Goal: Information Seeking & Learning: Find specific fact

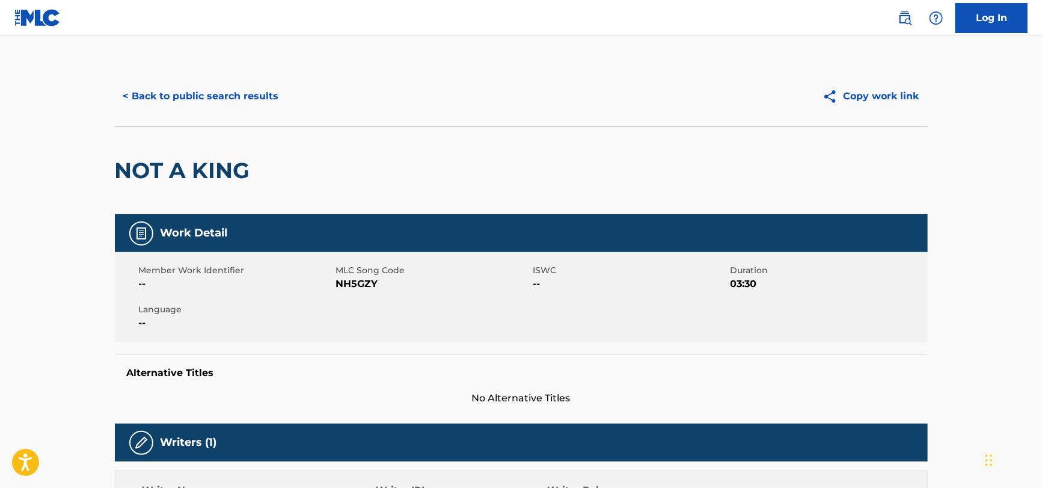
click at [204, 73] on div "< Back to public search results Copy work link" at bounding box center [521, 96] width 813 height 60
click at [197, 88] on button "< Back to public search results" at bounding box center [201, 96] width 173 height 30
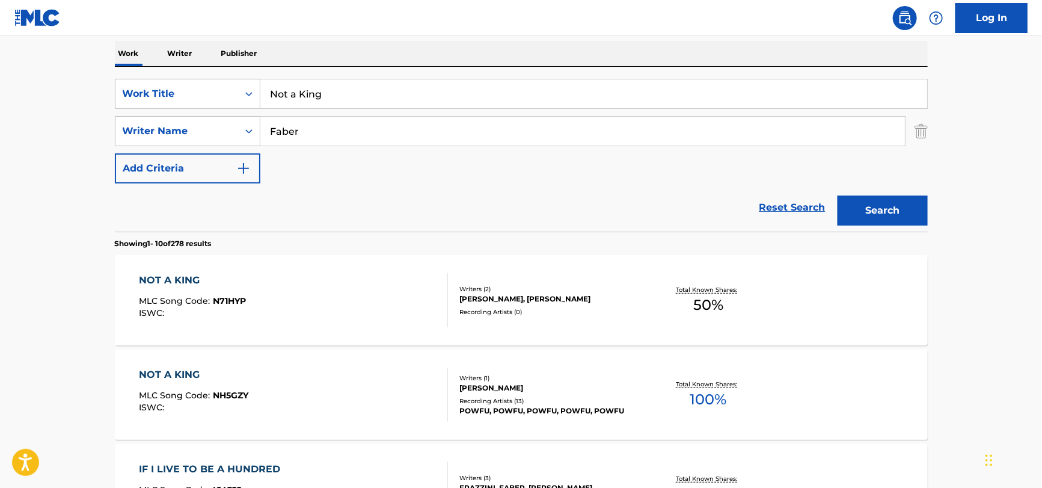
scroll to position [69, 0]
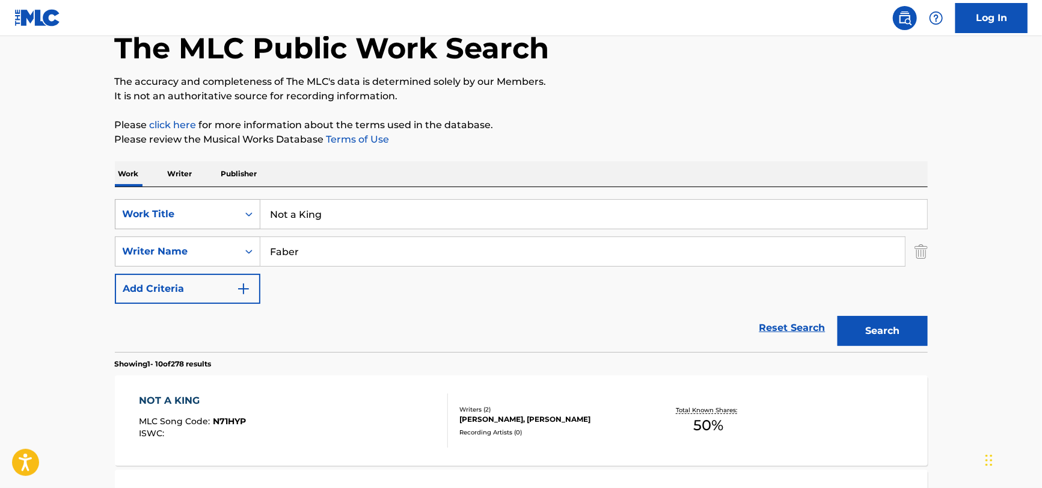
drag, startPoint x: 405, startPoint y: 216, endPoint x: 159, endPoint y: 219, distance: 246.6
click at [159, 219] on div "SearchWithCriteria51a755bf-0c1e-475b-b9ce-42f9f4dd0242 Work Title Not a King" at bounding box center [521, 214] width 813 height 30
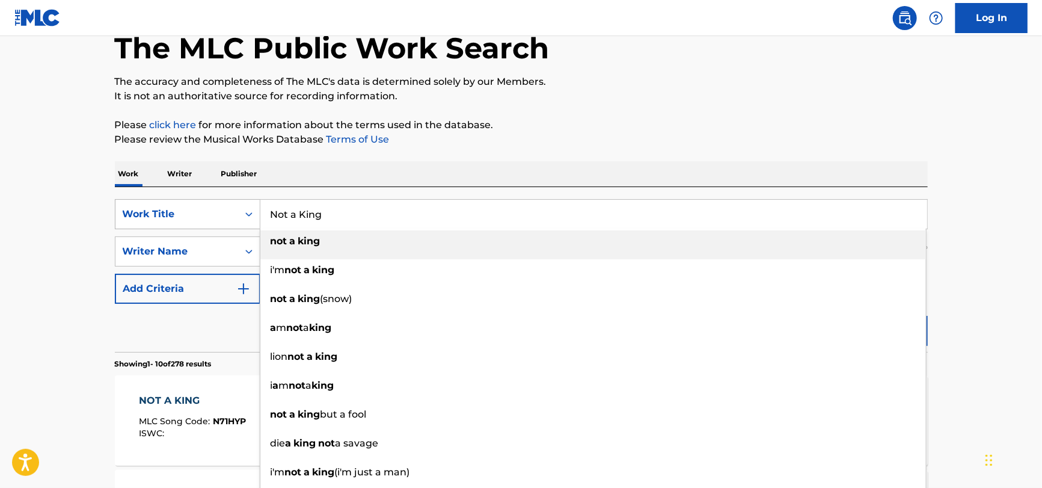
paste input "Shame on You by [PERSON_NAME] and .[PERSON_NAME]"
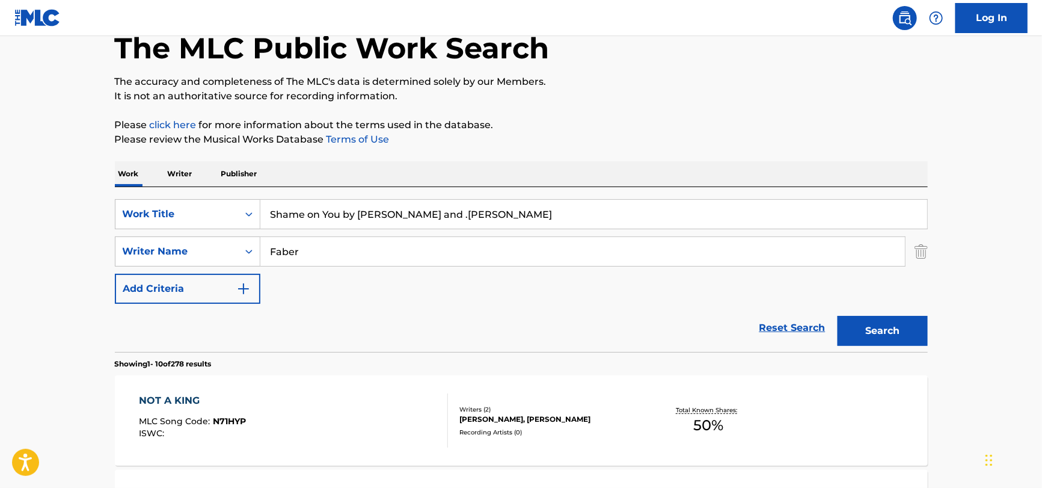
drag, startPoint x: 600, startPoint y: 213, endPoint x: 338, endPoint y: 232, distance: 262.8
click at [338, 232] on div "SearchWithCriteria51a755bf-0c1e-475b-b9ce-42f9f4dd0242 Work Title Shame on You …" at bounding box center [521, 251] width 813 height 105
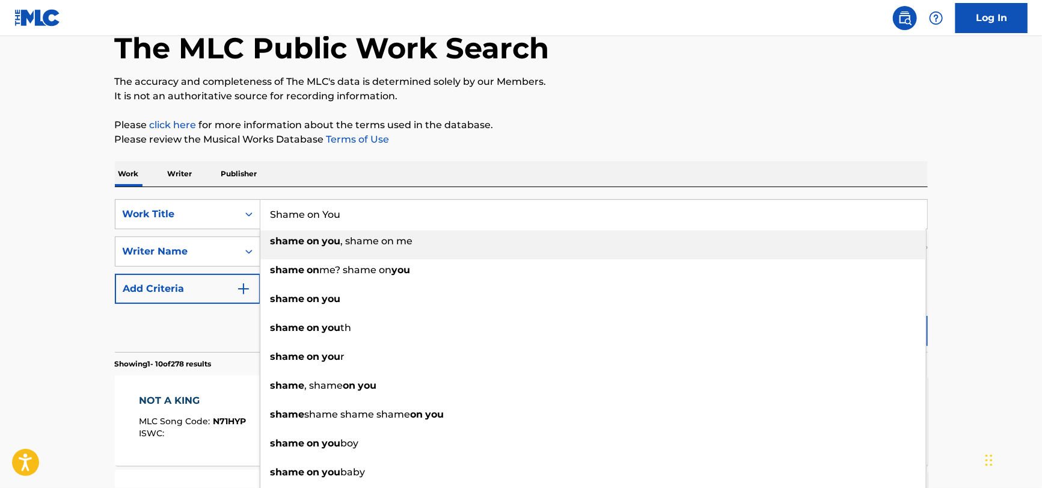
click at [332, 244] on strong "you" at bounding box center [331, 240] width 19 height 11
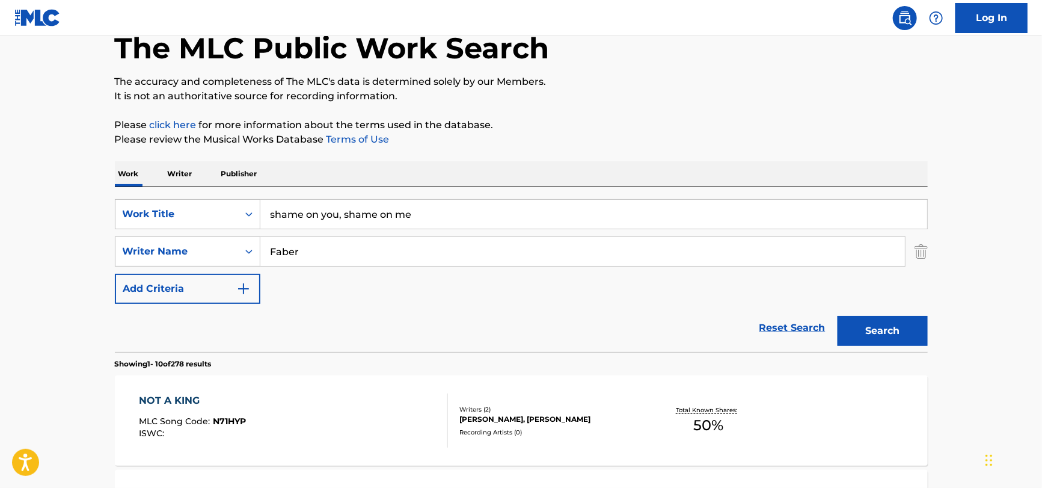
drag, startPoint x: 432, startPoint y: 209, endPoint x: 339, endPoint y: 224, distance: 94.5
click at [339, 224] on input "shame on you, shame on me" at bounding box center [593, 214] width 667 height 29
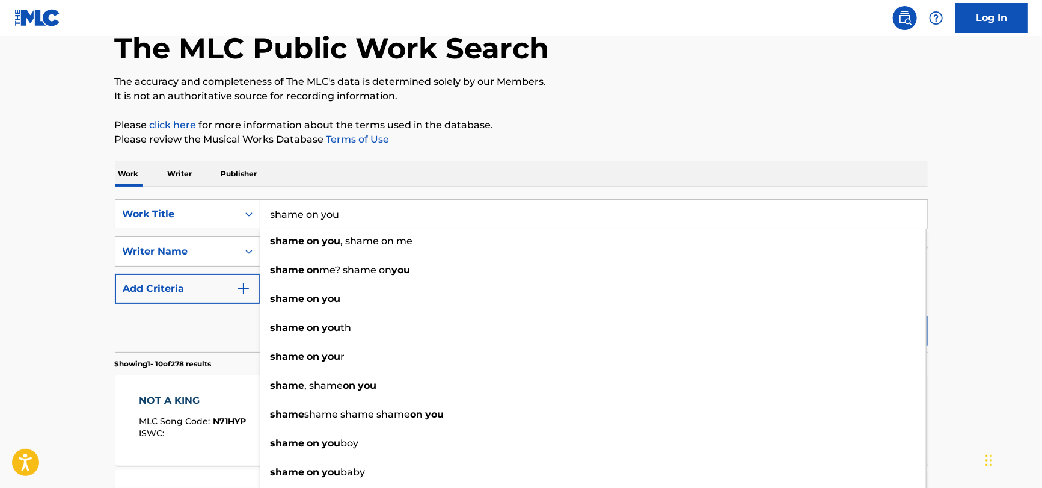
type input "shame on you"
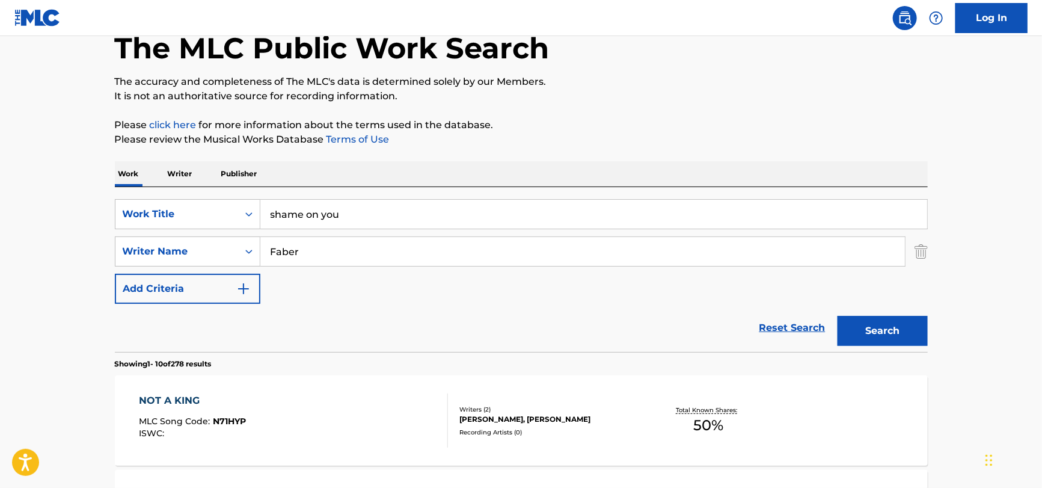
drag, startPoint x: 313, startPoint y: 251, endPoint x: 154, endPoint y: 271, distance: 160.0
click at [154, 271] on div "SearchWithCriteria51a755bf-0c1e-475b-b9ce-42f9f4dd0242 Work Title shame on you …" at bounding box center [521, 251] width 813 height 105
paste input "Shame on You by [PERSON_NAME] and .[PERSON_NAME]"
drag, startPoint x: 456, startPoint y: 249, endPoint x: 150, endPoint y: 294, distance: 308.8
click at [130, 294] on div "SearchWithCriteria51a755bf-0c1e-475b-b9ce-42f9f4dd0242 Work Title shame on you …" at bounding box center [521, 251] width 813 height 105
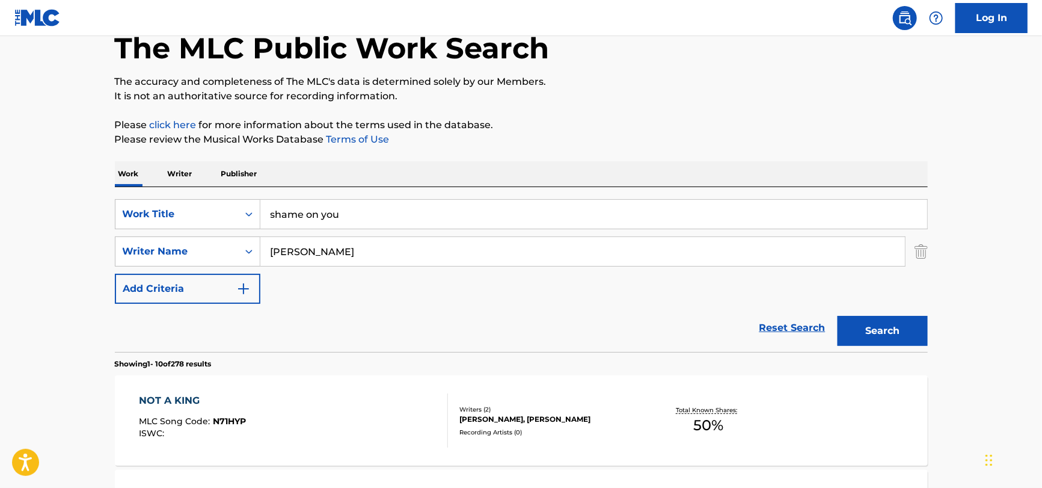
type input "[PERSON_NAME]"
click at [838, 316] on button "Search" at bounding box center [883, 331] width 90 height 30
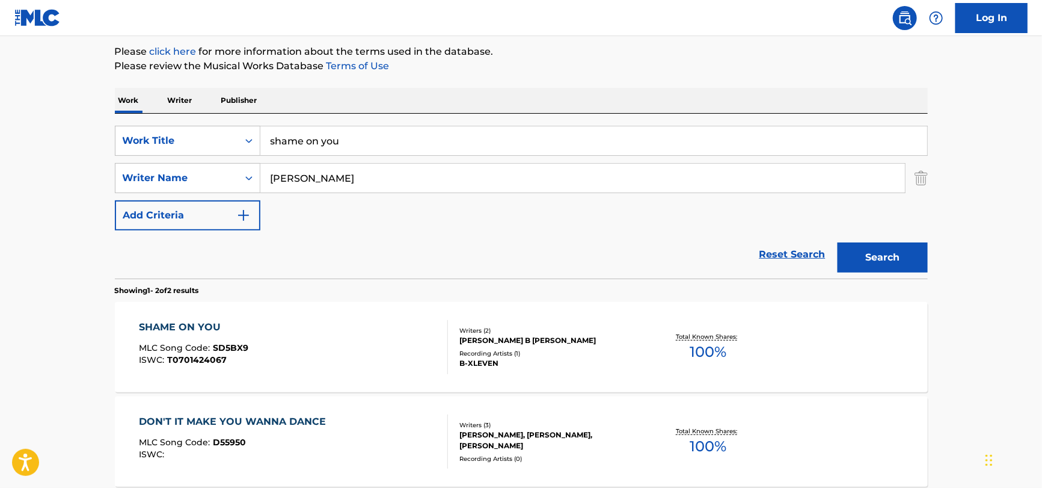
scroll to position [260, 0]
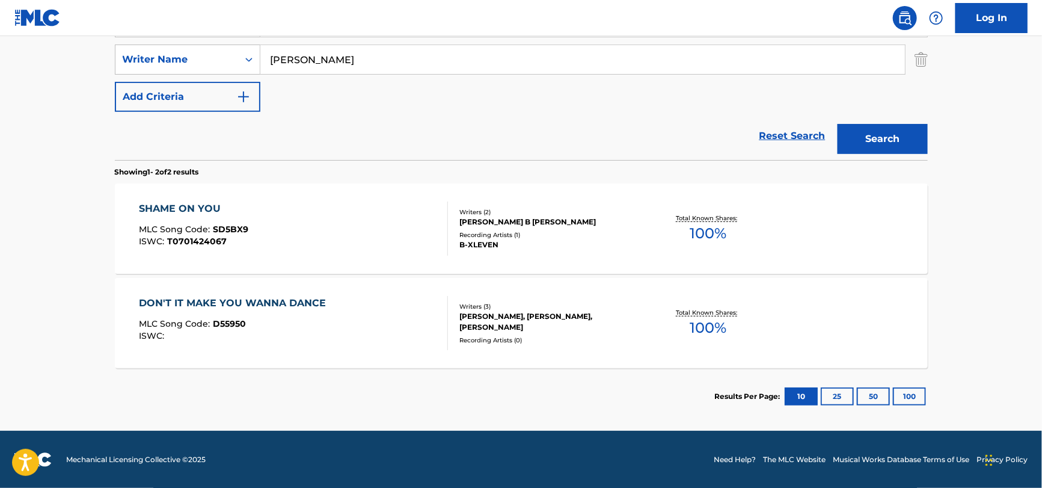
click at [391, 209] on div "SHAME ON YOU MLC Song Code : SD5BX9 ISWC : T0701424067" at bounding box center [293, 228] width 309 height 54
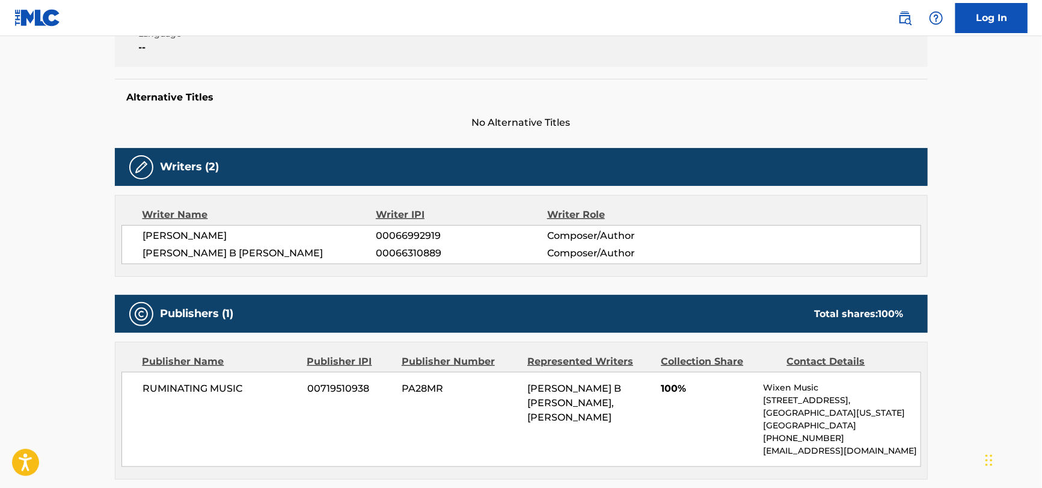
scroll to position [355, 0]
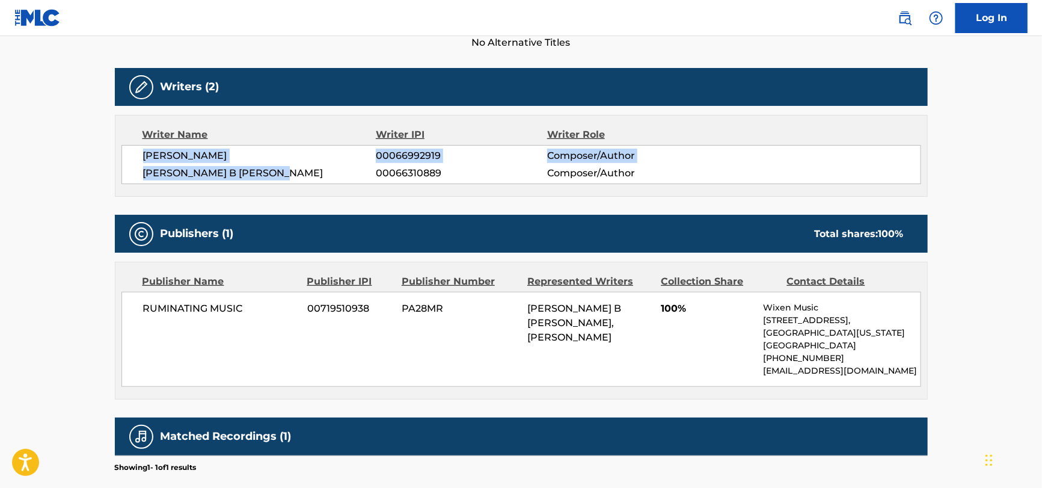
drag, startPoint x: 124, startPoint y: 152, endPoint x: 286, endPoint y: 175, distance: 163.4
click at [286, 175] on div "[PERSON_NAME] 00066992919 Composer/Author [PERSON_NAME] B [PERSON_NAME] 0006631…" at bounding box center [521, 164] width 800 height 39
copy div "[PERSON_NAME] 00066992919 Composer/Author [PERSON_NAME] B [PERSON_NAME]"
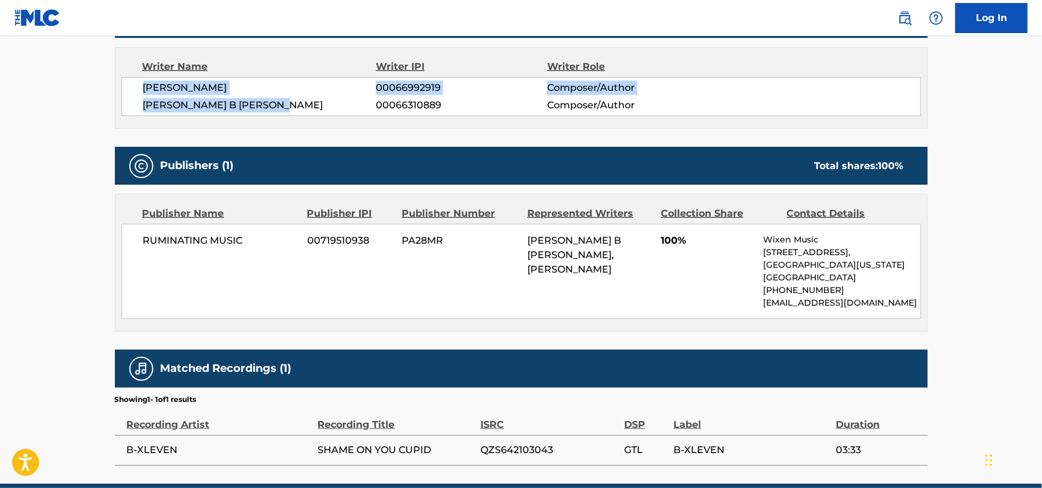
scroll to position [476, 0]
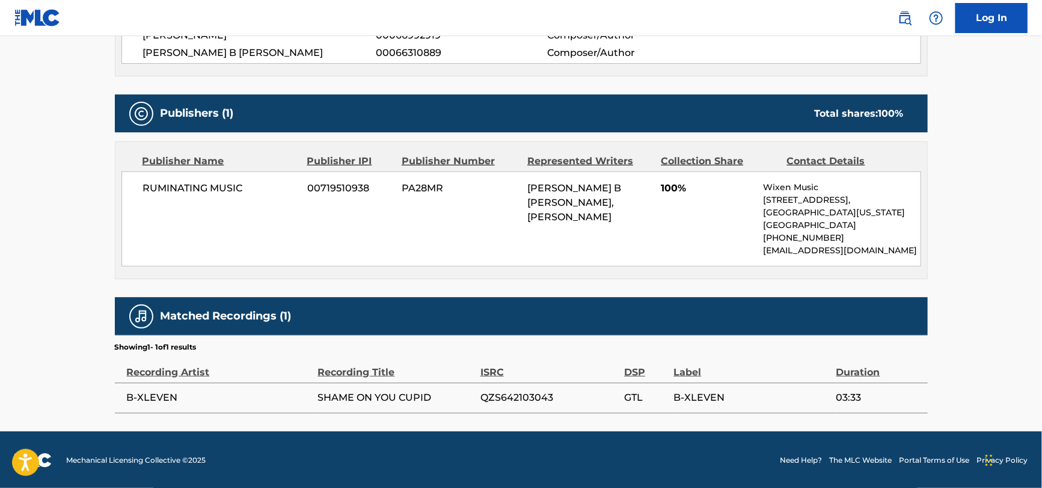
click at [180, 401] on span "B-XLEVEN" at bounding box center [219, 397] width 185 height 14
click at [180, 400] on span "B-XLEVEN" at bounding box center [219, 397] width 185 height 14
click at [181, 398] on span "B-XLEVEN" at bounding box center [219, 397] width 185 height 14
click at [166, 395] on span "B-XLEVEN" at bounding box center [219, 397] width 185 height 14
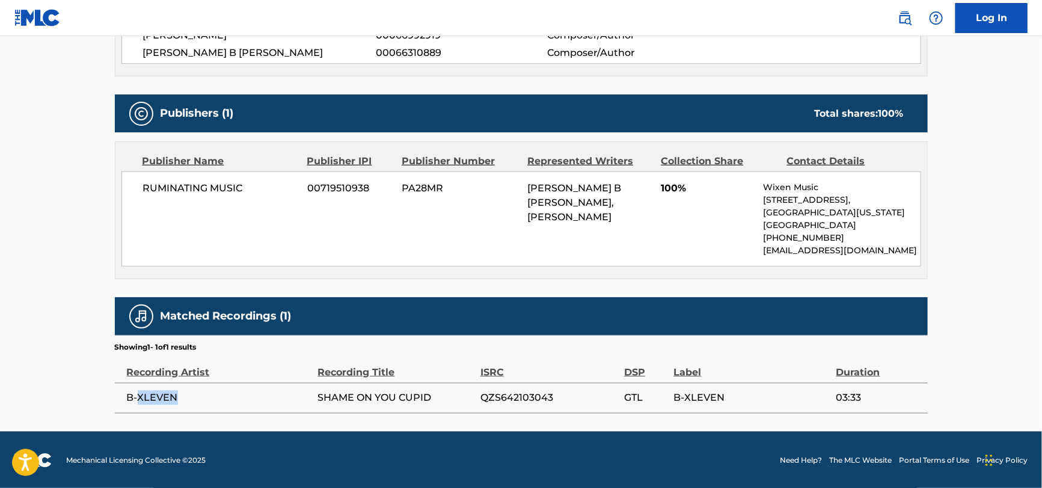
click at [166, 395] on span "B-XLEVEN" at bounding box center [219, 397] width 185 height 14
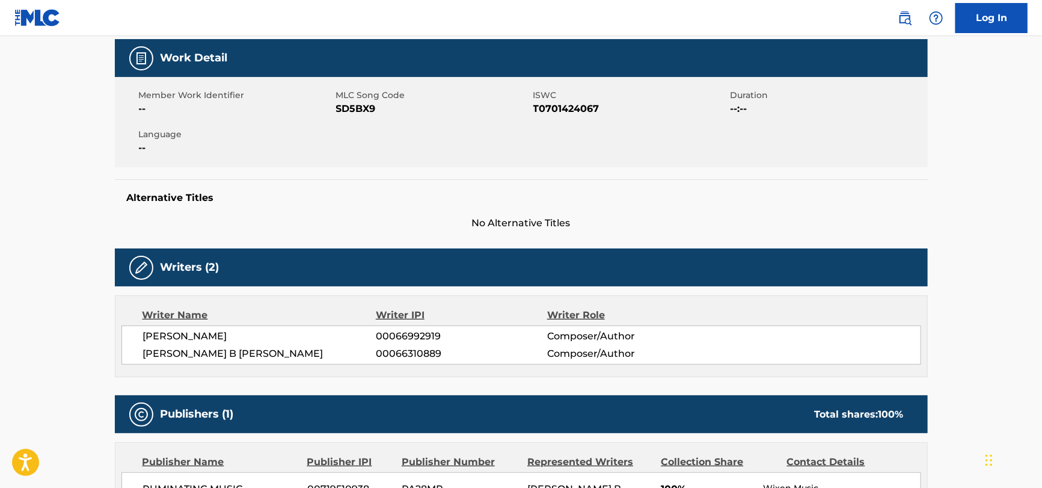
scroll to position [115, 0]
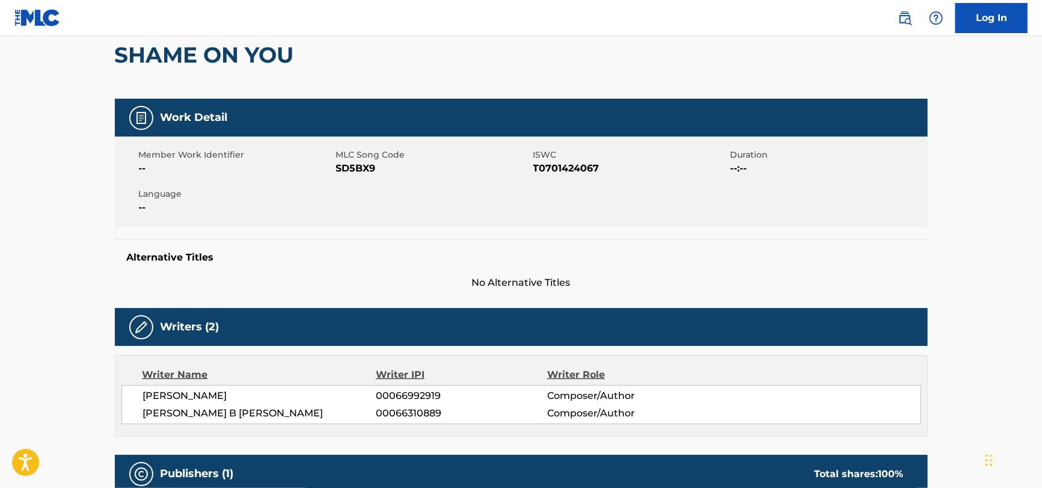
click at [348, 171] on span "SD5BX9" at bounding box center [433, 168] width 194 height 14
copy span "SD5BX9"
click at [543, 168] on span "T0701424067" at bounding box center [630, 168] width 194 height 14
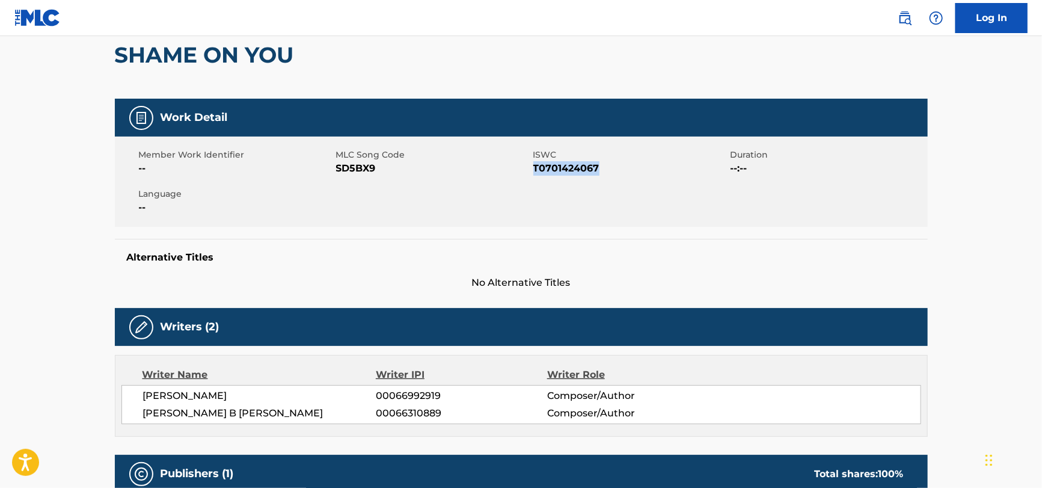
copy span "T0701424067"
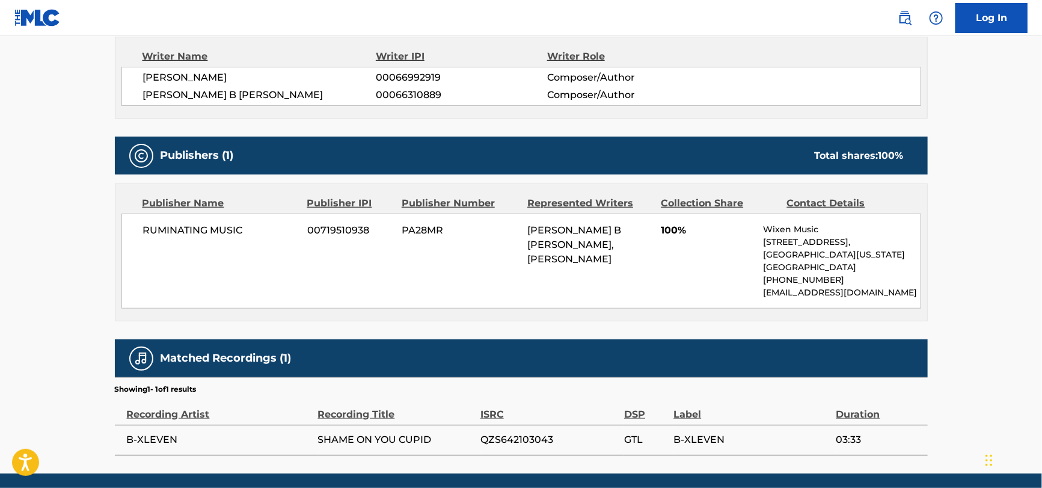
scroll to position [416, 0]
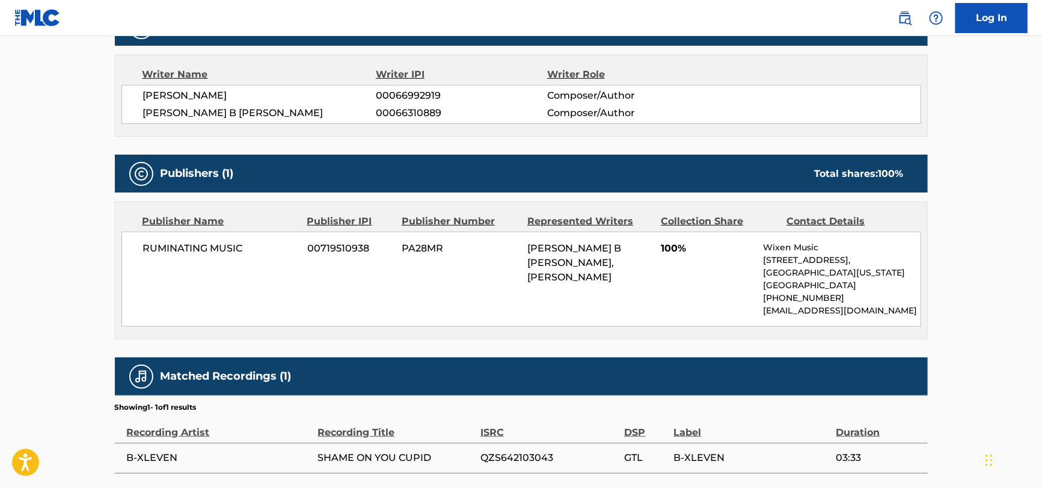
drag, startPoint x: 222, startPoint y: 233, endPoint x: 222, endPoint y: 247, distance: 13.8
click at [222, 233] on div "RUMINATING MUSIC 00719510938 PA28MR [PERSON_NAME] B [PERSON_NAME], [PERSON_NAME…" at bounding box center [521, 279] width 800 height 95
click at [222, 247] on span "RUMINATING MUSIC" at bounding box center [221, 248] width 156 height 14
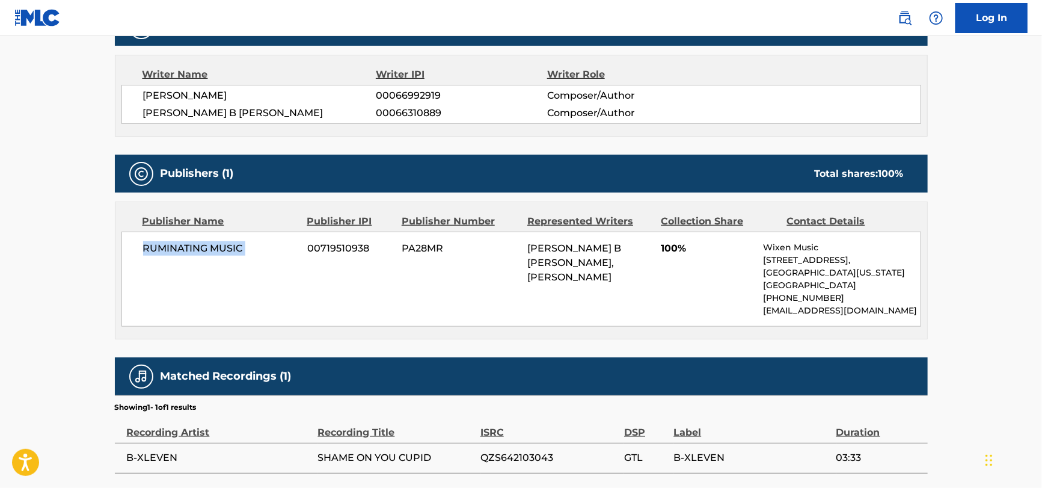
copy div "RUMINATING MUSIC"
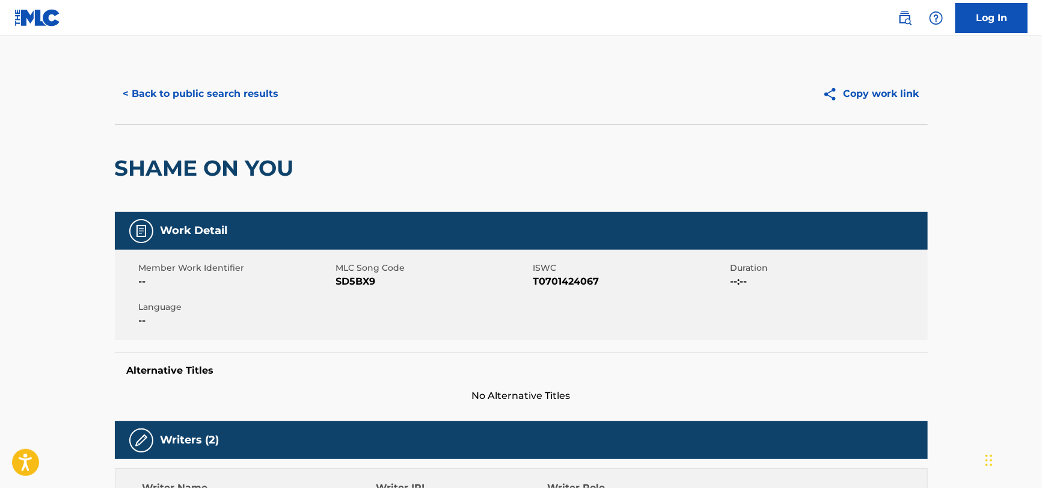
scroll to position [0, 0]
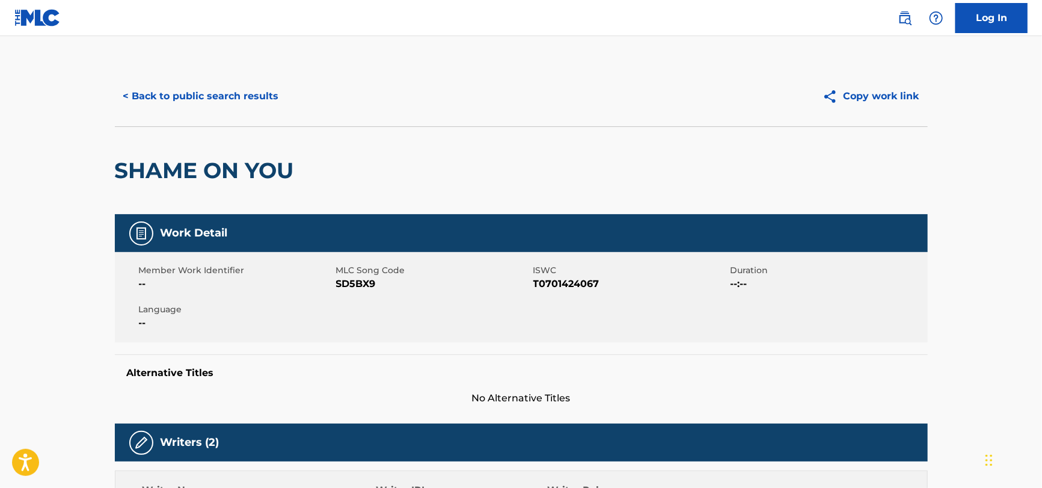
click at [199, 93] on button "< Back to public search results" at bounding box center [201, 96] width 173 height 30
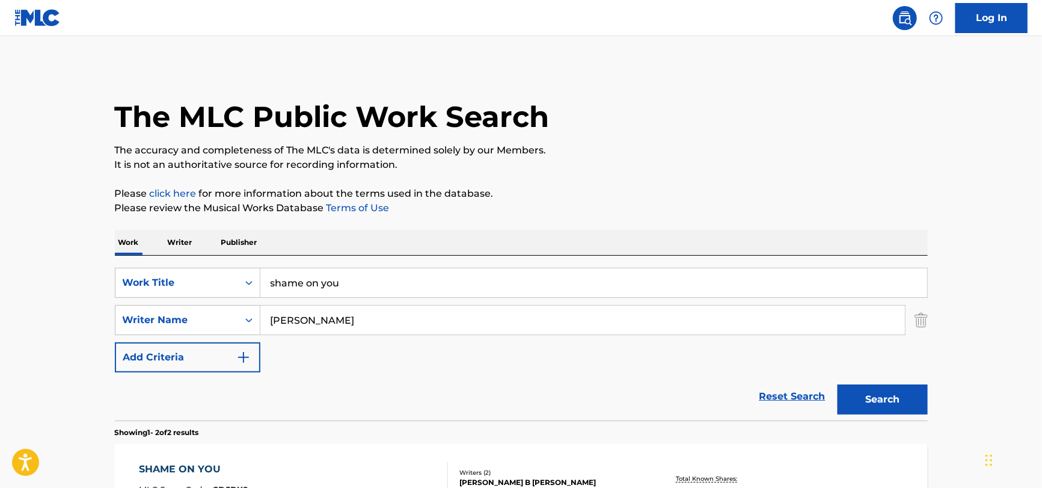
scroll to position [192, 0]
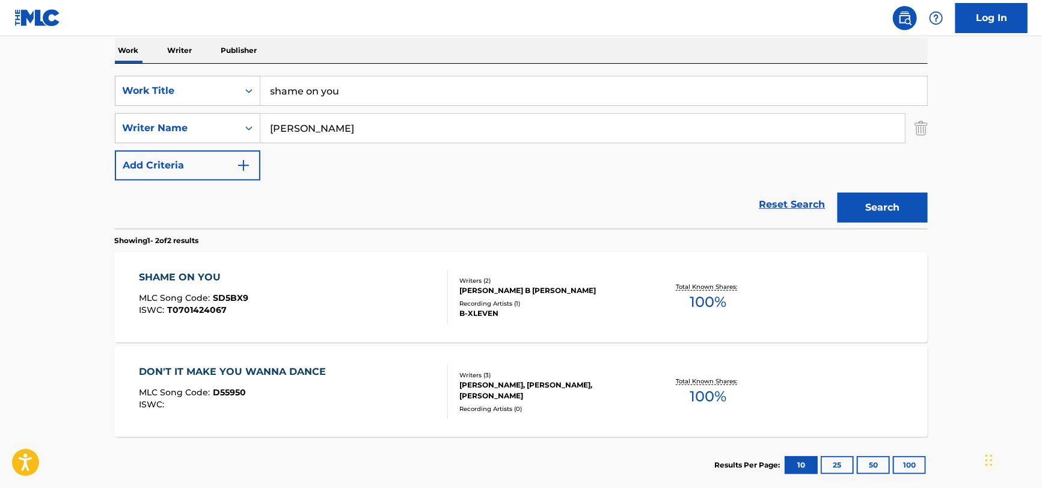
drag, startPoint x: 393, startPoint y: 129, endPoint x: 33, endPoint y: 192, distance: 365.1
click at [34, 192] on main "The MLC Public Work Search The accuracy and completeness of The MLC's data is d…" at bounding box center [521, 171] width 1042 height 655
paste input "[PERSON_NAME]"
type input "[PERSON_NAME]"
drag, startPoint x: 370, startPoint y: 99, endPoint x: 198, endPoint y: 88, distance: 173.0
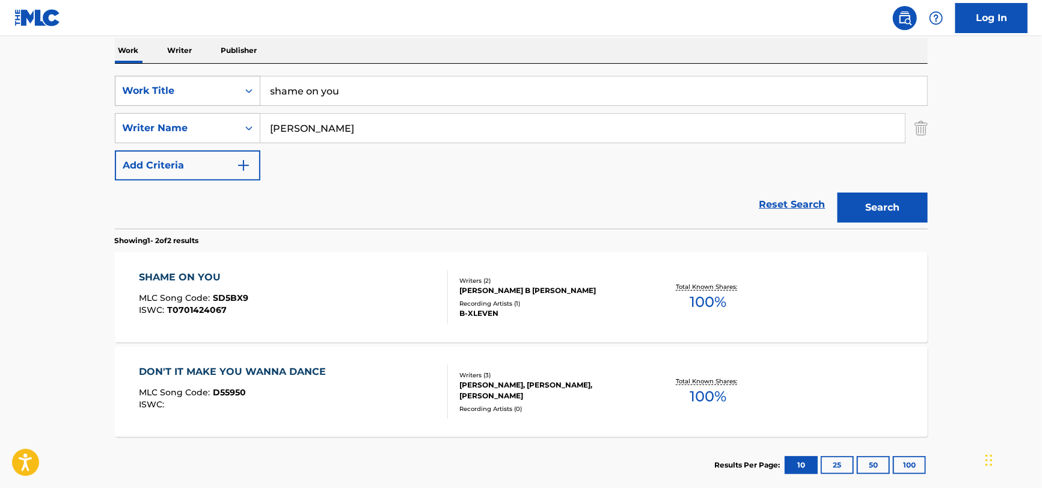
click at [198, 88] on div "SearchWithCriteria51a755bf-0c1e-475b-b9ce-42f9f4dd0242 Work Title shame on you" at bounding box center [521, 91] width 813 height 30
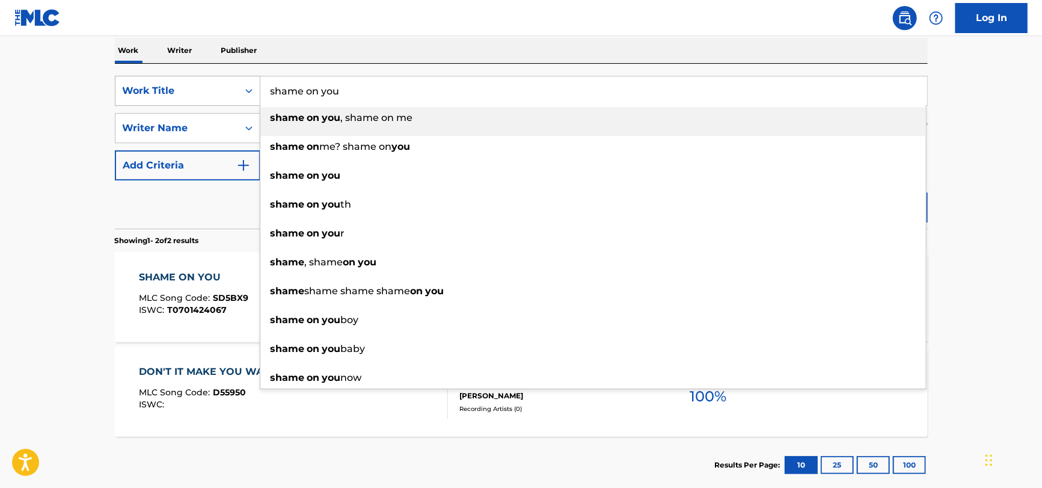
paste input "The Rapper"
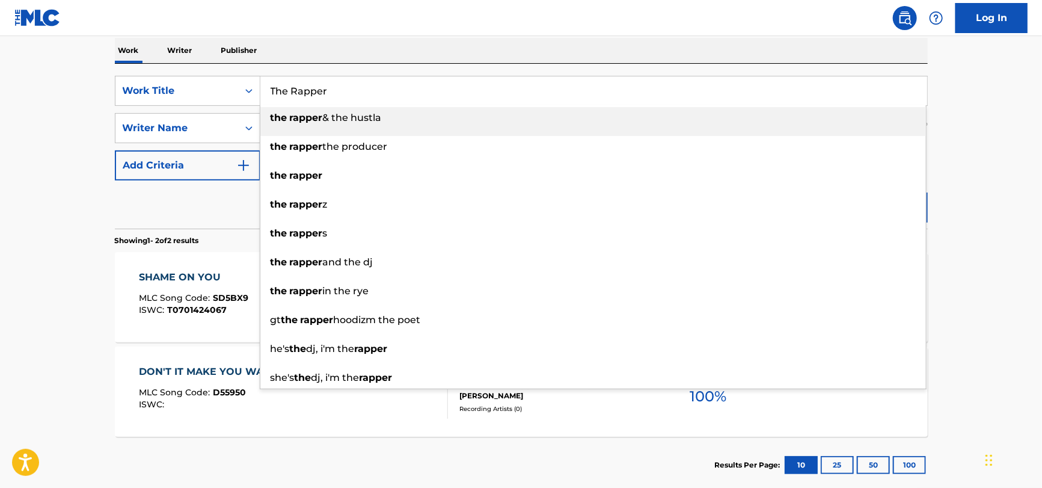
type input "The Rapper"
click at [143, 206] on div "Reset Search Search" at bounding box center [521, 204] width 813 height 48
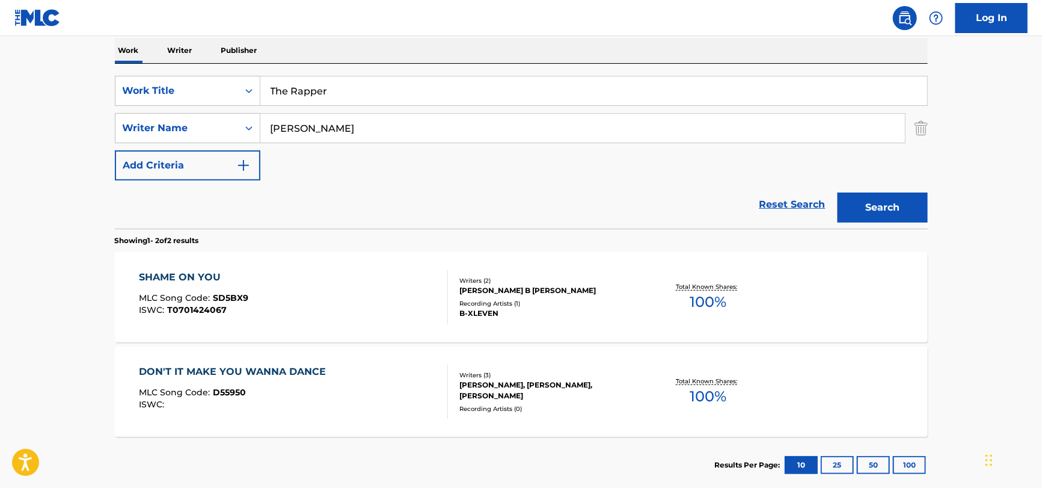
click at [283, 128] on input "[PERSON_NAME]" at bounding box center [582, 128] width 645 height 29
type input "Ierace"
click at [838, 192] on button "Search" at bounding box center [883, 207] width 90 height 30
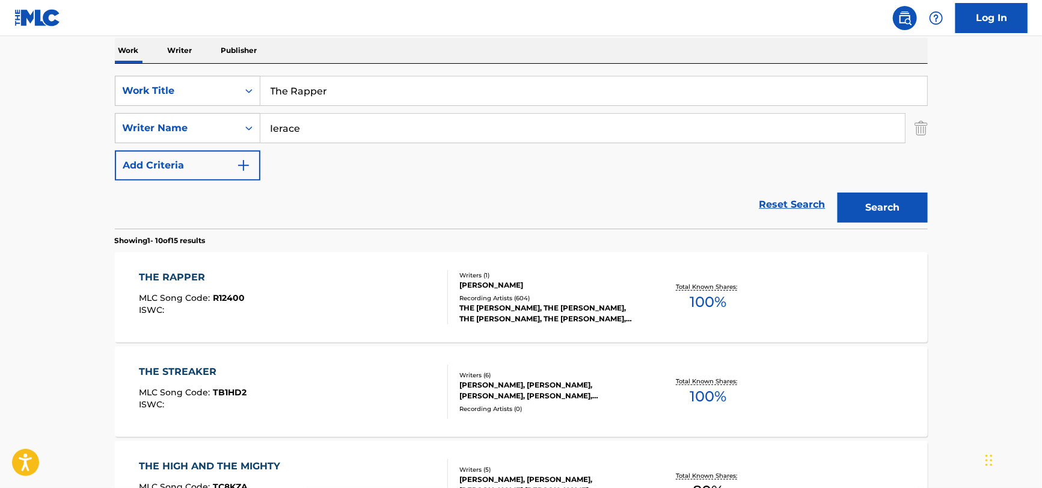
click at [275, 303] on div "THE RAPPER MLC Song Code : R12400 ISWC :" at bounding box center [293, 297] width 309 height 54
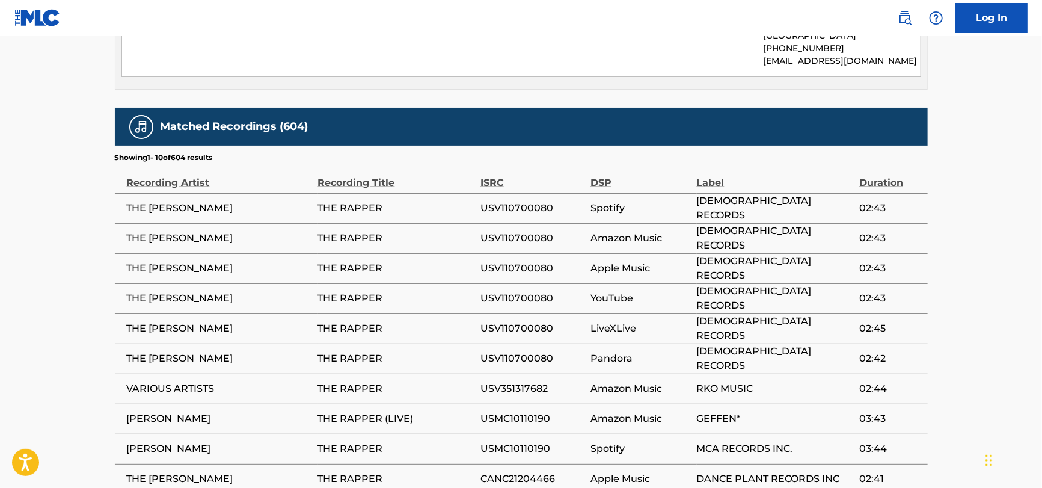
scroll to position [765, 0]
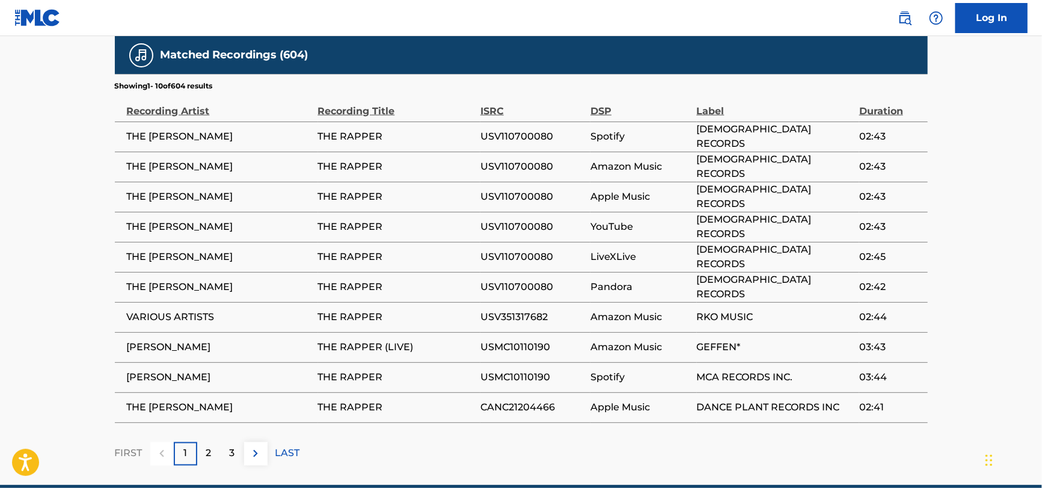
click at [153, 280] on span "THE [PERSON_NAME]" at bounding box center [219, 287] width 185 height 14
click at [152, 280] on span "THE [PERSON_NAME]" at bounding box center [219, 287] width 185 height 14
click at [154, 280] on span "THE [PERSON_NAME]" at bounding box center [219, 287] width 185 height 14
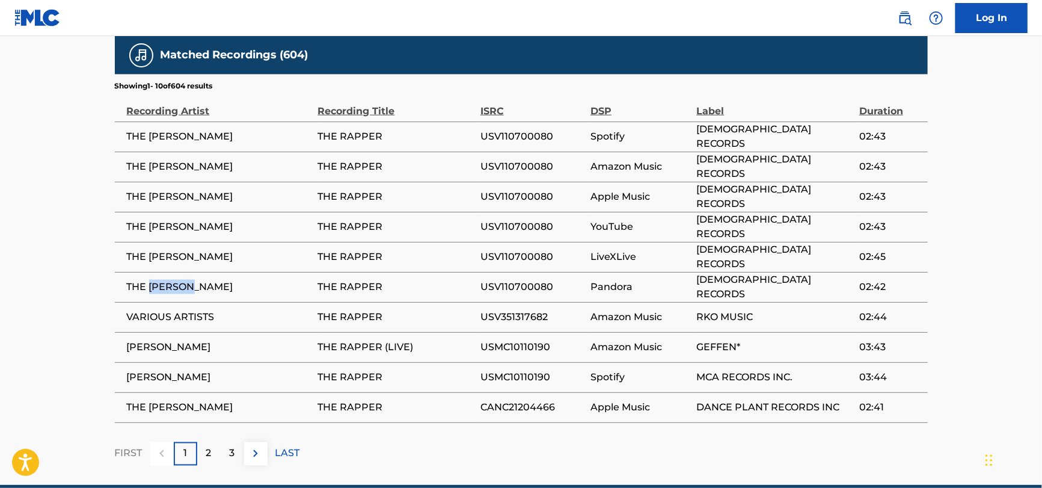
click at [154, 280] on span "THE [PERSON_NAME]" at bounding box center [219, 287] width 185 height 14
click at [171, 340] on span "[PERSON_NAME]" at bounding box center [219, 347] width 185 height 14
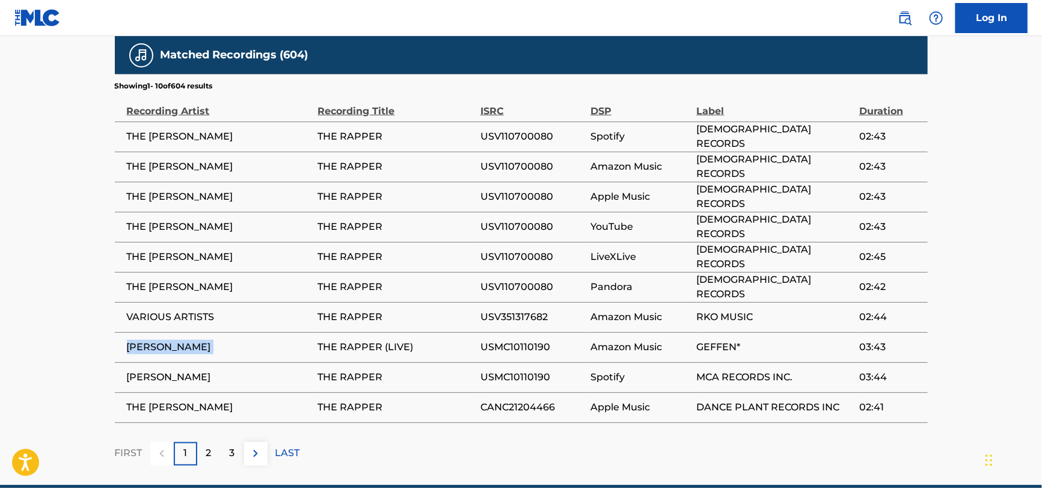
copy div "[PERSON_NAME]"
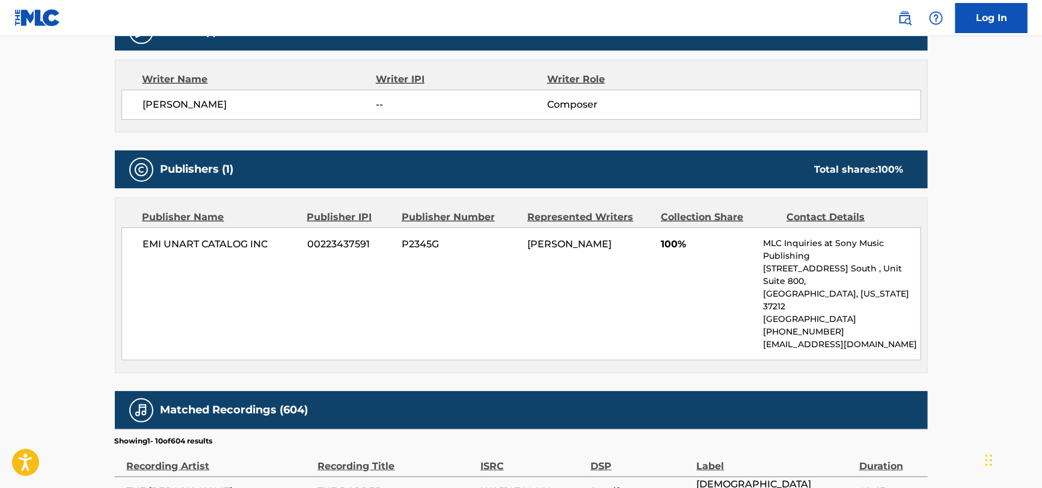
scroll to position [405, 0]
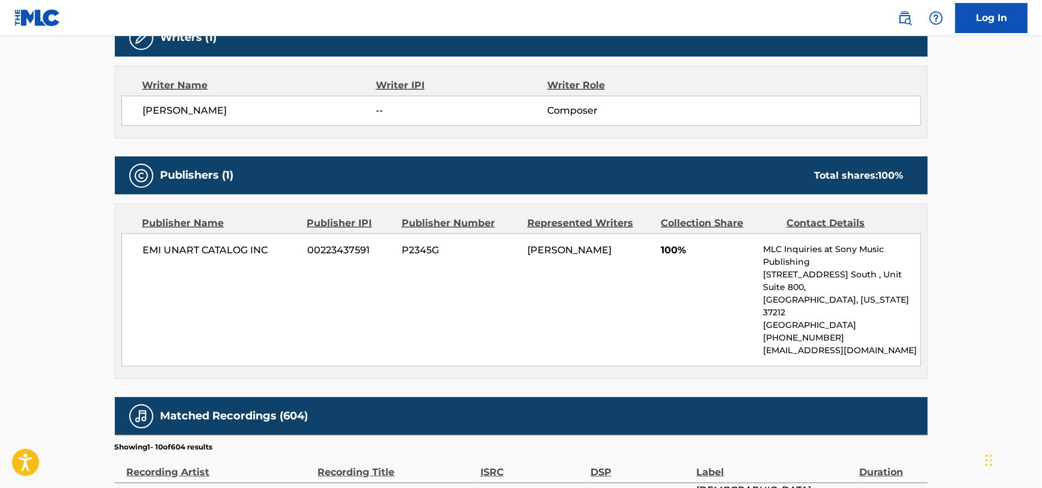
click at [187, 247] on span "EMI UNART CATALOG INC" at bounding box center [221, 250] width 156 height 14
click at [186, 247] on span "EMI UNART CATALOG INC" at bounding box center [221, 250] width 156 height 14
copy div "EMI UNART CATALOG INC"
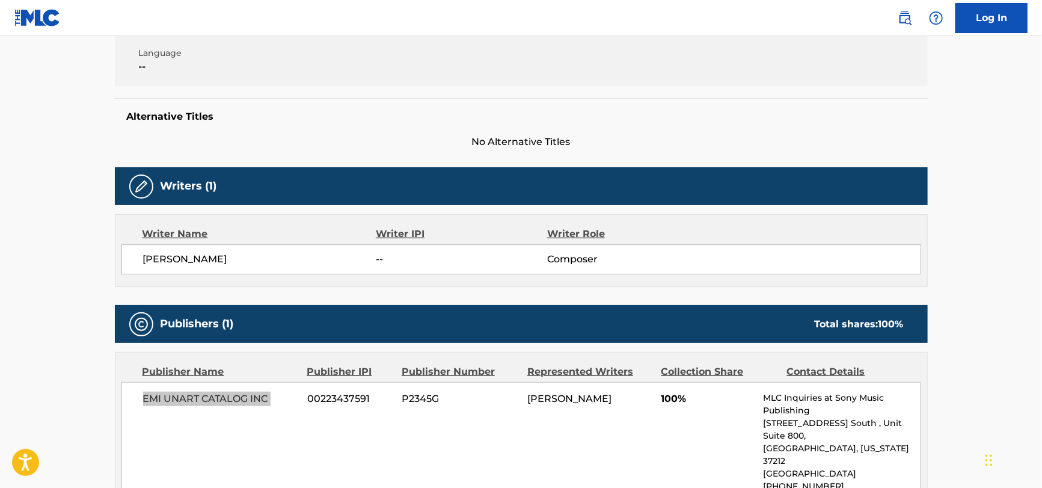
scroll to position [104, 0]
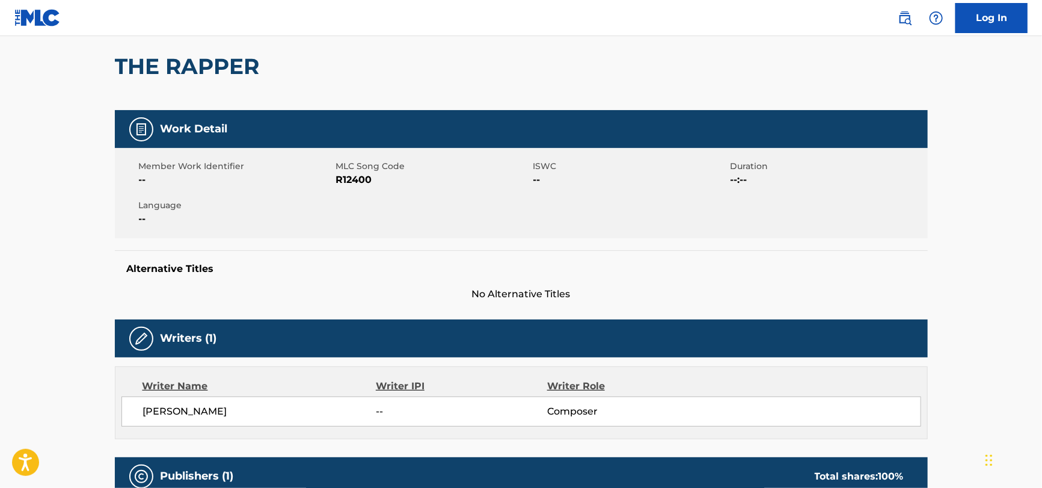
click at [346, 181] on span "R12400" at bounding box center [433, 180] width 194 height 14
copy span "R12400"
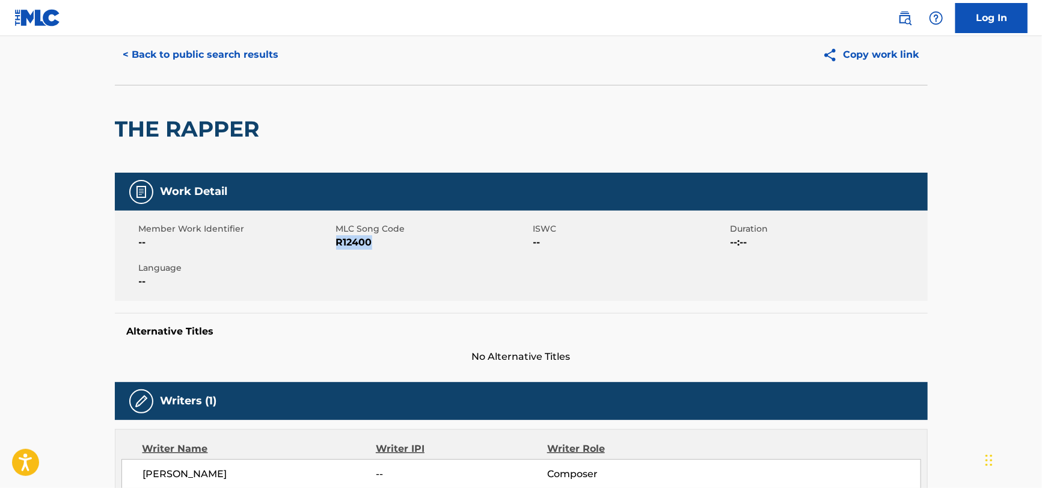
scroll to position [0, 0]
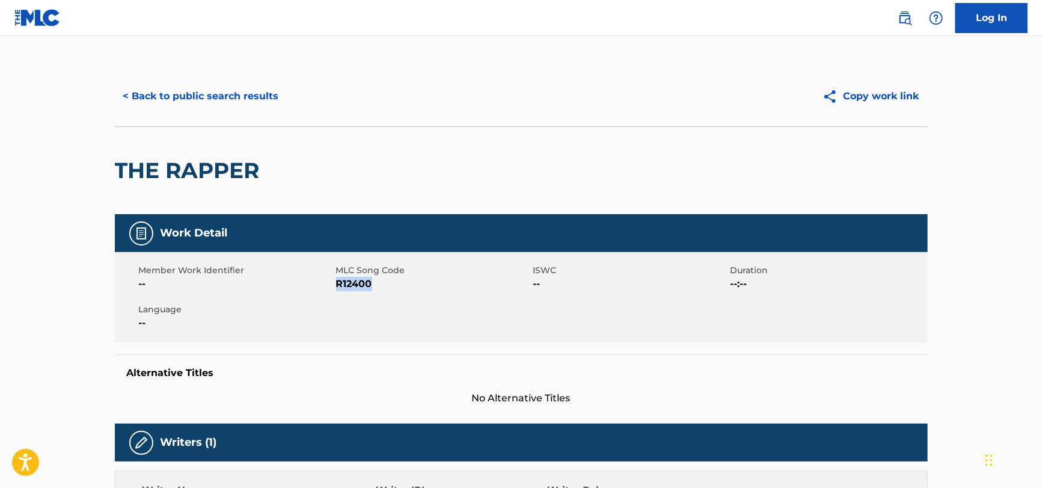
click at [222, 83] on button "< Back to public search results" at bounding box center [201, 96] width 173 height 30
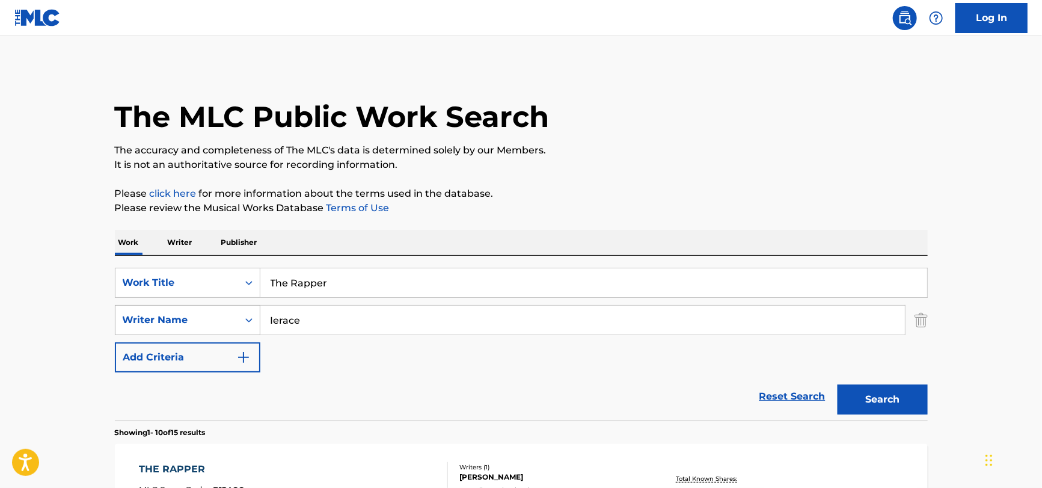
scroll to position [192, 0]
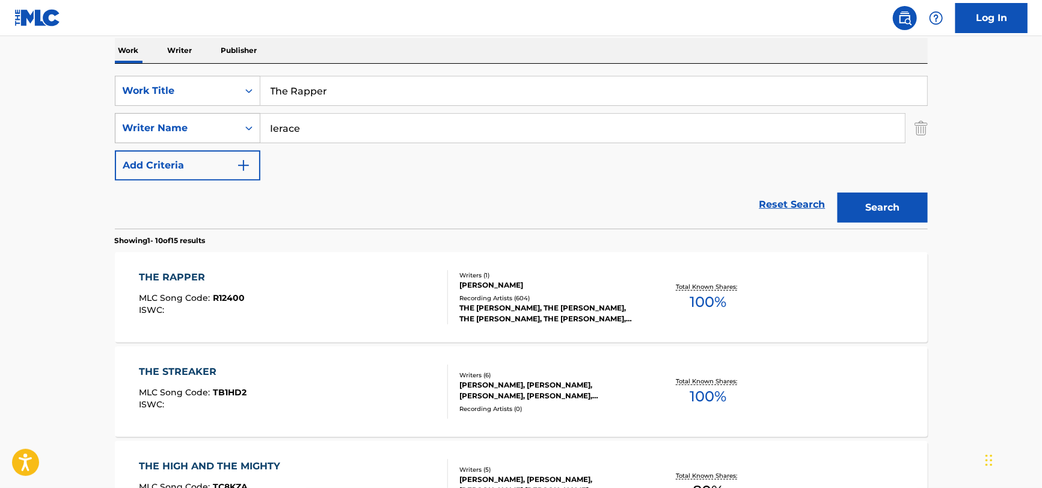
drag, startPoint x: 305, startPoint y: 130, endPoint x: 204, endPoint y: 138, distance: 101.4
click at [204, 138] on div "SearchWithCriteria27590c92-745d-4af8-9186-6f0474db3f46 Writer Name Ierace" at bounding box center [521, 128] width 813 height 30
paste input "[PERSON_NAME]"
type input "[PERSON_NAME]"
drag, startPoint x: 347, startPoint y: 87, endPoint x: 162, endPoint y: 95, distance: 185.4
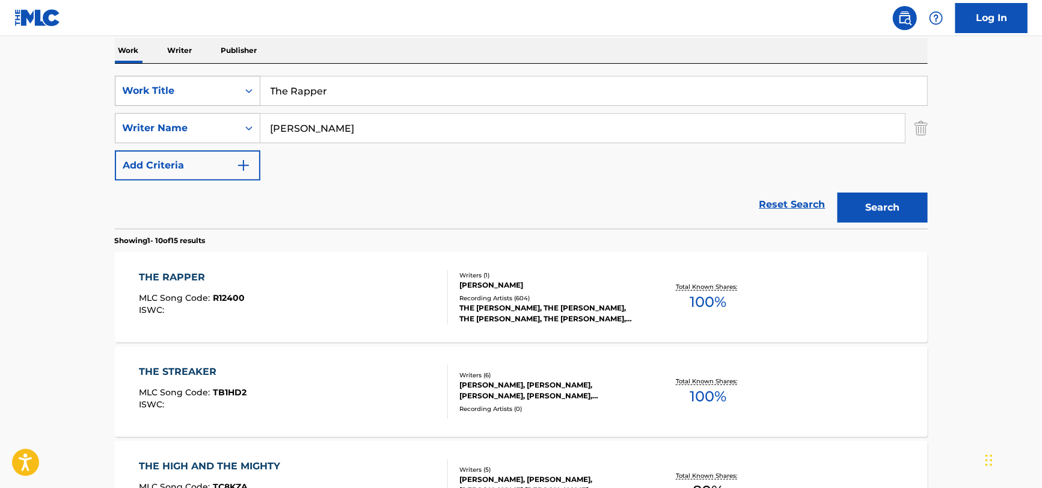
click at [159, 95] on div "SearchWithCriteria51a755bf-0c1e-475b-b9ce-42f9f4dd0242 Work Title The Rapper" at bounding box center [521, 91] width 813 height 30
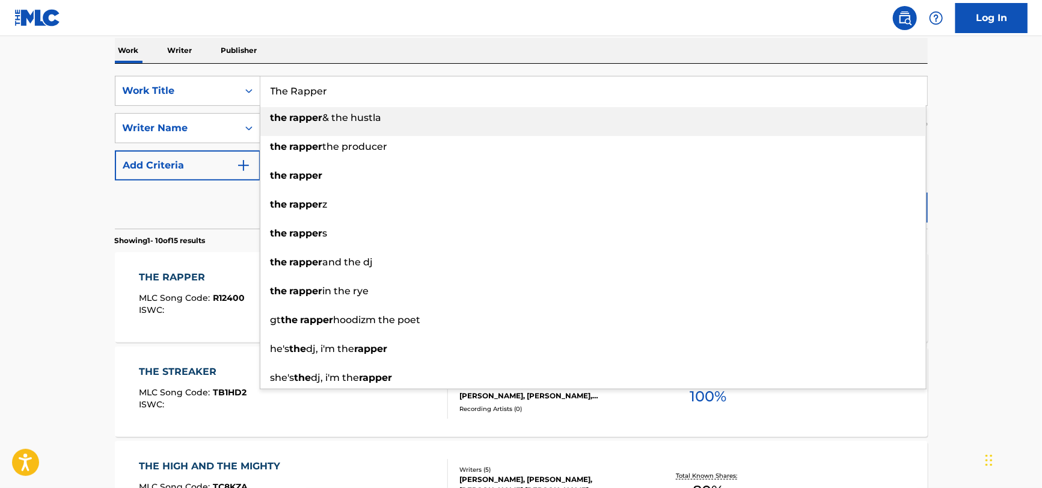
paste input "Love Music"
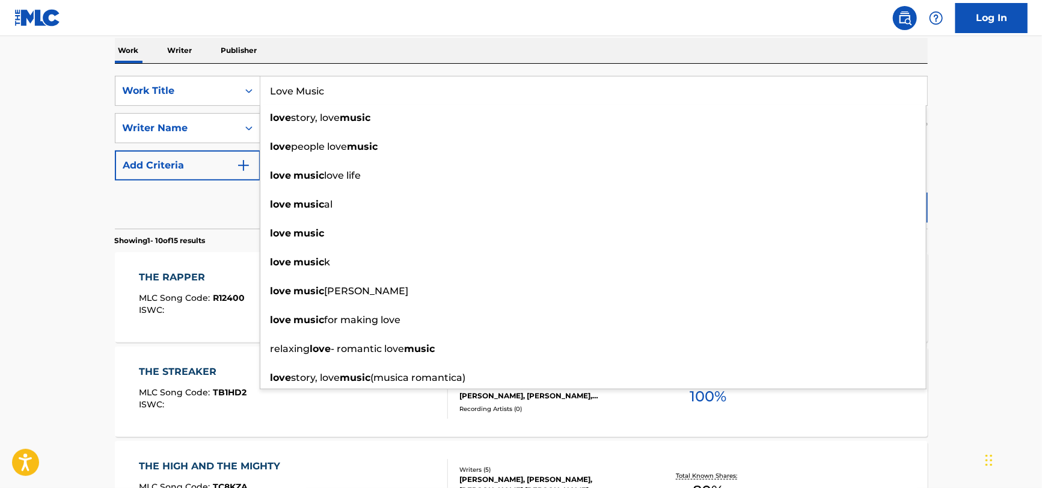
type input "Love Music"
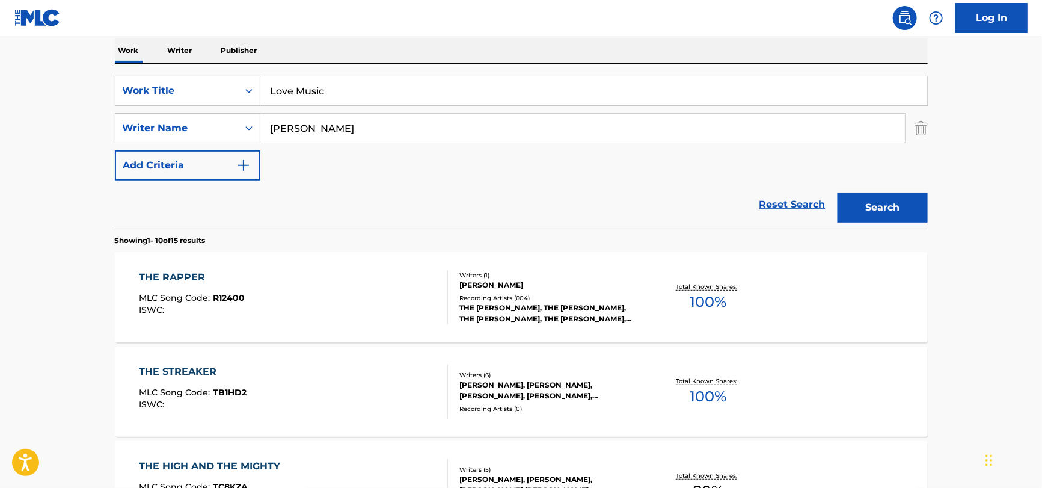
click at [360, 130] on input "[PERSON_NAME]" at bounding box center [582, 128] width 645 height 29
click at [838, 192] on button "Search" at bounding box center [883, 207] width 90 height 30
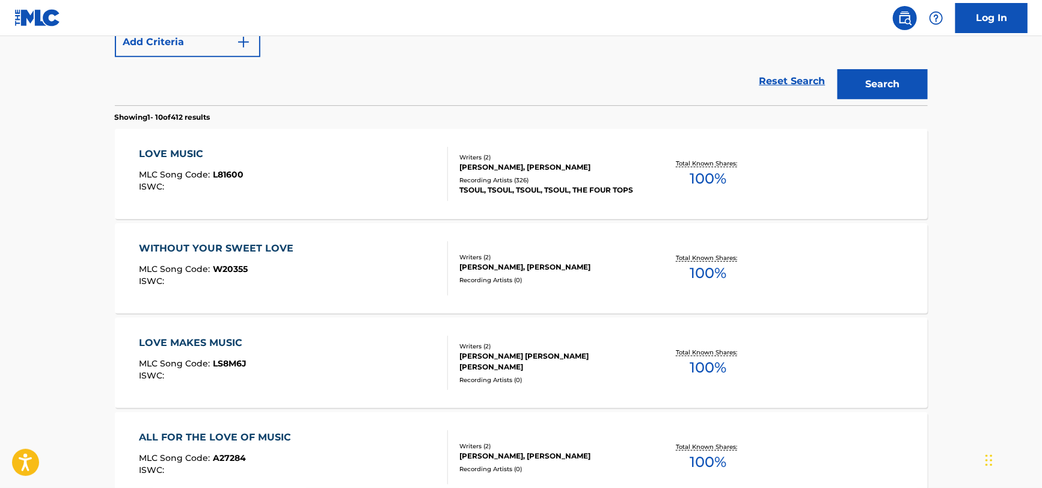
scroll to position [312, 0]
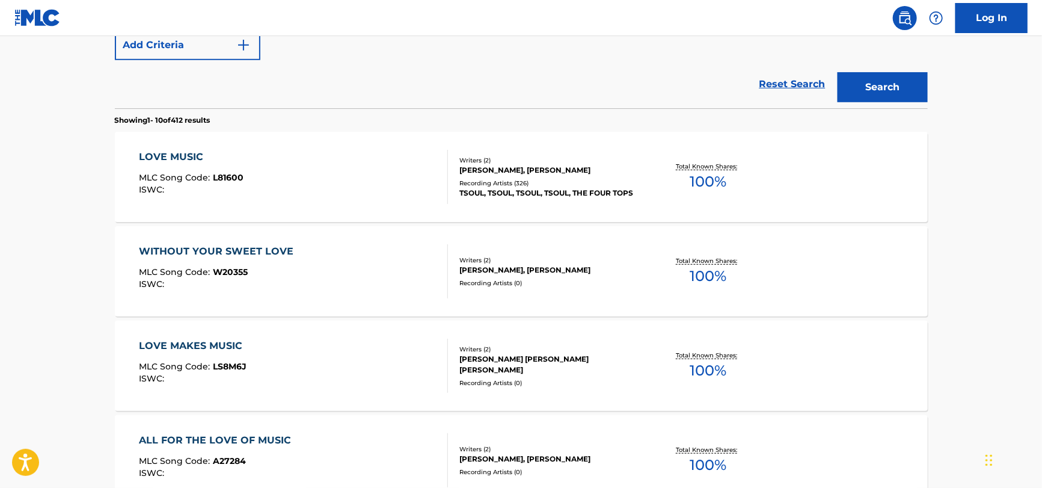
click at [394, 169] on div "LOVE MUSIC MLC Song Code : L81600 ISWC :" at bounding box center [293, 177] width 309 height 54
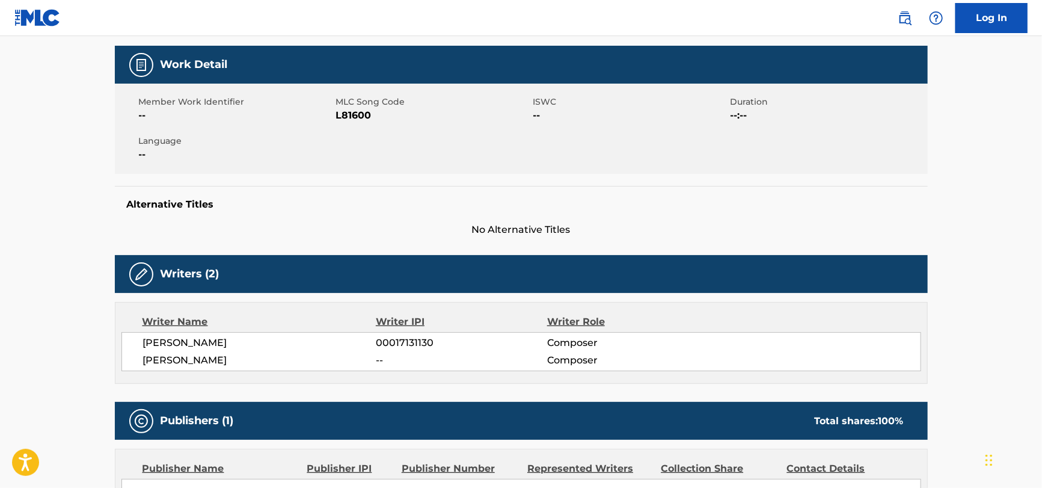
scroll to position [164, 0]
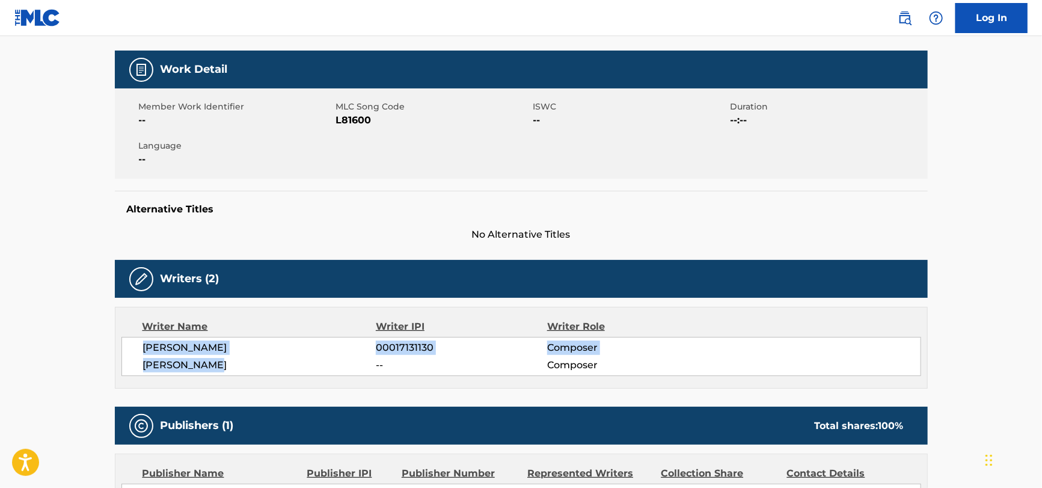
drag, startPoint x: 137, startPoint y: 346, endPoint x: 232, endPoint y: 360, distance: 96.7
click at [232, 360] on div "[PERSON_NAME] 00017131130 Composer [PERSON_NAME] -- Composer" at bounding box center [521, 356] width 800 height 39
copy div "[PERSON_NAME] 00017131130 Composer [PERSON_NAME]"
click at [346, 123] on span "L81600" at bounding box center [433, 120] width 194 height 14
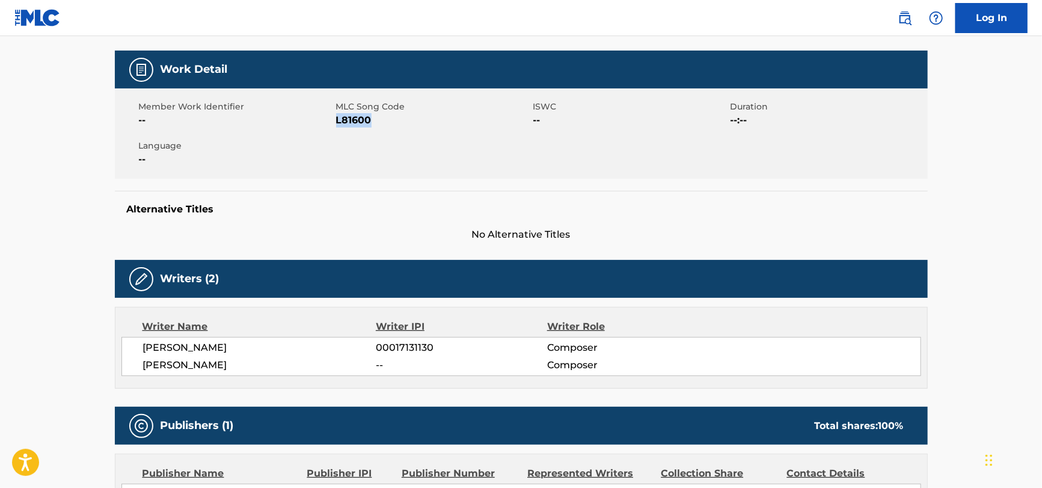
click at [346, 123] on span "L81600" at bounding box center [433, 120] width 194 height 14
copy span "L81600"
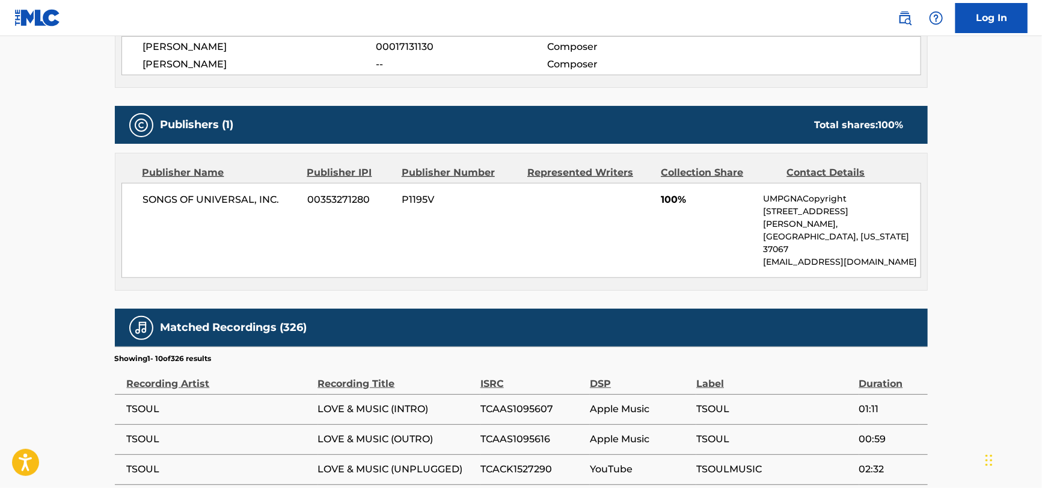
click at [207, 202] on span "SONGS OF UNIVERSAL, INC." at bounding box center [221, 199] width 156 height 14
copy div "SONGS OF UNIVERSAL, INC."
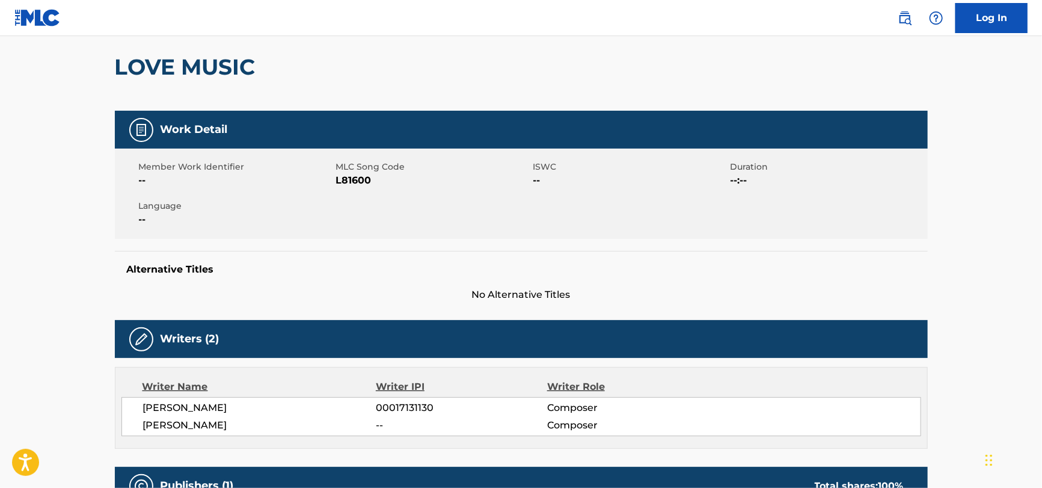
scroll to position [103, 0]
click at [343, 178] on span "L81600" at bounding box center [433, 180] width 194 height 14
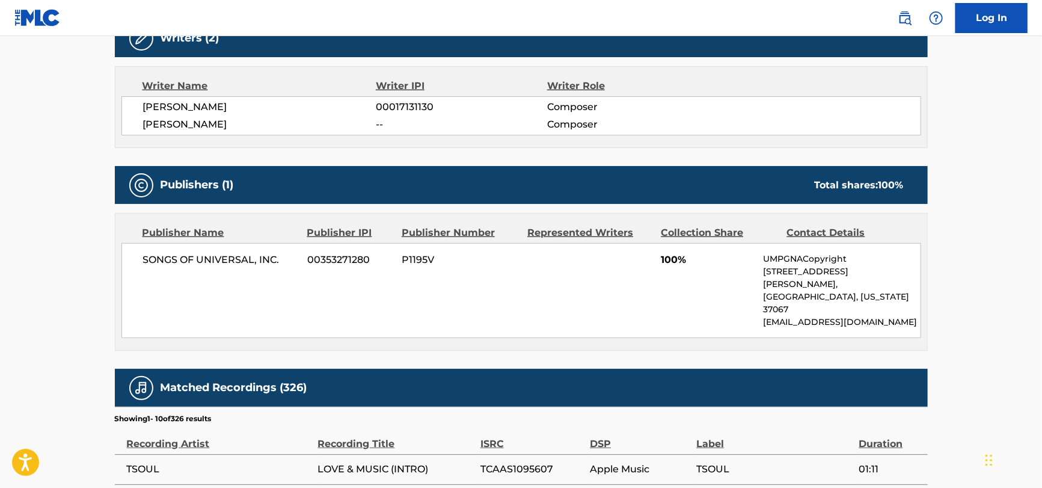
scroll to position [705, 0]
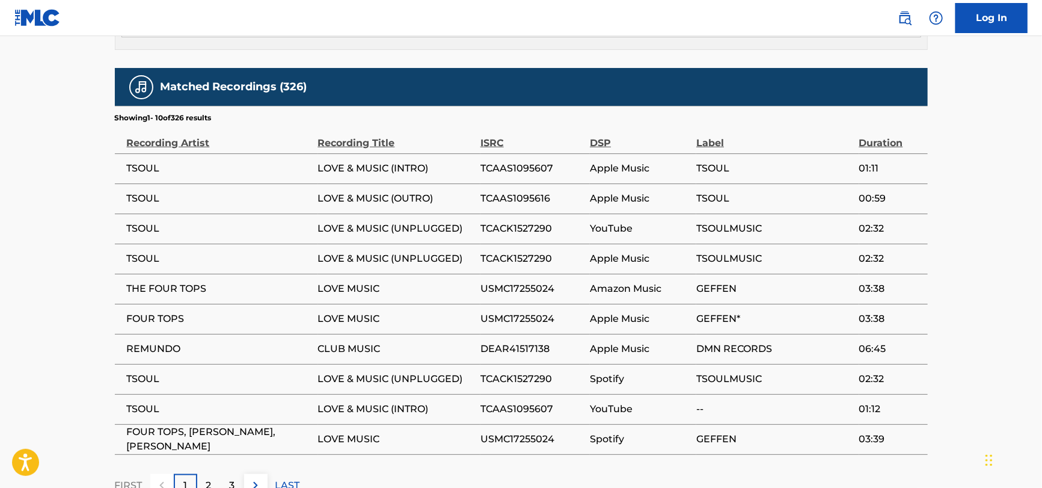
click at [137, 221] on span "TSOUL" at bounding box center [219, 228] width 185 height 14
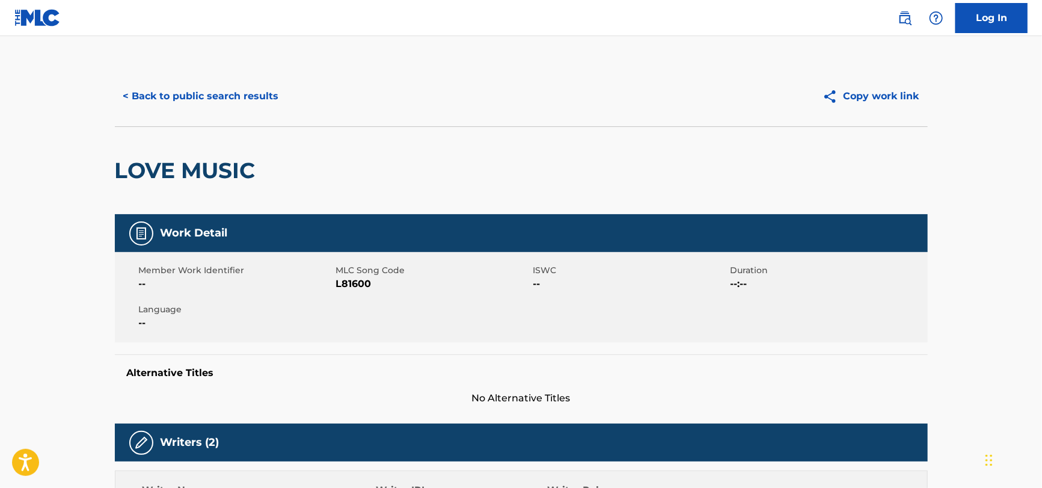
scroll to position [0, 0]
click at [159, 103] on button "< Back to public search results" at bounding box center [201, 96] width 173 height 30
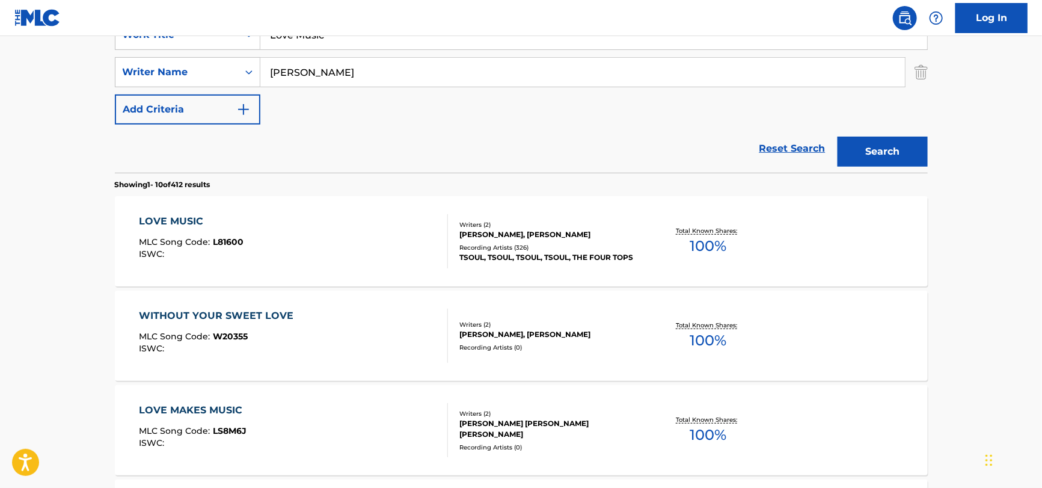
scroll to position [20, 0]
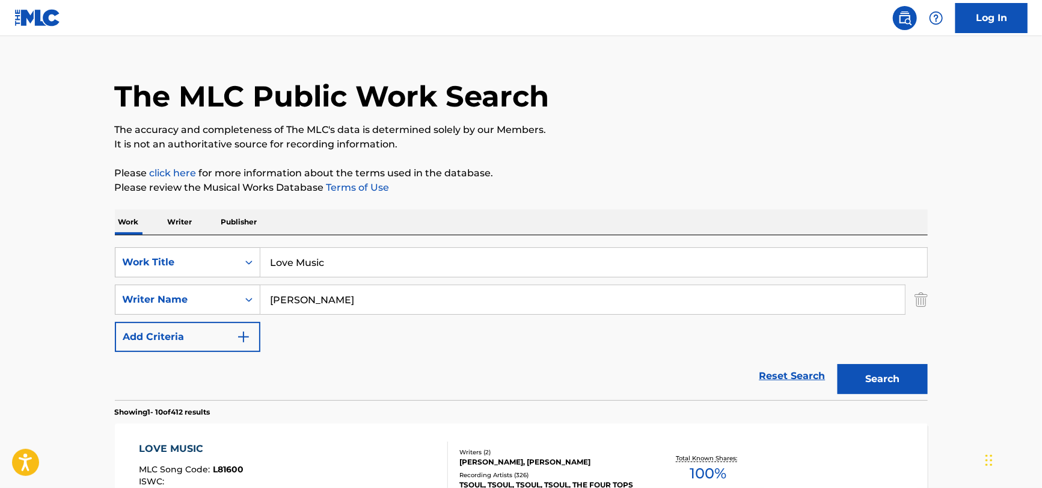
drag, startPoint x: 400, startPoint y: 256, endPoint x: 184, endPoint y: 233, distance: 217.1
click at [179, 237] on div "SearchWithCriteria51a755bf-0c1e-475b-b9ce-42f9f4dd0242 Work Title Love Music Se…" at bounding box center [521, 317] width 813 height 165
click at [376, 254] on input "Love Music" at bounding box center [593, 262] width 667 height 29
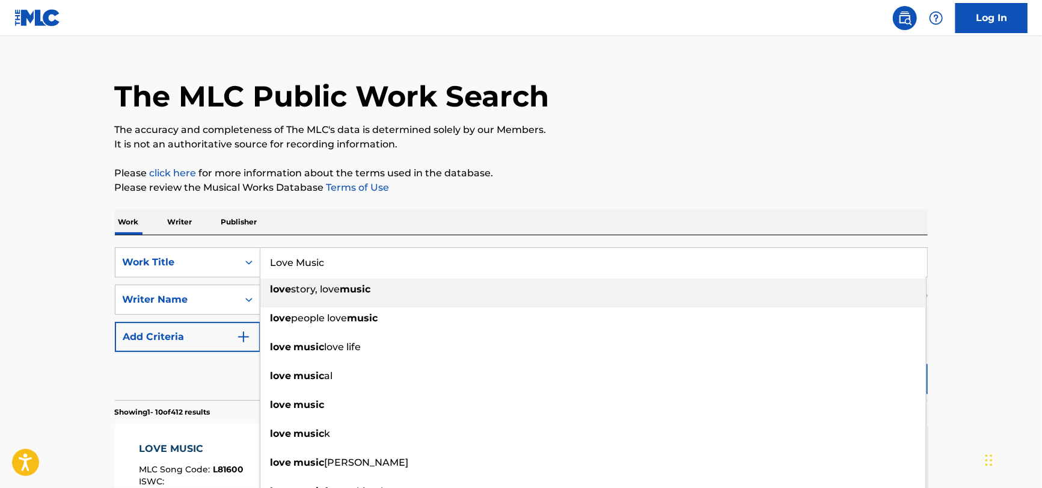
click at [376, 254] on input "Love Music" at bounding box center [593, 262] width 667 height 29
paste input "Two Plus Two"
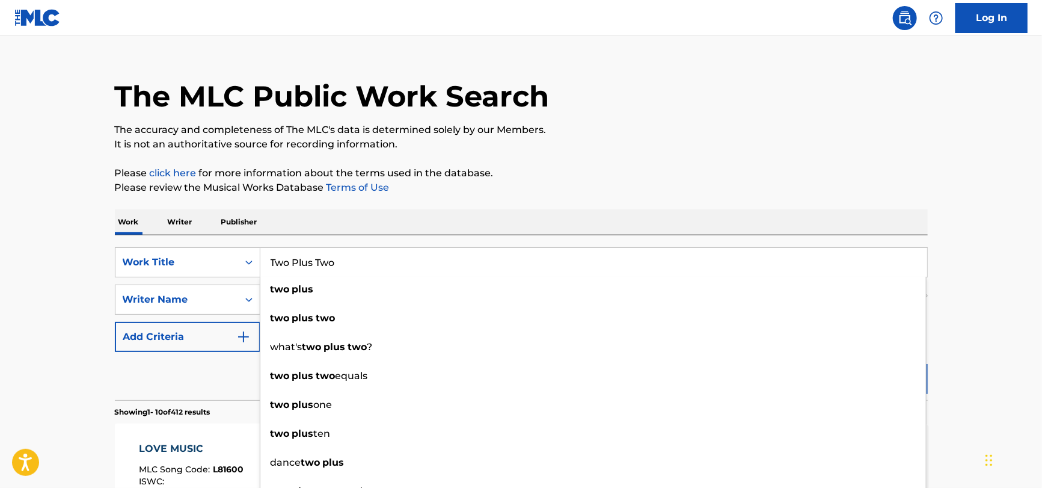
type input "Two Plus Two"
click at [221, 366] on div "Reset Search Search" at bounding box center [521, 376] width 813 height 48
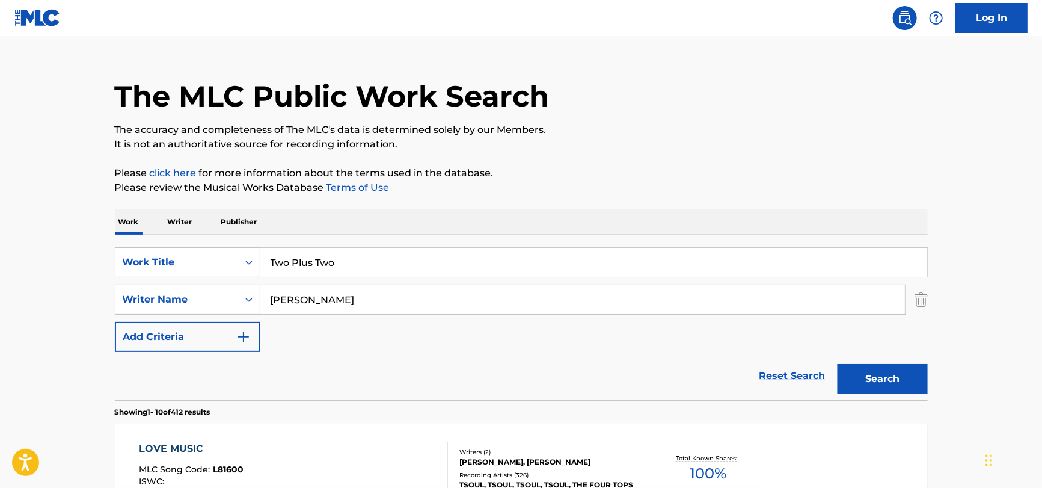
drag, startPoint x: 354, startPoint y: 294, endPoint x: 70, endPoint y: 238, distance: 289.3
paste input "[PERSON_NAME]"
type input "[PERSON_NAME]"
click at [838, 364] on button "Search" at bounding box center [883, 379] width 90 height 30
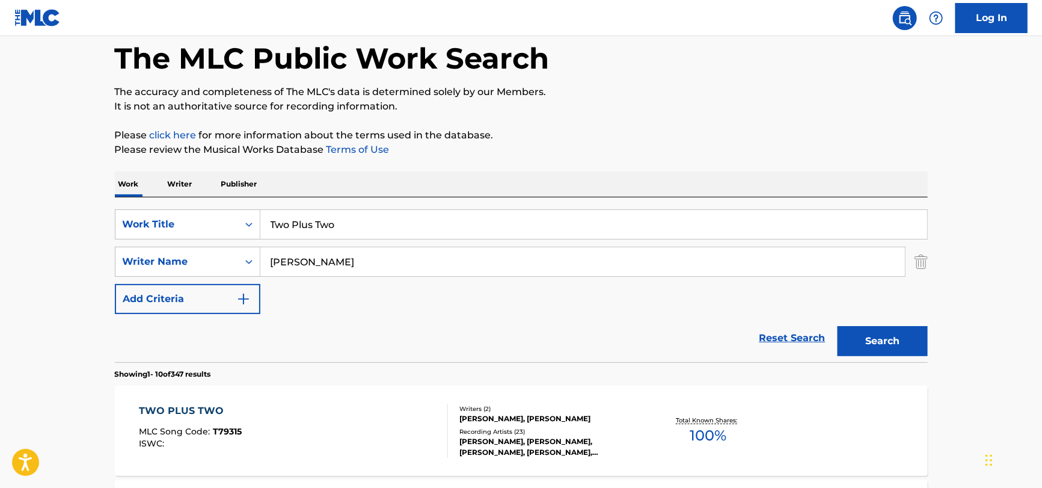
scroll to position [201, 0]
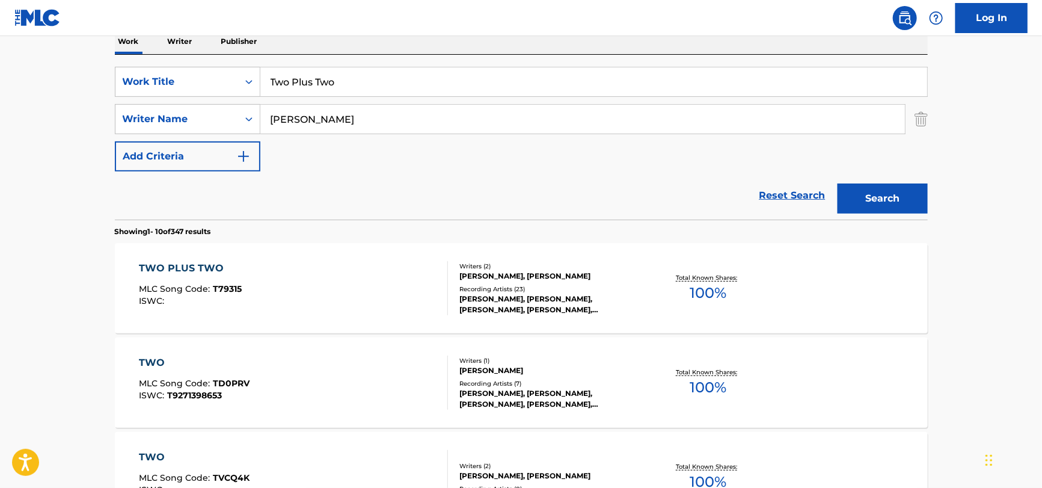
click at [250, 269] on div "TWO PLUS TWO MLC Song Code : T79315 ISWC :" at bounding box center [293, 288] width 309 height 54
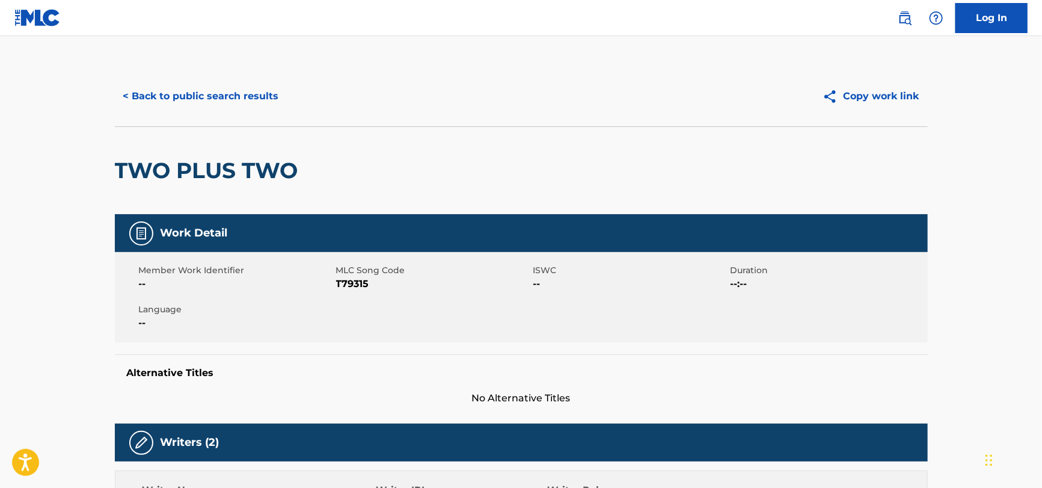
scroll to position [241, 0]
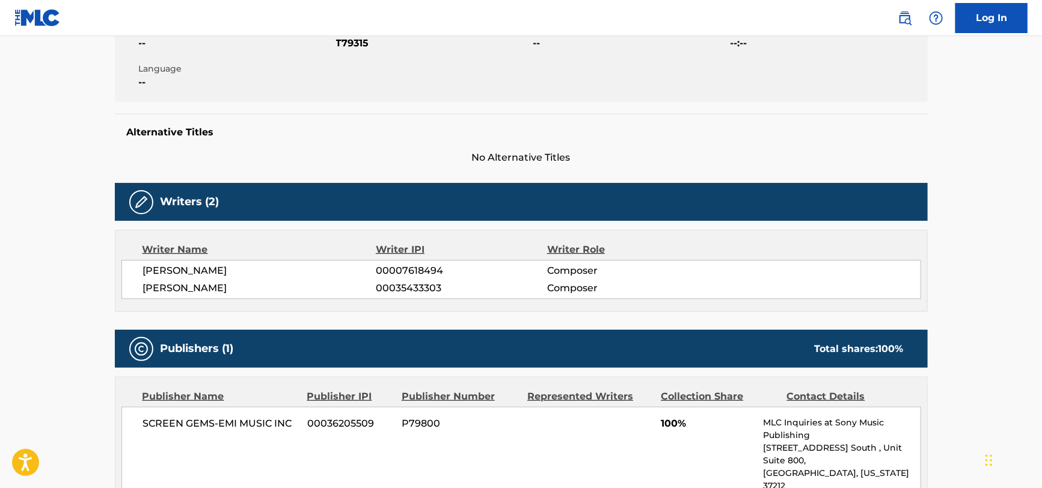
drag, startPoint x: 139, startPoint y: 274, endPoint x: 314, endPoint y: 289, distance: 175.6
click at [314, 289] on div "[PERSON_NAME] 00007618494 Composer [PERSON_NAME] 00035433303 Composer" at bounding box center [521, 279] width 800 height 39
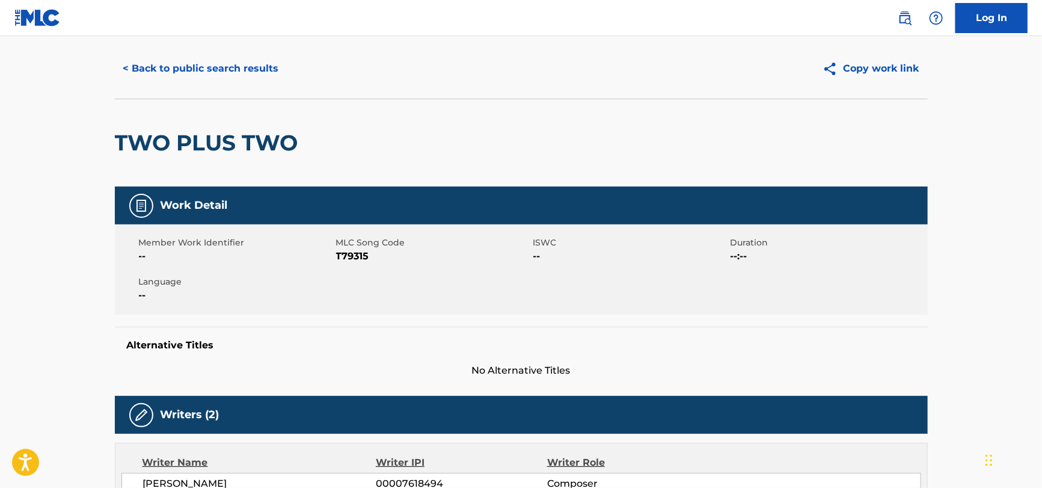
scroll to position [0, 0]
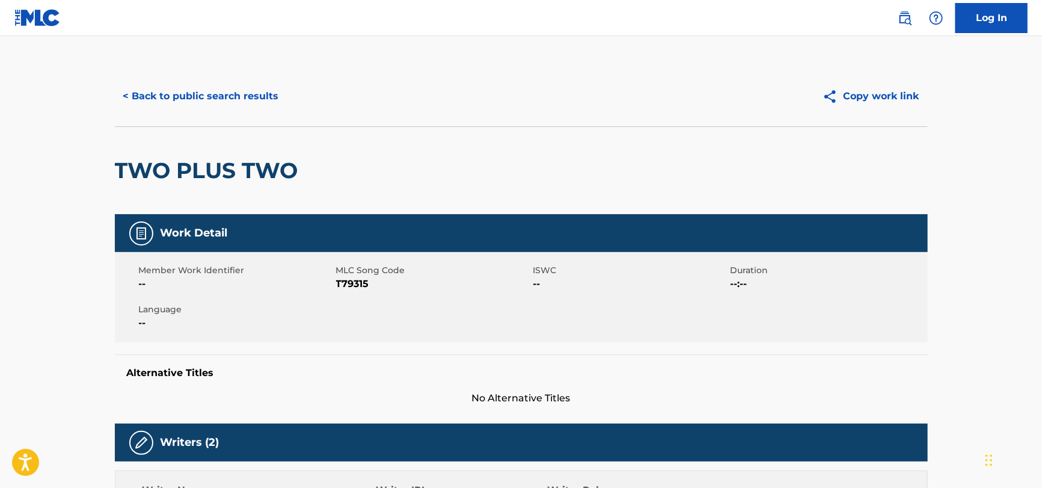
click at [198, 99] on button "< Back to public search results" at bounding box center [201, 96] width 173 height 30
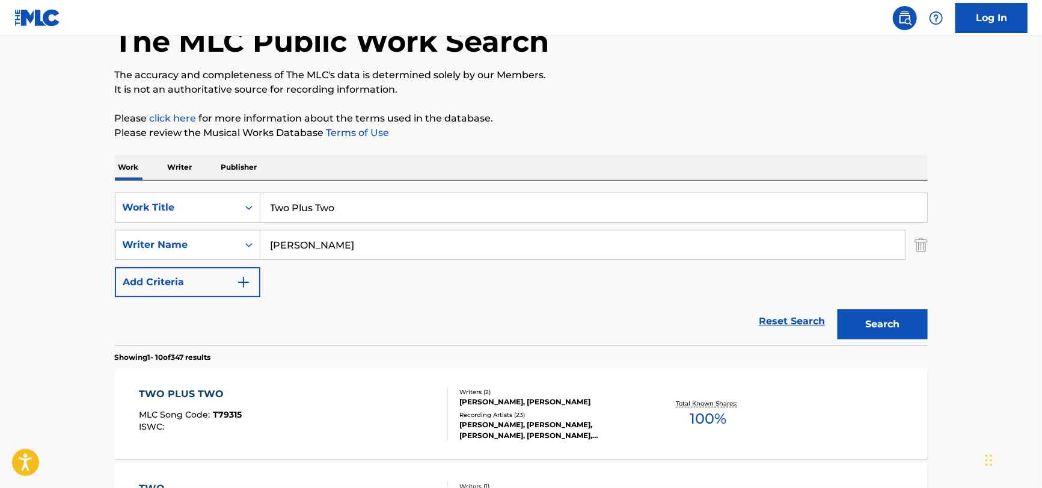
scroll to position [20, 0]
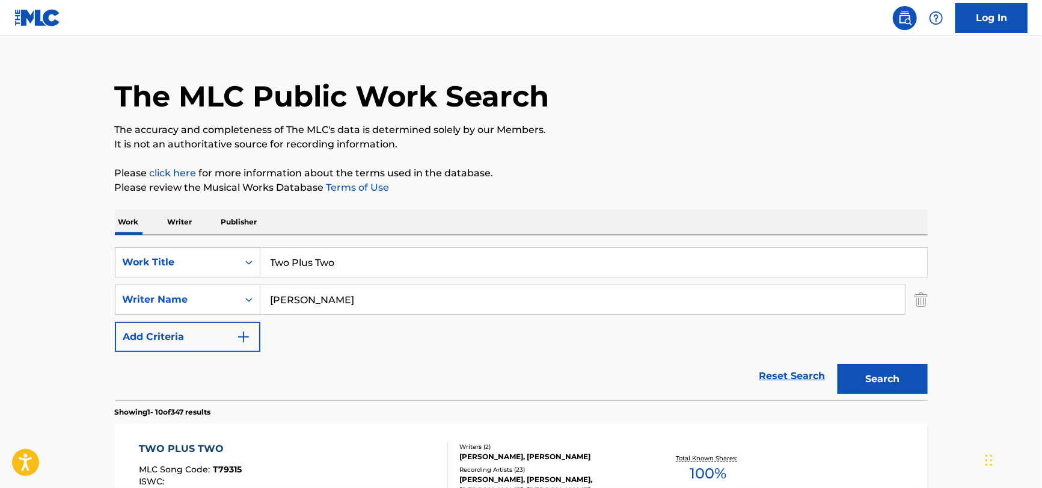
drag, startPoint x: 431, startPoint y: 264, endPoint x: 94, endPoint y: 275, distance: 337.5
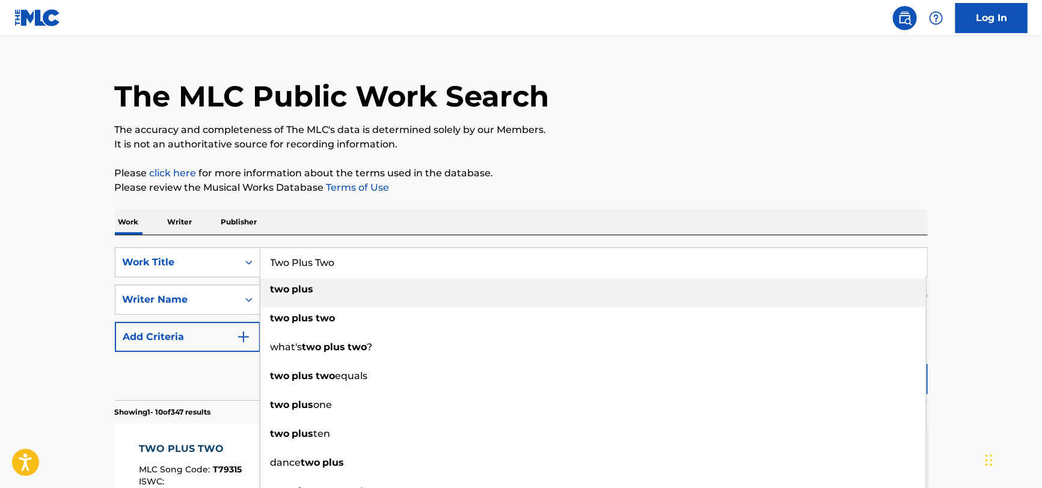
paste input "2+2"
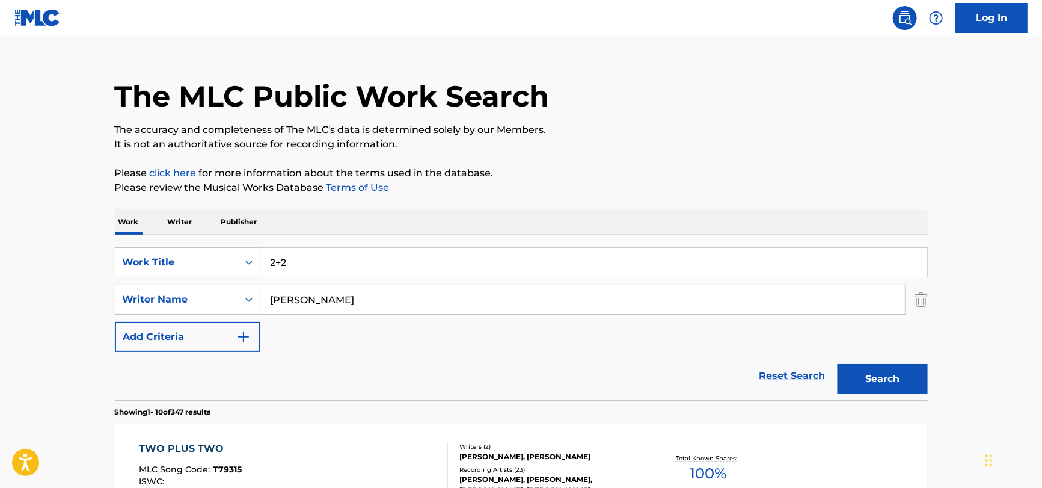
click at [374, 302] on input "[PERSON_NAME]" at bounding box center [582, 299] width 645 height 29
click at [838, 364] on button "Search" at bounding box center [883, 379] width 90 height 30
drag, startPoint x: 387, startPoint y: 259, endPoint x: 2, endPoint y: 248, distance: 384.4
paste input "Two Plus Two"
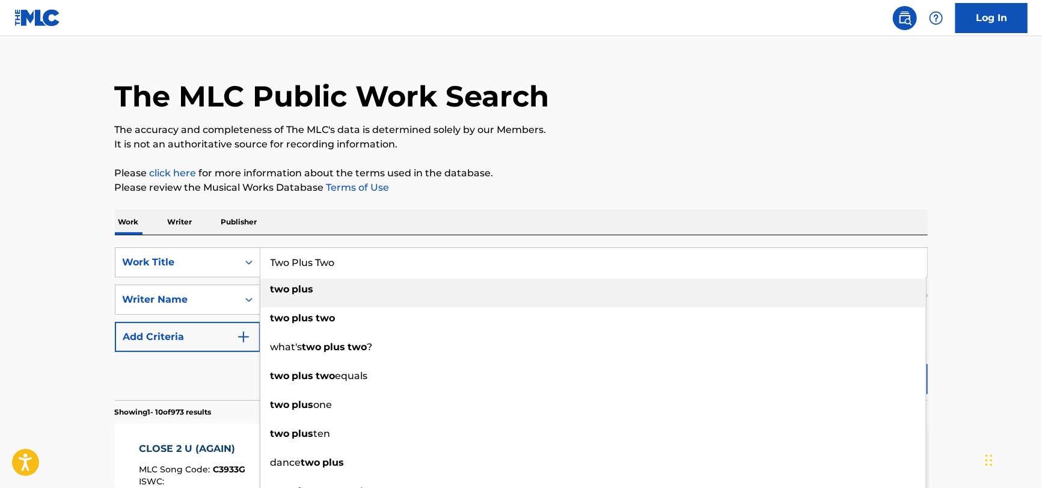
type input "Two Plus Two"
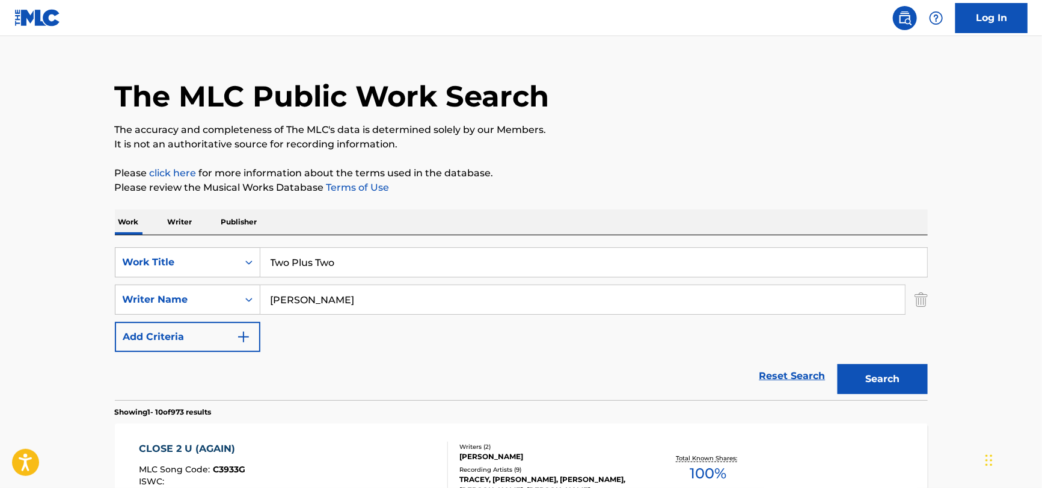
click at [324, 302] on input "[PERSON_NAME]" at bounding box center [582, 299] width 645 height 29
click at [838, 364] on button "Search" at bounding box center [883, 379] width 90 height 30
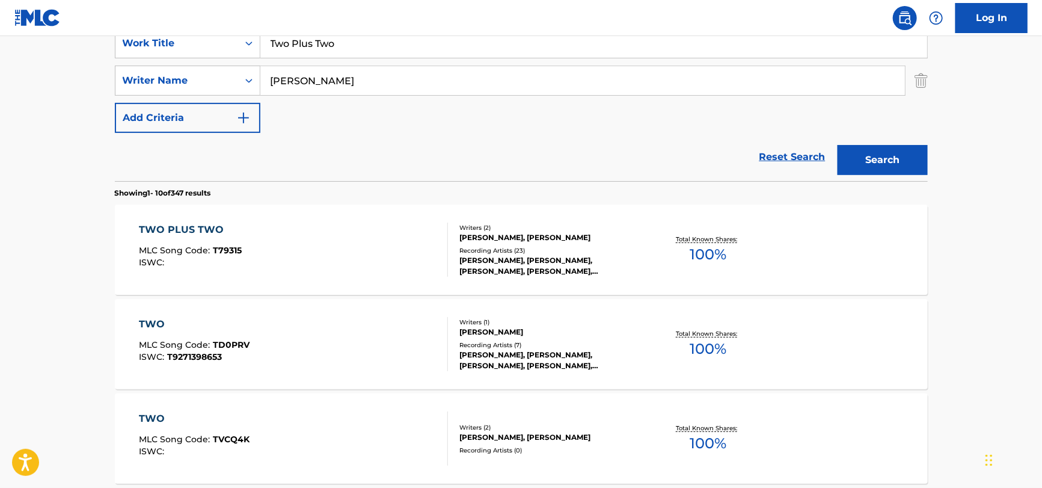
scroll to position [381, 0]
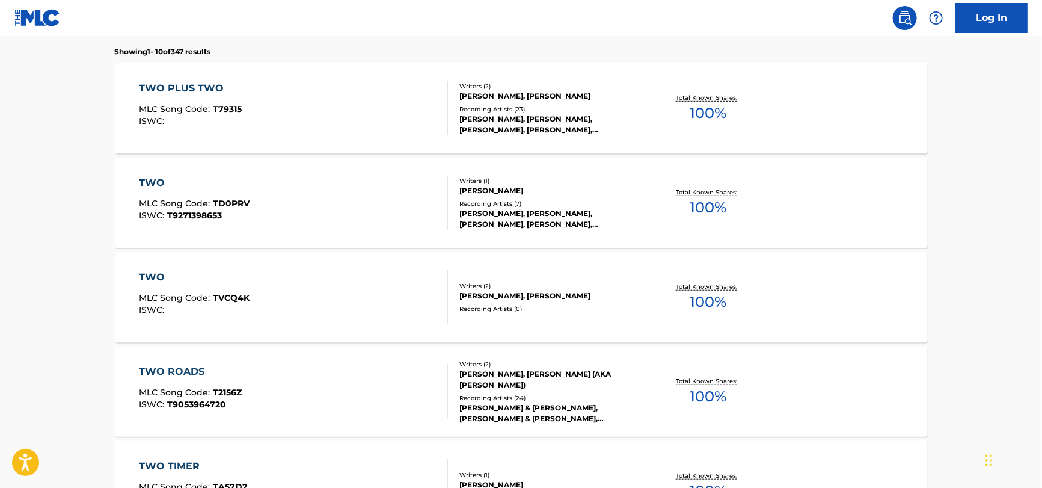
click at [577, 95] on div "[PERSON_NAME], [PERSON_NAME]" at bounding box center [550, 96] width 182 height 11
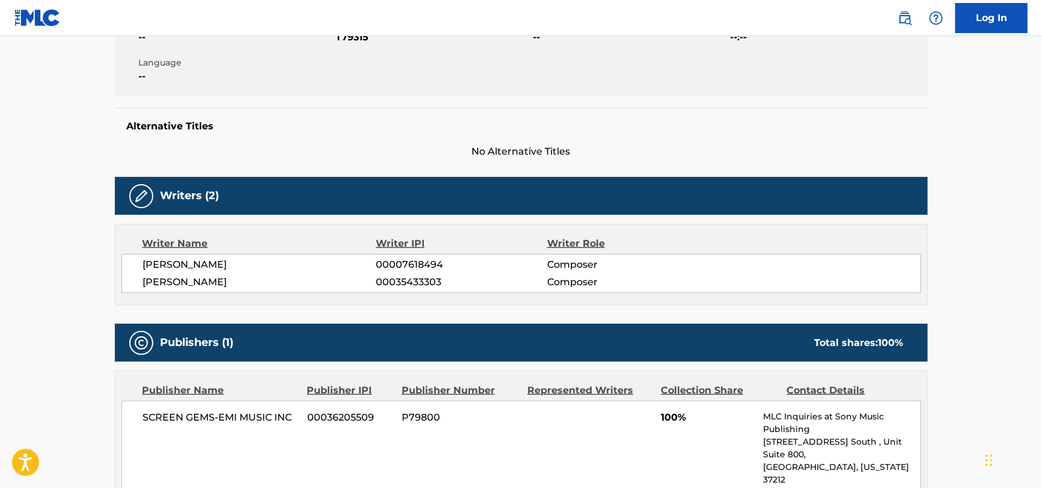
scroll to position [300, 0]
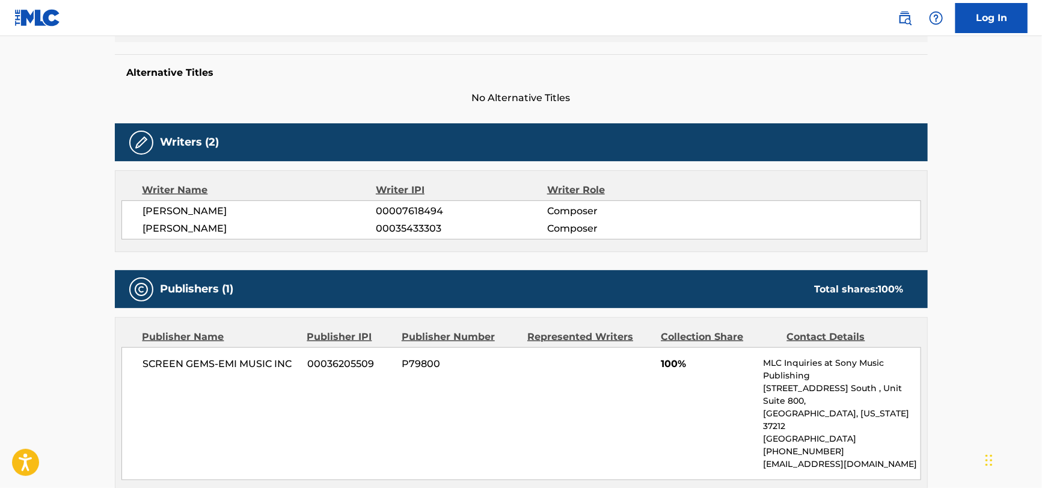
drag, startPoint x: 192, startPoint y: 216, endPoint x: 330, endPoint y: 239, distance: 139.6
click at [330, 239] on div "Writer Name Writer IPI Writer Role [PERSON_NAME] 00007618494 Composer [PERSON_N…" at bounding box center [521, 211] width 813 height 82
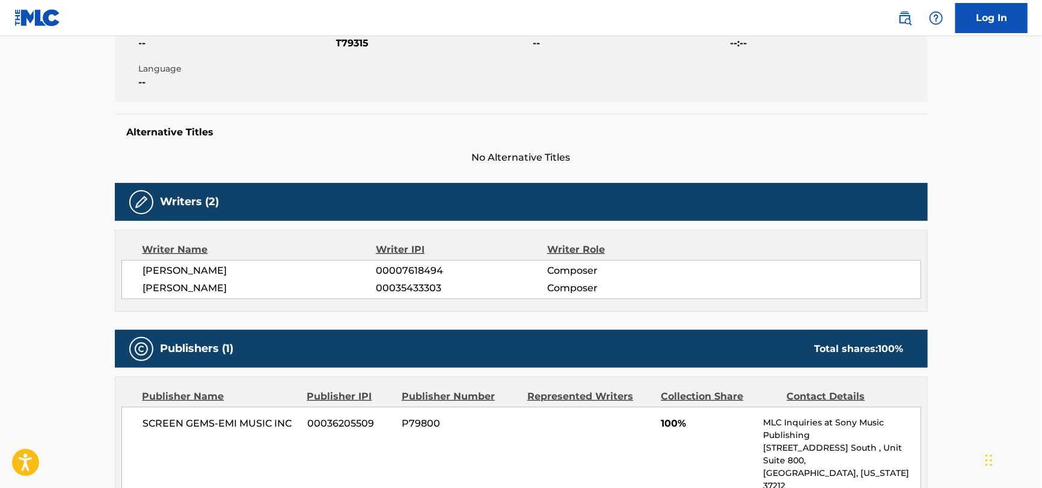
scroll to position [0, 0]
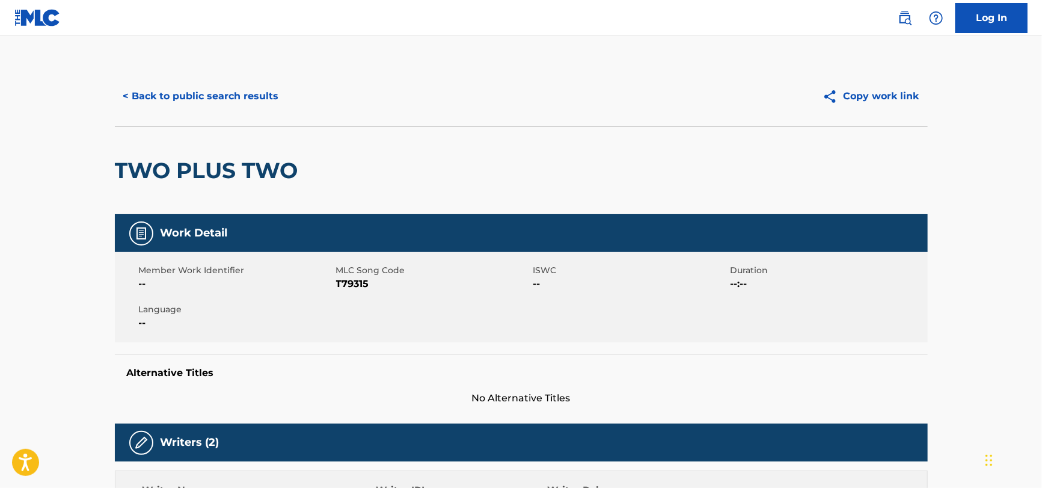
click at [351, 285] on span "T79315" at bounding box center [433, 284] width 194 height 14
click at [349, 286] on span "T79315" at bounding box center [433, 284] width 194 height 14
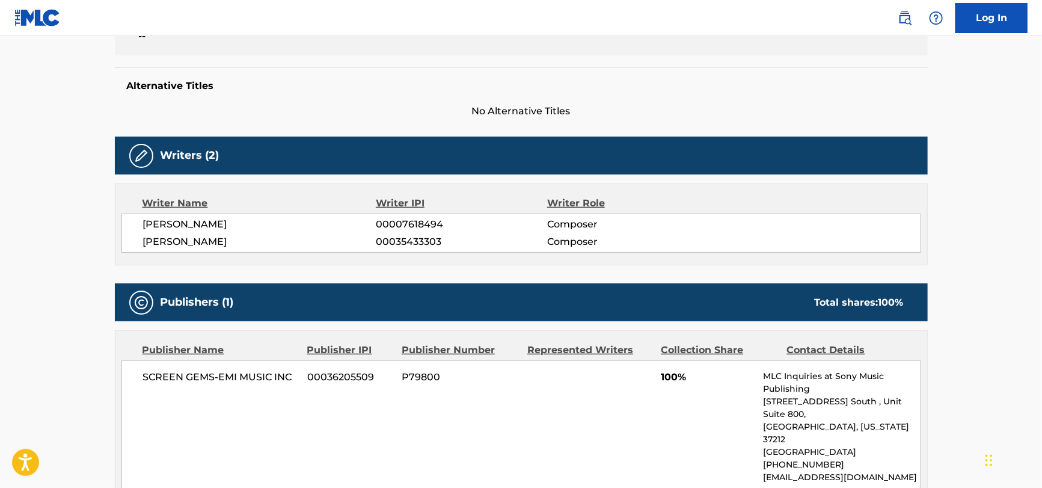
scroll to position [300, 0]
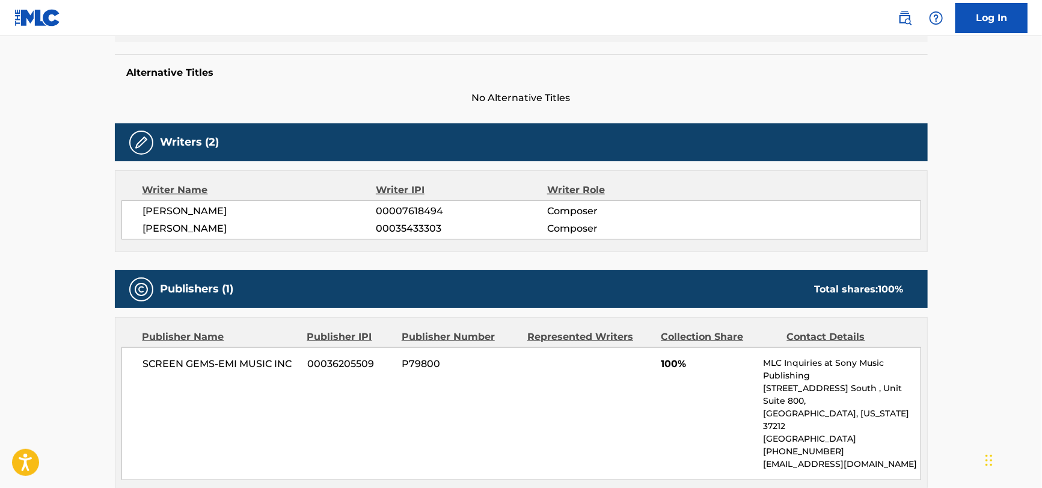
click at [221, 371] on div "SCREEN GEMS-EMI MUSIC INC 00036205509 P79800 100% MLC Inquiries at Sony Music P…" at bounding box center [521, 413] width 800 height 133
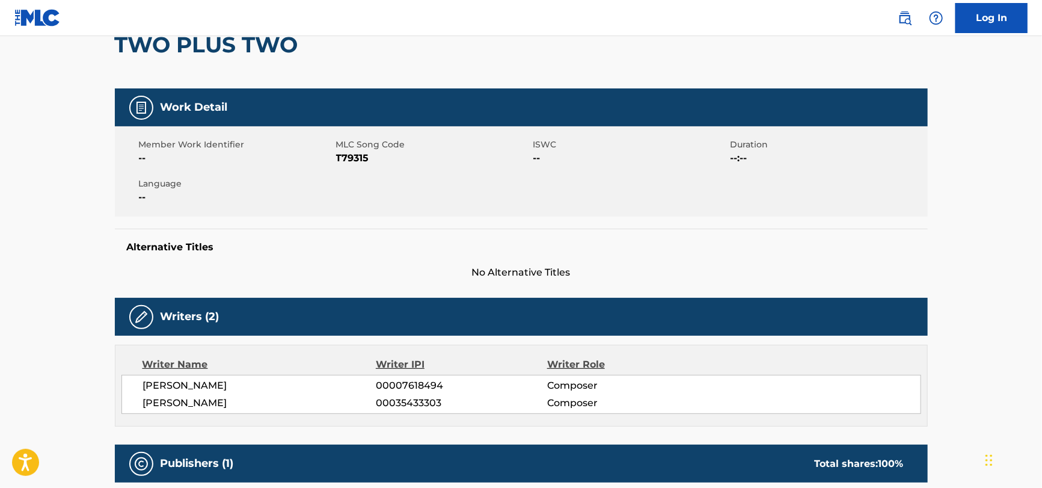
scroll to position [0, 0]
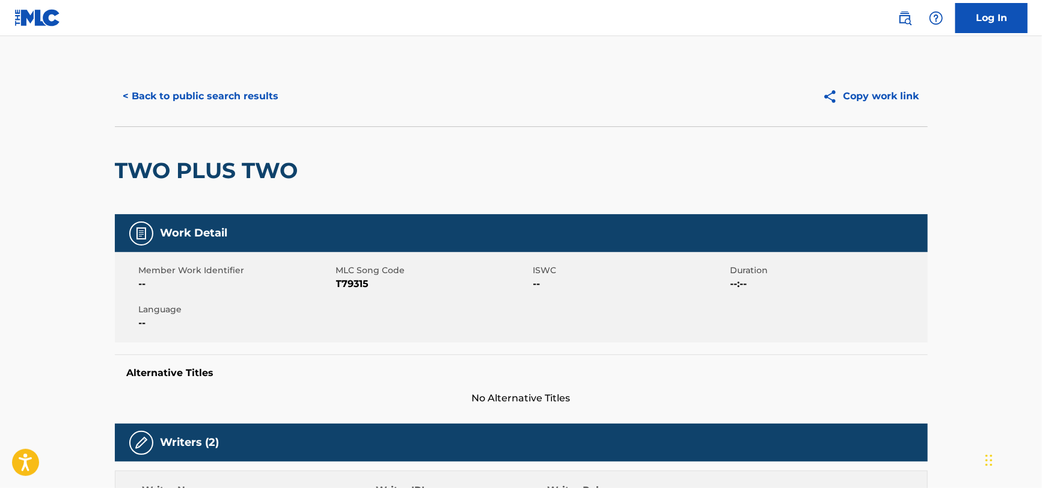
click at [231, 98] on button "< Back to public search results" at bounding box center [201, 96] width 173 height 30
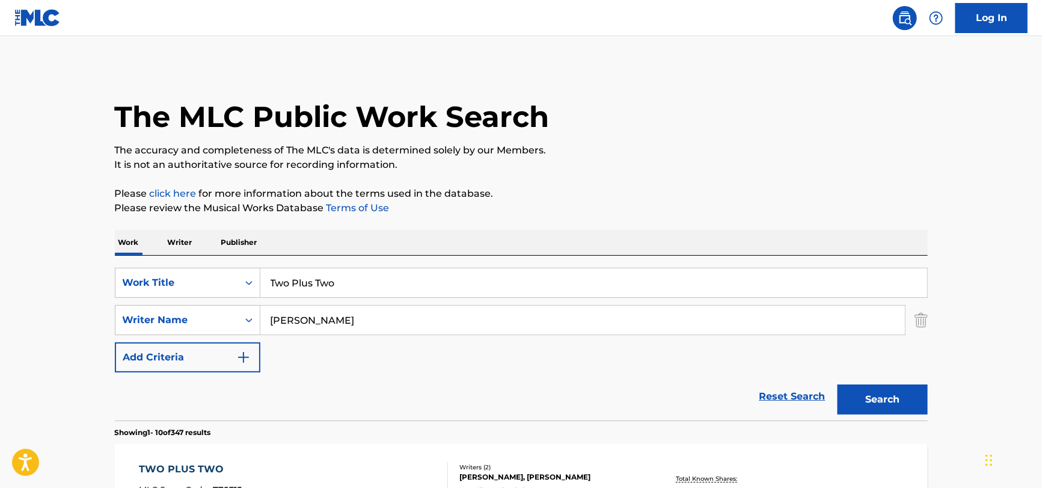
drag, startPoint x: 388, startPoint y: 287, endPoint x: -79, endPoint y: 329, distance: 469.1
click at [0, 329] on html "Accessibility Screen-Reader Guide, Feedback, and Issue Reporting | New window C…" at bounding box center [521, 244] width 1042 height 488
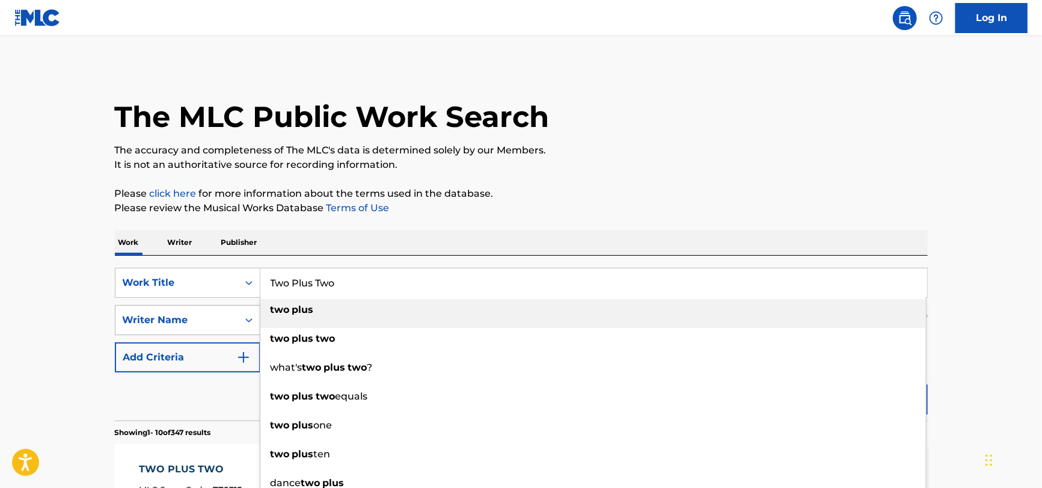
paste input "I’ve Never Found a Girl"
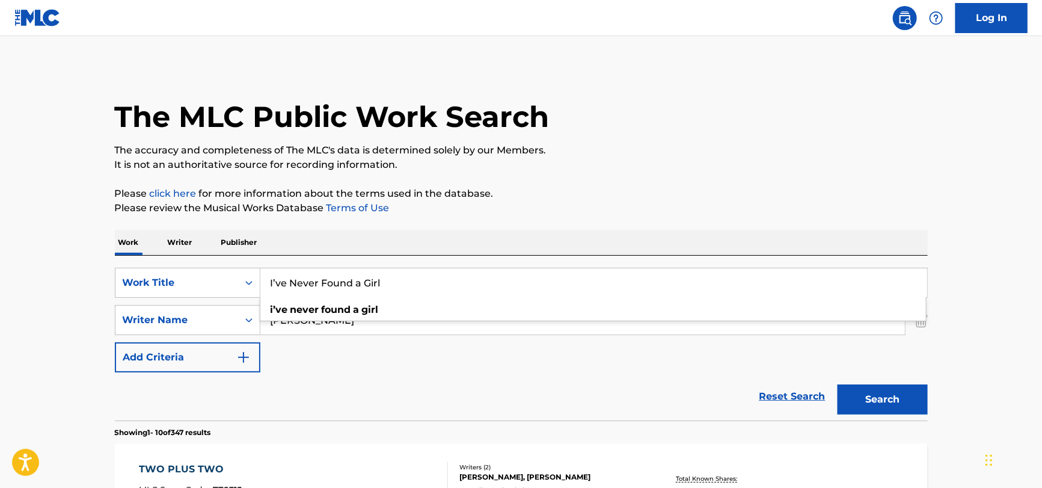
type input "I’ve Never Found a Girl"
drag, startPoint x: 320, startPoint y: 395, endPoint x: 319, endPoint y: 337, distance: 58.3
click at [320, 394] on div "Reset Search Search" at bounding box center [521, 396] width 813 height 48
drag, startPoint x: 327, startPoint y: 322, endPoint x: 55, endPoint y: 339, distance: 272.3
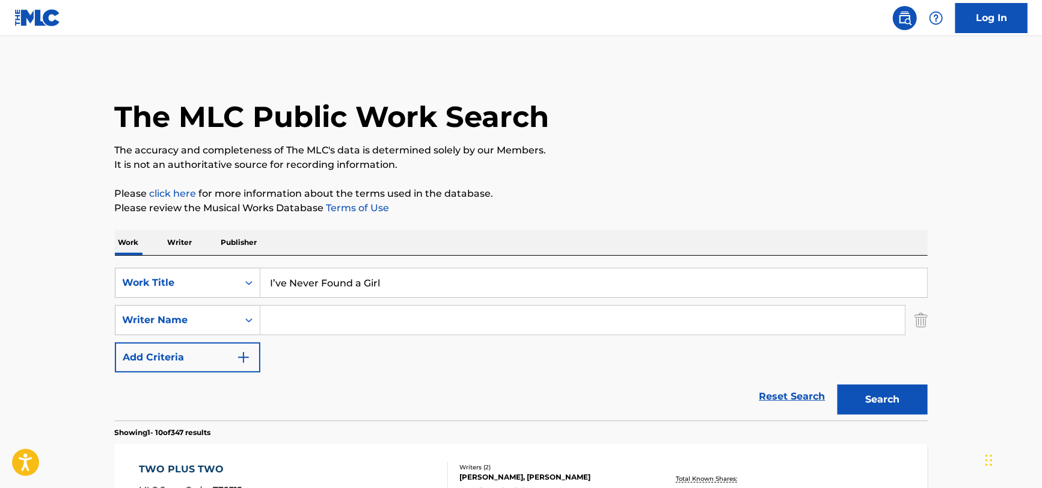
click at [838, 384] on button "Search" at bounding box center [883, 399] width 90 height 30
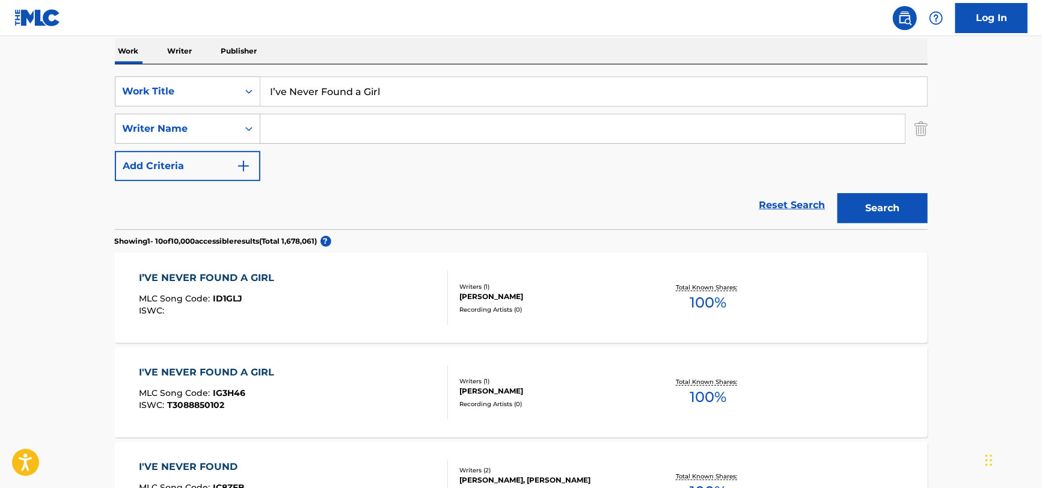
scroll to position [120, 0]
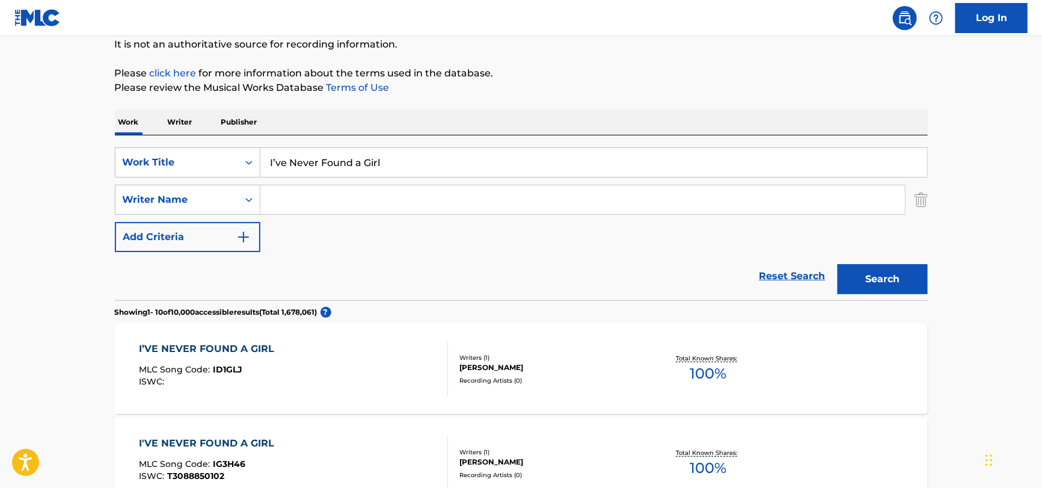
click at [400, 205] on input "Search Form" at bounding box center [582, 199] width 645 height 29
type input "jones"
click at [838, 264] on button "Search" at bounding box center [883, 279] width 90 height 30
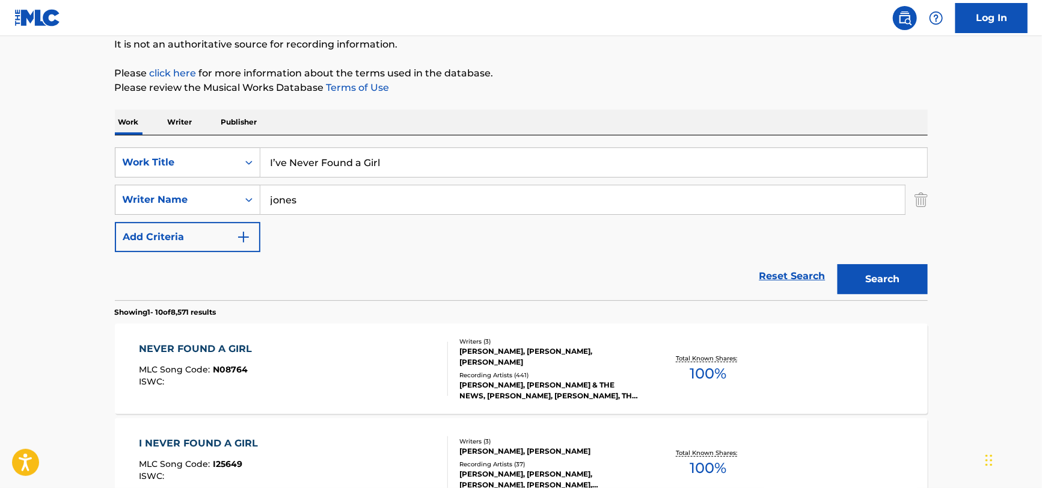
drag, startPoint x: 434, startPoint y: 163, endPoint x: 72, endPoint y: 146, distance: 361.8
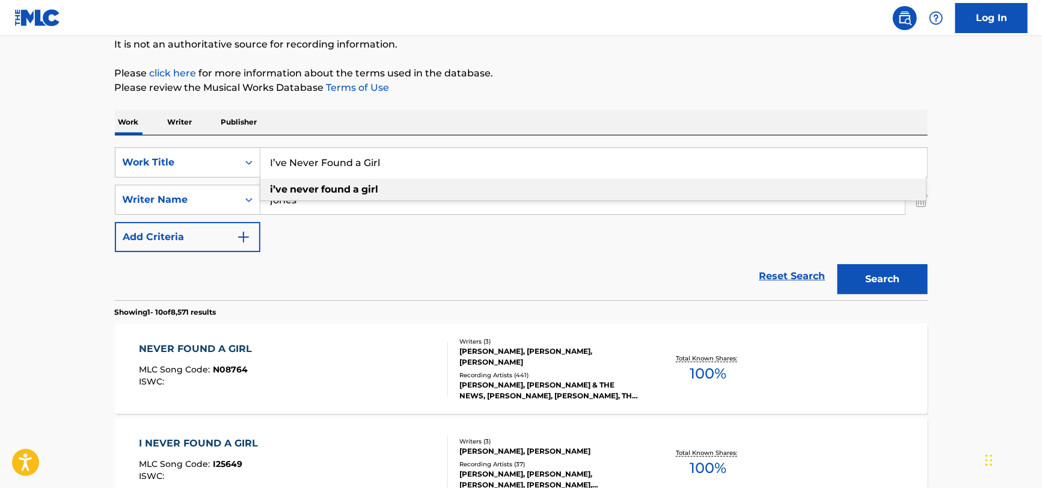
paste input "Outside Help"
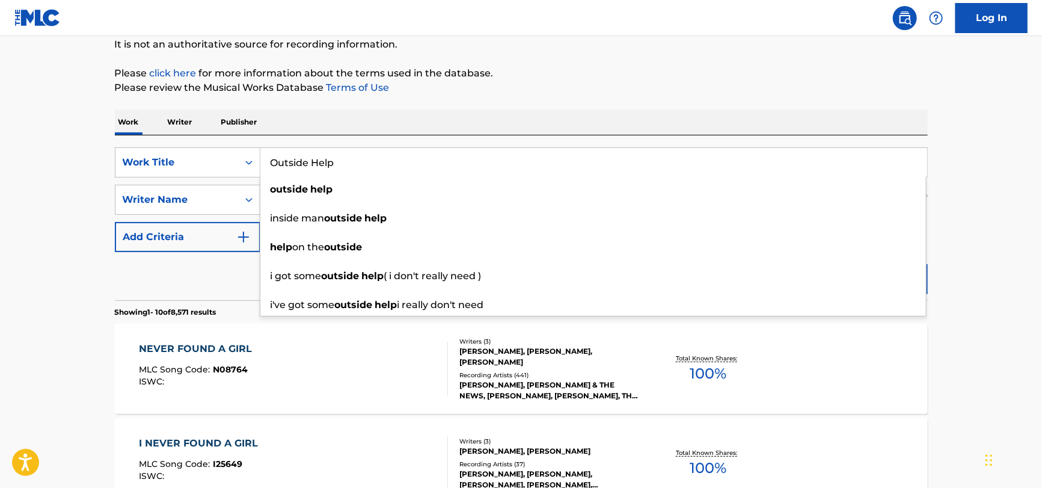
type input "Outside Help"
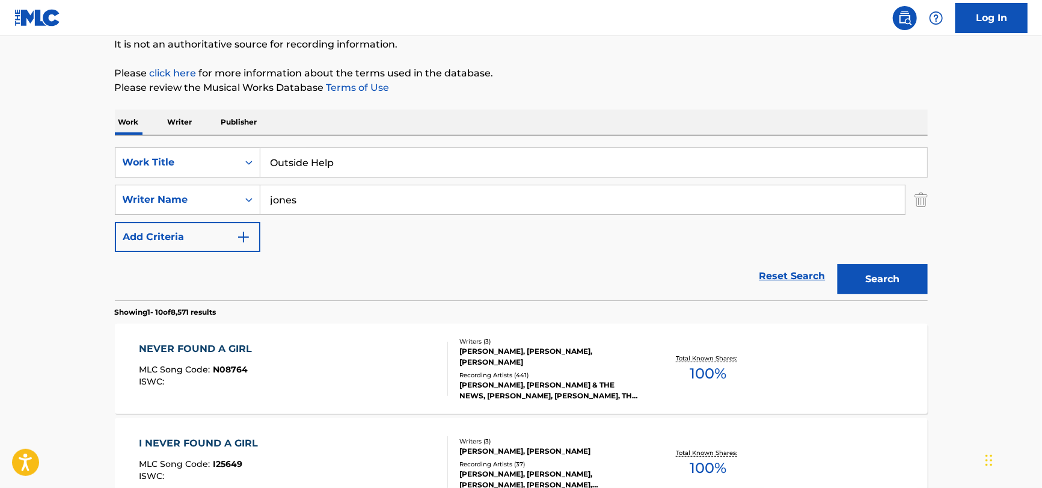
click at [203, 268] on div "Reset Search Search" at bounding box center [521, 276] width 813 height 48
drag, startPoint x: 322, startPoint y: 208, endPoint x: 117, endPoint y: 210, distance: 204.5
click at [115, 210] on div "SearchWithCriteria27590c92-745d-4af8-9186-6f0474db3f46 Writer Name [PERSON_NAME]" at bounding box center [521, 200] width 813 height 30
type input "king"
click at [838, 264] on button "Search" at bounding box center [883, 279] width 90 height 30
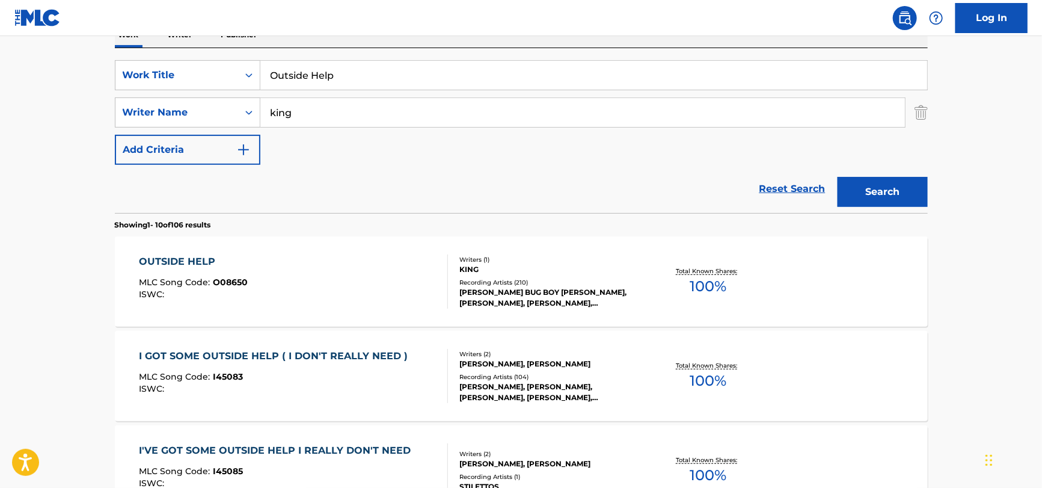
scroll to position [241, 0]
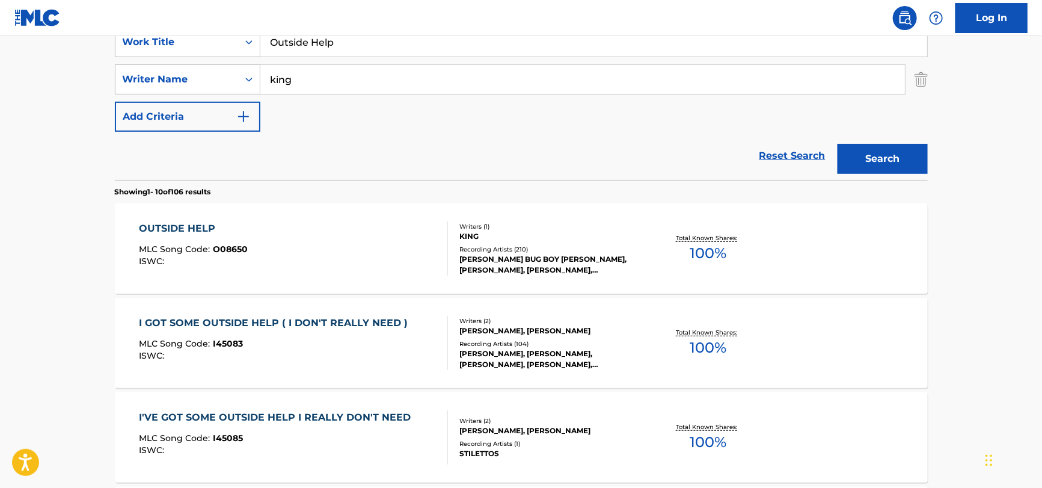
click at [341, 247] on div "OUTSIDE HELP MLC Song Code : O08650 ISWC :" at bounding box center [293, 248] width 309 height 54
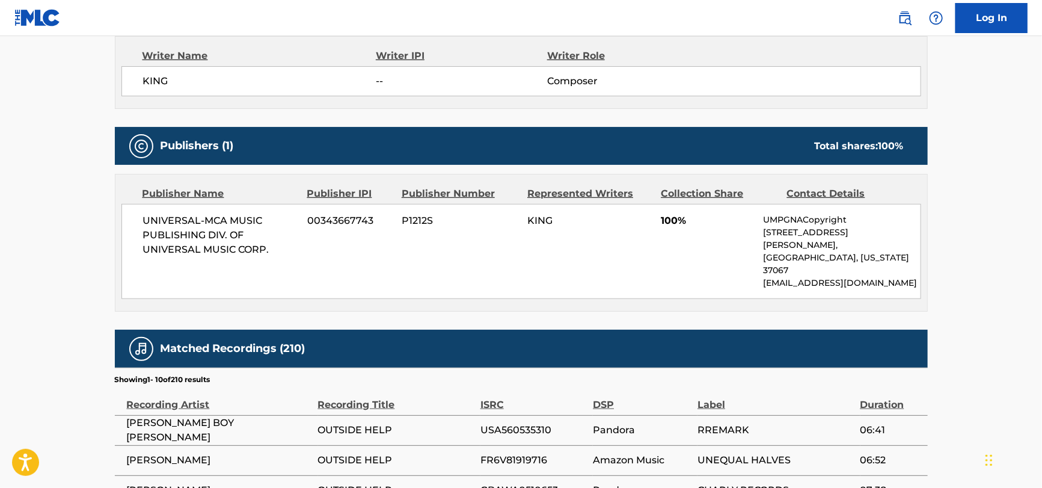
scroll to position [241, 0]
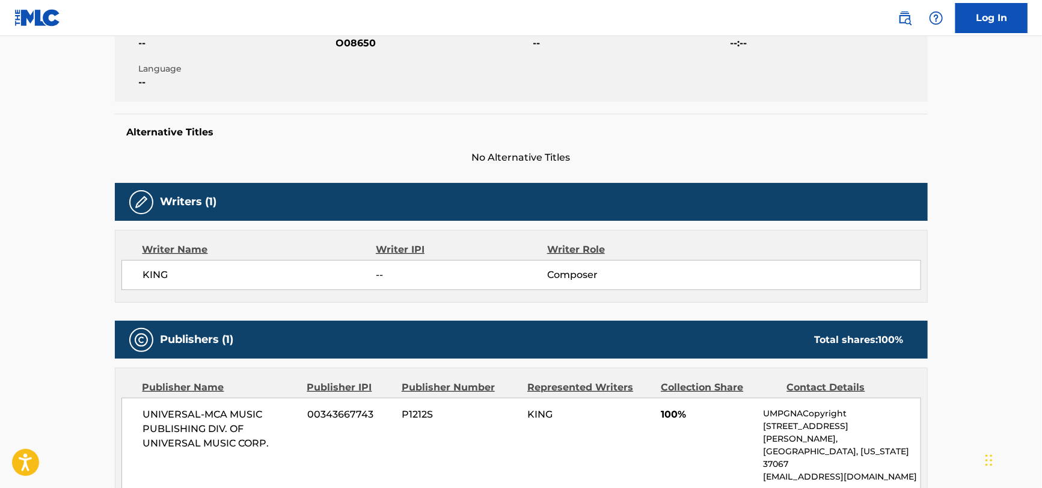
click at [156, 417] on span "UNIVERSAL-MCA MUSIC PUBLISHING DIV. OF UNIVERSAL MUSIC CORP." at bounding box center [221, 428] width 156 height 43
click at [156, 416] on span "UNIVERSAL-MCA MUSIC PUBLISHING DIV. OF UNIVERSAL MUSIC CORP." at bounding box center [221, 428] width 156 height 43
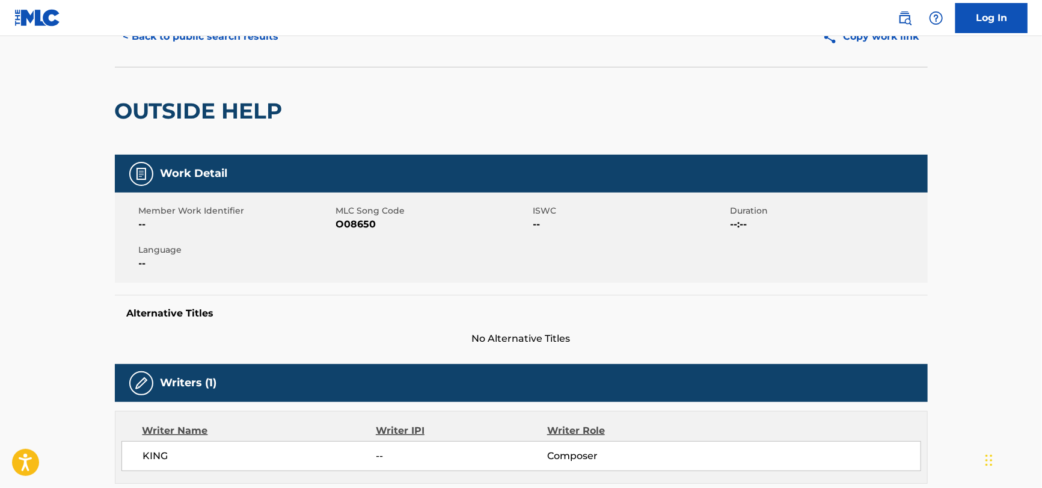
click at [357, 225] on span "O08650" at bounding box center [433, 224] width 194 height 14
click at [352, 227] on span "O08650" at bounding box center [433, 224] width 194 height 14
click at [351, 227] on span "O08650" at bounding box center [433, 224] width 194 height 14
click at [351, 228] on span "O08650" at bounding box center [433, 224] width 194 height 14
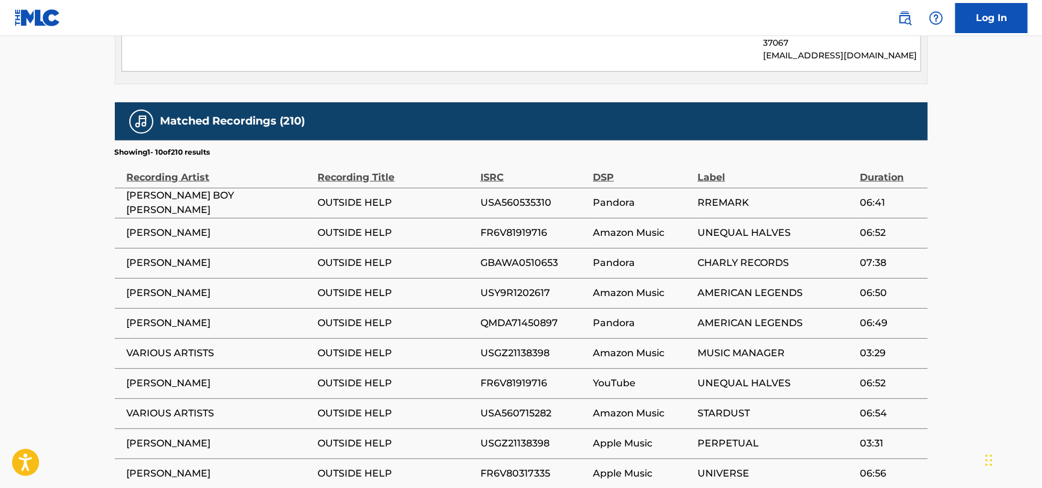
scroll to position [722, 0]
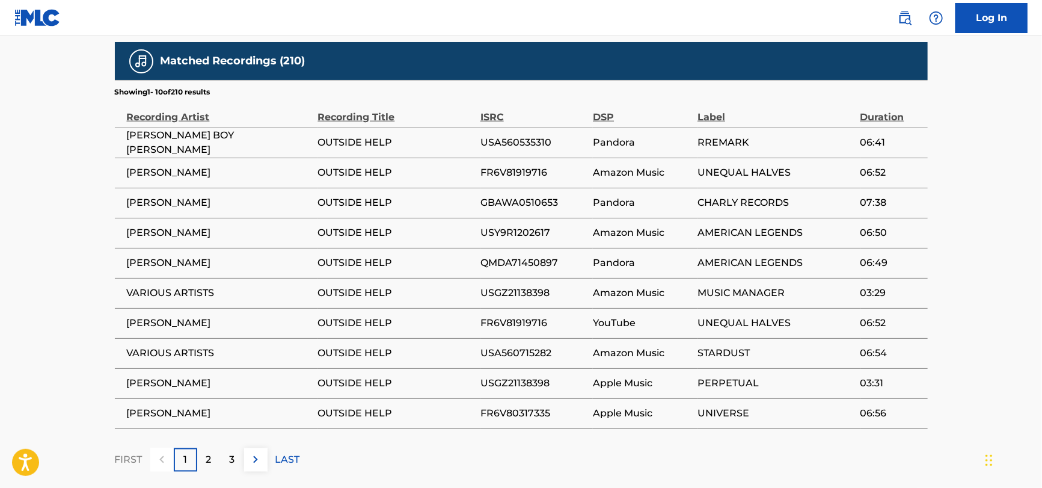
click at [248, 452] on img at bounding box center [255, 459] width 14 height 14
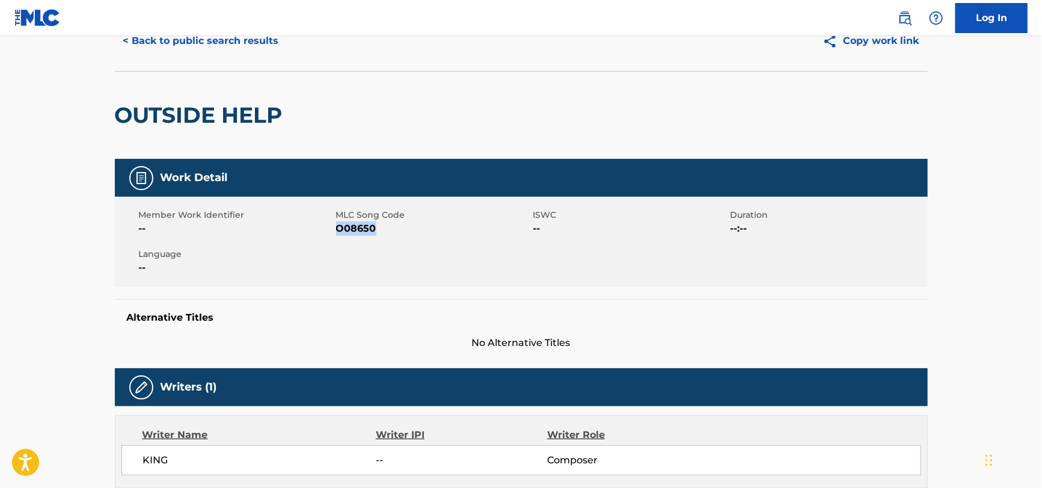
scroll to position [0, 0]
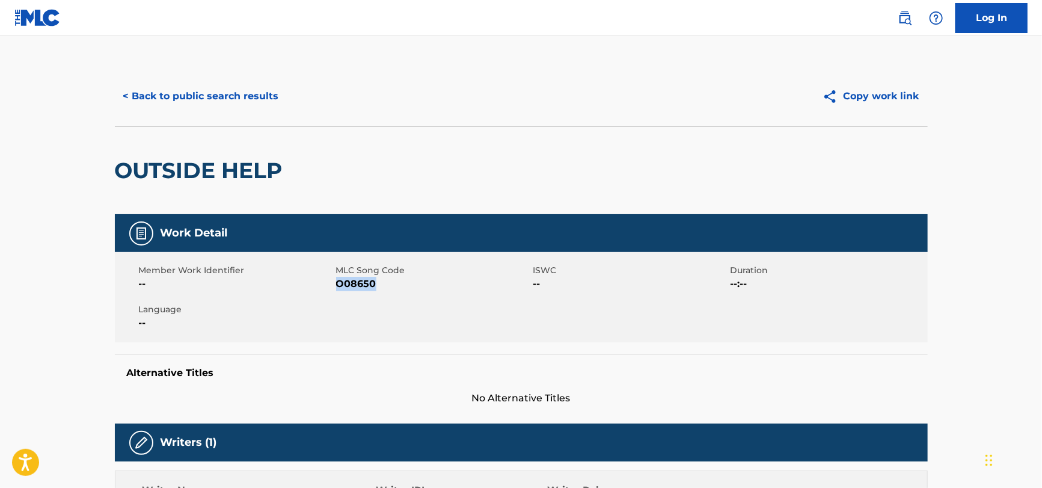
click at [211, 85] on button "< Back to public search results" at bounding box center [201, 96] width 173 height 30
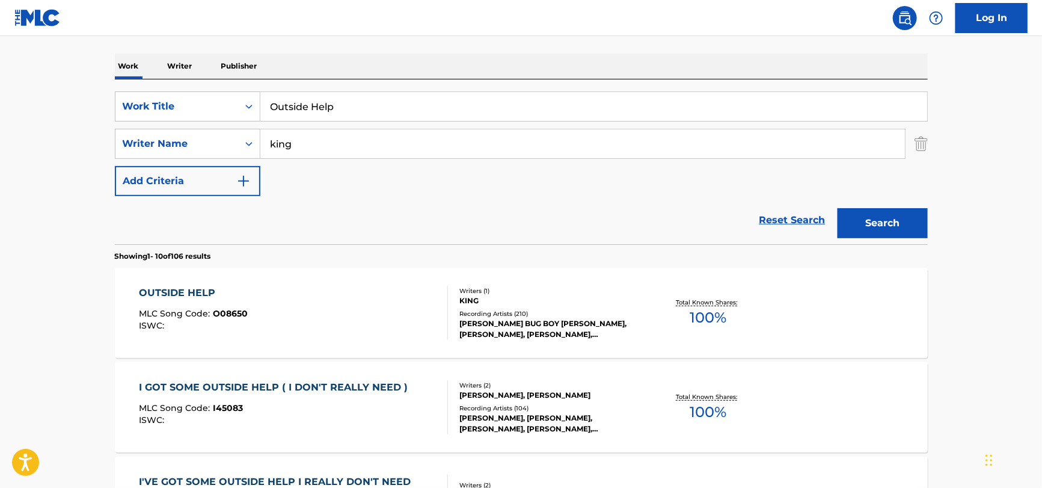
scroll to position [120, 0]
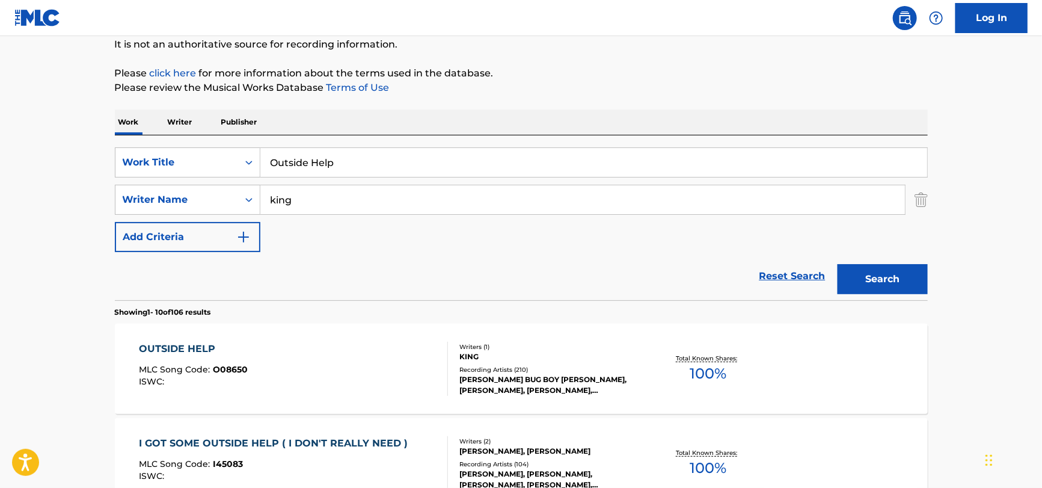
drag, startPoint x: 431, startPoint y: 153, endPoint x: -46, endPoint y: 167, distance: 477.1
click at [0, 167] on html "Accessibility Screen-Reader Guide, Feedback, and Issue Reporting | New window C…" at bounding box center [521, 124] width 1042 height 488
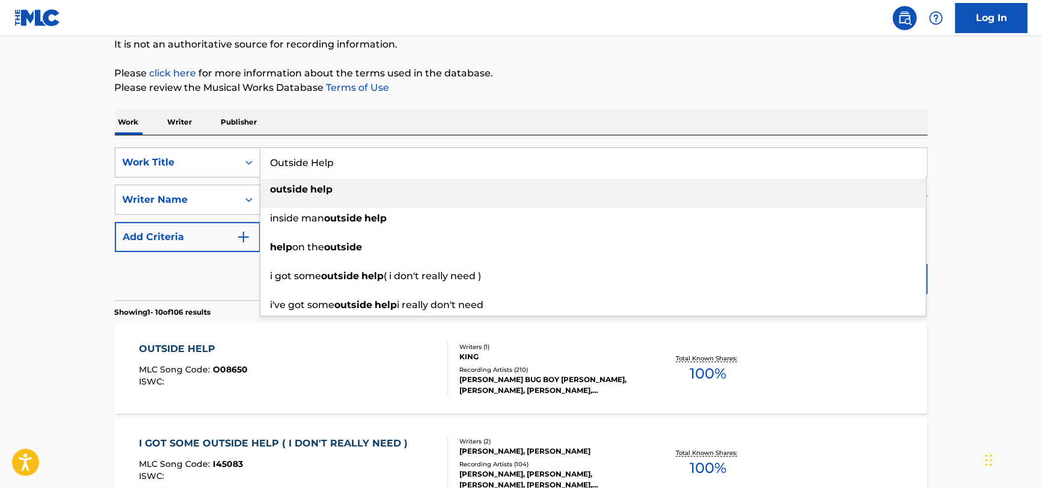
paste input "Ngapain Repot by [PERSON_NAME] and [PERSON_NAME]"
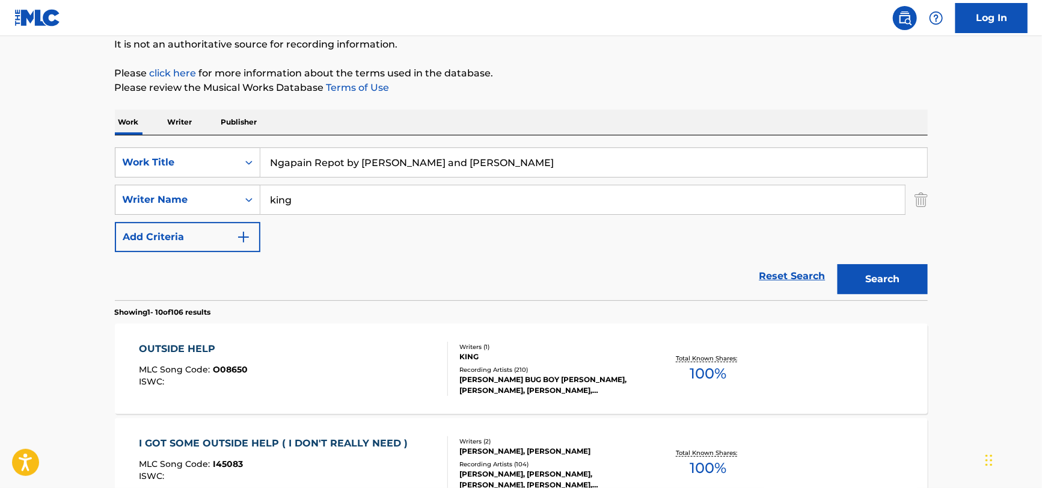
drag, startPoint x: 559, startPoint y: 164, endPoint x: 344, endPoint y: 152, distance: 215.6
click at [344, 152] on input "Ngapain Repot by [PERSON_NAME] and [PERSON_NAME]" at bounding box center [593, 162] width 667 height 29
type input "Ngapain Repot"
drag, startPoint x: 315, startPoint y: 197, endPoint x: 176, endPoint y: 207, distance: 139.3
click at [176, 207] on div "SearchWithCriteria27590c92-745d-4af8-9186-6f0474db3f46 Writer Name king" at bounding box center [521, 200] width 813 height 30
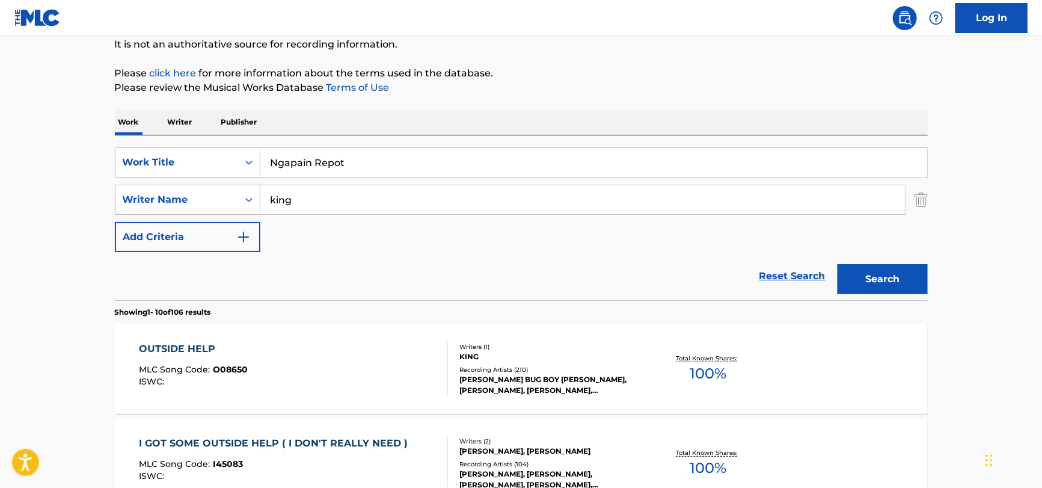
paste input "Ngapain Repot by [PERSON_NAME] and [PERSON_NAME]"
type input "Ngapain Repot by [PERSON_NAME] and [PERSON_NAME]"
drag, startPoint x: 507, startPoint y: 195, endPoint x: 25, endPoint y: 207, distance: 481.8
click at [838, 264] on button "Search" at bounding box center [883, 279] width 90 height 30
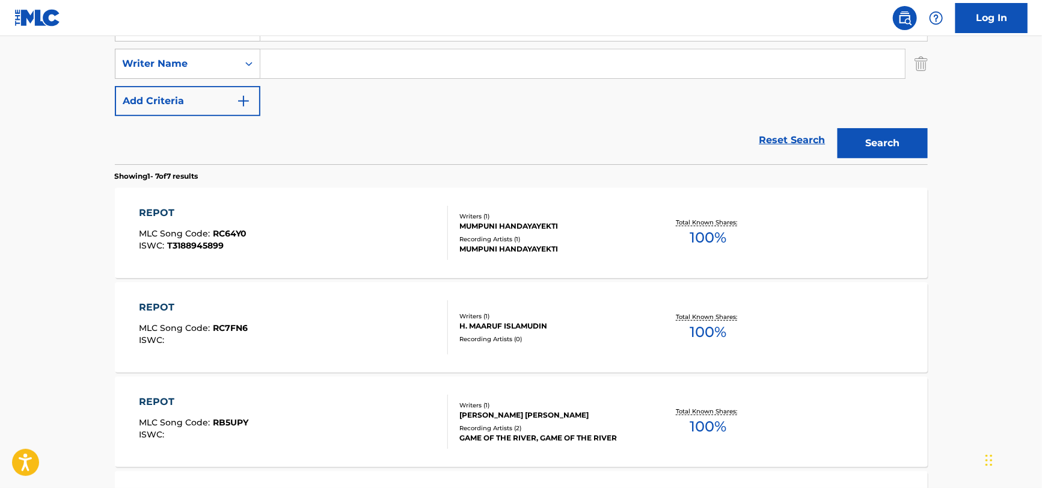
scroll to position [0, 0]
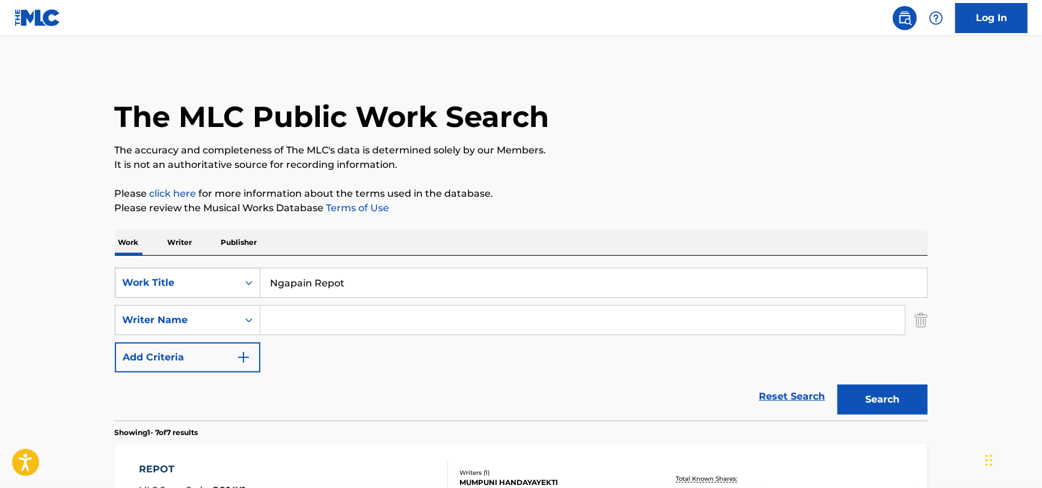
drag, startPoint x: 413, startPoint y: 276, endPoint x: 146, endPoint y: 292, distance: 266.9
click at [146, 292] on div "SearchWithCriteria51a755bf-0c1e-475b-b9ce-42f9f4dd0242 Work Title Ngapain Repot" at bounding box center [521, 283] width 813 height 30
paste input "1913 Massacre by [PERSON_NAME]"
drag, startPoint x: 402, startPoint y: 292, endPoint x: 336, endPoint y: 296, distance: 66.3
click at [336, 296] on div "1913 Massacre by [PERSON_NAME]" at bounding box center [593, 283] width 667 height 30
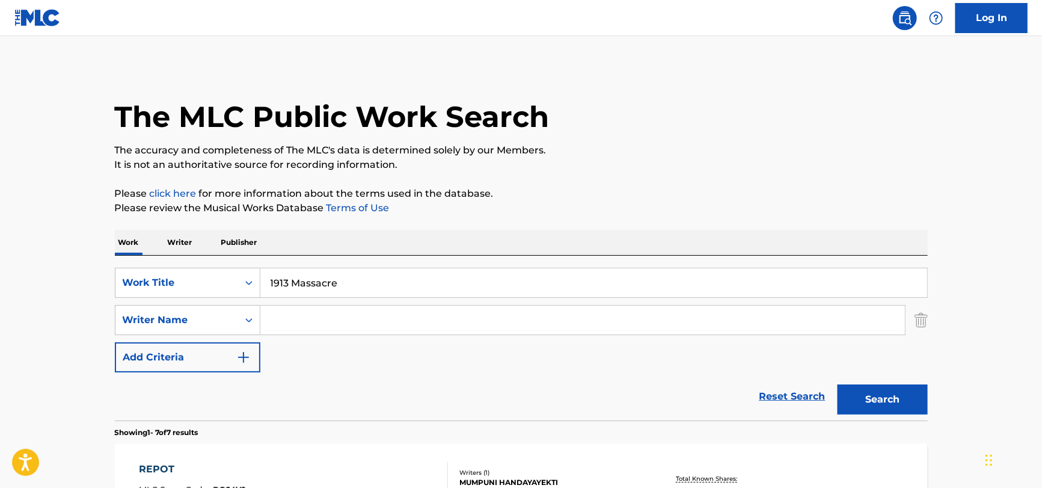
type input "1913 Massacre"
click at [300, 324] on input "Search Form" at bounding box center [582, 319] width 645 height 29
paste input "1913 Massacre by [PERSON_NAME]"
drag, startPoint x: 391, startPoint y: 320, endPoint x: 37, endPoint y: 328, distance: 354.3
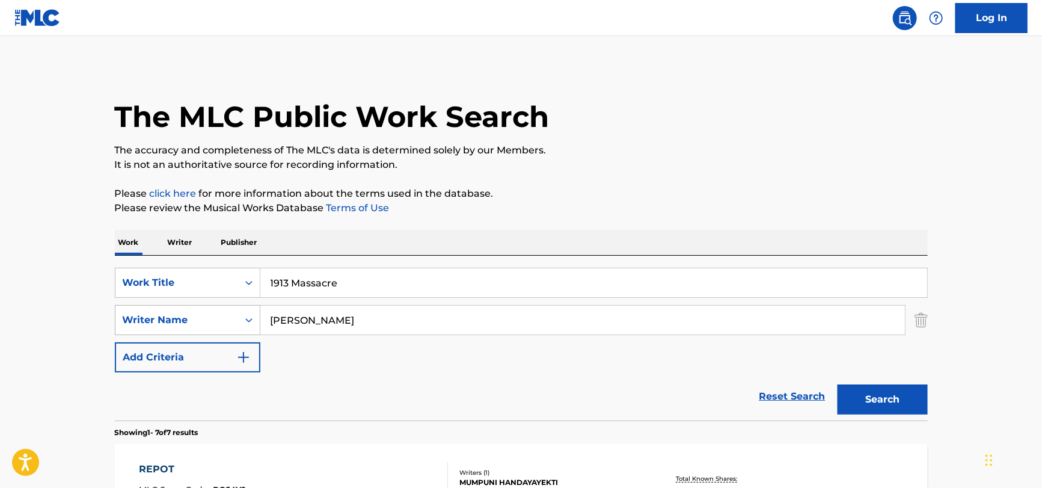
type input "[PERSON_NAME]"
click at [838, 384] on button "Search" at bounding box center [883, 399] width 90 height 30
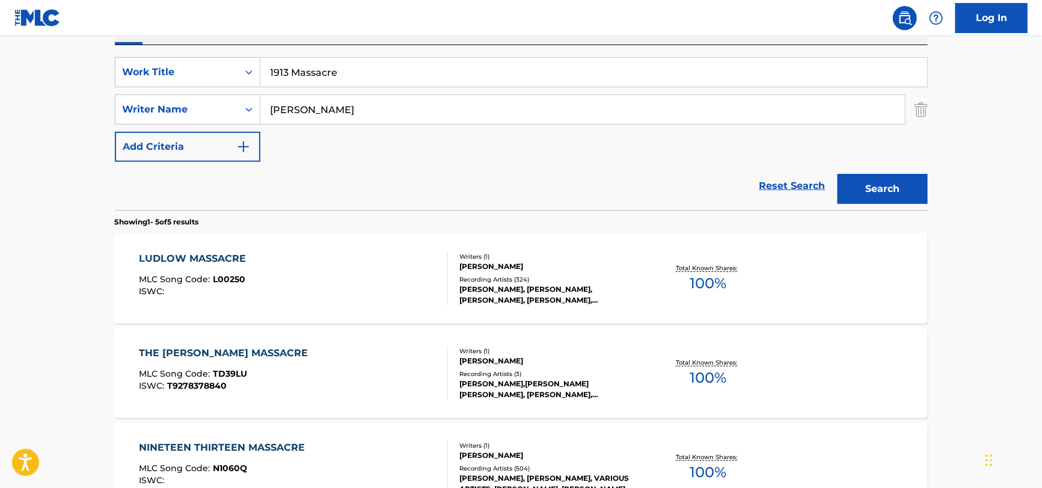
scroll to position [60, 0]
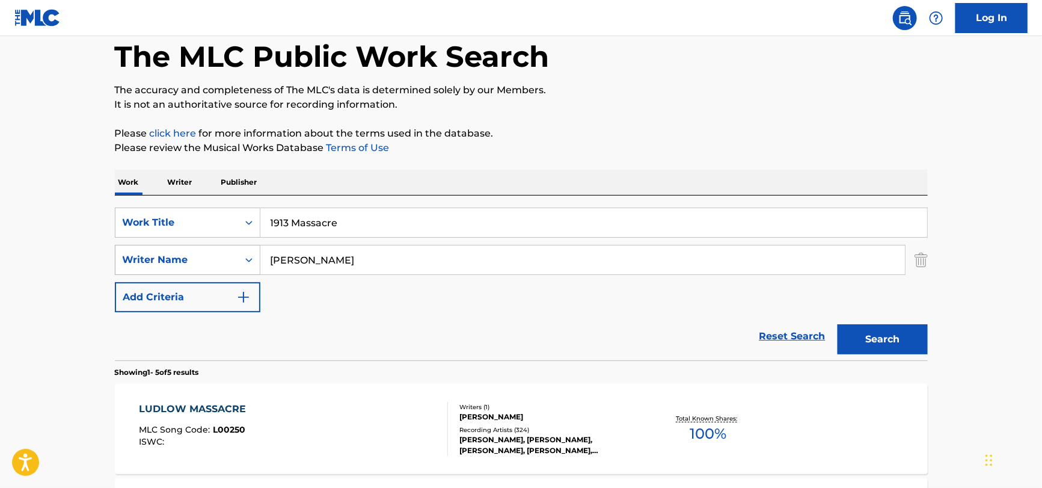
drag, startPoint x: 397, startPoint y: 261, endPoint x: 136, endPoint y: 261, distance: 261.0
click at [136, 261] on div "SearchWithCriteria27590c92-745d-4af8-9186-6f0474db3f46 Writer Name [PERSON_NAME]" at bounding box center [521, 260] width 813 height 30
click at [838, 324] on button "Search" at bounding box center [883, 339] width 90 height 30
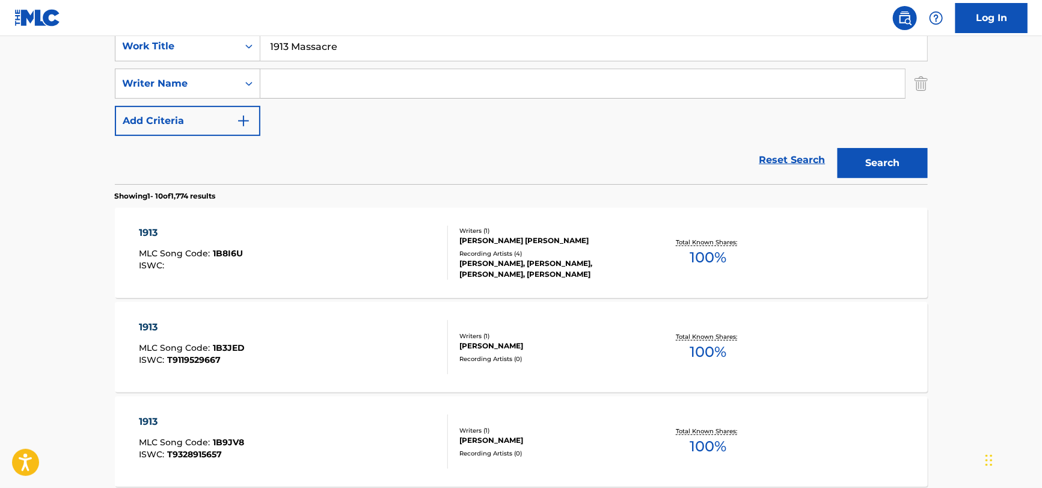
scroll to position [0, 0]
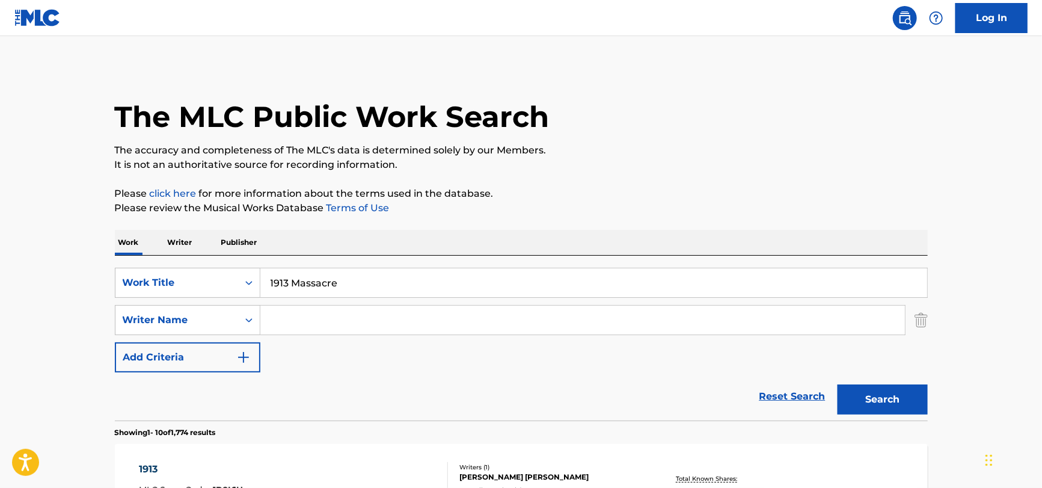
drag, startPoint x: 374, startPoint y: 283, endPoint x: 76, endPoint y: 290, distance: 298.3
paste input "Mas Mala Que Tu"
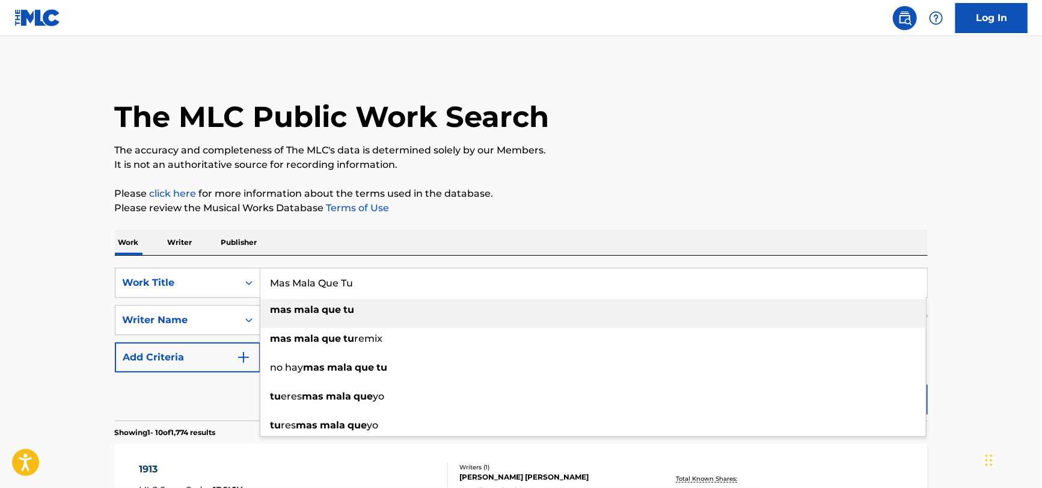
type input "Mas Mala Que Tu"
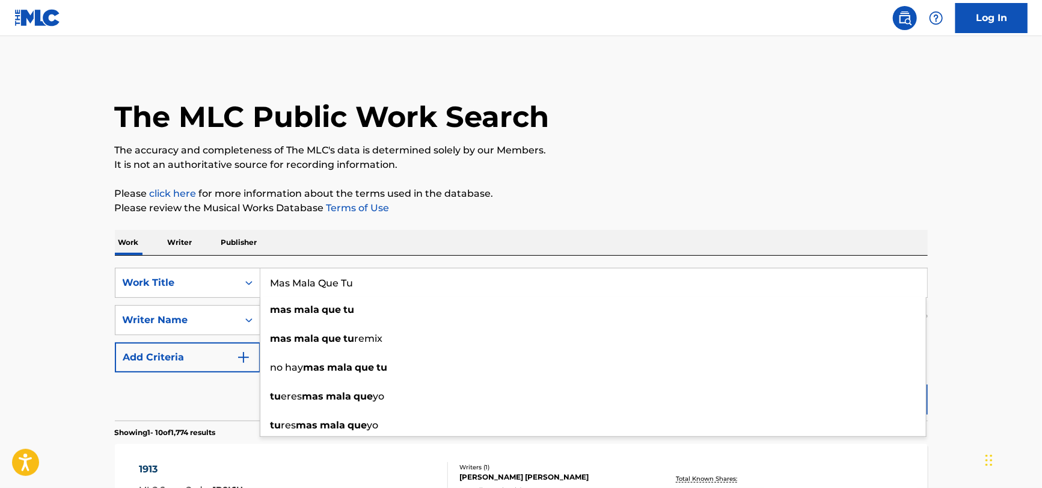
click at [151, 403] on div "Reset Search Search" at bounding box center [521, 396] width 813 height 48
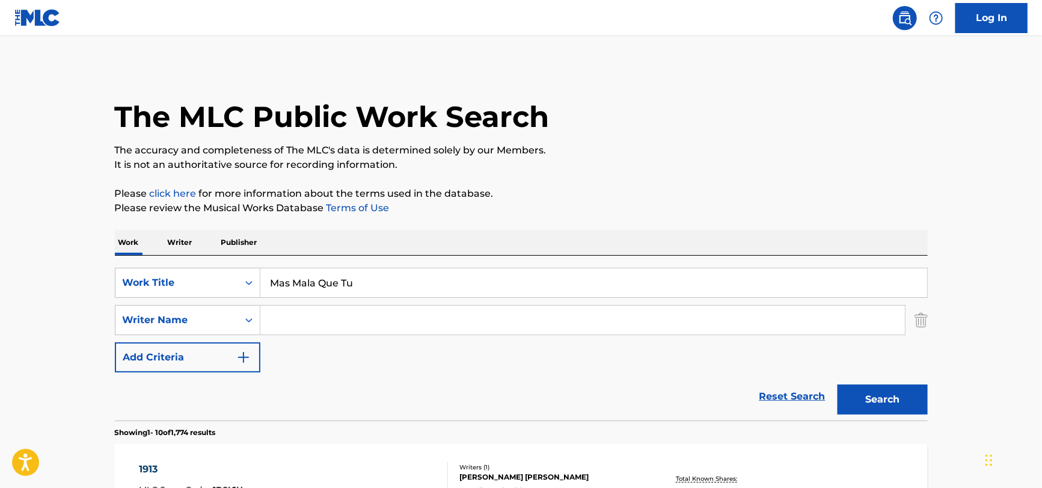
click at [323, 308] on input "Search Form" at bounding box center [582, 319] width 645 height 29
paste input "[PERSON_NAME]"
type input "[PERSON_NAME]"
click at [858, 403] on button "Search" at bounding box center [883, 399] width 90 height 30
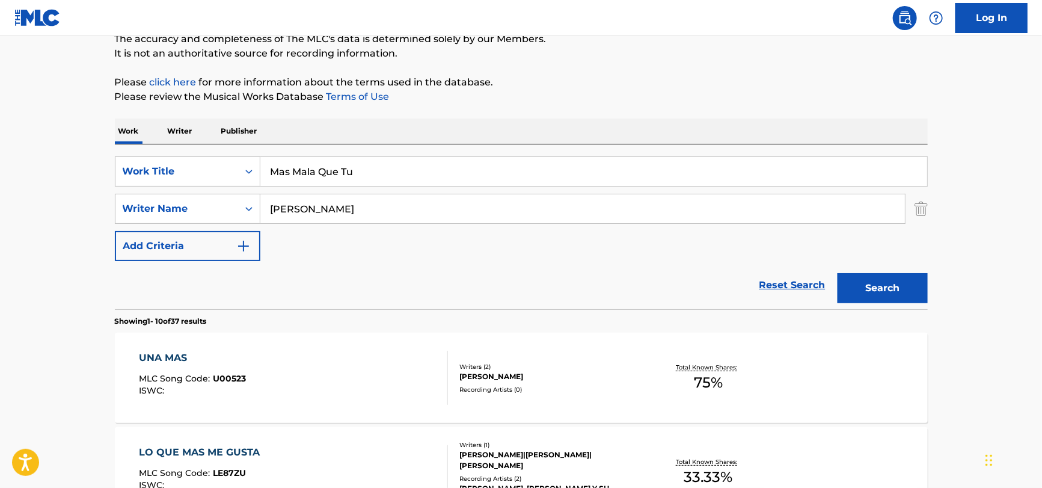
scroll to position [60, 0]
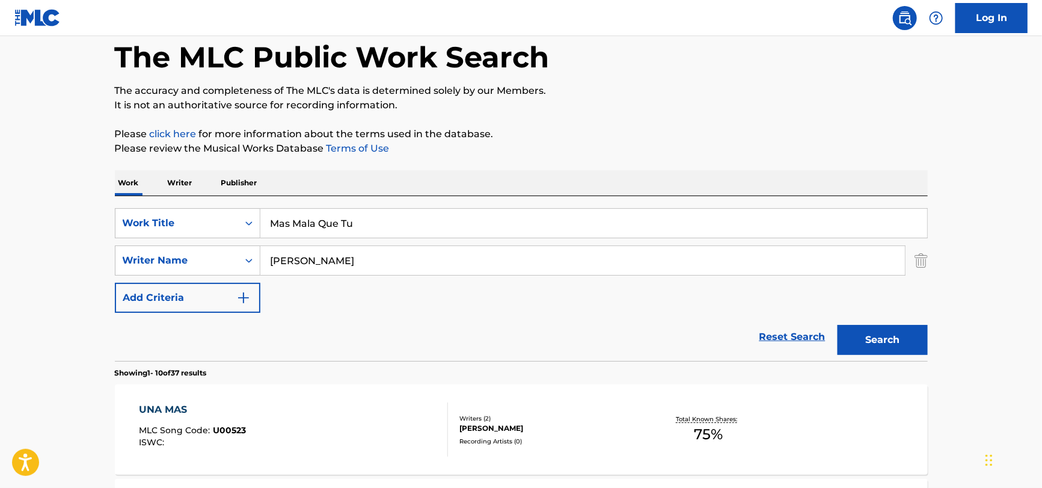
drag, startPoint x: 404, startPoint y: 228, endPoint x: 113, endPoint y: 222, distance: 291.1
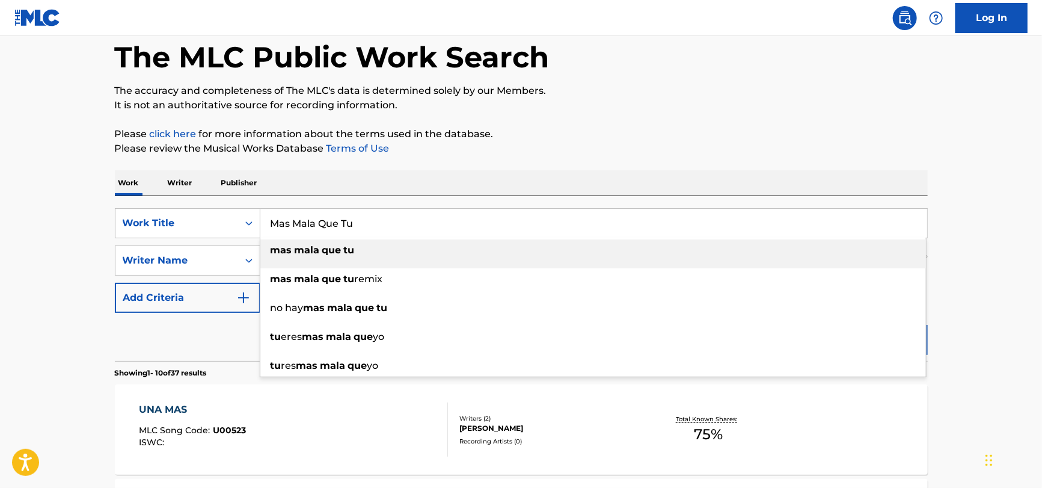
paste input "Busted Up On Love"
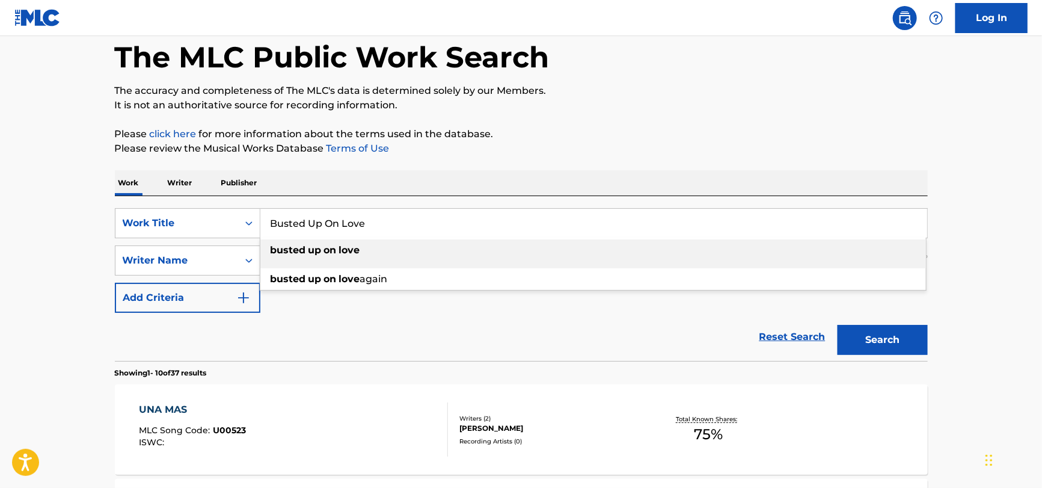
type input "Busted Up On Love"
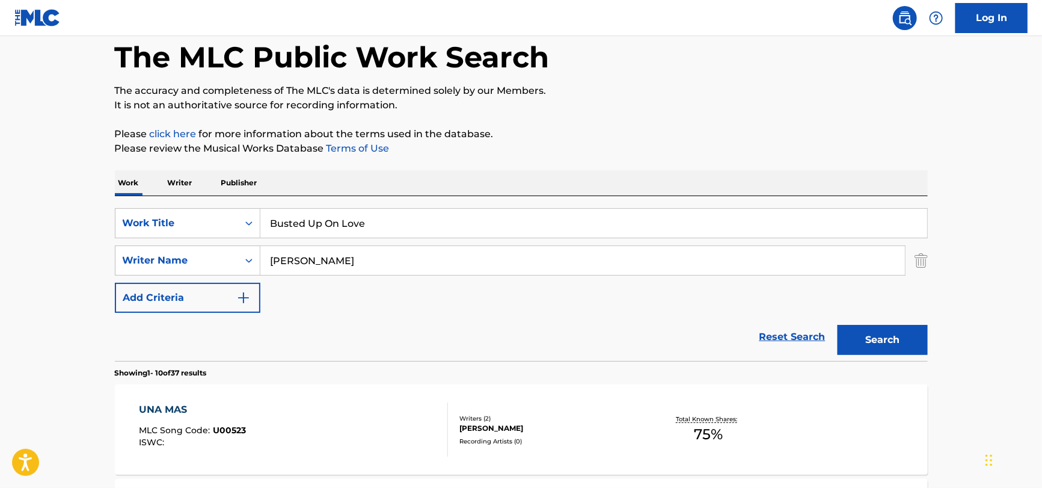
drag, startPoint x: 404, startPoint y: 315, endPoint x: 384, endPoint y: 268, distance: 51.5
click at [404, 309] on form "SearchWithCriteria51a755bf-0c1e-475b-b9ce-42f9f4dd0242 Work Title Busted Up On …" at bounding box center [521, 284] width 813 height 153
click at [387, 267] on input "[PERSON_NAME]" at bounding box center [582, 260] width 645 height 29
paste input "Prendergas"
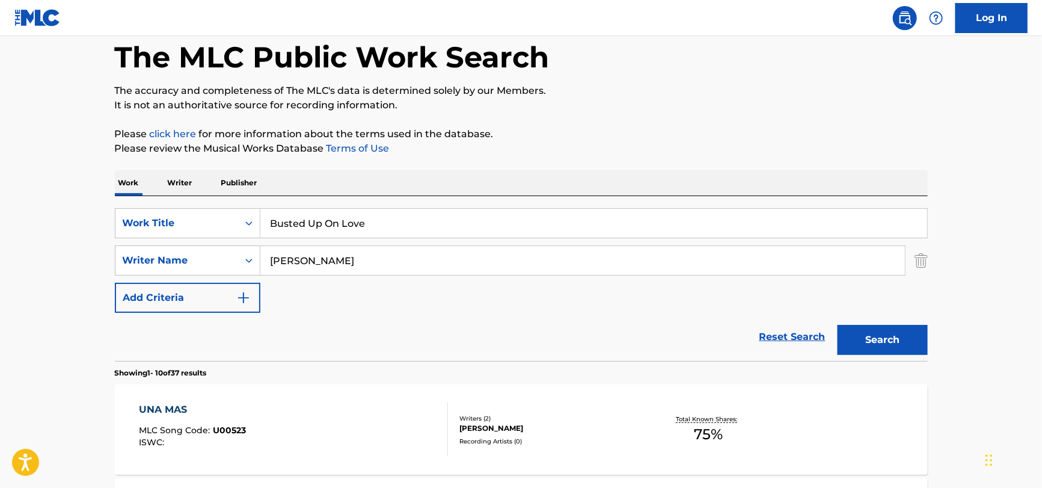
type input "[PERSON_NAME]"
click at [843, 334] on button "Search" at bounding box center [883, 340] width 90 height 30
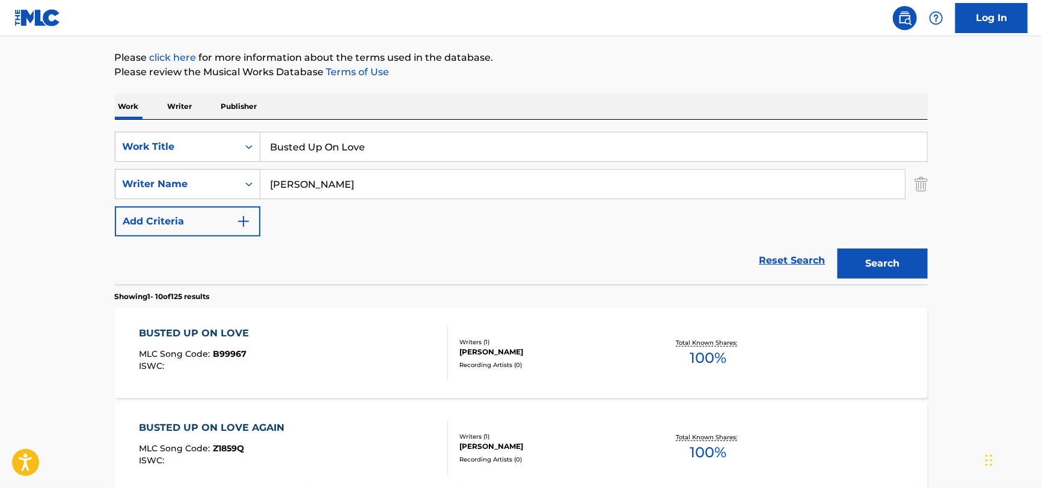
scroll to position [361, 0]
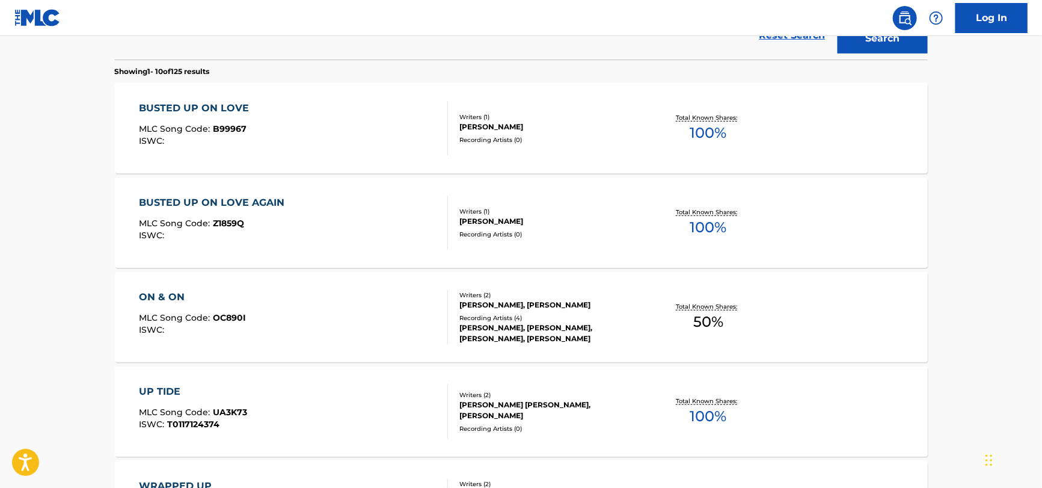
click at [379, 124] on div "BUSTED UP ON LOVE MLC Song Code : B99967 ISWC :" at bounding box center [293, 128] width 309 height 54
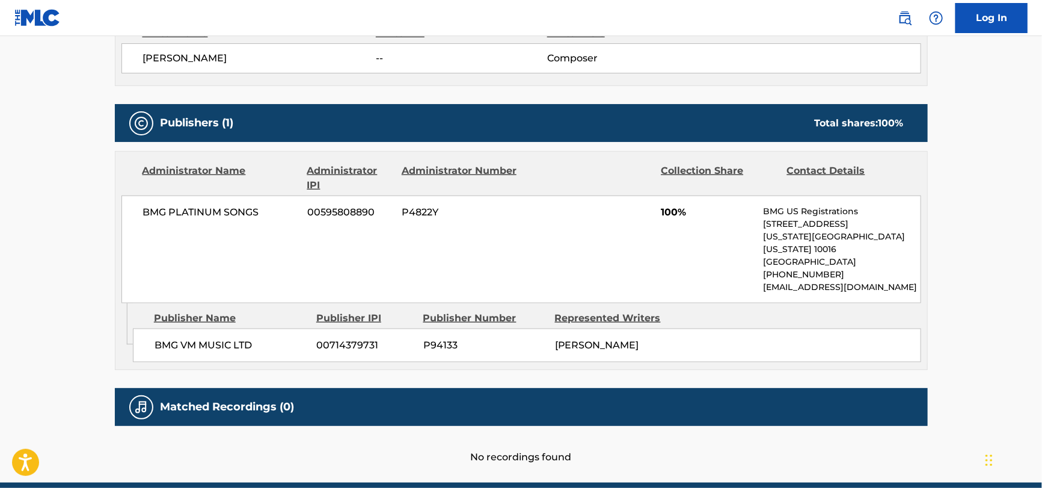
scroll to position [436, 0]
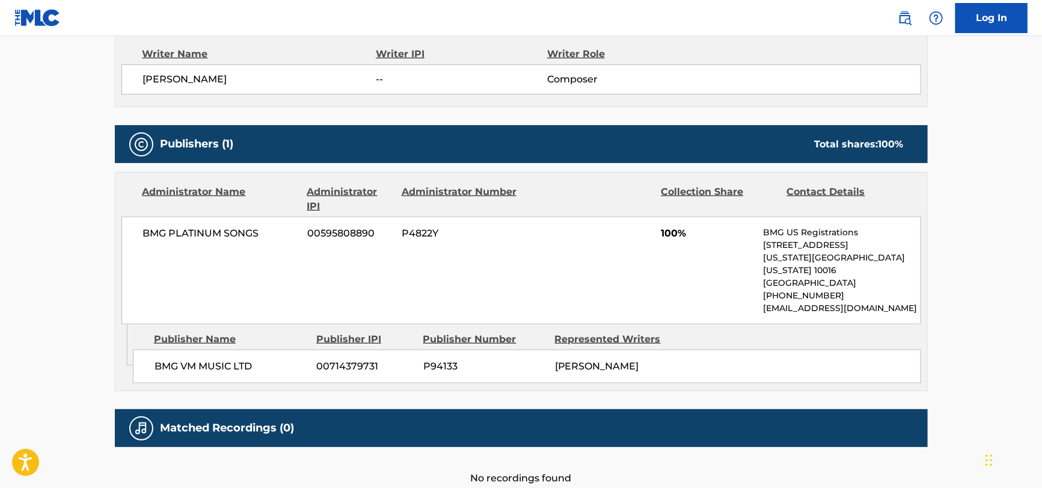
click at [204, 245] on div "BMG PLATINUM SONGS 00595808890 P4822Y 100% BMG US Registrations [STREET_ADDRESS…" at bounding box center [521, 270] width 800 height 108
click at [214, 359] on span "BMG VM MUSIC LTD" at bounding box center [231, 366] width 153 height 14
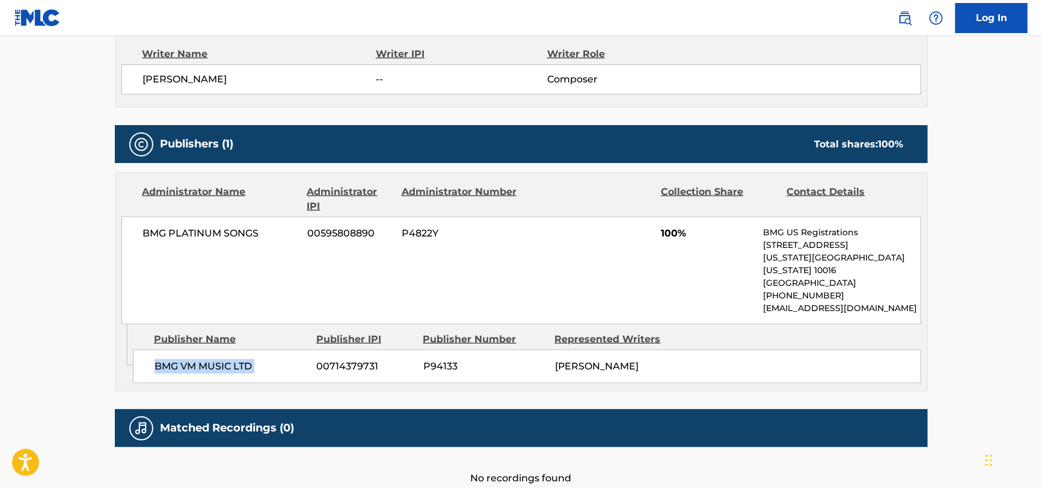
click at [214, 359] on span "BMG VM MUSIC LTD" at bounding box center [231, 366] width 153 height 14
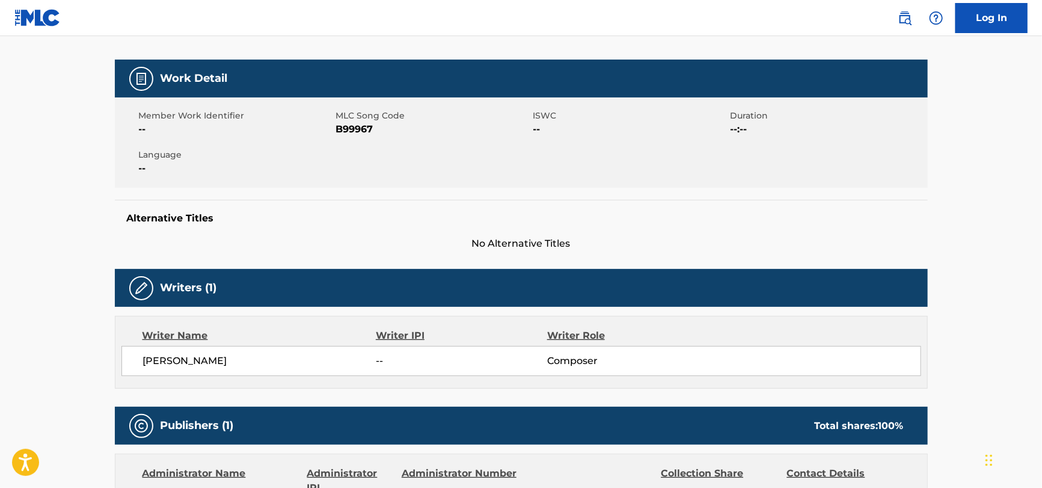
scroll to position [135, 0]
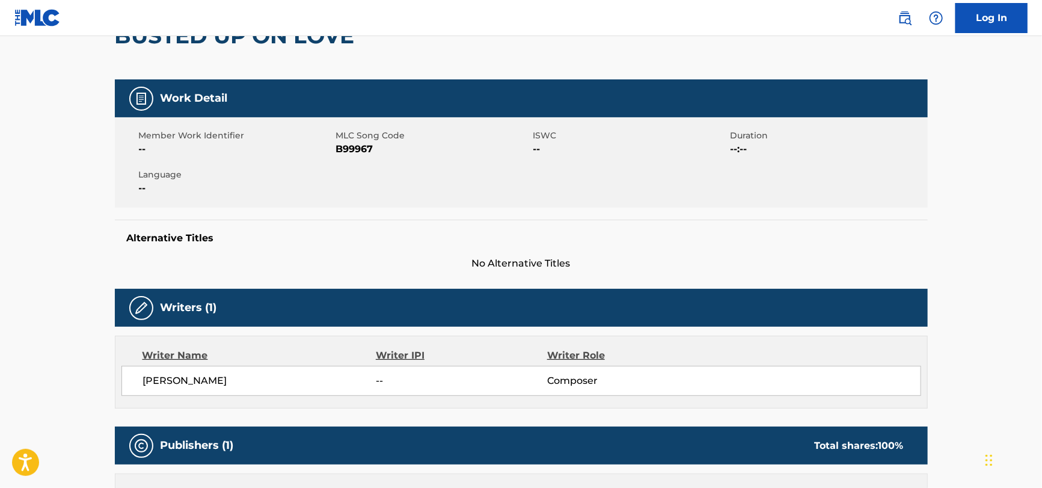
click at [357, 149] on span "B99967" at bounding box center [433, 149] width 194 height 14
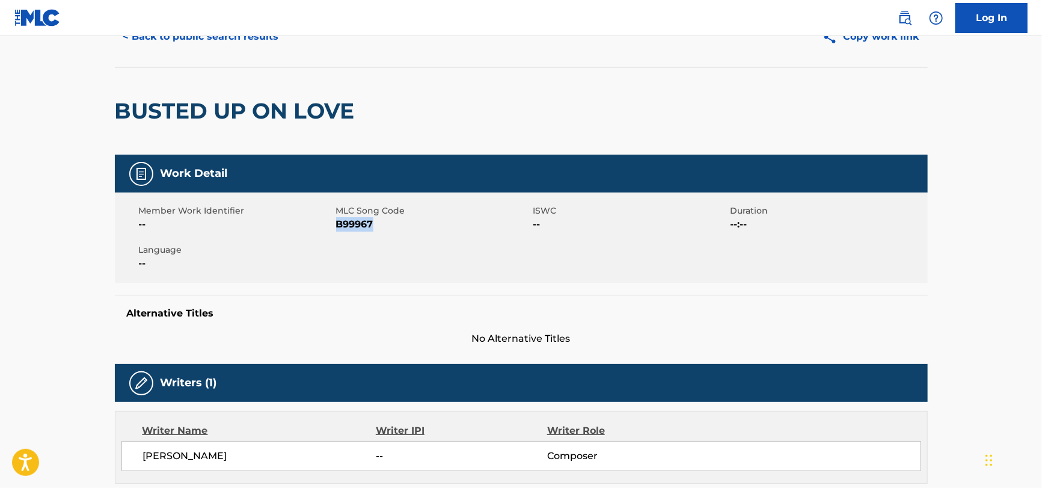
scroll to position [0, 0]
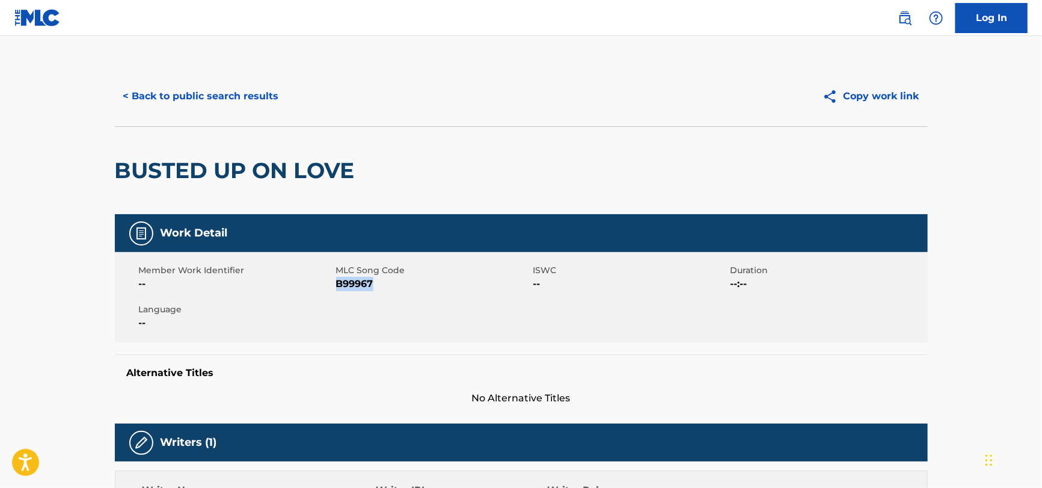
click at [245, 97] on button "< Back to public search results" at bounding box center [201, 96] width 173 height 30
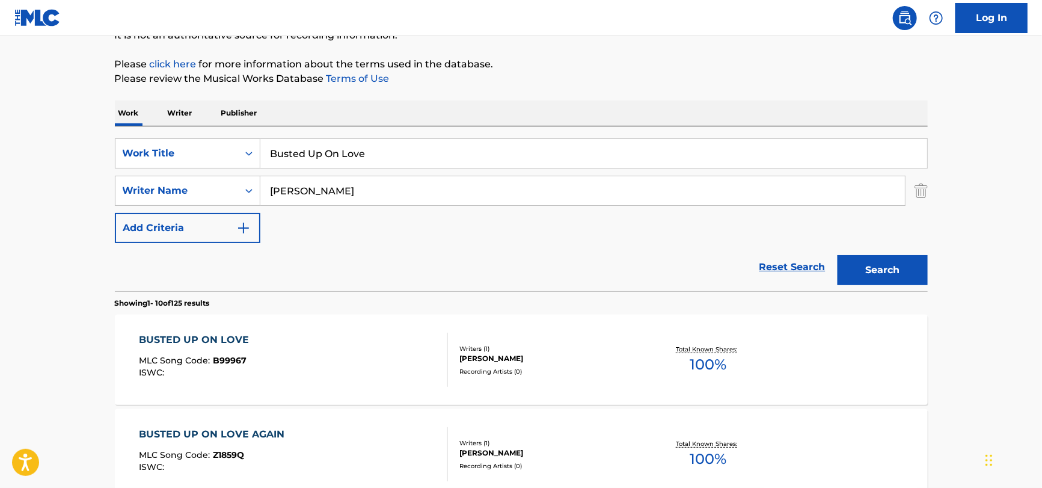
scroll to position [129, 0]
drag, startPoint x: 495, startPoint y: 137, endPoint x: 283, endPoint y: 154, distance: 212.9
click at [283, 154] on div "SearchWithCriteria51a755bf-0c1e-475b-b9ce-42f9f4dd0242 Work Title Busted Up On …" at bounding box center [521, 209] width 813 height 165
click at [343, 143] on input "Busted Up On Love" at bounding box center [593, 154] width 667 height 29
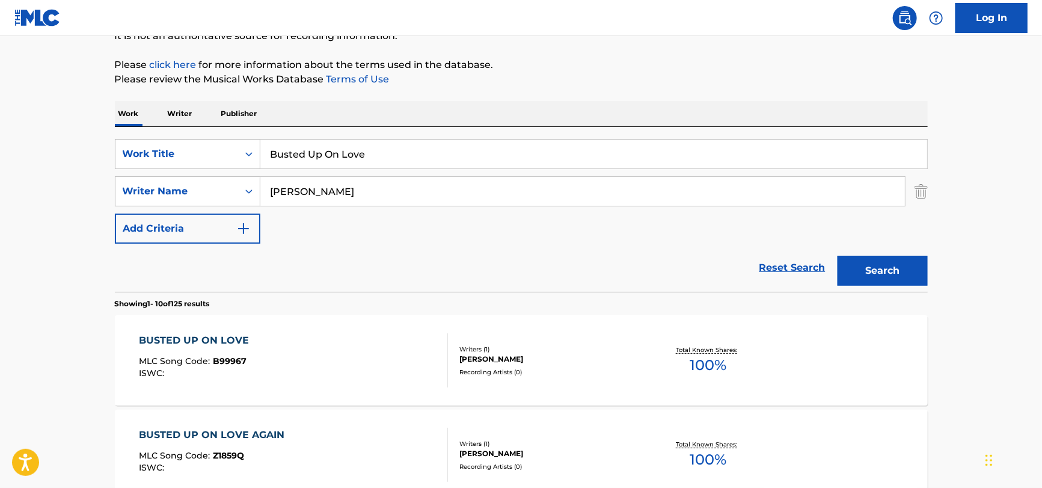
click at [343, 143] on input "Busted Up On Love" at bounding box center [593, 154] width 667 height 29
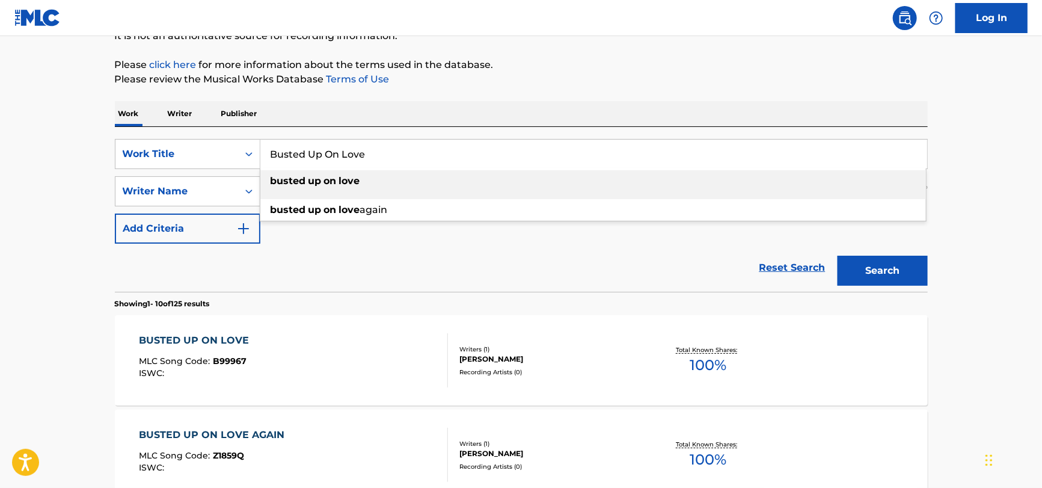
paste input "Yanada by [PERSON_NAME]"
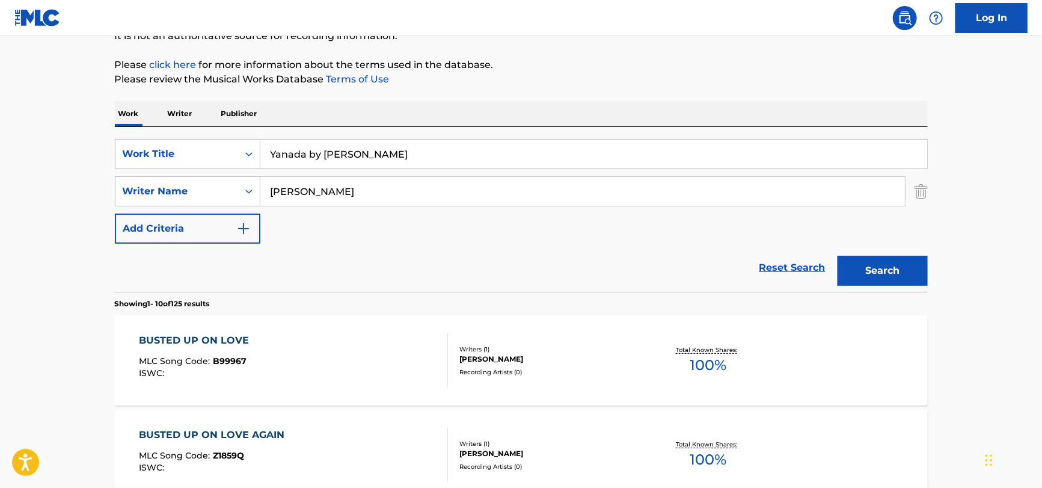
drag, startPoint x: 483, startPoint y: 155, endPoint x: 304, endPoint y: 171, distance: 179.9
click at [304, 171] on div "SearchWithCriteria51a755bf-0c1e-475b-b9ce-42f9f4dd0242 Work Title Yanada by [PE…" at bounding box center [521, 191] width 813 height 105
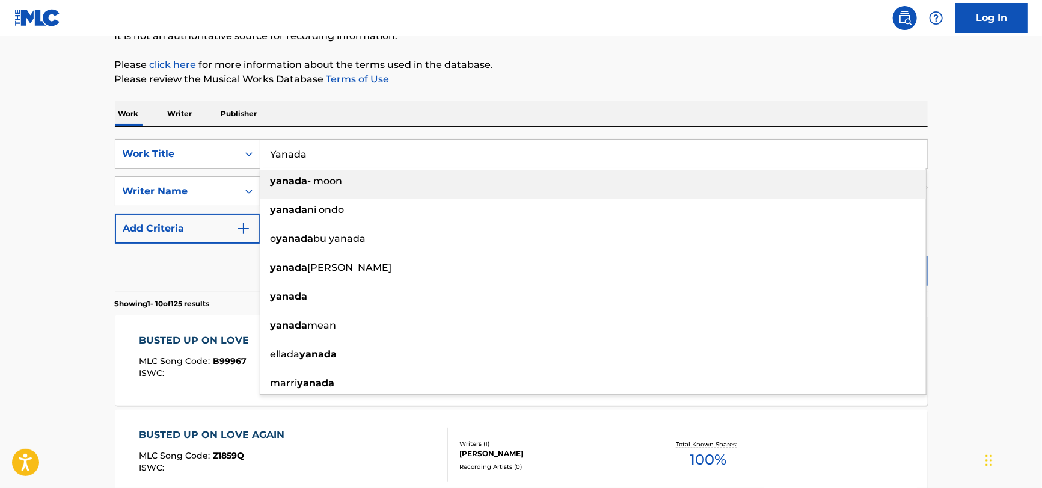
type input "Yanada"
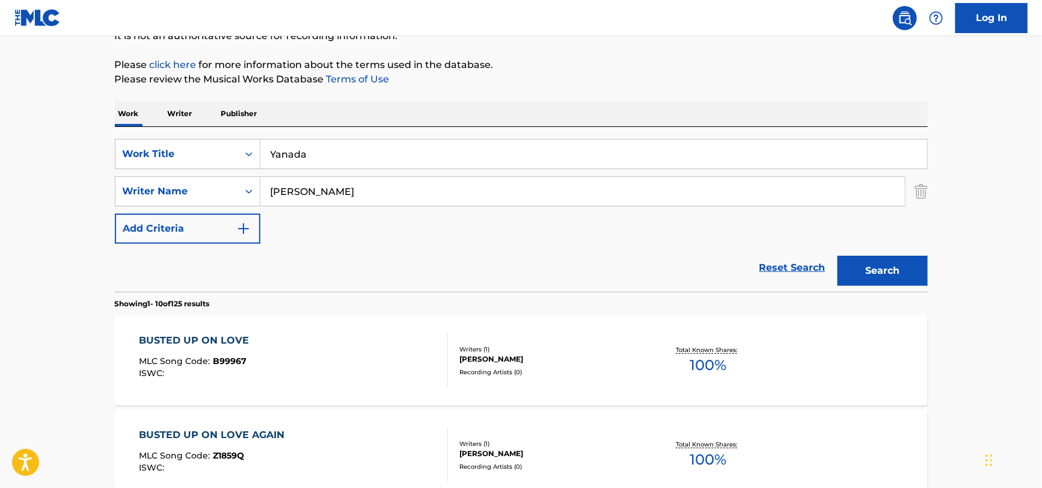
drag, startPoint x: 348, startPoint y: 195, endPoint x: -34, endPoint y: 220, distance: 382.7
click at [0, 220] on html "Accessibility Screen-Reader Guide, Feedback, and Issue Reporting | New window C…" at bounding box center [521, 115] width 1042 height 488
paste input "Yanada by [PERSON_NAME]"
drag, startPoint x: 348, startPoint y: 191, endPoint x: 55, endPoint y: 204, distance: 293.1
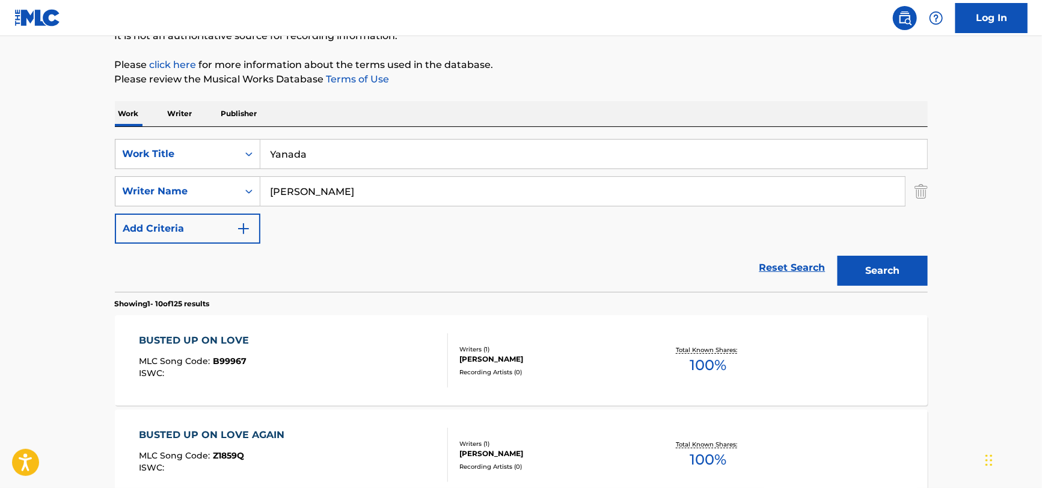
type input "[PERSON_NAME]"
click at [838, 256] on button "Search" at bounding box center [883, 271] width 90 height 30
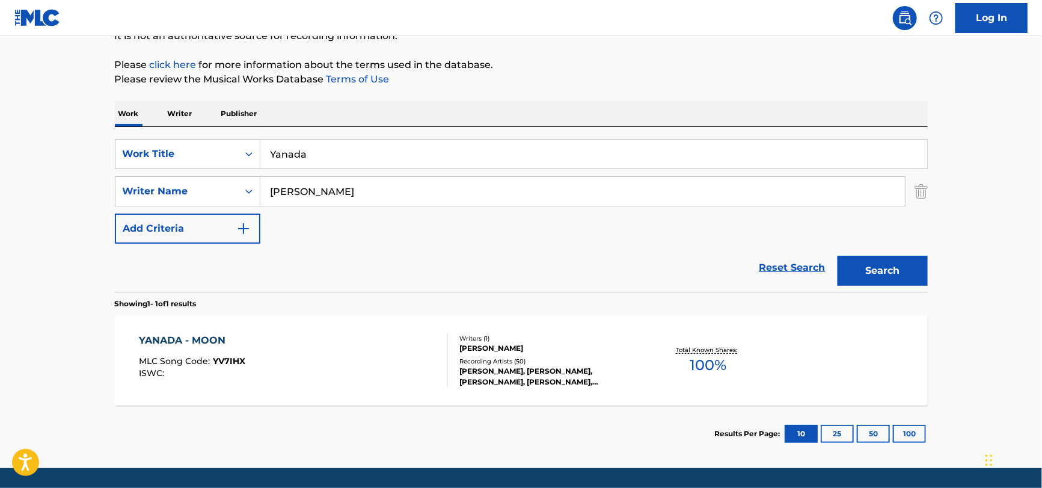
click at [406, 349] on div "YANADA - MOON MLC Song Code : YV7IHX ISWC :" at bounding box center [293, 360] width 309 height 54
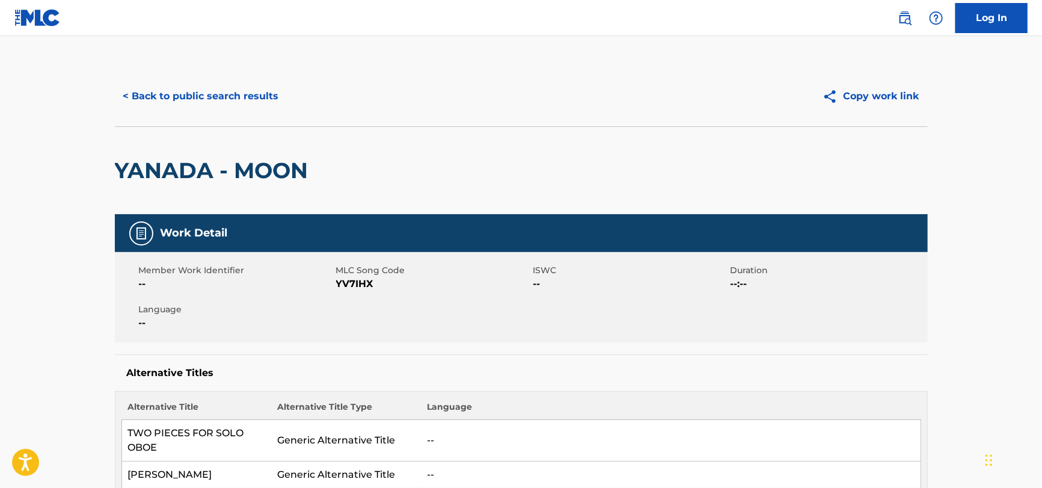
click at [188, 179] on h2 "YANADA - MOON" at bounding box center [215, 170] width 200 height 27
click at [184, 180] on h2 "YANADA - MOON" at bounding box center [215, 170] width 200 height 27
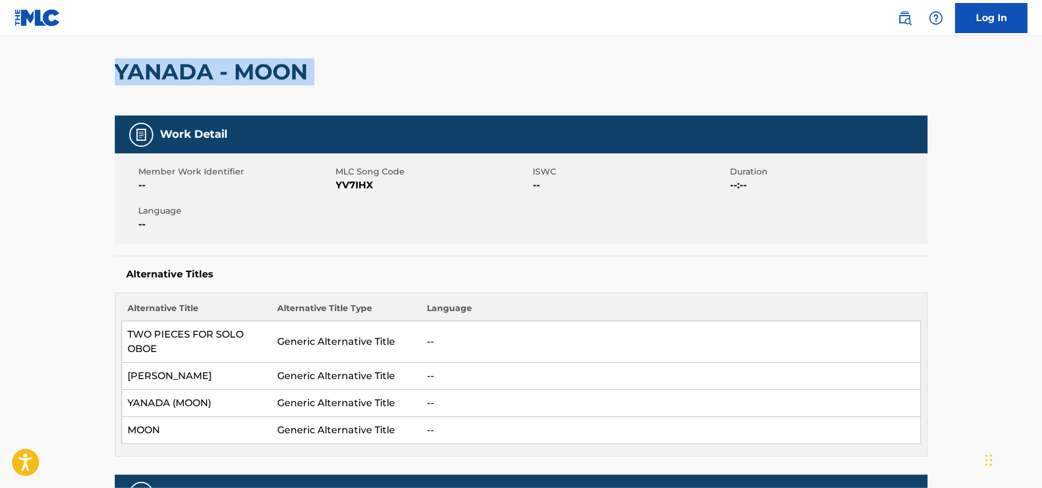
scroll to position [120, 0]
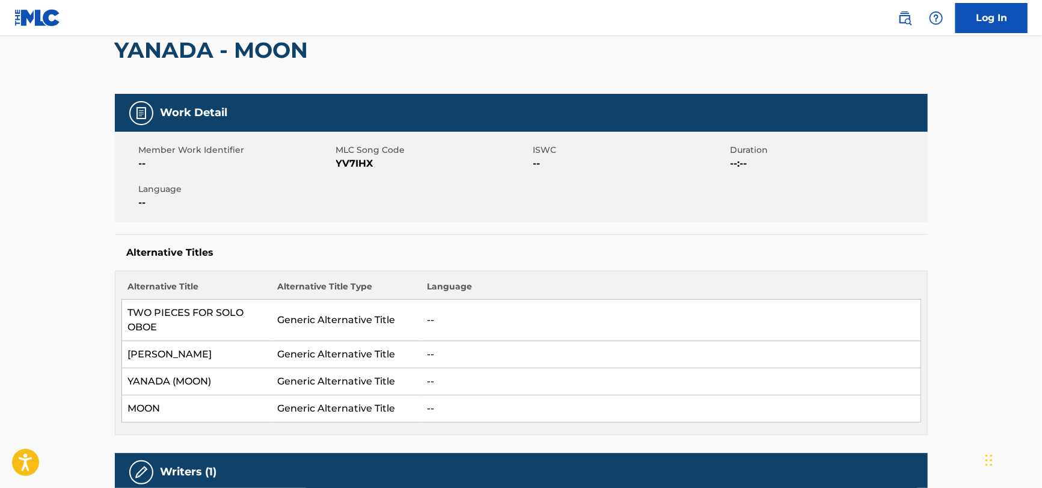
click at [161, 379] on td "YANADA (MOON)" at bounding box center [196, 381] width 150 height 27
click at [164, 376] on td "YANADA (MOON)" at bounding box center [196, 381] width 150 height 27
click at [165, 373] on td "YANADA (MOON)" at bounding box center [196, 381] width 150 height 27
click at [166, 373] on td "YANADA (MOON)" at bounding box center [196, 381] width 150 height 27
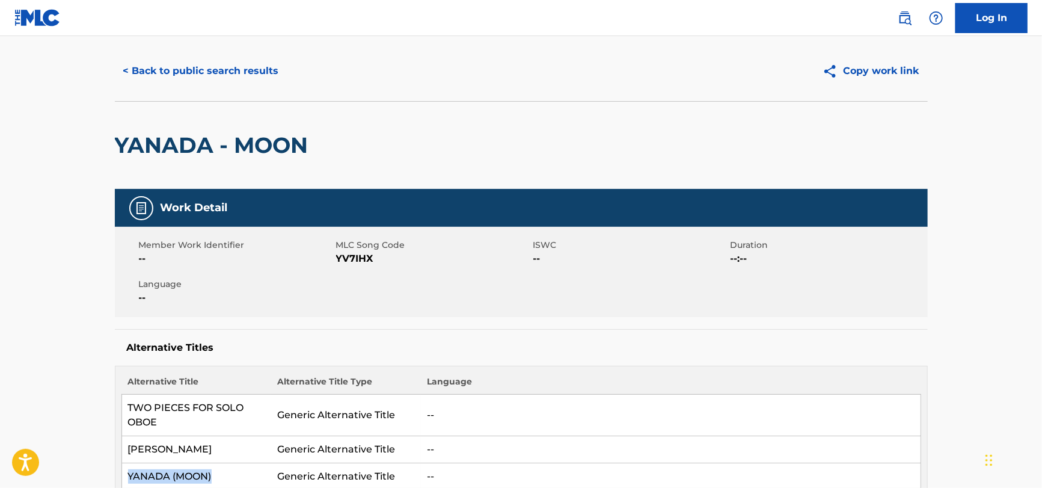
scroll to position [0, 0]
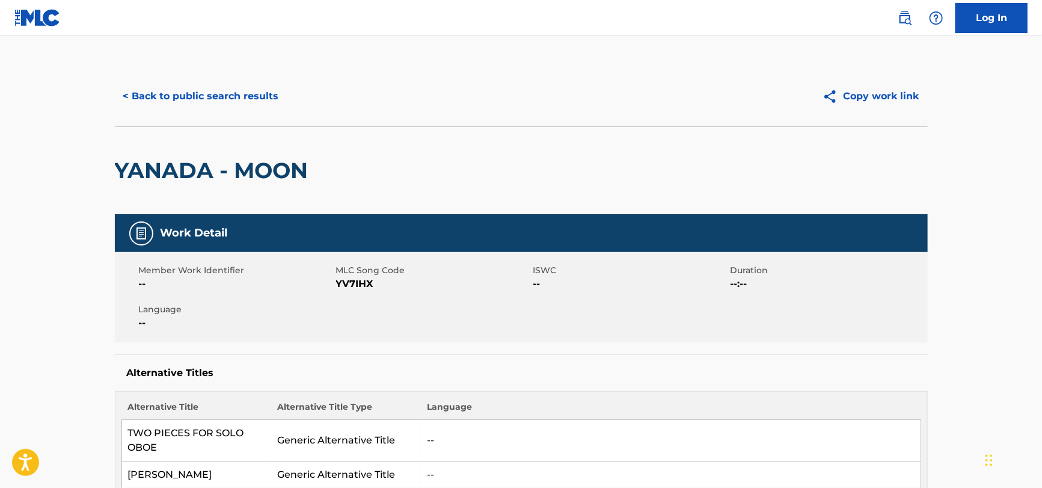
click at [213, 88] on button "< Back to public search results" at bounding box center [201, 96] width 173 height 30
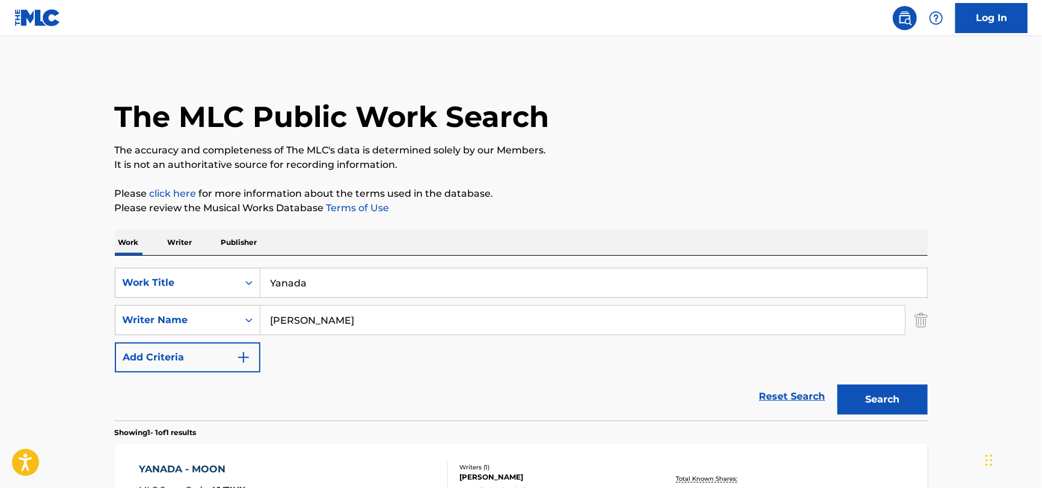
scroll to position [98, 0]
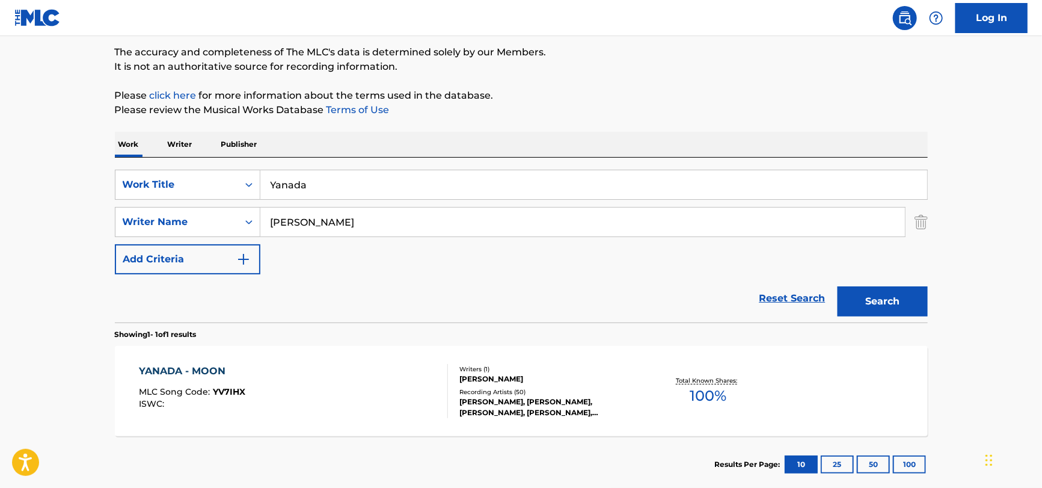
click at [296, 189] on input "Yanada" at bounding box center [593, 184] width 667 height 29
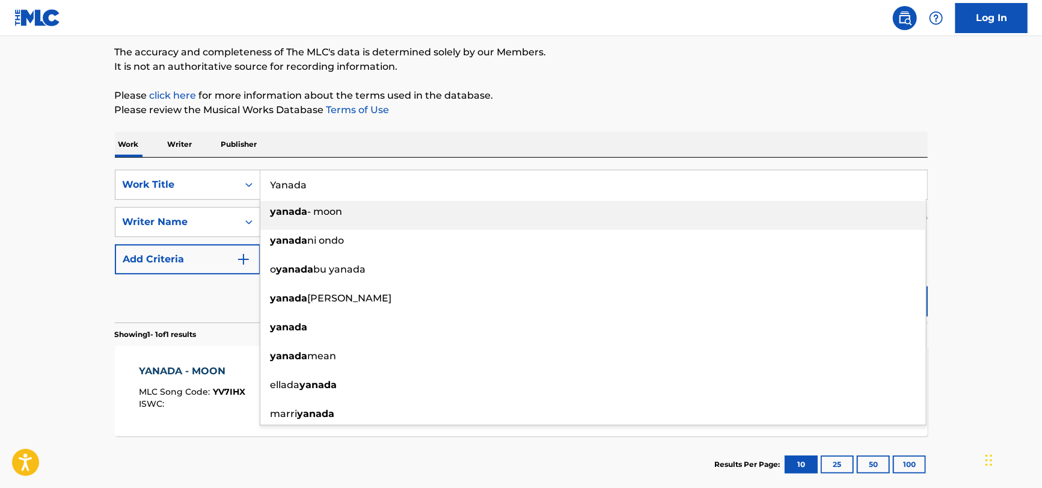
click at [295, 188] on input "Yanada" at bounding box center [593, 184] width 667 height 29
paste input "Ulpirr"
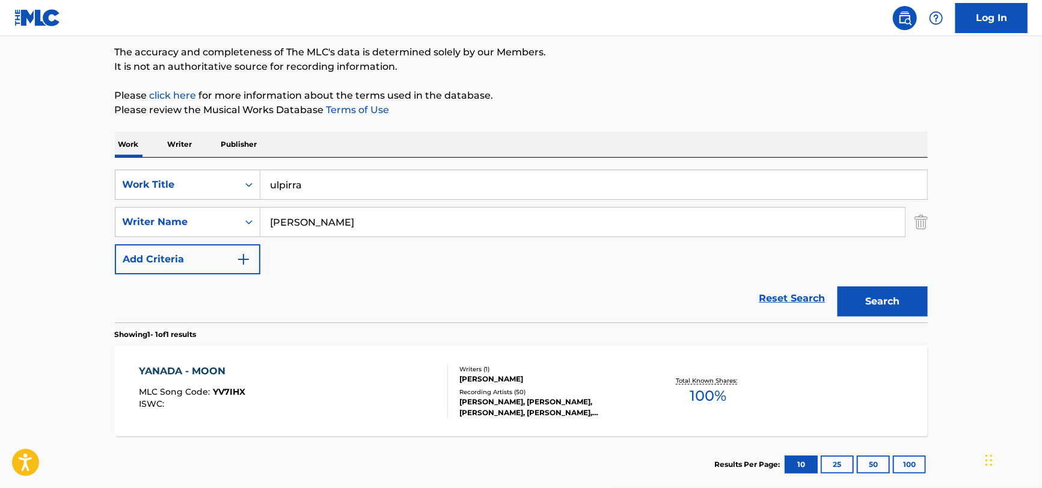
drag, startPoint x: 382, startPoint y: 190, endPoint x: 87, endPoint y: 216, distance: 297.0
click at [84, 218] on main "The MLC Public Work Search The accuracy and completeness of The MLC's data is d…" at bounding box center [521, 218] width 1042 height 560
paste input "U"
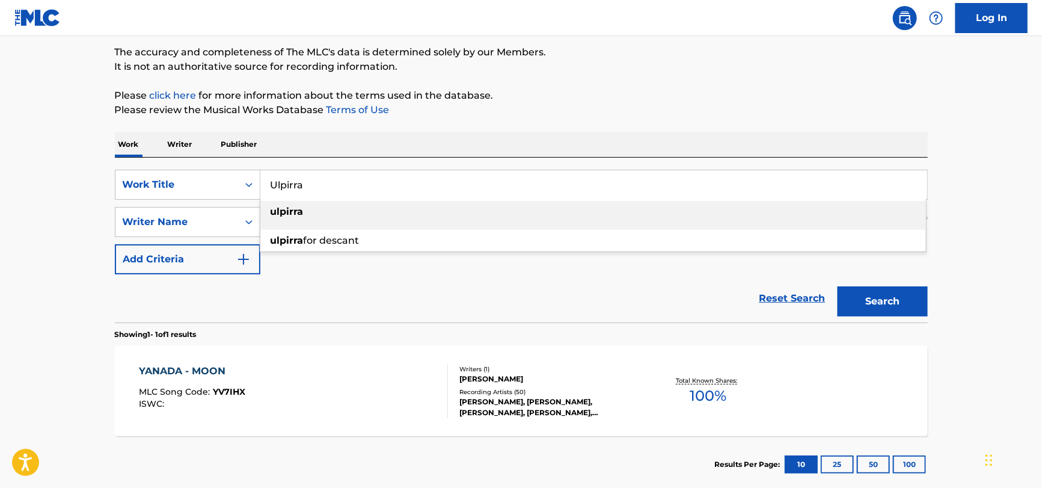
type input "Ulpirra"
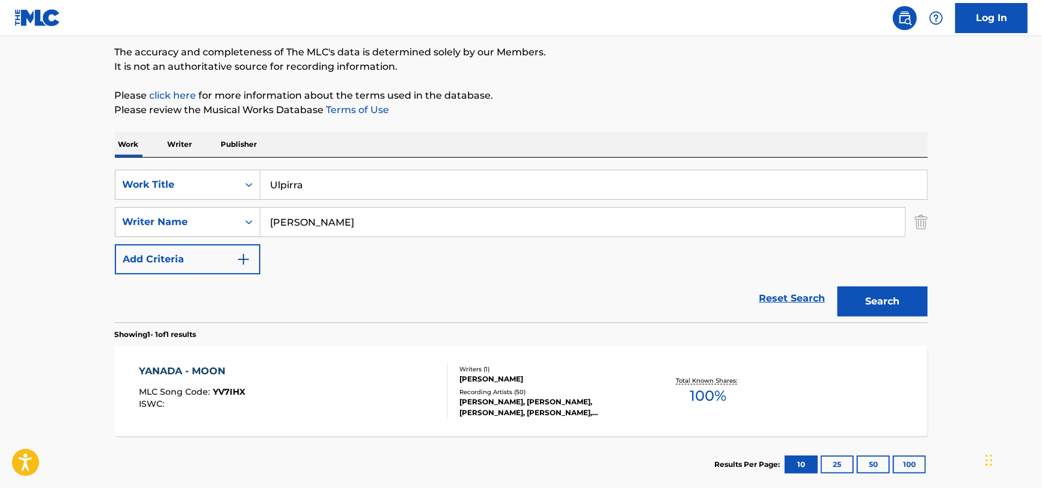
drag, startPoint x: 288, startPoint y: 295, endPoint x: 286, endPoint y: 281, distance: 14.0
click at [287, 289] on div "Reset Search Search" at bounding box center [521, 298] width 813 height 48
click at [351, 212] on input "[PERSON_NAME]" at bounding box center [582, 221] width 645 height 29
click at [838, 286] on button "Search" at bounding box center [883, 301] width 90 height 30
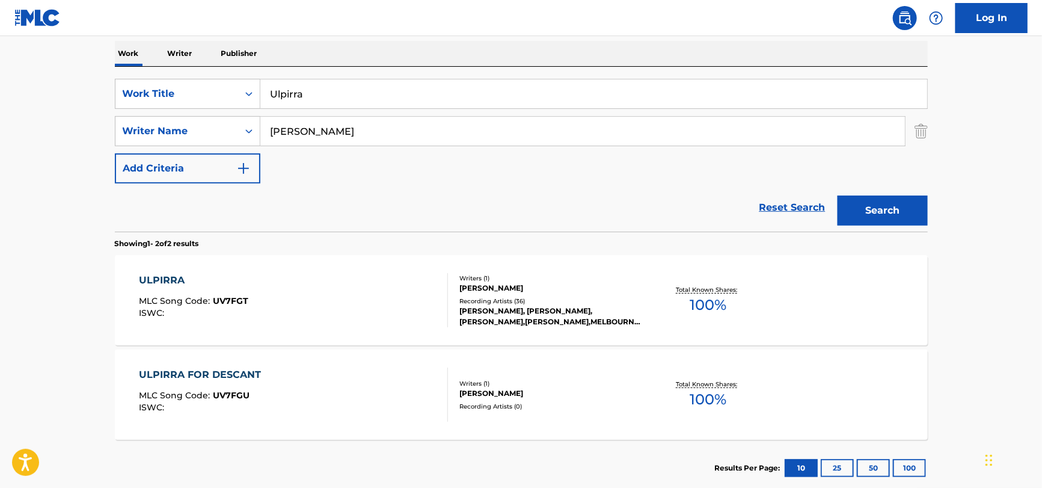
scroll to position [218, 0]
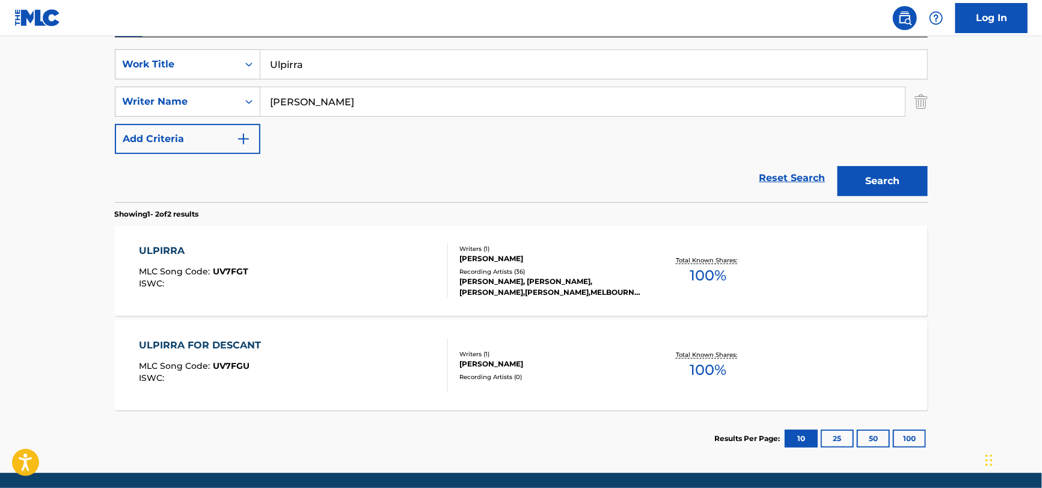
click at [240, 263] on div "ULPIRRA MLC Song Code : UV7FGT ISWC :" at bounding box center [193, 271] width 109 height 54
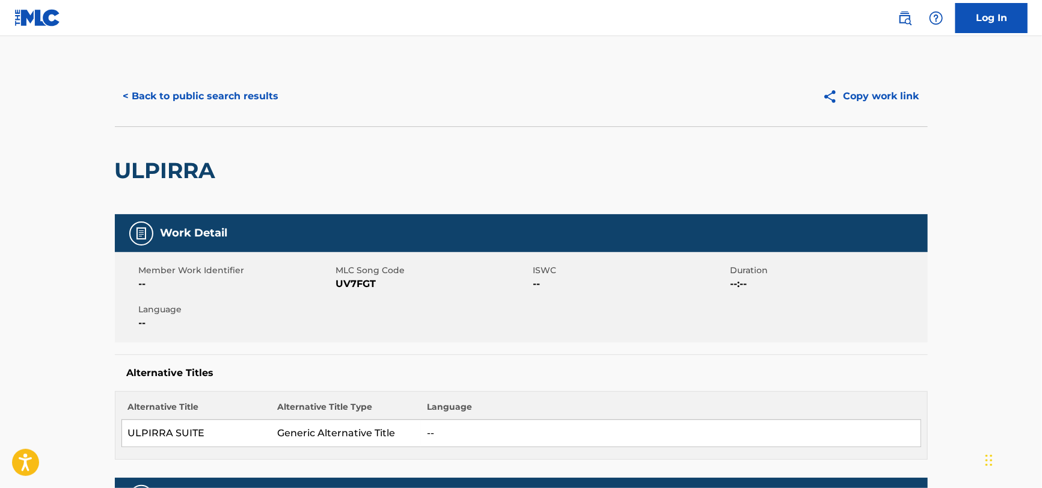
click at [221, 81] on button "< Back to public search results" at bounding box center [201, 96] width 173 height 30
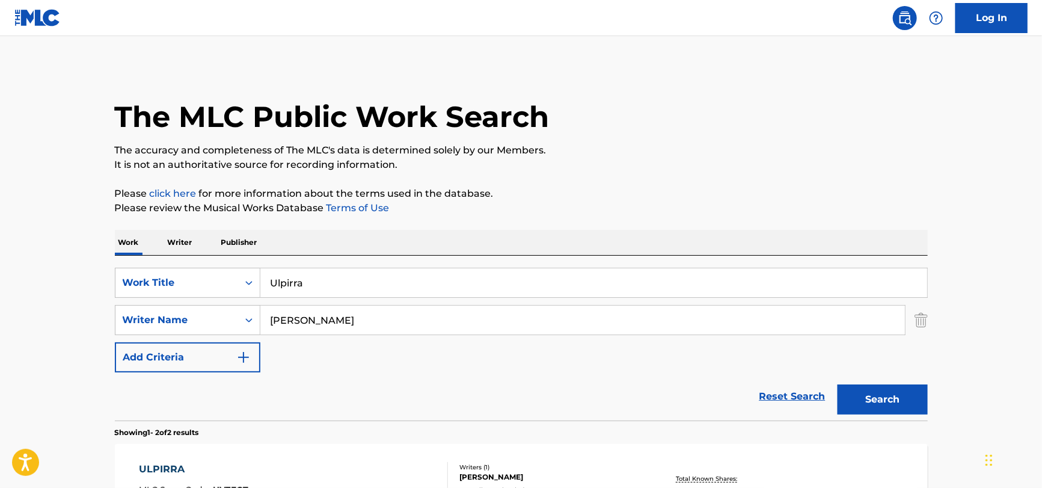
scroll to position [192, 0]
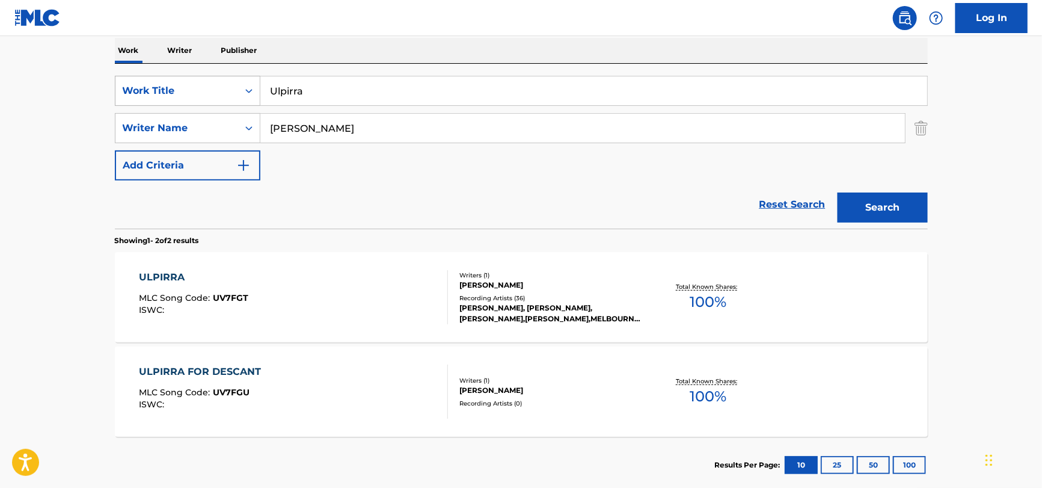
drag, startPoint x: 398, startPoint y: 96, endPoint x: 164, endPoint y: 81, distance: 235.0
click at [161, 82] on div "SearchWithCriteria51a755bf-0c1e-475b-b9ce-42f9f4dd0242 Work Title Ulpirra" at bounding box center [521, 91] width 813 height 30
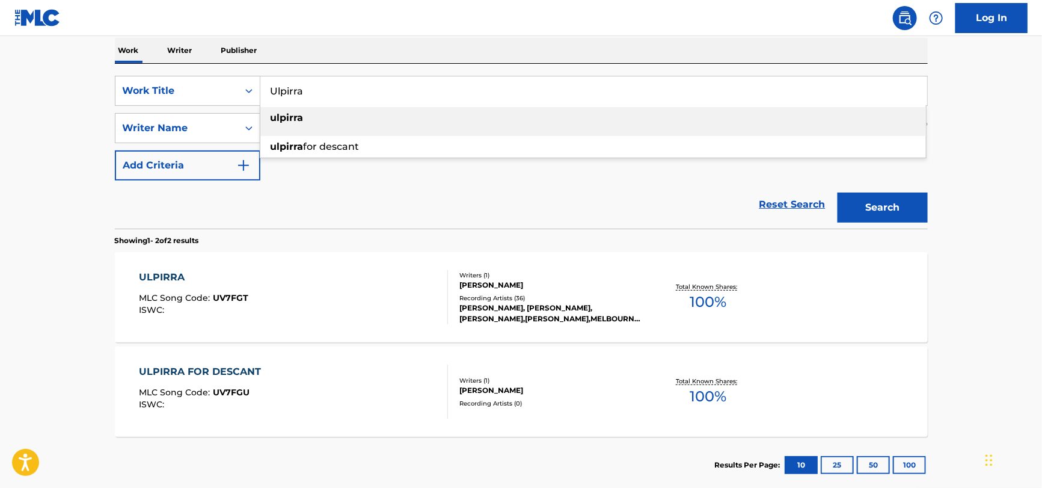
paste input "Confidence by [PERSON_NAME]"
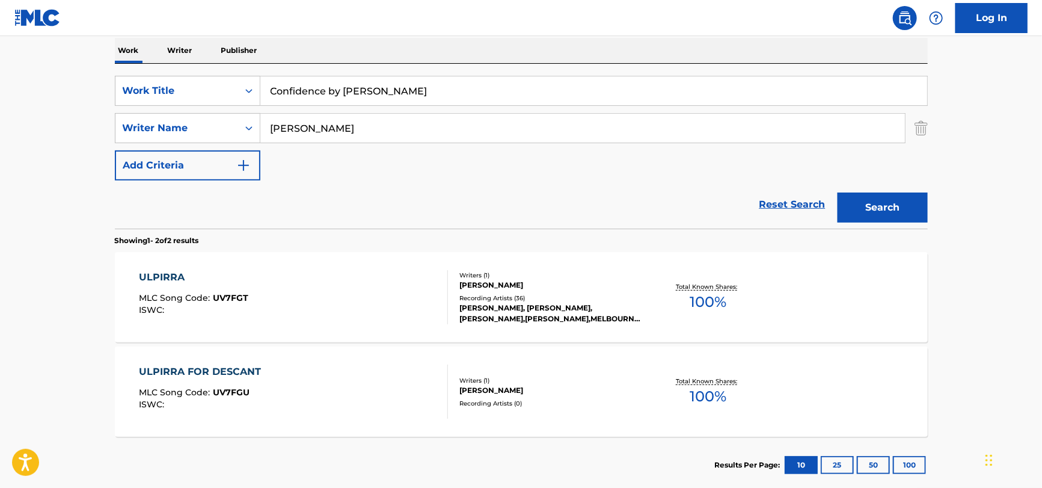
drag, startPoint x: 402, startPoint y: 94, endPoint x: 324, endPoint y: 96, distance: 78.2
click at [324, 96] on input "Confidence by [PERSON_NAME]" at bounding box center [593, 90] width 667 height 29
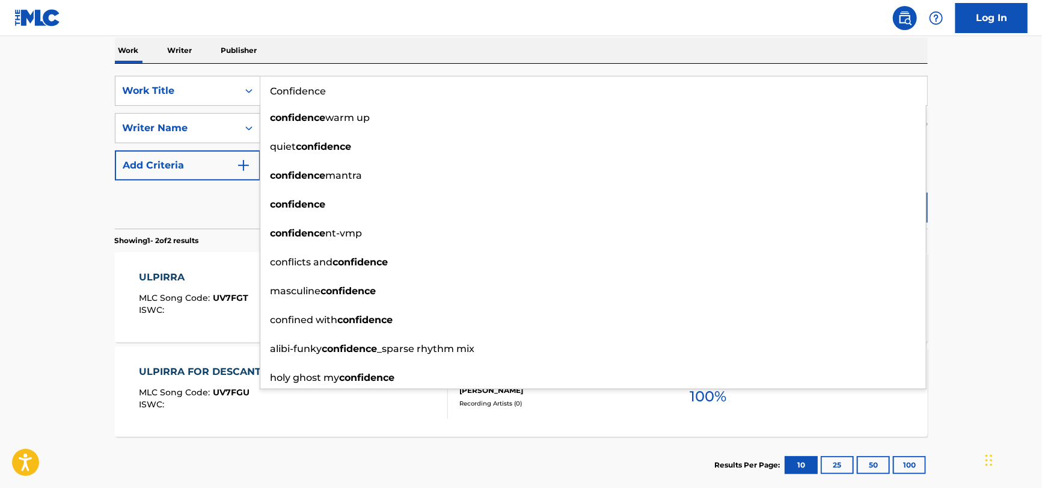
type input "Confidence"
click at [176, 213] on div "Reset Search Search" at bounding box center [521, 204] width 813 height 48
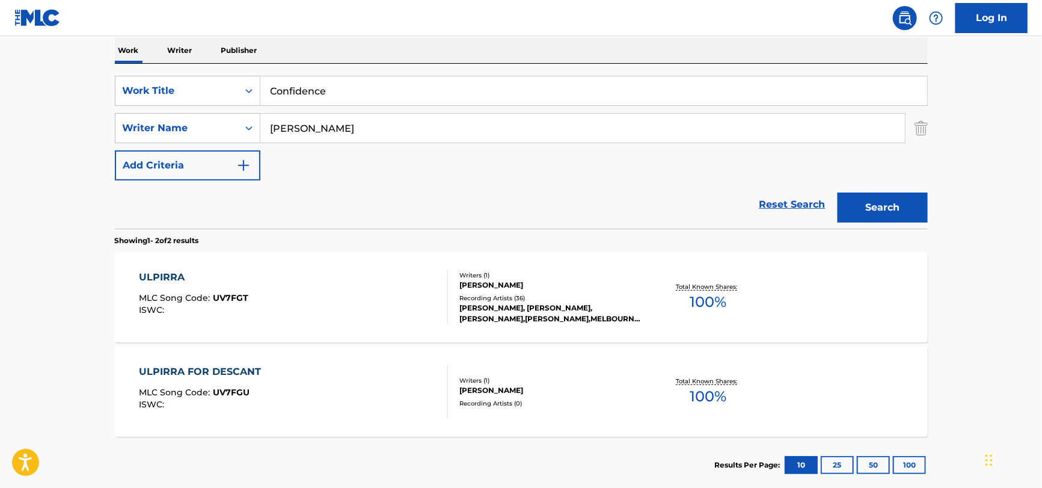
drag, startPoint x: 124, startPoint y: 132, endPoint x: 78, endPoint y: 130, distance: 45.8
click at [46, 132] on main "The MLC Public Work Search The accuracy and completeness of The MLC's data is d…" at bounding box center [521, 171] width 1042 height 655
paste input "Confidence by [PERSON_NAME]"
drag, startPoint x: 345, startPoint y: 124, endPoint x: 144, endPoint y: 147, distance: 201.6
click at [67, 152] on main "The MLC Public Work Search The accuracy and completeness of The MLC's data is d…" at bounding box center [521, 171] width 1042 height 655
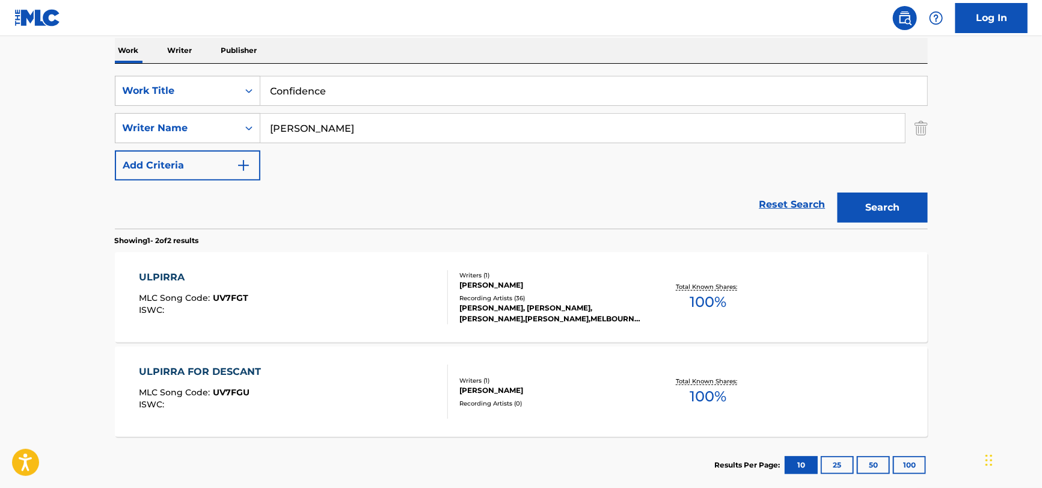
click at [838, 192] on button "Search" at bounding box center [883, 207] width 90 height 30
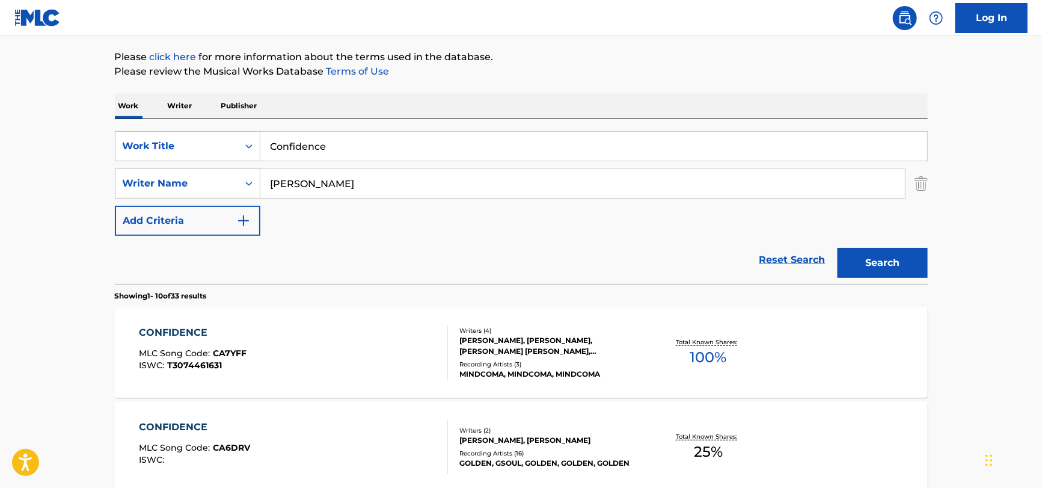
scroll to position [11, 0]
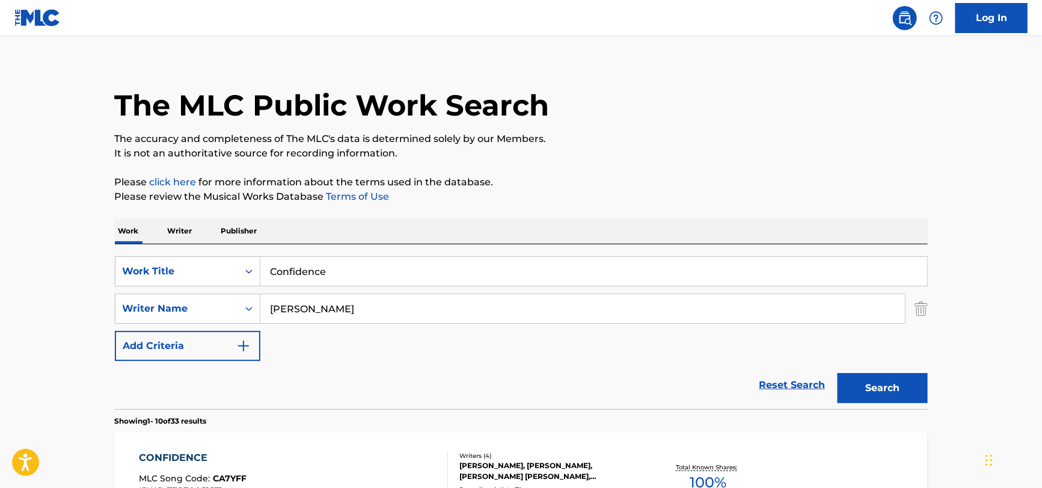
drag, startPoint x: 349, startPoint y: 310, endPoint x: 76, endPoint y: 301, distance: 273.1
type input "fra"
click at [838, 373] on button "Search" at bounding box center [883, 388] width 90 height 30
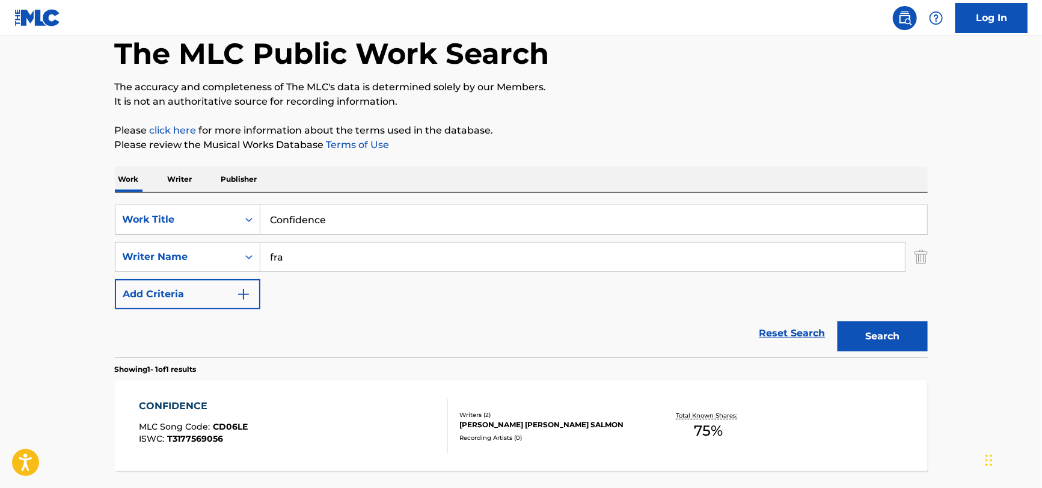
scroll to position [0, 0]
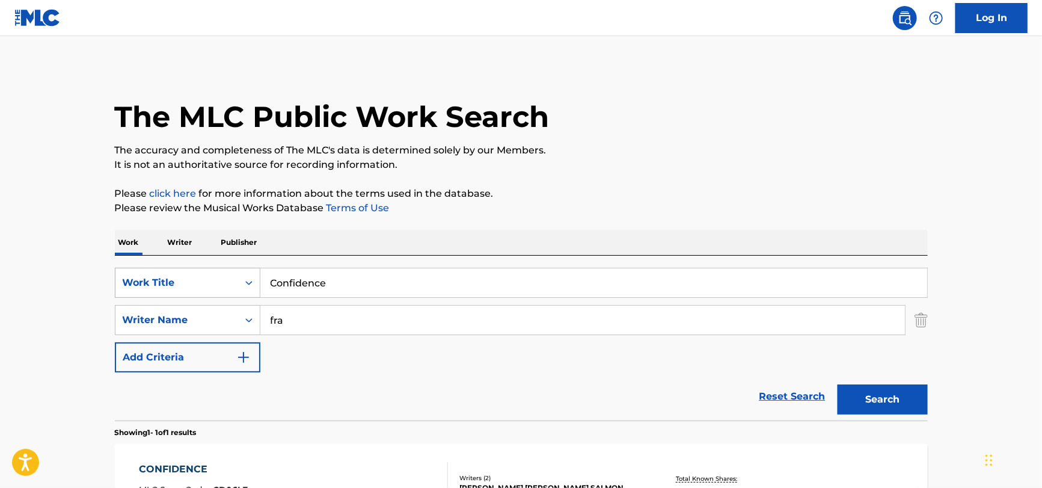
drag, startPoint x: 372, startPoint y: 274, endPoint x: 215, endPoint y: 270, distance: 157.0
click at [150, 265] on div "SearchWithCriteria51a755bf-0c1e-475b-b9ce-42f9f4dd0242 Work Title Confidence Se…" at bounding box center [521, 338] width 813 height 165
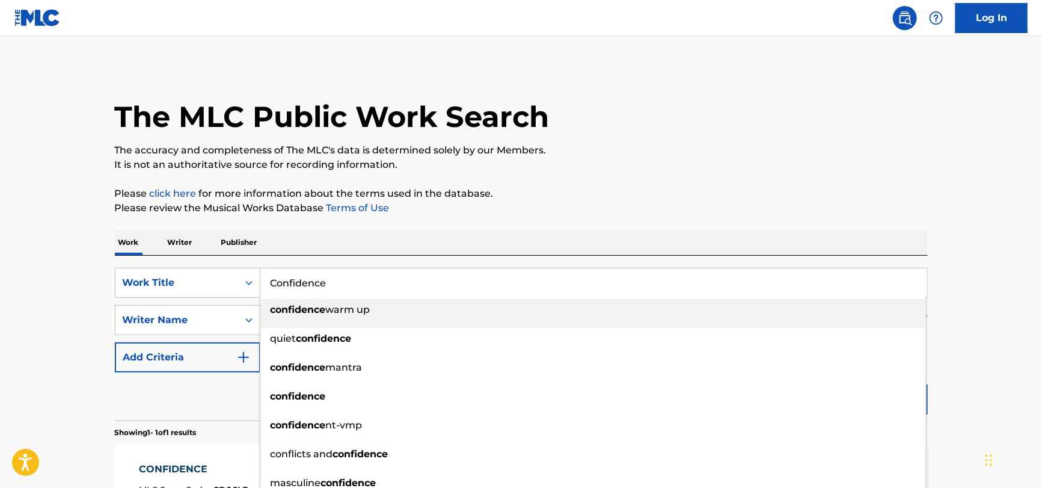
paste input "Non Nobis Domine by [PERSON_NAME]"
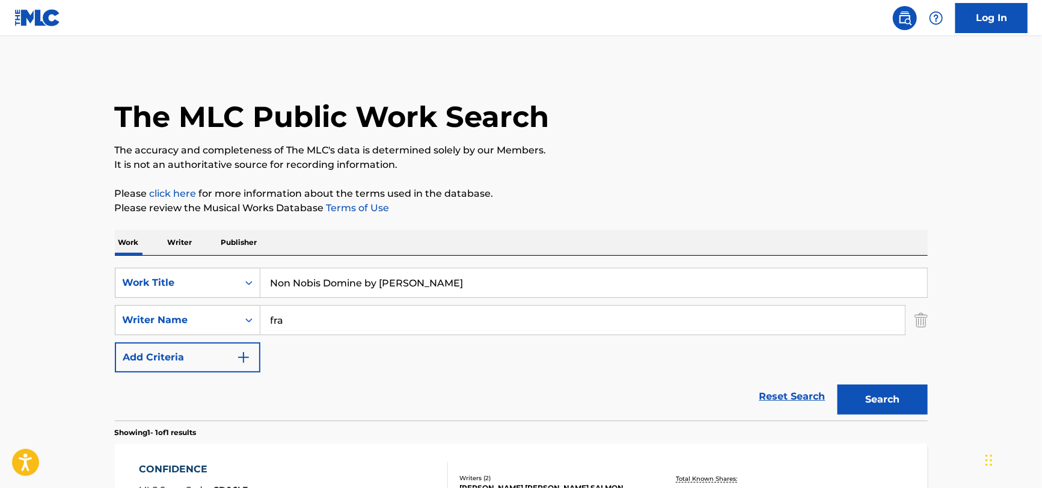
drag, startPoint x: 588, startPoint y: 292, endPoint x: 361, endPoint y: 293, distance: 227.3
click at [361, 293] on input "Non Nobis Domine by [PERSON_NAME]" at bounding box center [593, 282] width 667 height 29
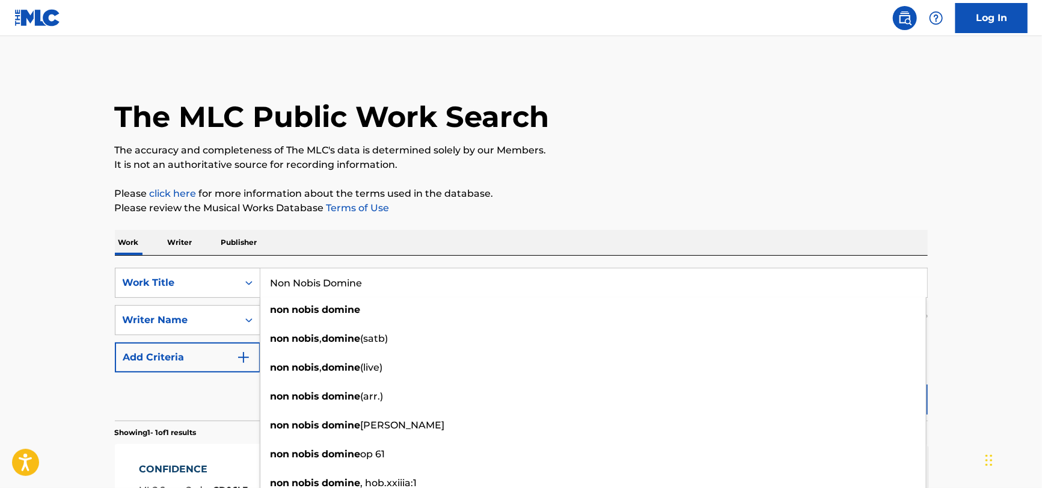
type input "Non Nobis Domine"
click at [176, 386] on div "Reset Search Search" at bounding box center [521, 396] width 813 height 48
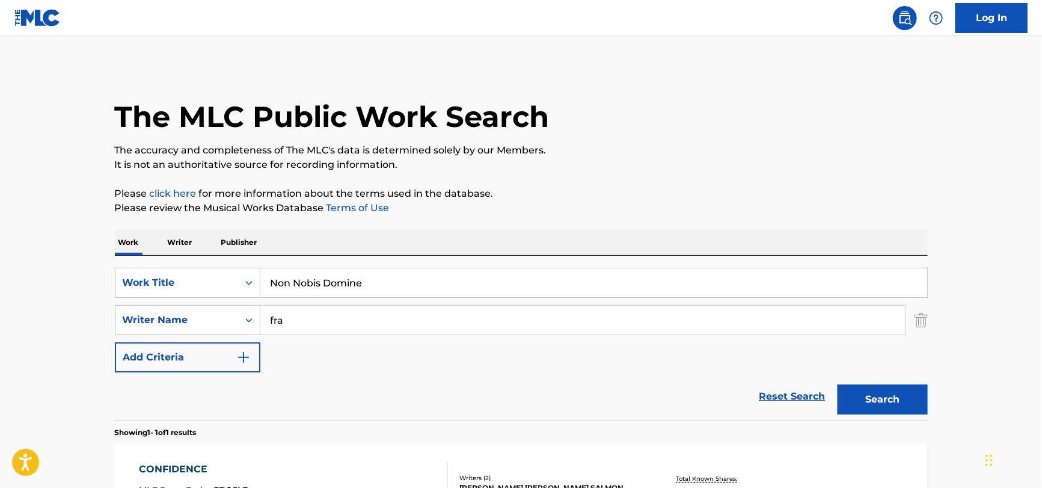
drag, startPoint x: 302, startPoint y: 324, endPoint x: 51, endPoint y: 371, distance: 255.2
click at [51, 371] on main "The MLC Public Work Search The accuracy and completeness of The MLC's data is d…" at bounding box center [521, 316] width 1042 height 560
paste input "Non Nobis Domine by [PERSON_NAME]"
drag, startPoint x: 420, startPoint y: 321, endPoint x: 159, endPoint y: 314, distance: 261.7
click at [144, 331] on div "SearchWithCriteria27590c92-745d-4af8-9186-6f0474db3f46 Writer Name Non Nobis Do…" at bounding box center [521, 320] width 813 height 30
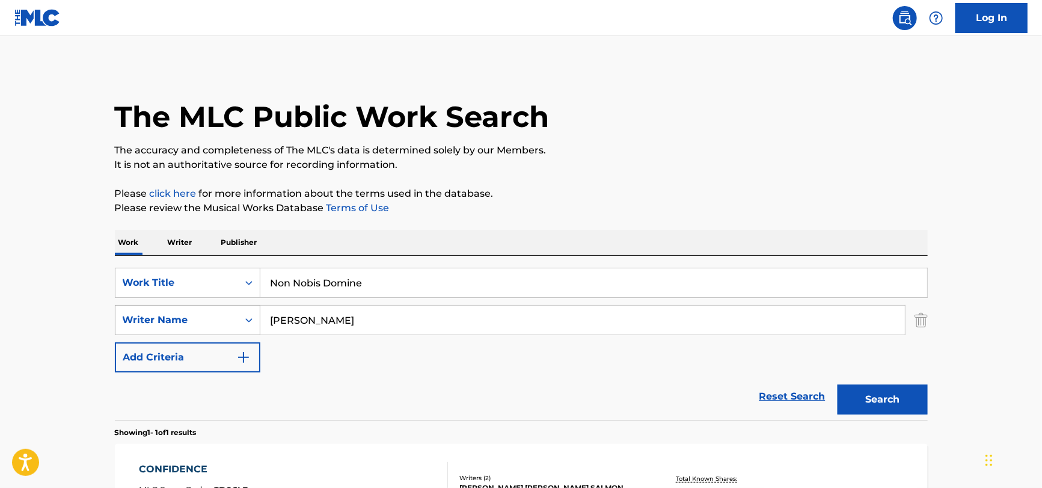
type input "[PERSON_NAME]"
click at [838, 384] on button "Search" at bounding box center [883, 399] width 90 height 30
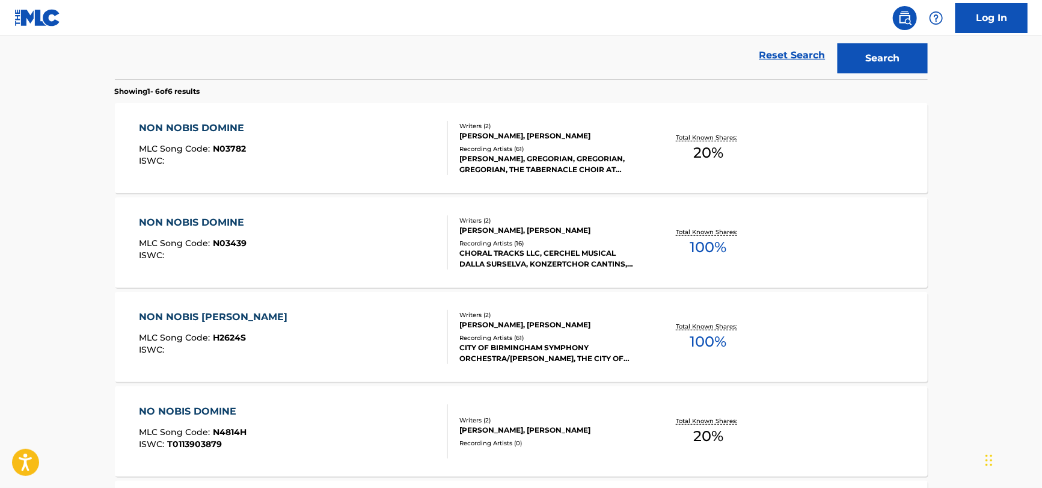
scroll to position [361, 0]
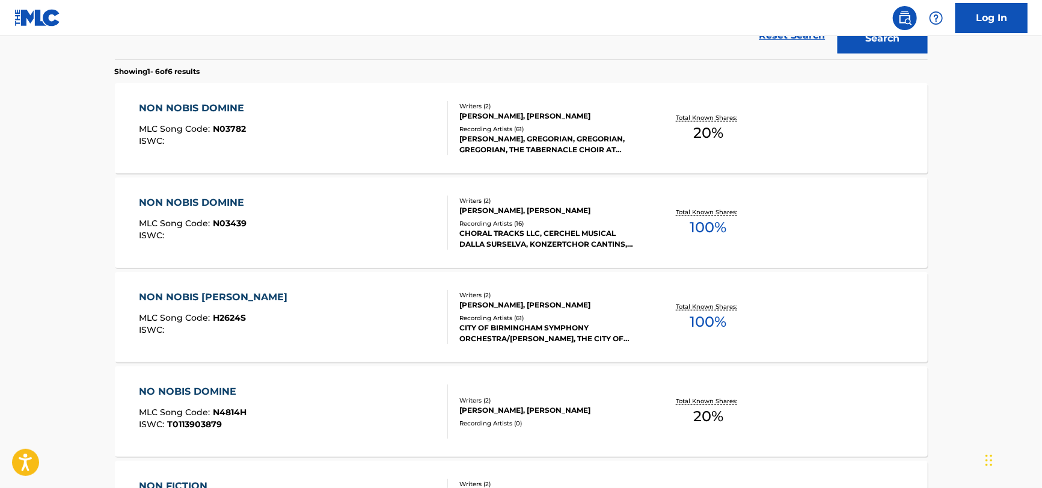
click at [381, 121] on div "NON NOBIS DOMINE MLC Song Code : N03782 ISWC :" at bounding box center [293, 128] width 309 height 54
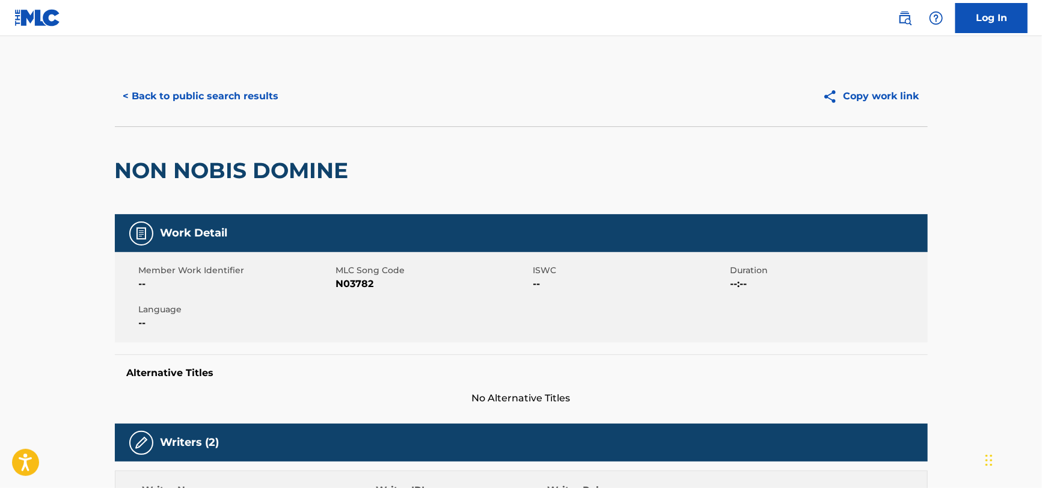
click at [232, 99] on button "< Back to public search results" at bounding box center [201, 96] width 173 height 30
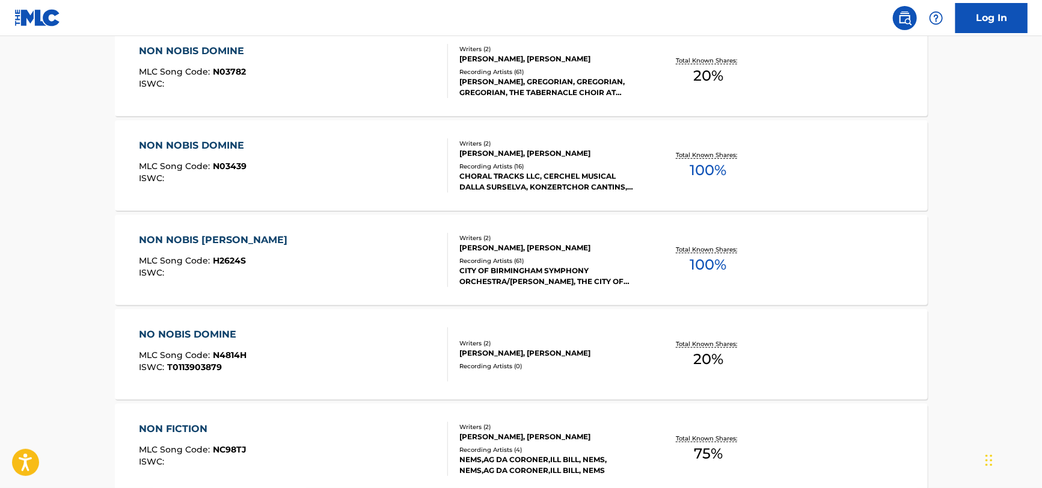
scroll to position [129, 0]
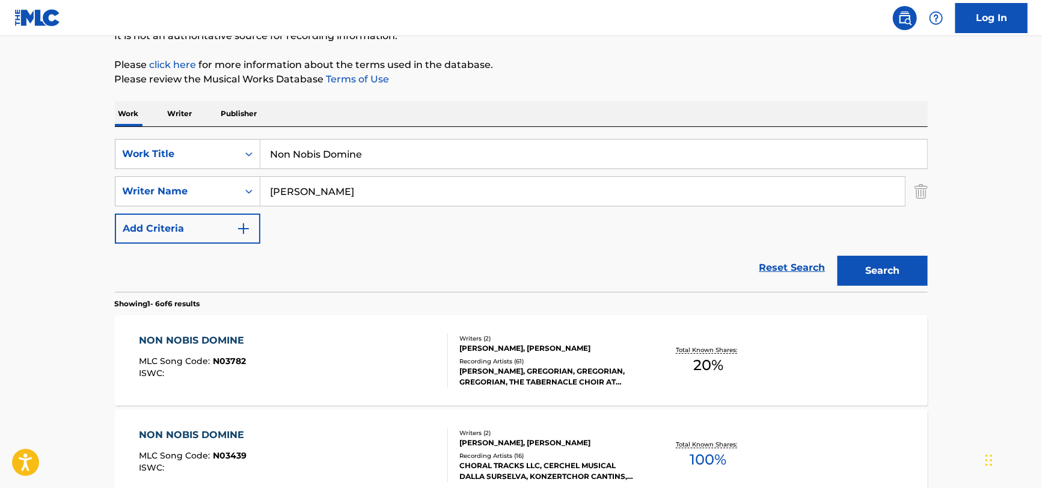
drag, startPoint x: 386, startPoint y: 147, endPoint x: -55, endPoint y: 155, distance: 441.4
click at [0, 155] on html "Accessibility Screen-Reader Guide, Feedback, and Issue Reporting | New window C…" at bounding box center [521, 115] width 1042 height 488
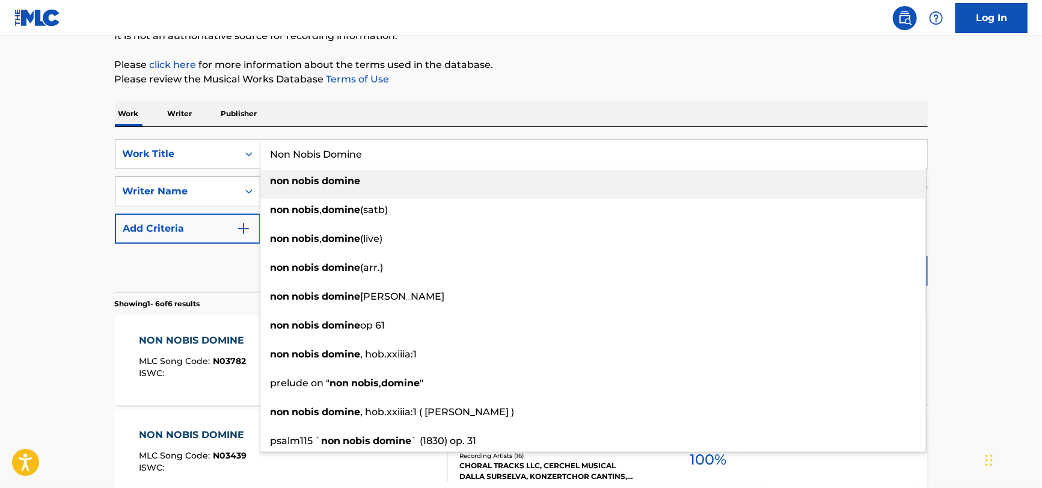
paste input "Sachet de thé by [PERSON_NAME]"
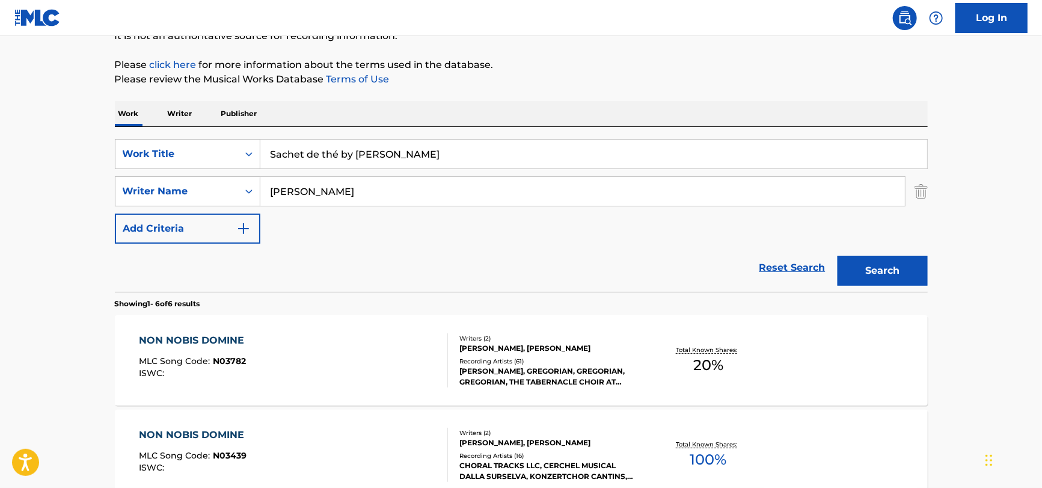
drag, startPoint x: 433, startPoint y: 158, endPoint x: 334, endPoint y: 159, distance: 99.2
click at [334, 159] on input "Sachet de thé by [PERSON_NAME]" at bounding box center [593, 154] width 667 height 29
type input "Sachet de the"
drag, startPoint x: 330, startPoint y: 187, endPoint x: 12, endPoint y: 188, distance: 318.1
click at [12, 188] on main "The MLC Public Work Search The accuracy and completeness of The MLC's data is d…" at bounding box center [521, 423] width 1042 height 1032
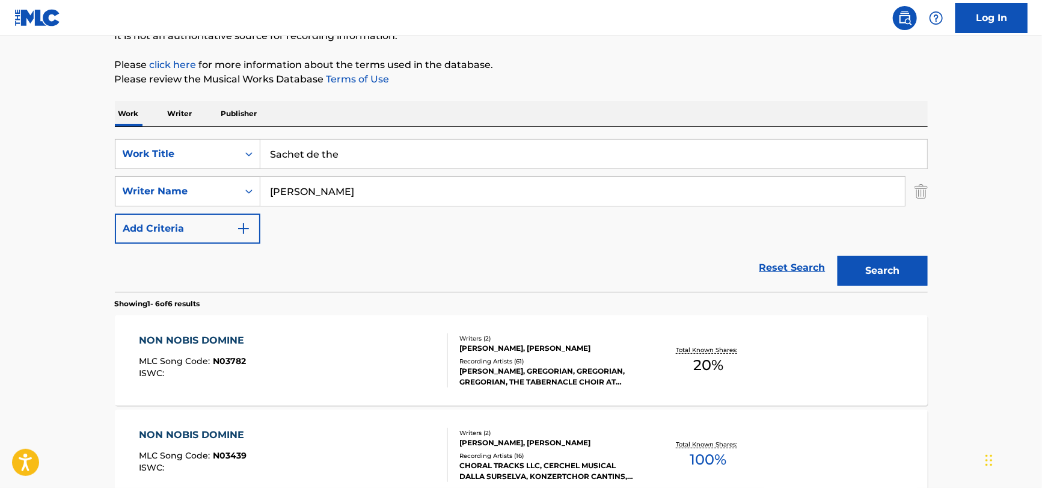
paste input "Sachet de thé by [PERSON_NAME]"
drag, startPoint x: 355, startPoint y: 193, endPoint x: 84, endPoint y: 180, distance: 272.1
click at [23, 176] on main "The MLC Public Work Search The accuracy and completeness of The MLC's data is d…" at bounding box center [521, 423] width 1042 height 1032
type input "Youri"
click at [838, 256] on button "Search" at bounding box center [883, 271] width 90 height 30
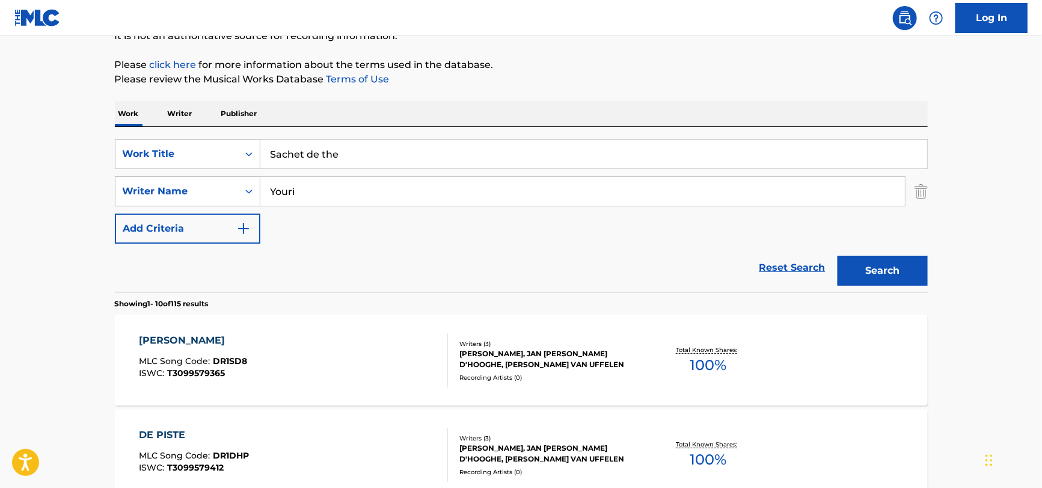
drag, startPoint x: 361, startPoint y: 179, endPoint x: -42, endPoint y: 161, distance: 403.9
click at [0, 161] on html "Accessibility Screen-Reader Guide, Feedback, and Issue Reporting | New window C…" at bounding box center [521, 115] width 1042 height 488
click at [838, 256] on button "Search" at bounding box center [883, 271] width 90 height 30
type input "\"
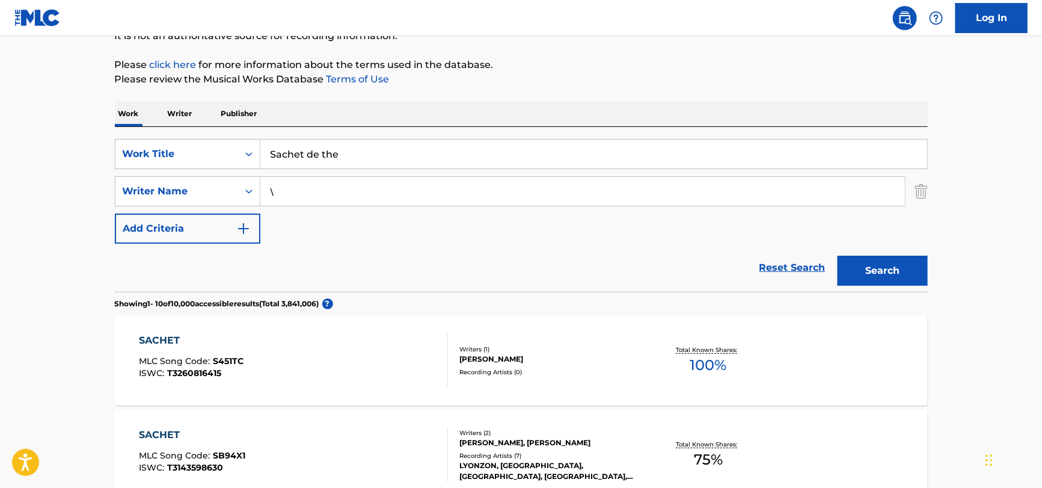
click at [356, 201] on input "\" at bounding box center [582, 191] width 645 height 29
click at [838, 256] on button "Search" at bounding box center [883, 271] width 90 height 30
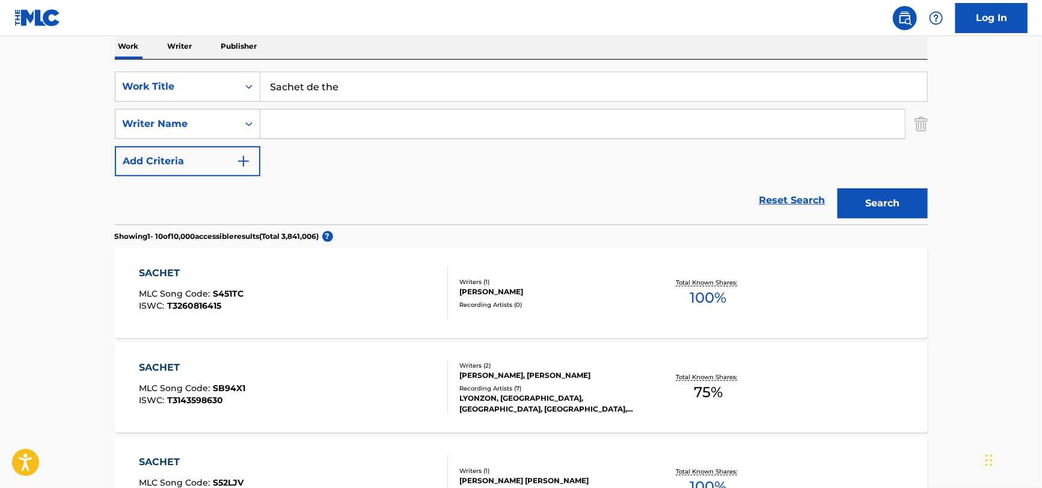
scroll to position [189, 0]
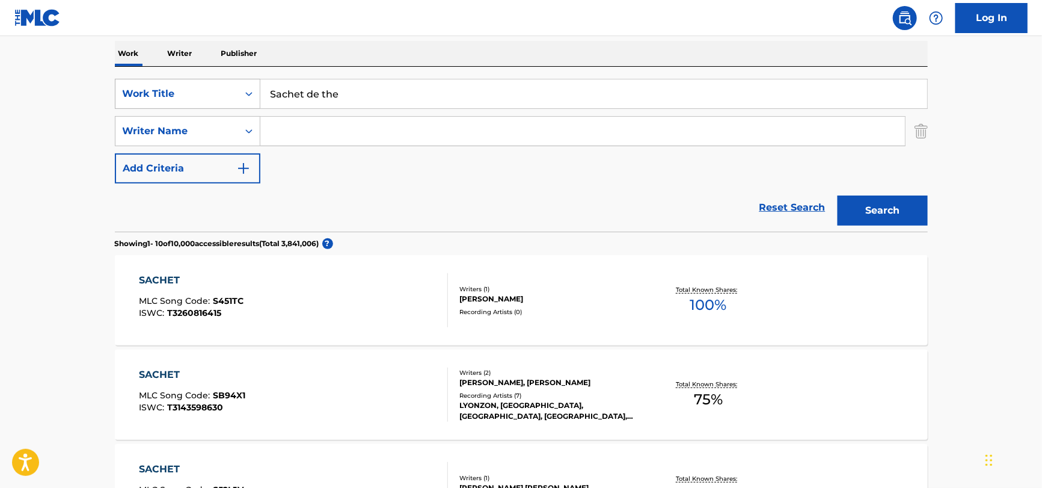
drag, startPoint x: 419, startPoint y: 98, endPoint x: 177, endPoint y: 81, distance: 242.4
click at [177, 81] on div "SearchWithCriteria51a755bf-0c1e-475b-b9ce-42f9f4dd0242 Work Title Sachet de the" at bounding box center [521, 94] width 813 height 30
paste input "Cool It Down"
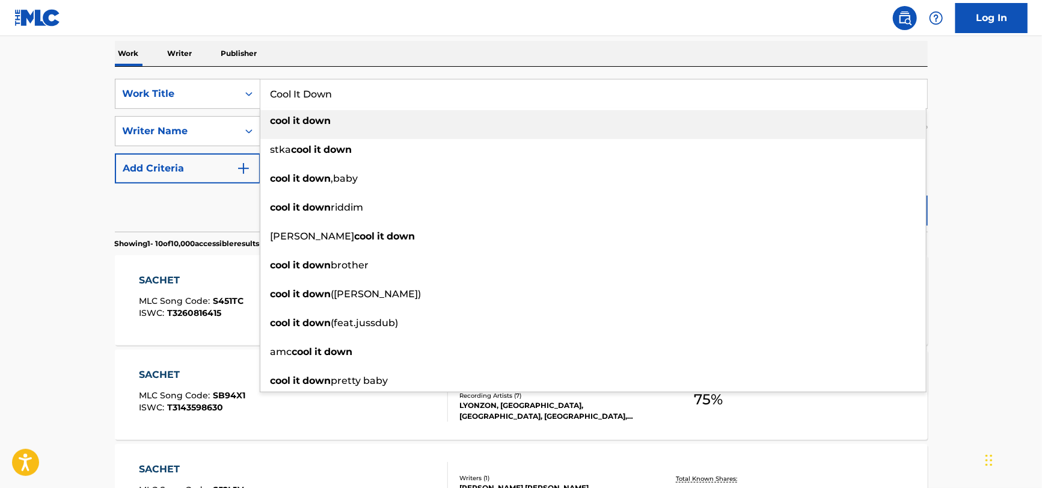
type input "Cool It Down"
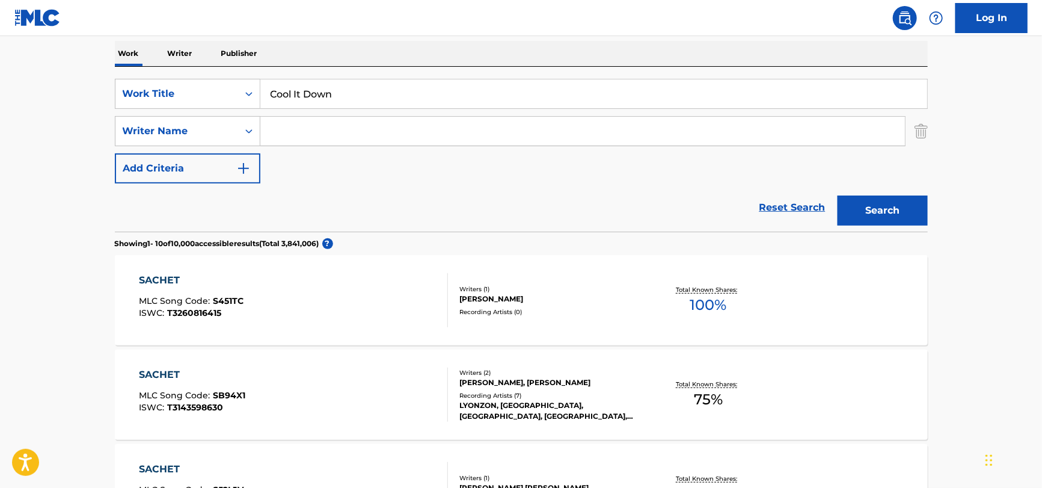
click at [187, 216] on div "Reset Search Search" at bounding box center [521, 207] width 813 height 48
click at [342, 141] on input "Search Form" at bounding box center [582, 131] width 645 height 29
paste input "Yule"
click at [875, 208] on button "Search" at bounding box center [883, 210] width 90 height 30
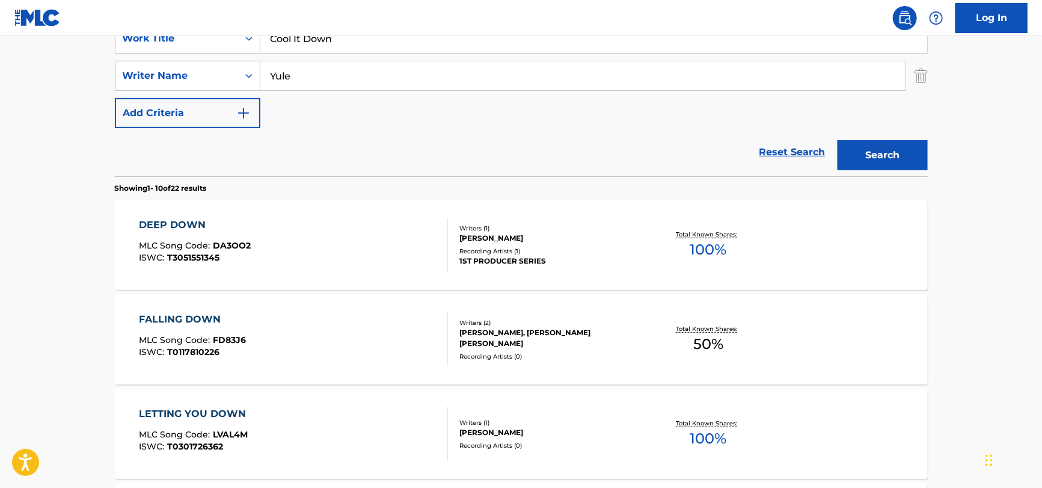
scroll to position [120, 0]
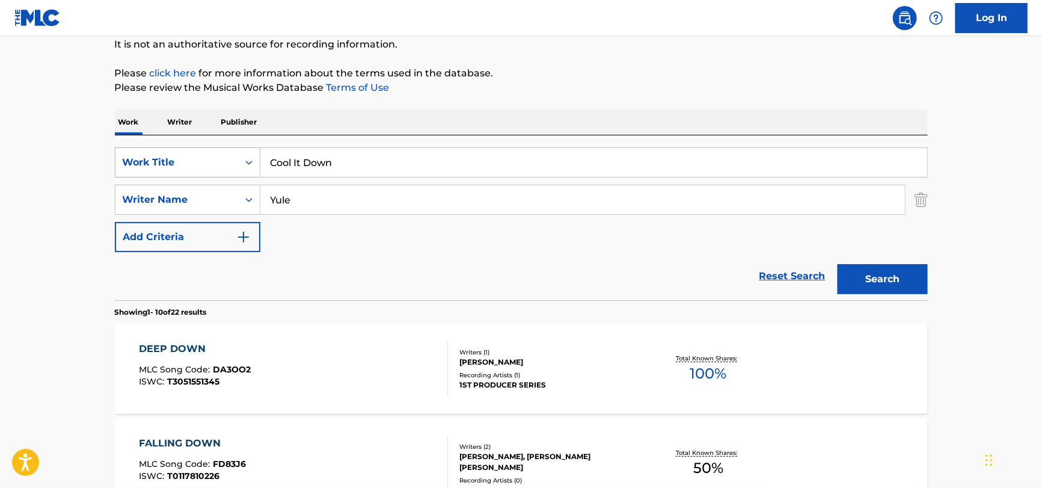
drag, startPoint x: 349, startPoint y: 165, endPoint x: 176, endPoint y: 170, distance: 173.2
click at [176, 170] on div "SearchWithCriteria51a755bf-0c1e-475b-b9ce-42f9f4dd0242 Work Title Cool It Down" at bounding box center [521, 162] width 813 height 30
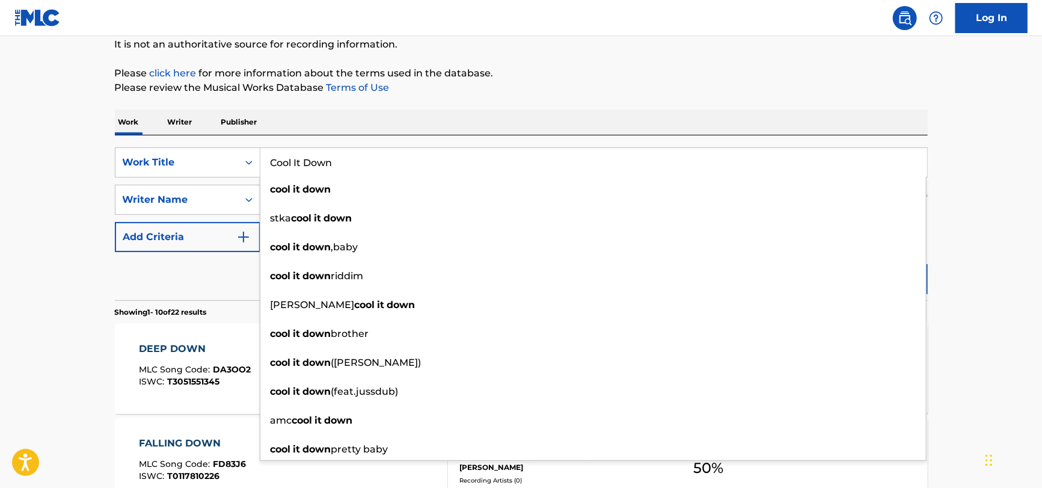
click at [221, 265] on div "Reset Search Search" at bounding box center [521, 276] width 813 height 48
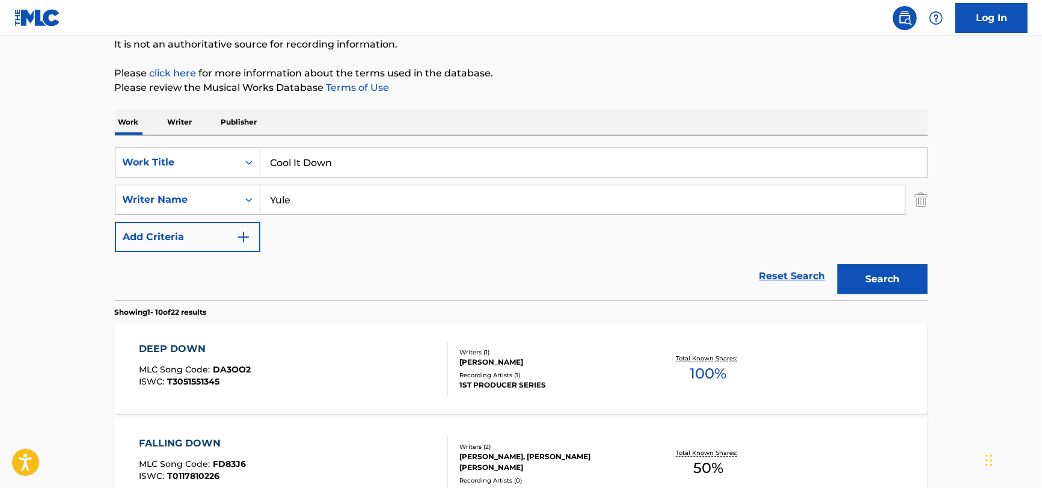
click at [358, 195] on input "Yule" at bounding box center [582, 199] width 645 height 29
paste input "[PERSON_NAME]"
click at [838, 264] on button "Search" at bounding box center [883, 279] width 90 height 30
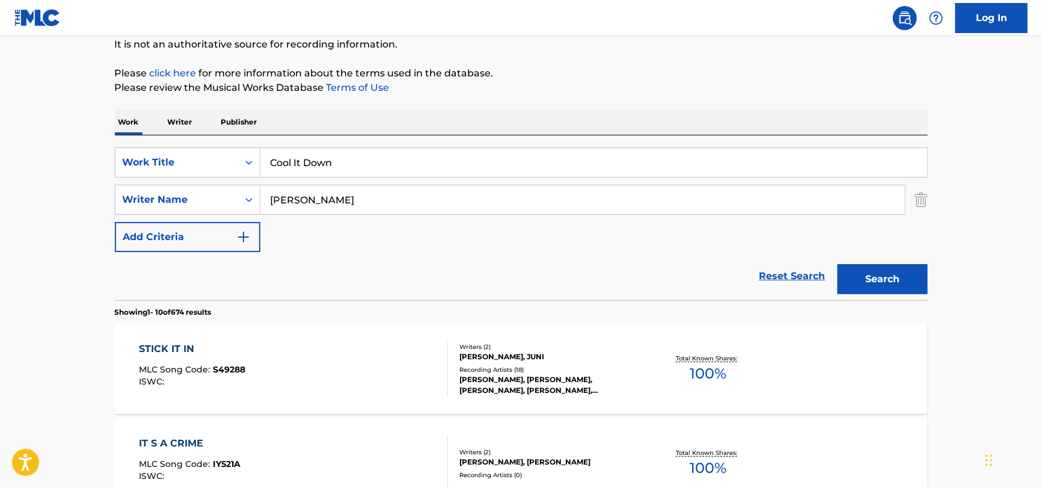
click at [391, 194] on input "[PERSON_NAME]" at bounding box center [582, 199] width 645 height 29
click at [390, 194] on input "[PERSON_NAME]" at bounding box center [582, 199] width 645 height 29
click at [389, 195] on input "[PERSON_NAME]" at bounding box center [582, 199] width 645 height 29
paste input "[PERSON_NAME]"
type input "[PERSON_NAME]"
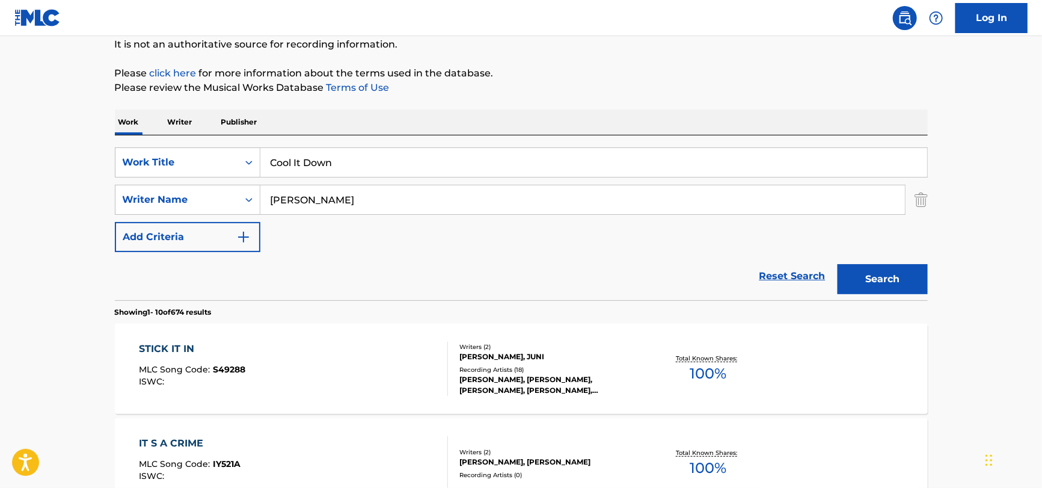
click at [838, 264] on button "Search" at bounding box center [883, 279] width 90 height 30
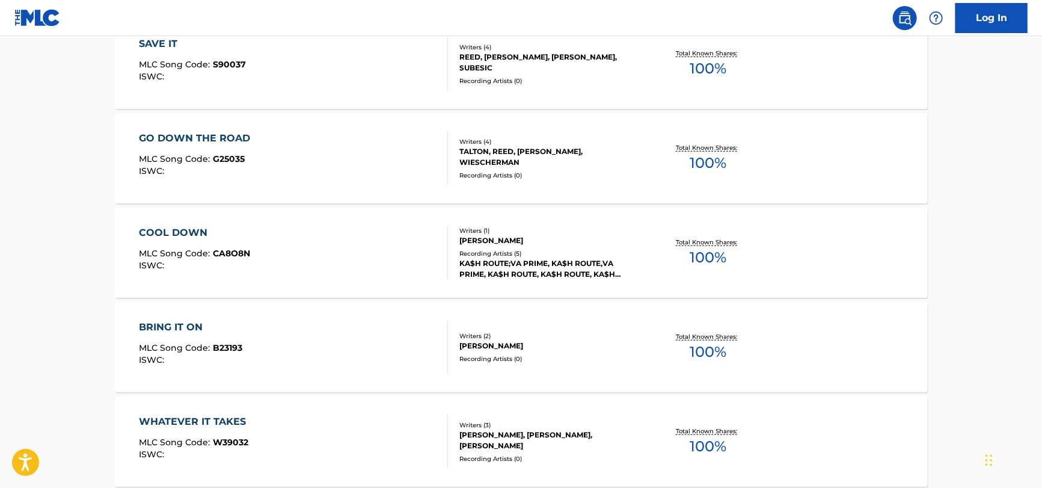
scroll to position [300, 0]
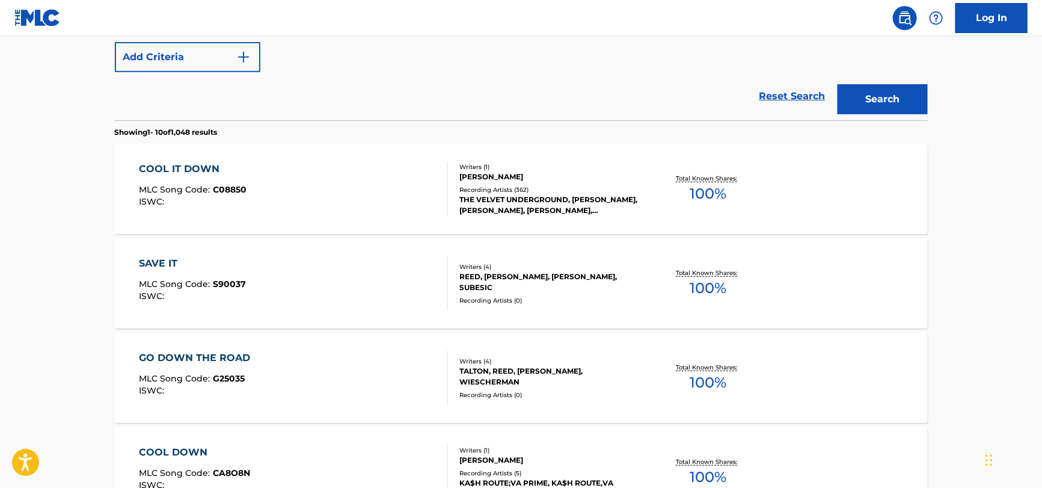
click at [296, 190] on div "COOL IT DOWN MLC Song Code : C08850 ISWC :" at bounding box center [293, 189] width 309 height 54
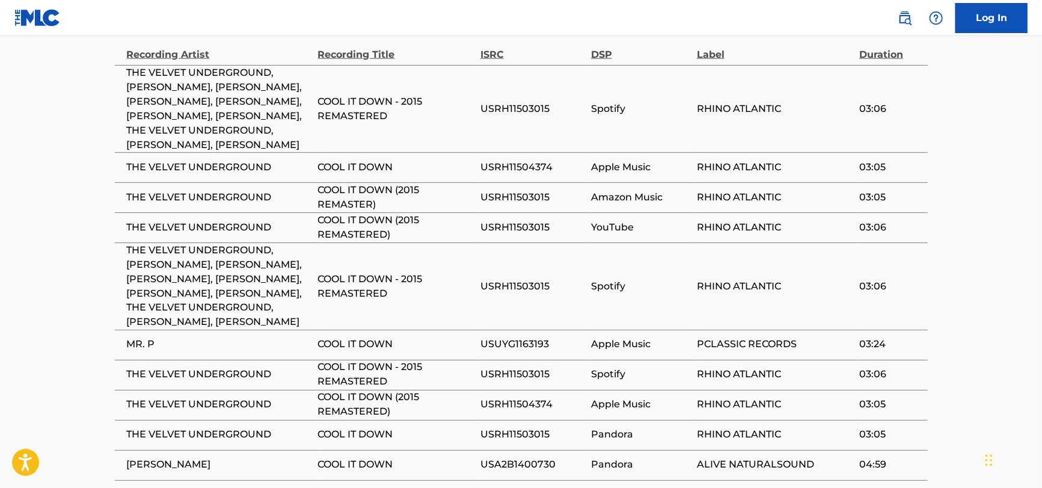
scroll to position [962, 0]
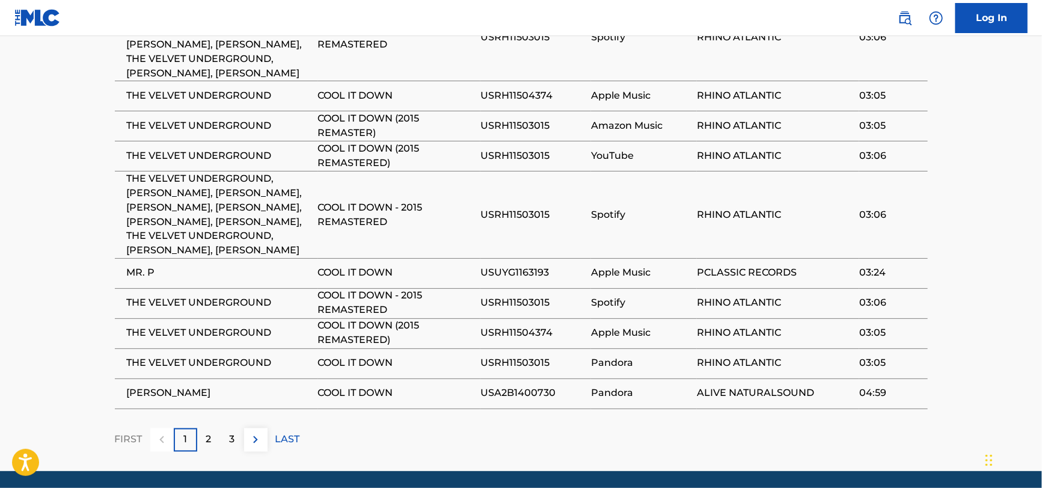
click at [259, 432] on img at bounding box center [255, 439] width 14 height 14
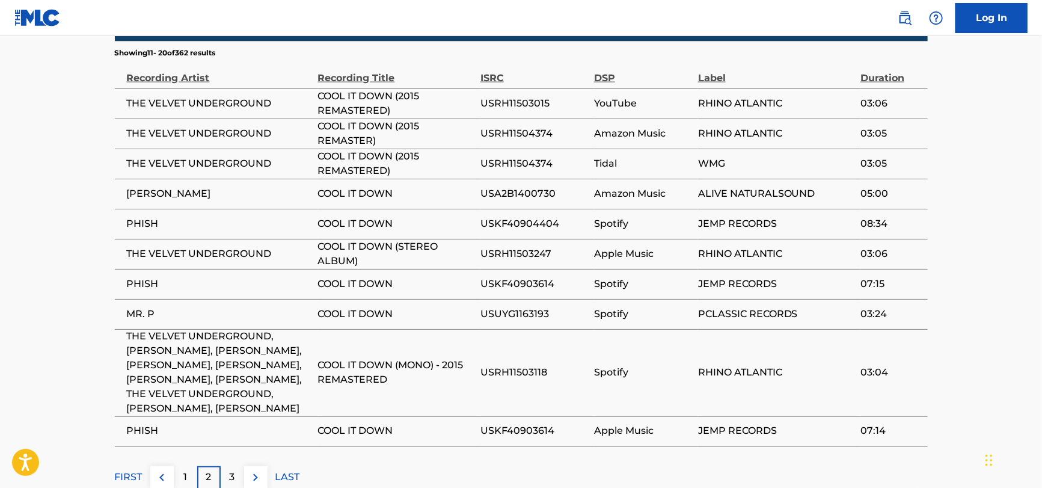
scroll to position [919, 0]
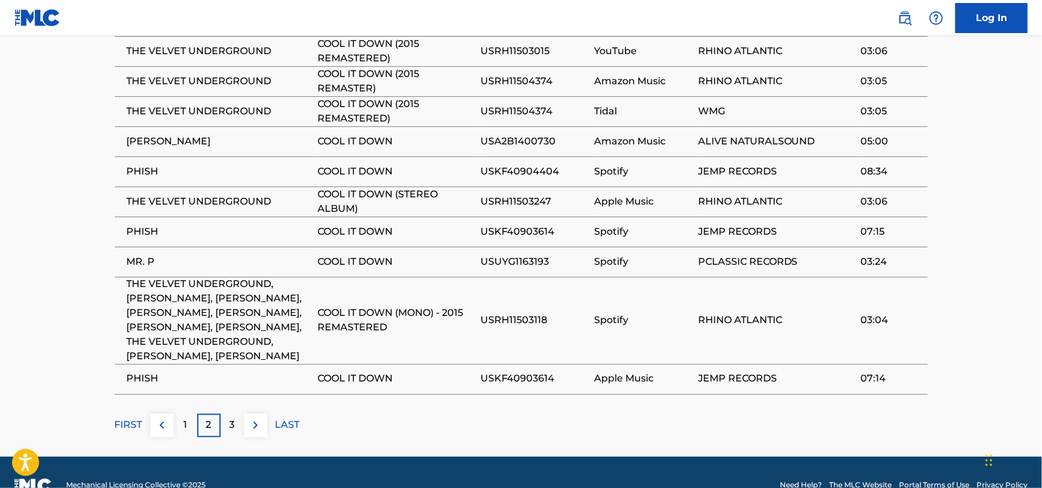
click at [142, 254] on span "MR. P" at bounding box center [219, 261] width 185 height 14
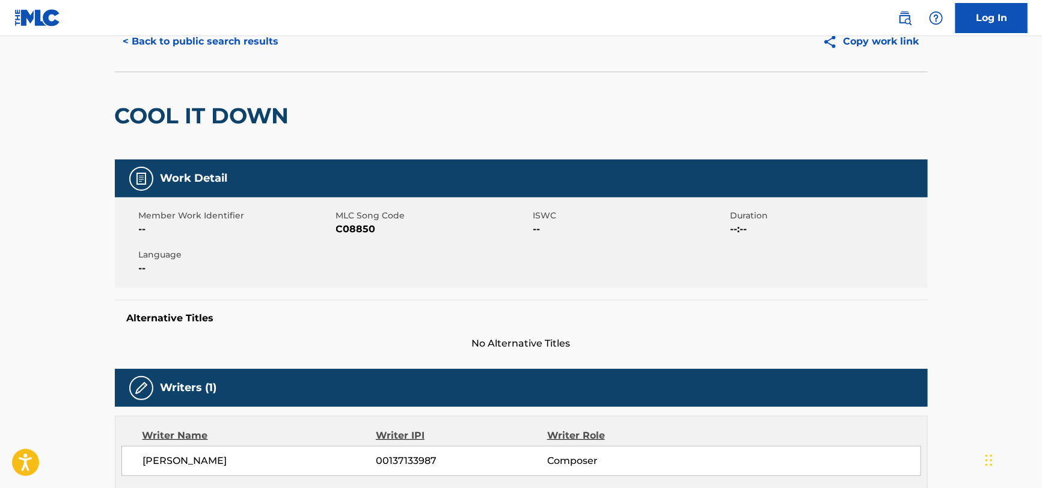
scroll to position [0, 0]
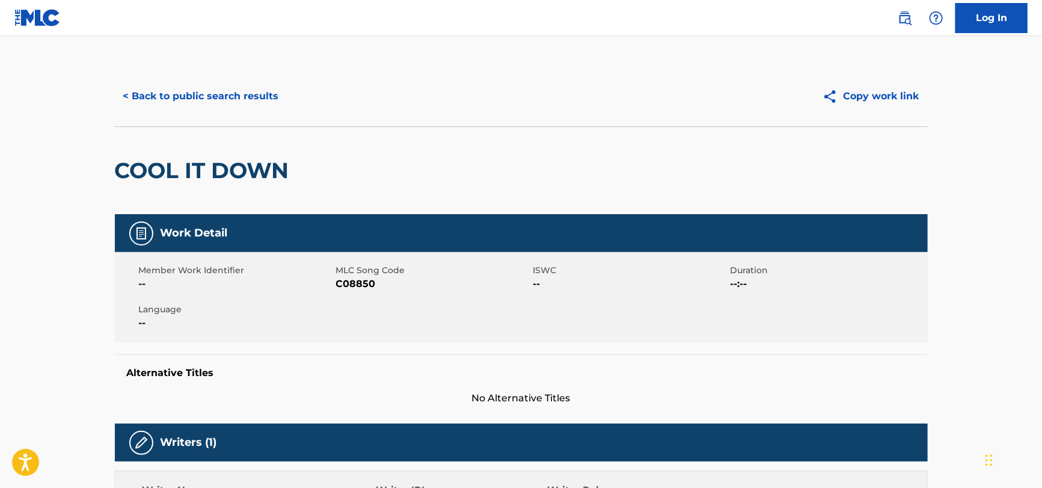
click at [213, 96] on button "< Back to public search results" at bounding box center [201, 96] width 173 height 30
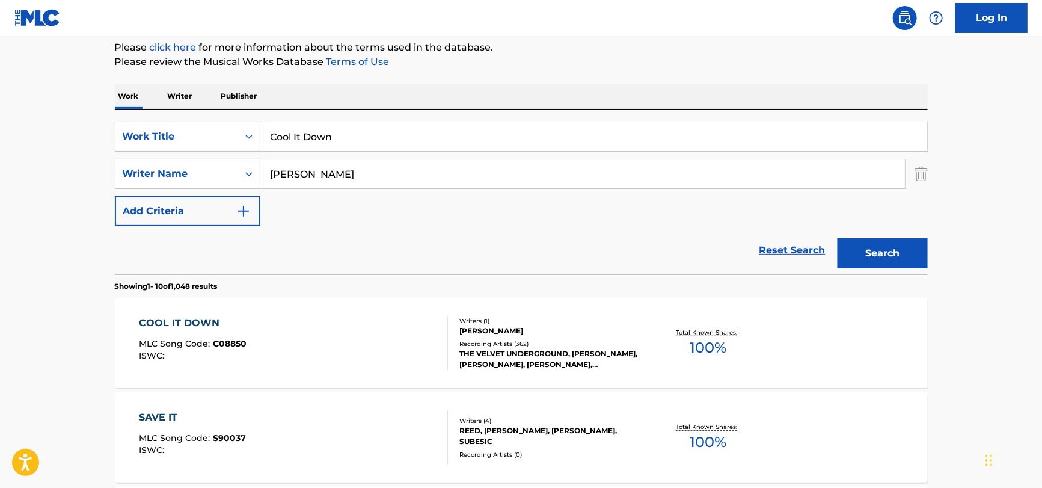
scroll to position [68, 0]
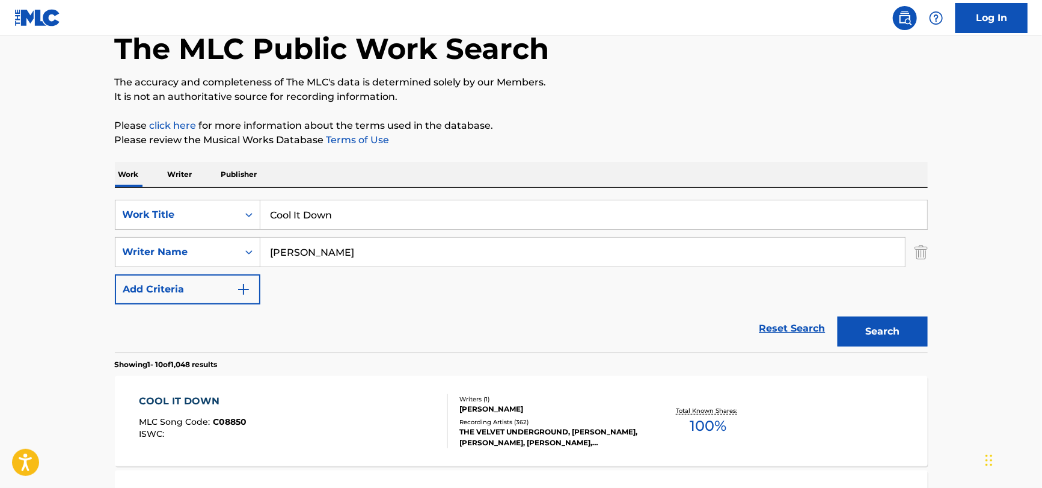
drag, startPoint x: 375, startPoint y: 221, endPoint x: 70, endPoint y: 230, distance: 305.6
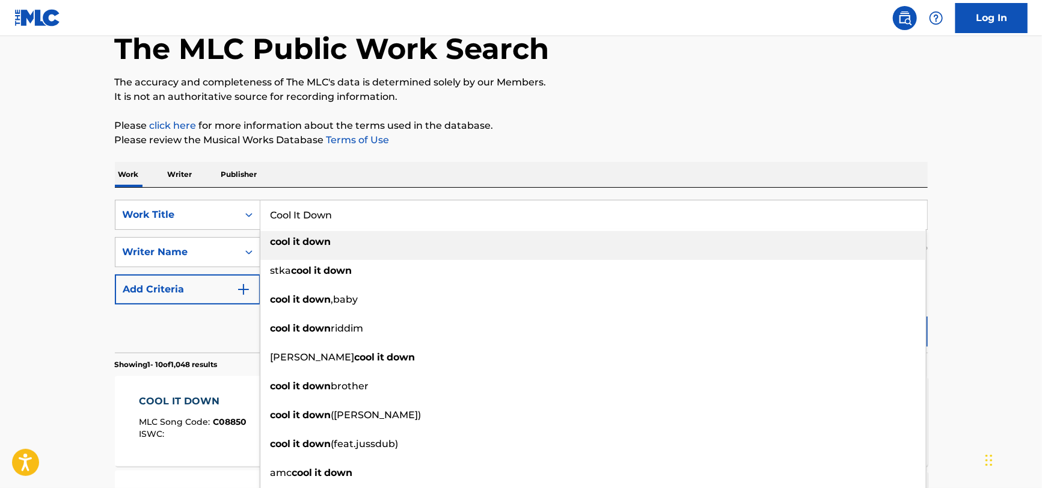
paste input "Main Titles"
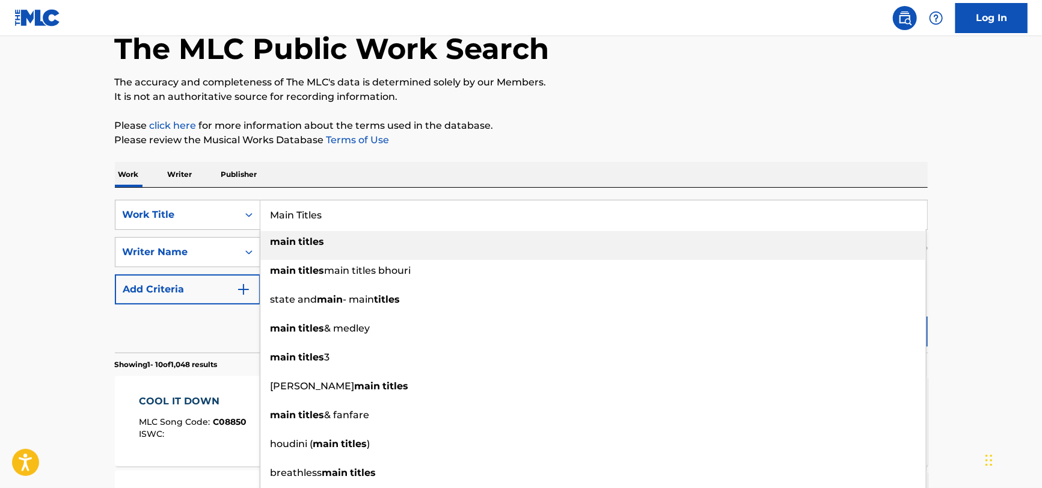
type input "Main Titles"
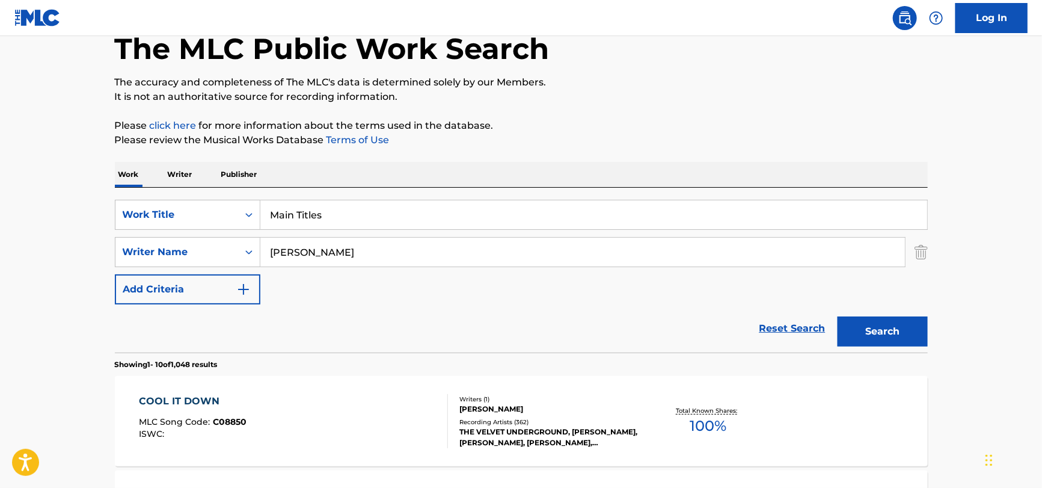
click at [310, 247] on input "[PERSON_NAME]" at bounding box center [582, 252] width 645 height 29
paste input "Portman"
type input "Portman"
click at [838, 316] on button "Search" at bounding box center [883, 331] width 90 height 30
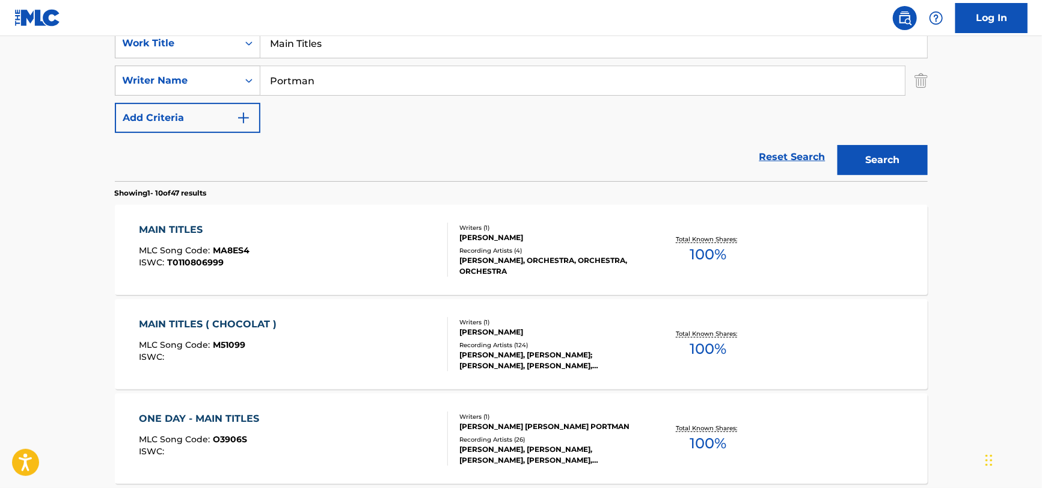
scroll to position [248, 0]
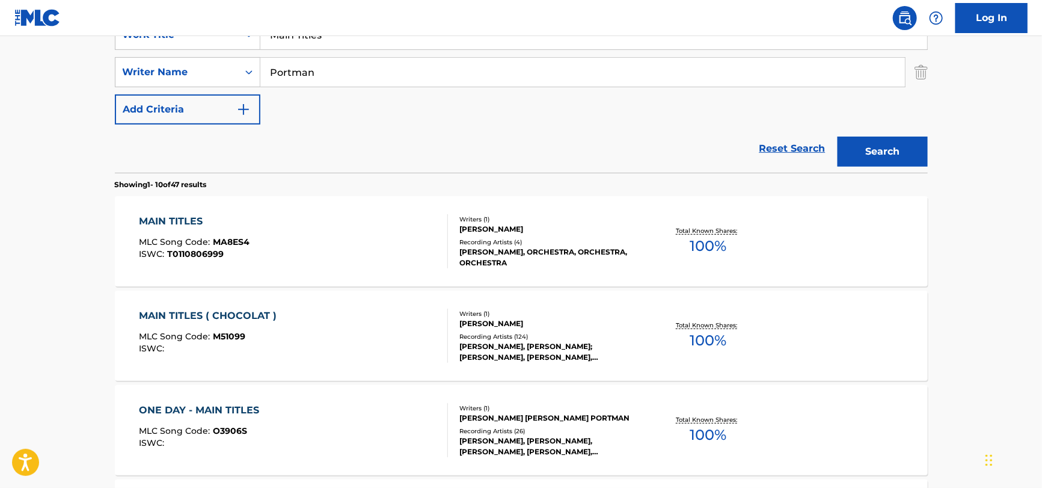
click at [374, 233] on div "MAIN TITLES MLC Song Code : MA8ES4 ISWC : T0110806999" at bounding box center [293, 241] width 309 height 54
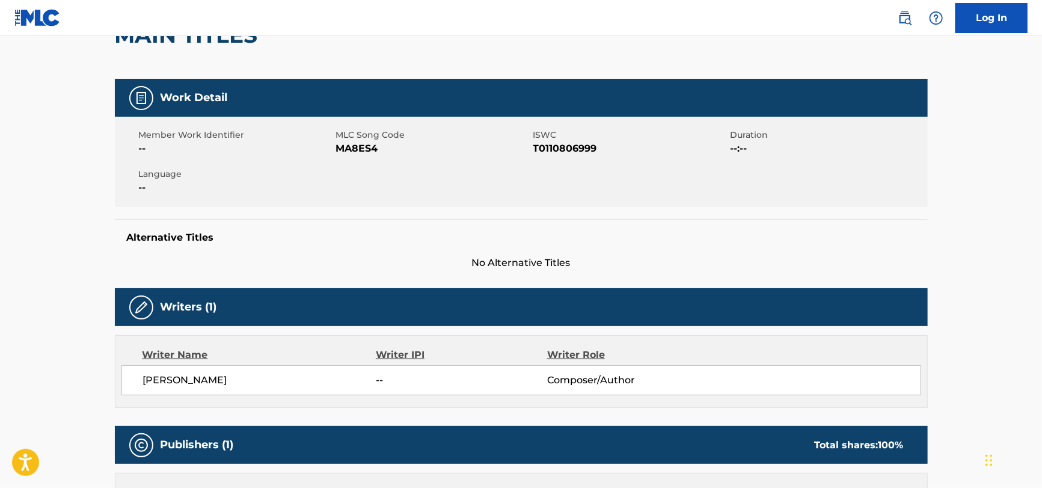
scroll to position [60, 0]
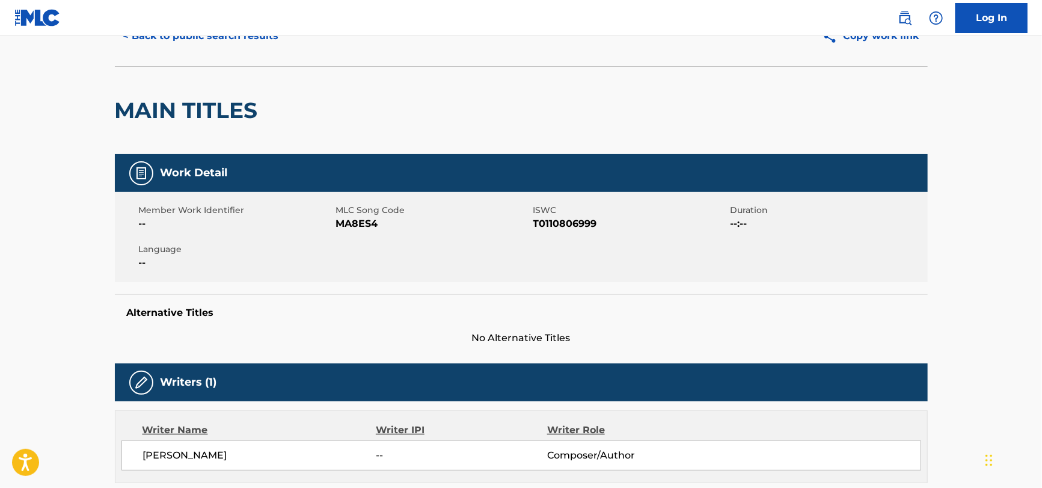
click at [363, 227] on span "MA8ES4" at bounding box center [433, 223] width 194 height 14
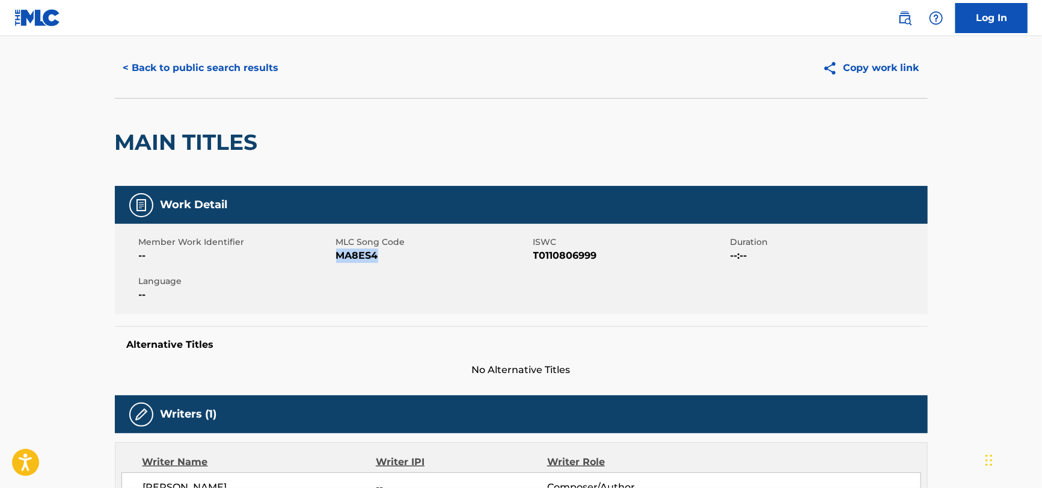
scroll to position [0, 0]
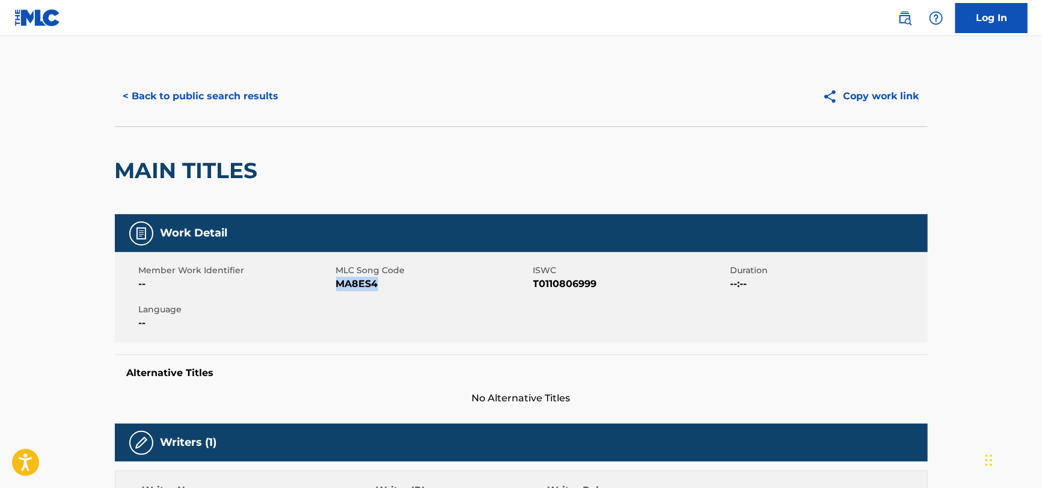
click at [227, 99] on button "< Back to public search results" at bounding box center [201, 96] width 173 height 30
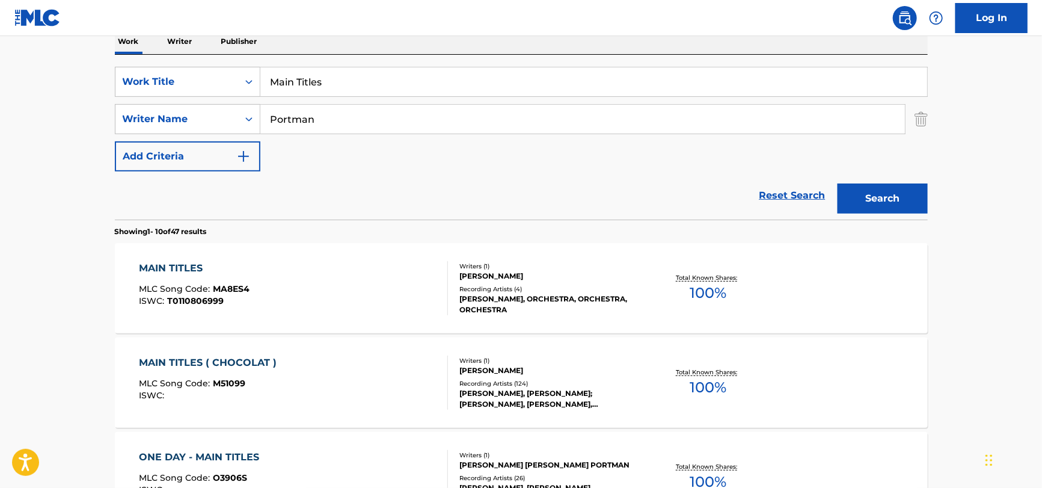
scroll to position [127, 0]
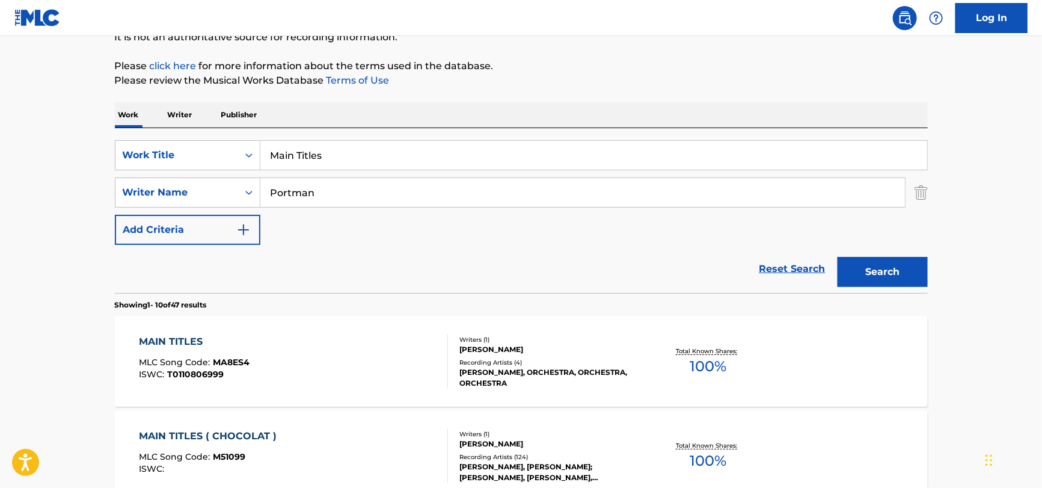
drag, startPoint x: 364, startPoint y: 152, endPoint x: 106, endPoint y: 153, distance: 258.0
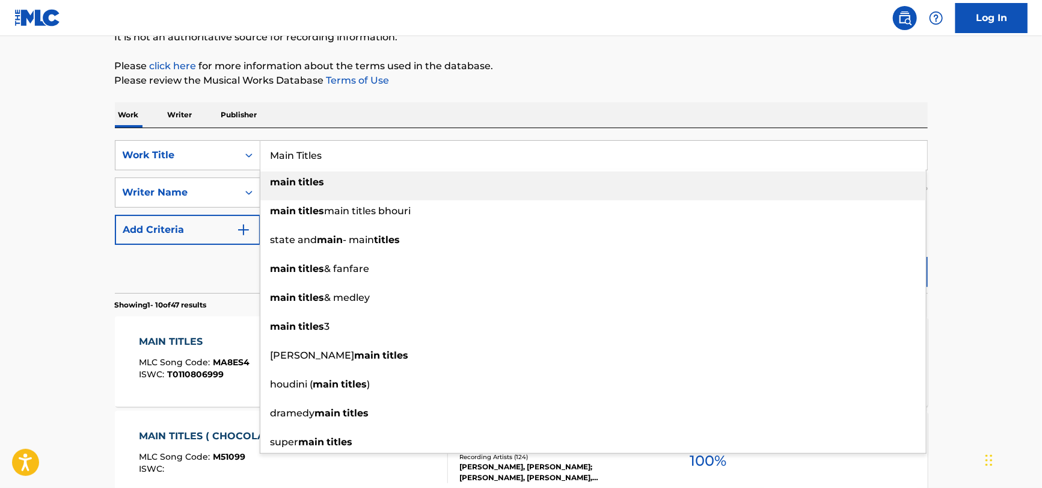
paste input "Zero by [PERSON_NAME]"
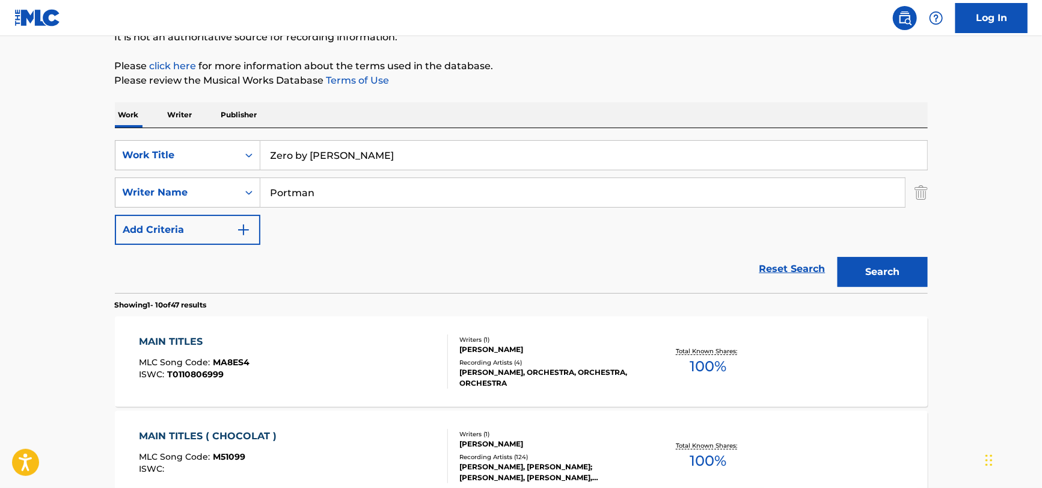
drag, startPoint x: 470, startPoint y: 160, endPoint x: 298, endPoint y: 161, distance: 172.0
click at [298, 161] on input "Zero by [PERSON_NAME]" at bounding box center [593, 155] width 667 height 29
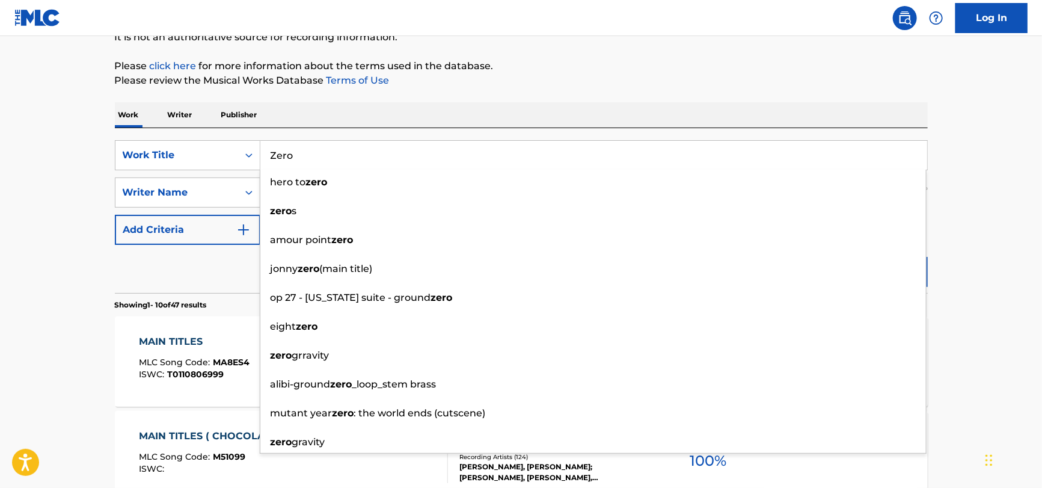
type input "Zero"
drag, startPoint x: 191, startPoint y: 262, endPoint x: 216, endPoint y: 245, distance: 30.4
click at [191, 263] on div "Reset Search Search" at bounding box center [521, 269] width 813 height 48
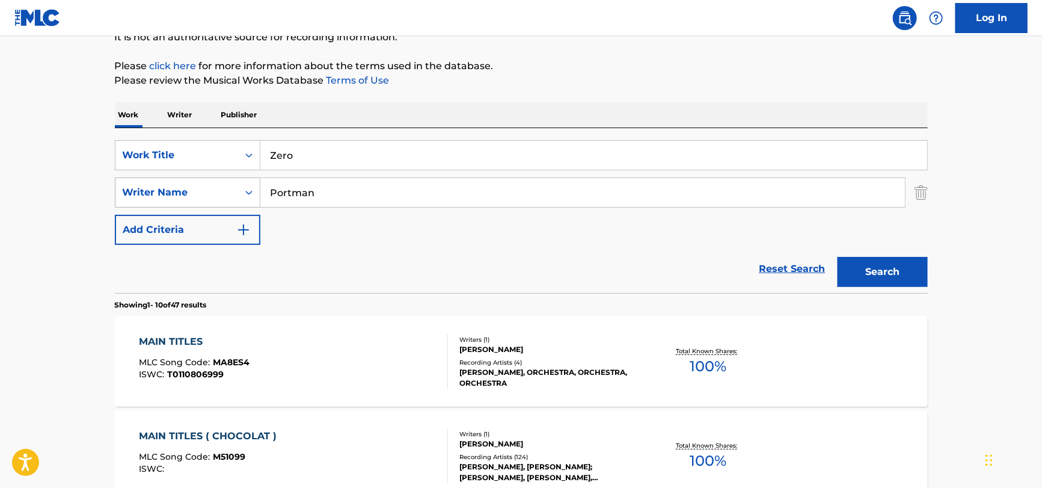
drag, startPoint x: 349, startPoint y: 195, endPoint x: 117, endPoint y: 189, distance: 232.8
click at [116, 189] on div "SearchWithCriteria27590c92-745d-4af8-9186-6f0474db3f46 Writer Name [PERSON_NAME]" at bounding box center [521, 192] width 813 height 30
paste input "Zero by [PERSON_NAME]"
drag, startPoint x: 343, startPoint y: 192, endPoint x: 186, endPoint y: 204, distance: 156.8
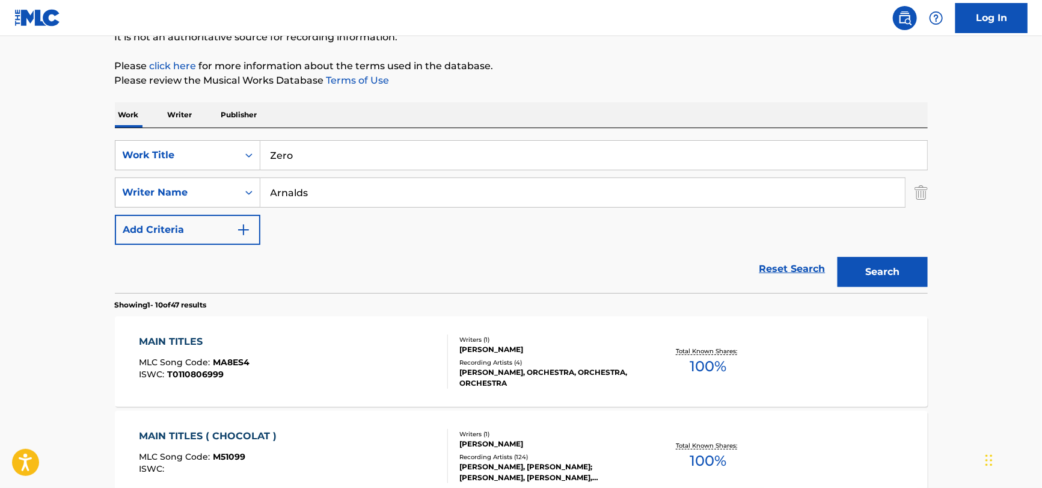
type input "Arnalds"
click at [838, 257] on button "Search" at bounding box center [883, 272] width 90 height 30
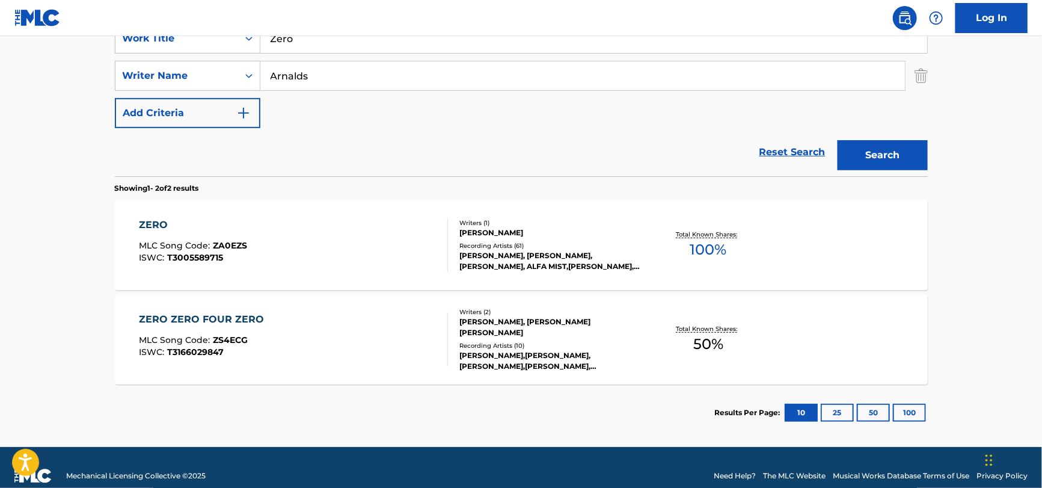
scroll to position [248, 0]
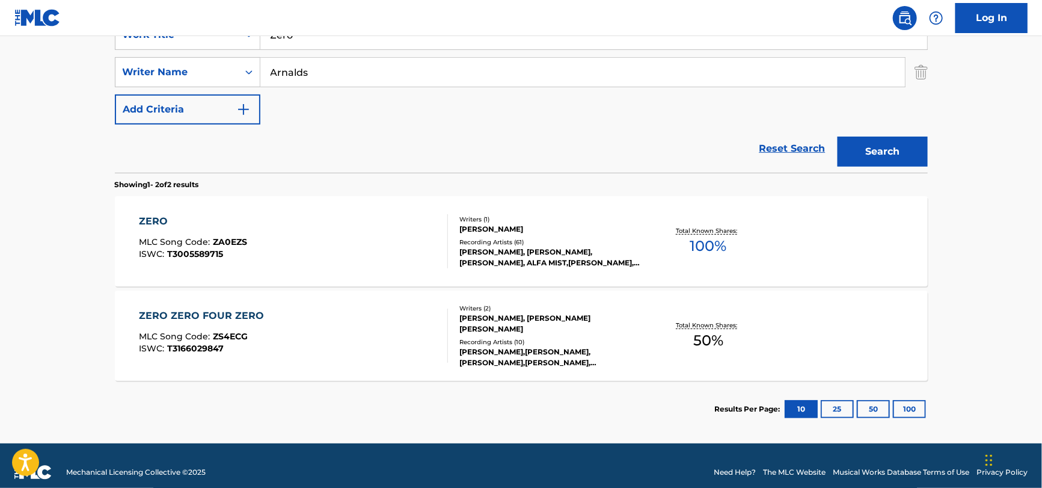
click at [251, 246] on div "ZERO MLC Song Code : ZA0EZS ISWC : T3005589715" at bounding box center [293, 241] width 309 height 54
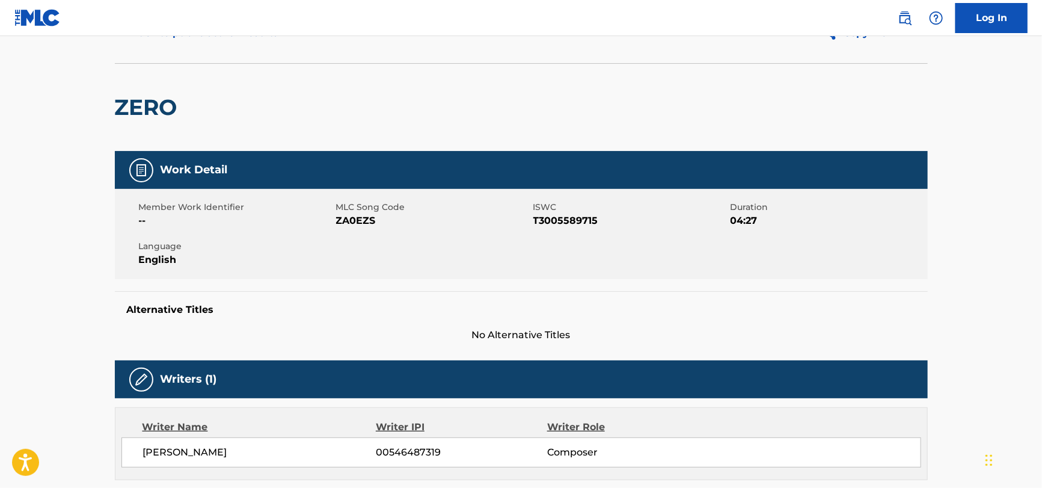
scroll to position [60, 0]
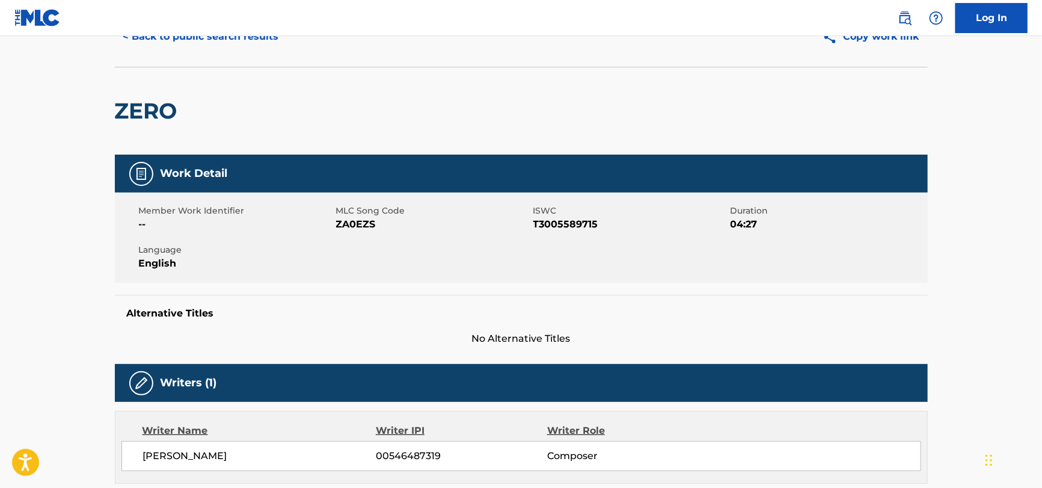
click at [374, 227] on span "ZA0EZS" at bounding box center [433, 224] width 194 height 14
click at [367, 228] on span "ZA0EZS" at bounding box center [433, 224] width 194 height 14
click at [546, 222] on span "T3005589715" at bounding box center [630, 224] width 194 height 14
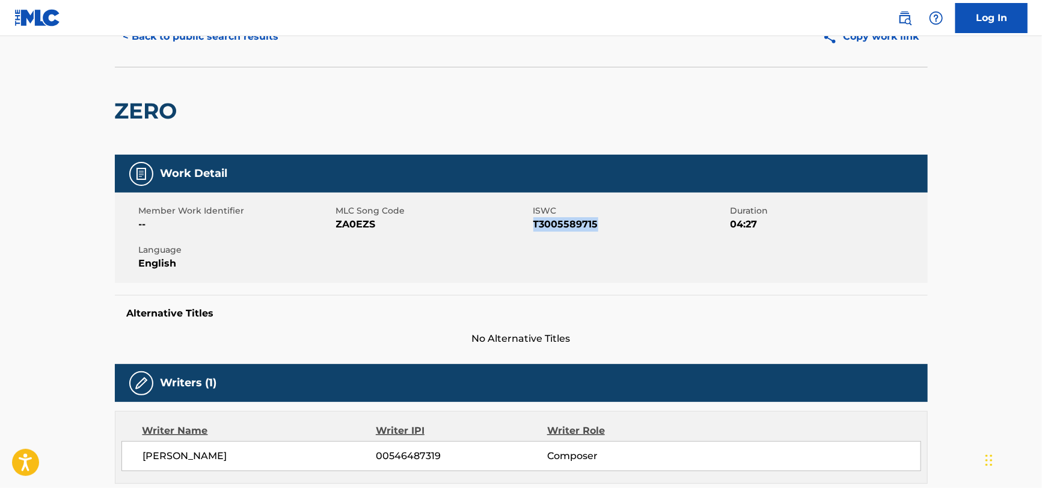
click at [545, 222] on span "T3005589715" at bounding box center [630, 224] width 194 height 14
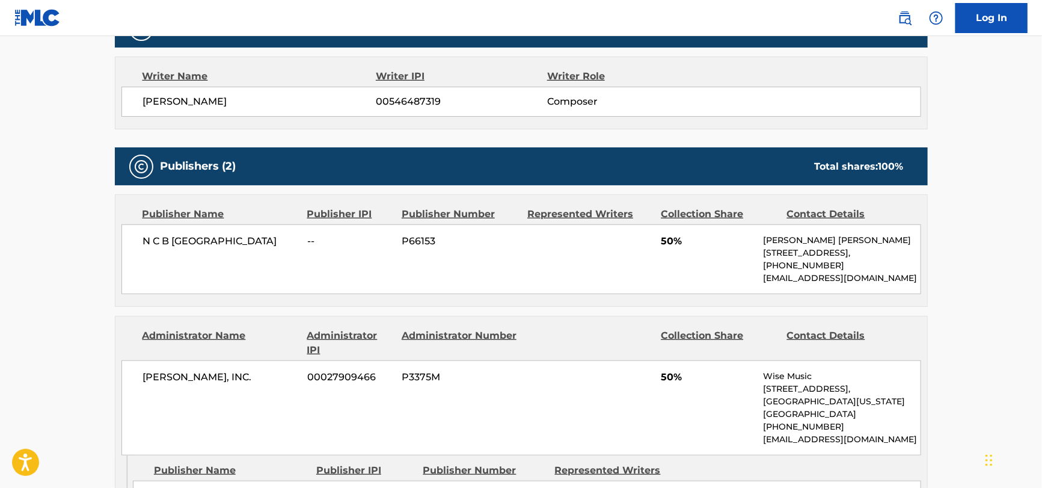
scroll to position [421, 0]
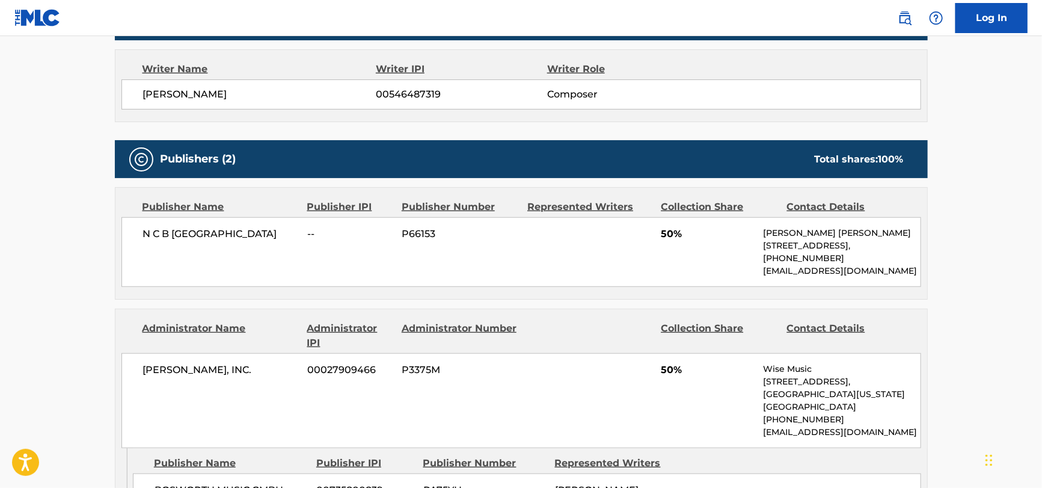
click at [238, 251] on div "N C B SCANDINAVIA -- P66153 50% [PERSON_NAME] [PERSON_NAME] [STREET_ADDRESS], […" at bounding box center [521, 252] width 800 height 70
click at [231, 240] on span "N C B [GEOGRAPHIC_DATA]" at bounding box center [221, 234] width 156 height 14
click at [231, 238] on span "N C B [GEOGRAPHIC_DATA]" at bounding box center [221, 234] width 156 height 14
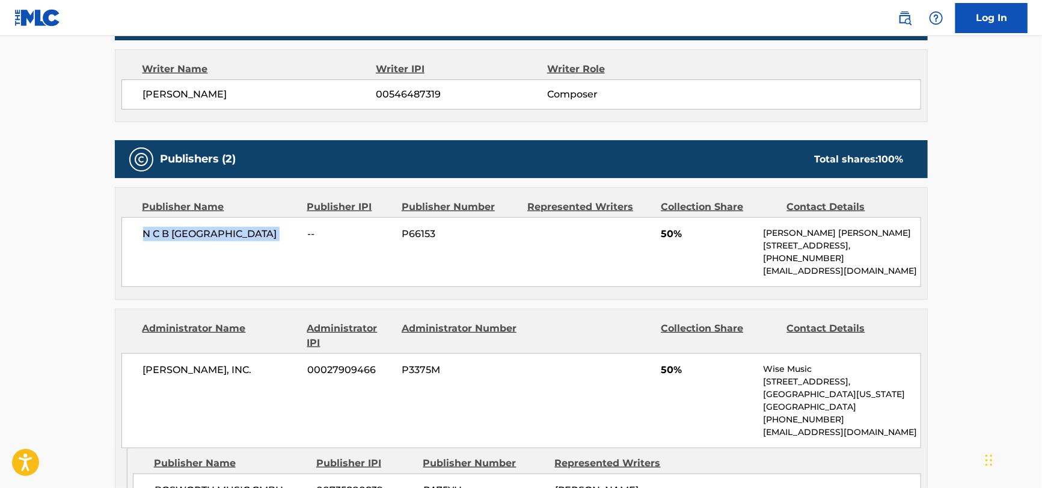
click at [230, 238] on span "N C B [GEOGRAPHIC_DATA]" at bounding box center [221, 234] width 156 height 14
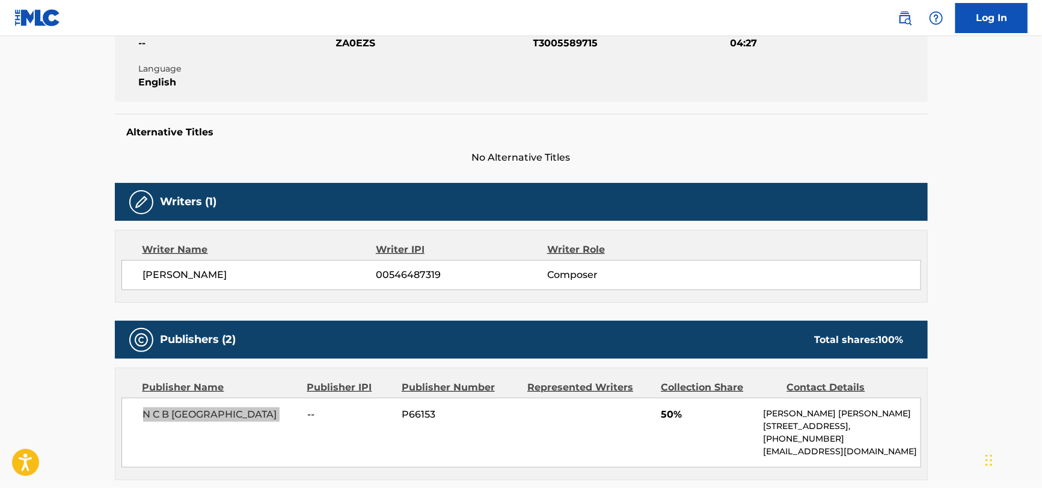
scroll to position [120, 0]
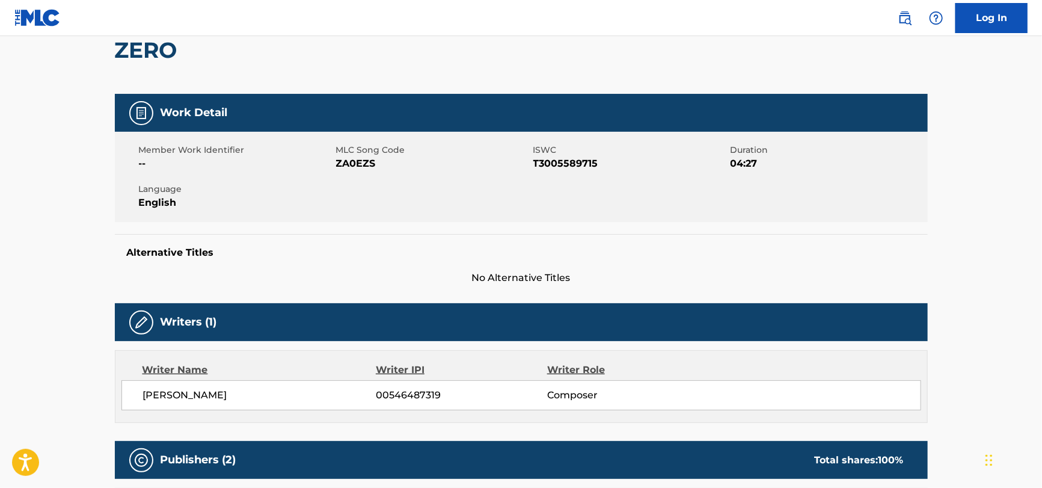
click at [339, 229] on div "Work Detail Member Work Identifier -- MLC Song Code ZA0EZS ISWC T3005589715 Dur…" at bounding box center [521, 189] width 813 height 191
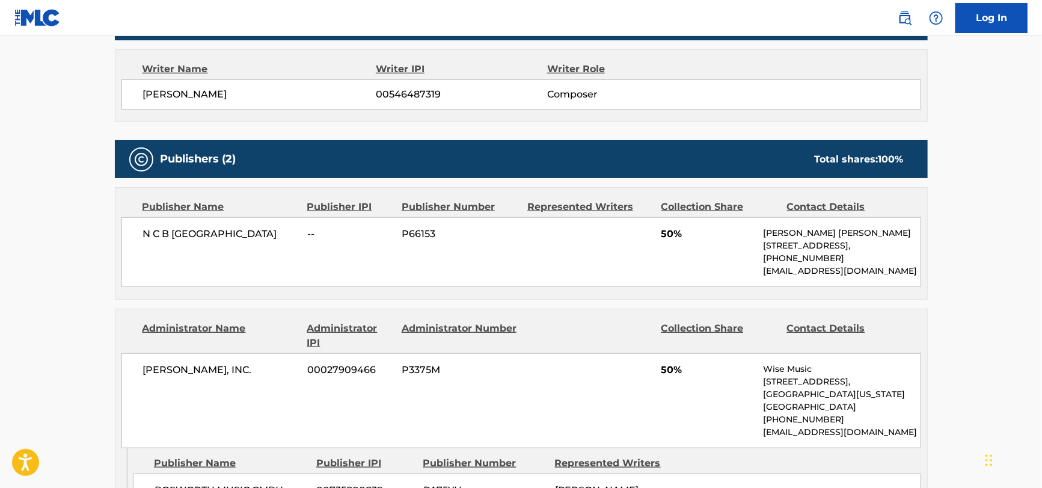
scroll to position [541, 0]
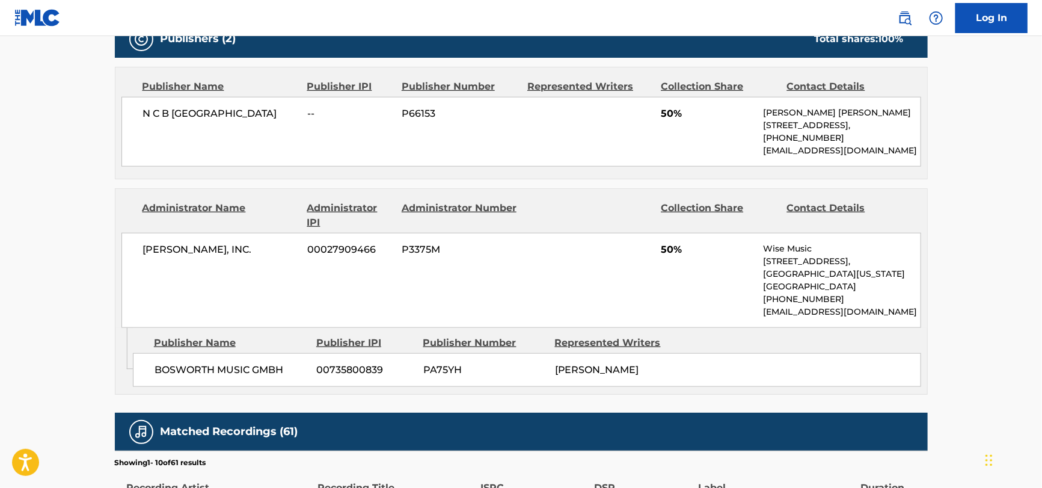
click at [207, 102] on div "N C B SCANDINAVIA -- P66153 50% [PERSON_NAME] [PERSON_NAME] [STREET_ADDRESS], […" at bounding box center [521, 132] width 800 height 70
drag, startPoint x: 222, startPoint y: 259, endPoint x: 214, endPoint y: 250, distance: 11.9
click at [219, 256] on div "[PERSON_NAME], INC. 00027909466 P3375M 50% Wise Music [STREET_ADDRESS][US_STATE…" at bounding box center [521, 280] width 800 height 95
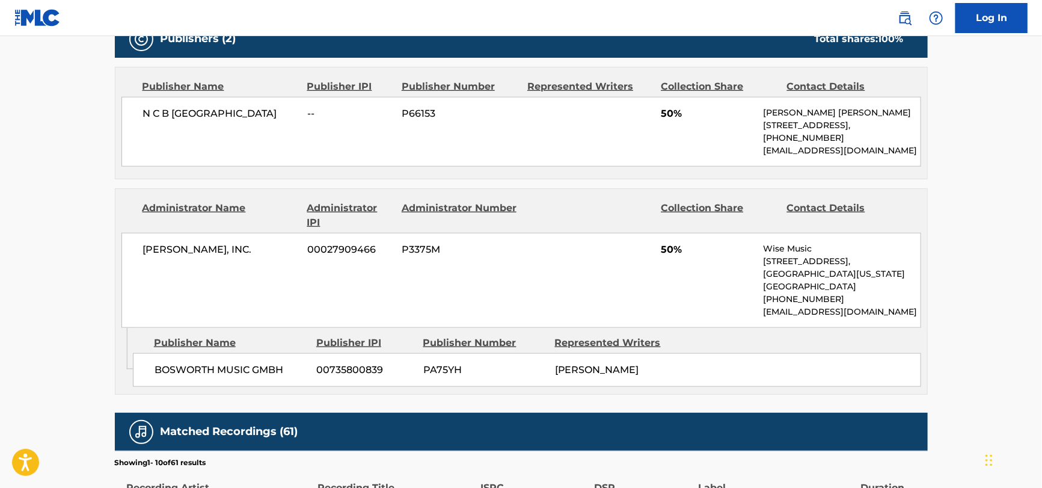
click at [214, 250] on span "[PERSON_NAME], INC." at bounding box center [221, 249] width 156 height 14
click at [170, 366] on span "BOSWORTH MUSIC GMBH" at bounding box center [231, 370] width 153 height 14
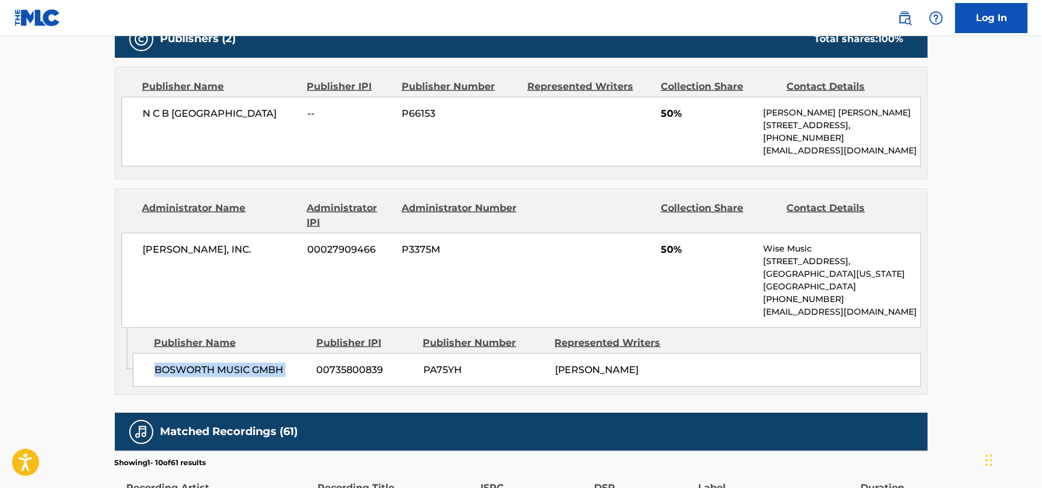
click at [168, 367] on span "BOSWORTH MUSIC GMBH" at bounding box center [231, 370] width 153 height 14
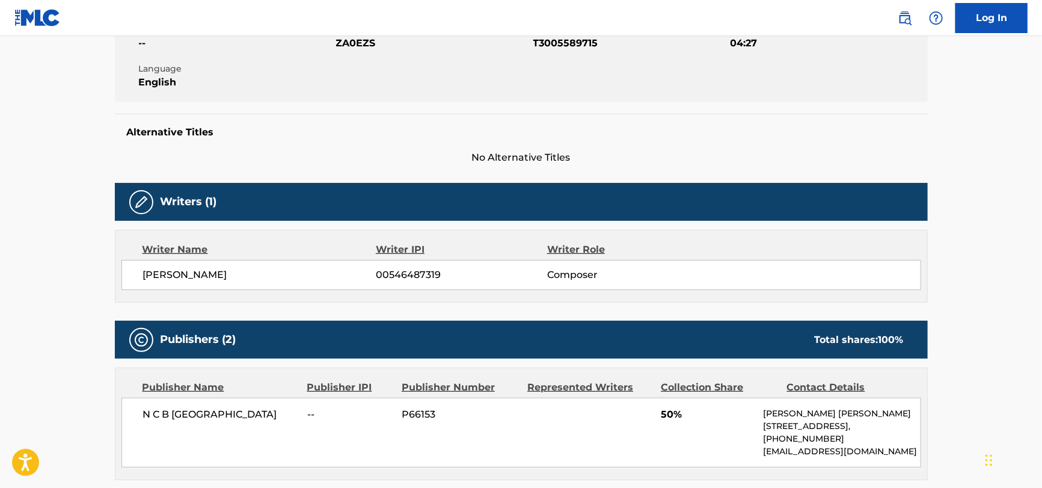
scroll to position [0, 0]
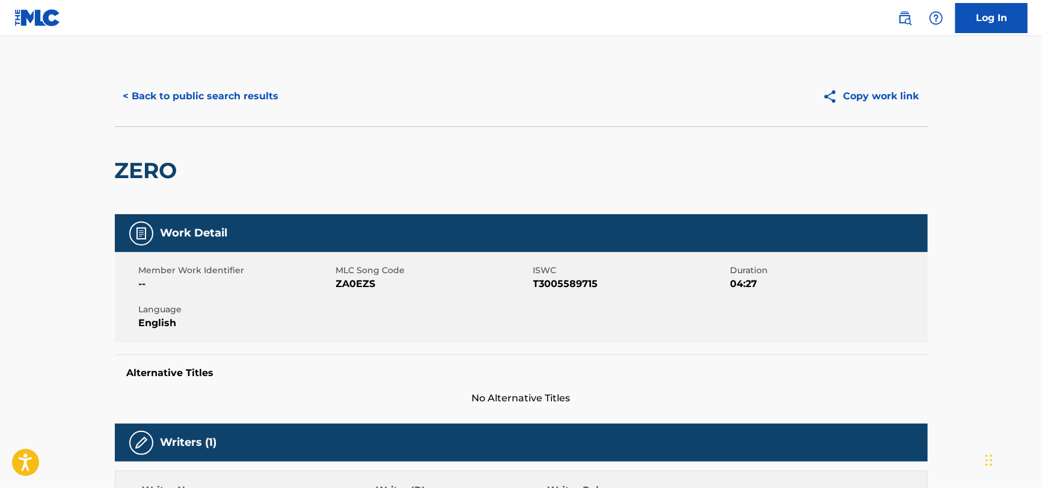
click at [219, 90] on button "< Back to public search results" at bounding box center [201, 96] width 173 height 30
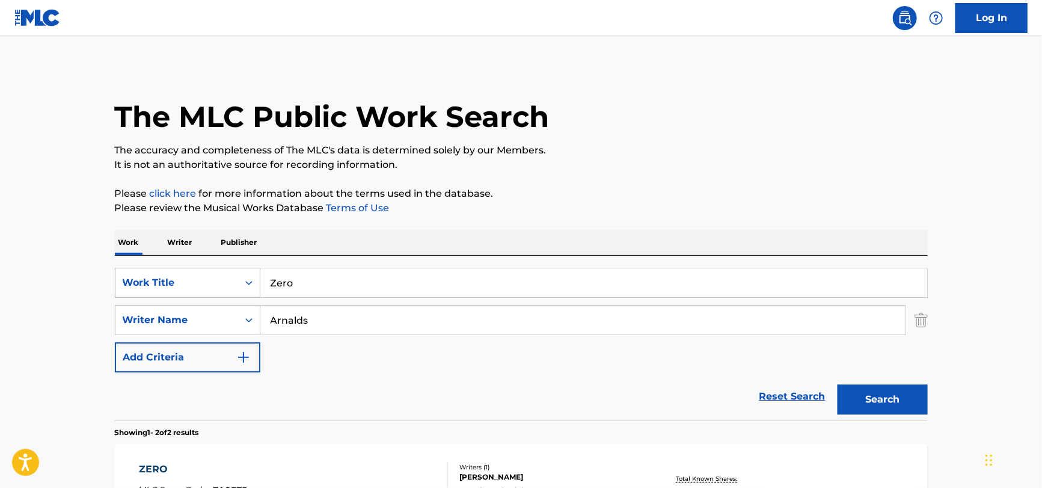
scroll to position [192, 0]
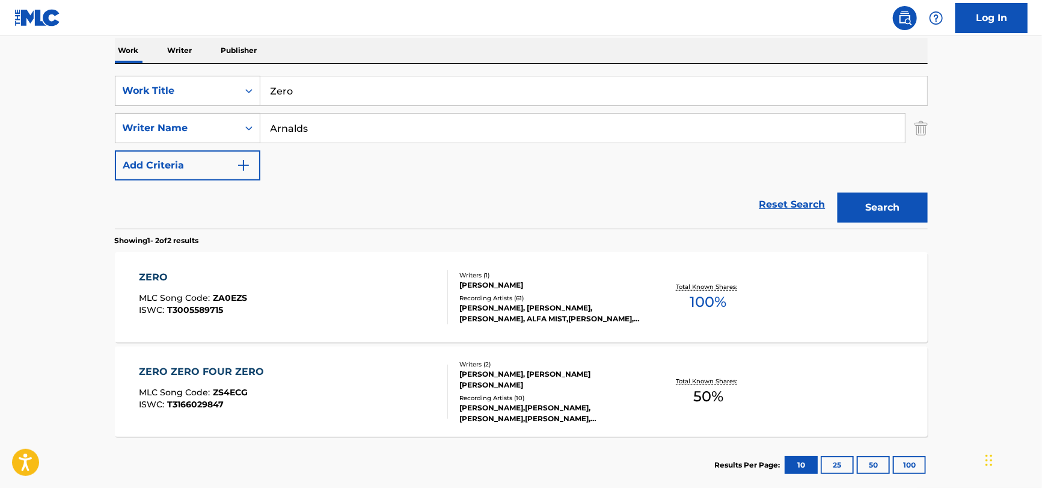
click at [295, 79] on input "Zero" at bounding box center [593, 90] width 667 height 29
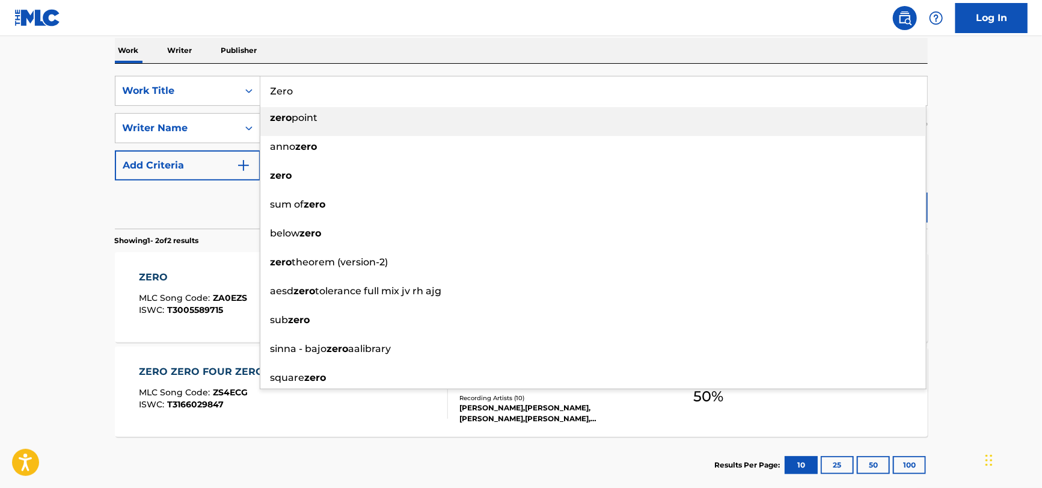
click at [295, 79] on input "Zero" at bounding box center [593, 90] width 667 height 29
paste input "Little Window"
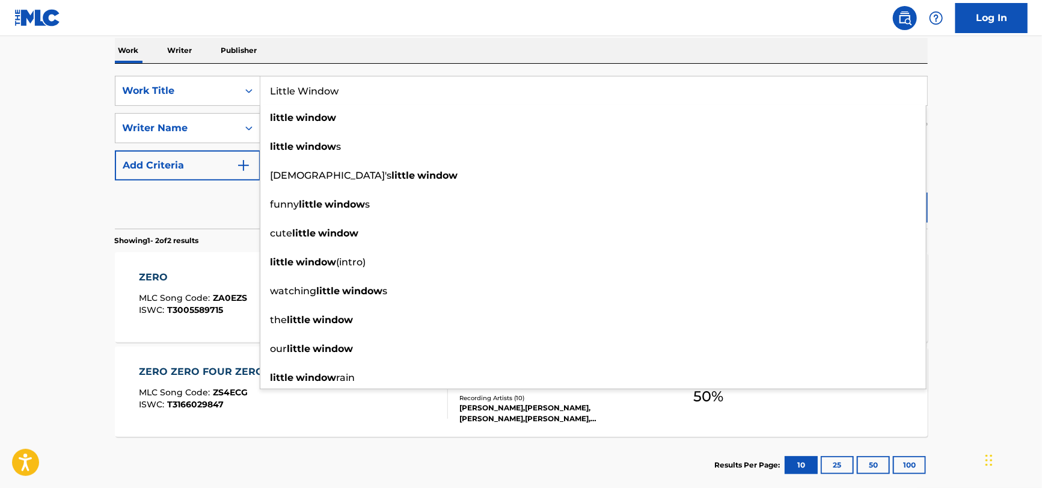
type input "Little Window"
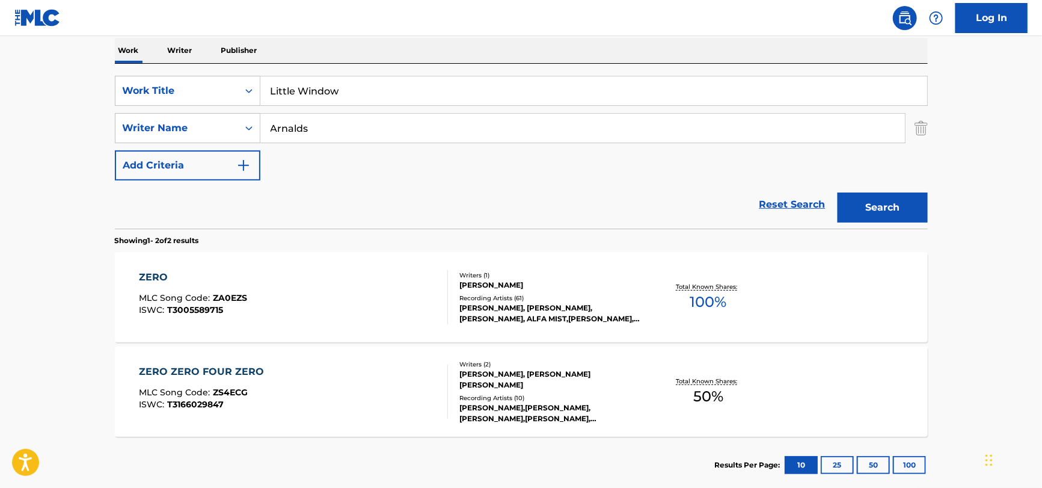
click at [102, 203] on div "The MLC Public Work Search The accuracy and completeness of The MLC's data is d…" at bounding box center [521, 183] width 842 height 619
click at [381, 123] on input "Arnalds" at bounding box center [582, 128] width 645 height 29
paste input "Forbe"
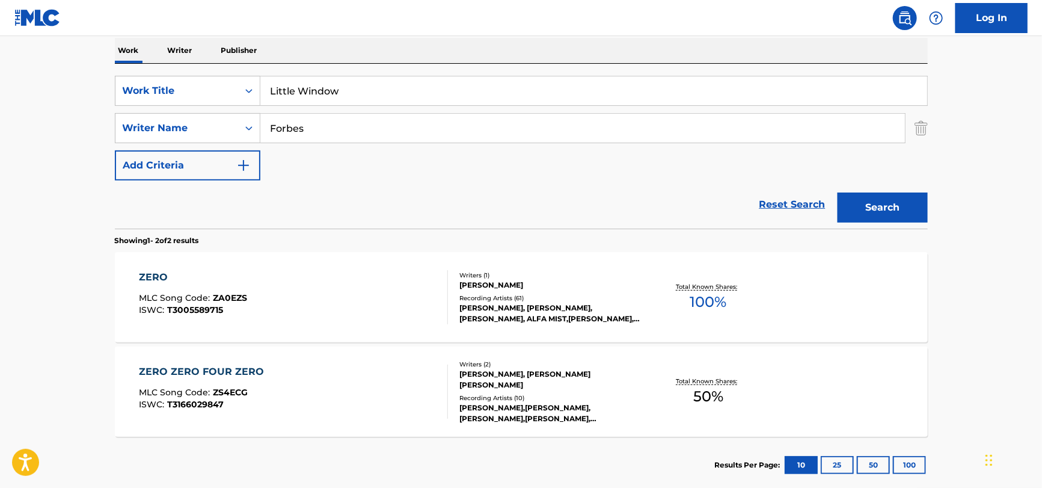
type input "Forbes"
click at [838, 192] on button "Search" at bounding box center [883, 207] width 90 height 30
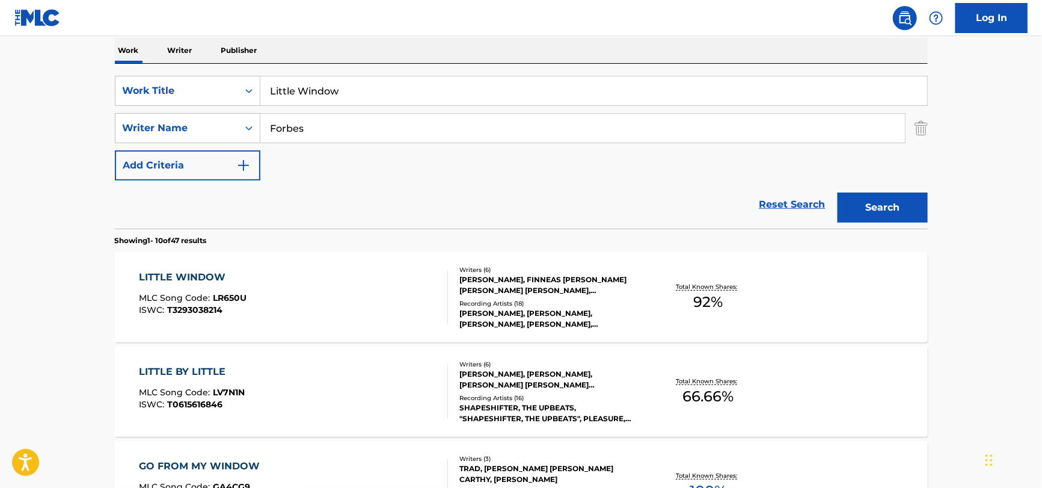
click at [324, 298] on div "LITTLE WINDOW MLC Song Code : LR650U ISWC : T3293038214" at bounding box center [293, 297] width 309 height 54
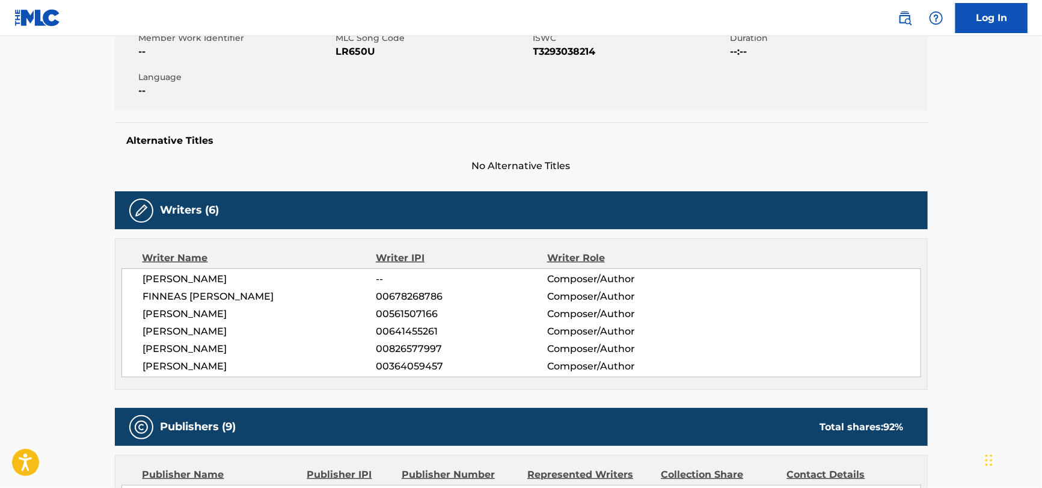
scroll to position [300, 0]
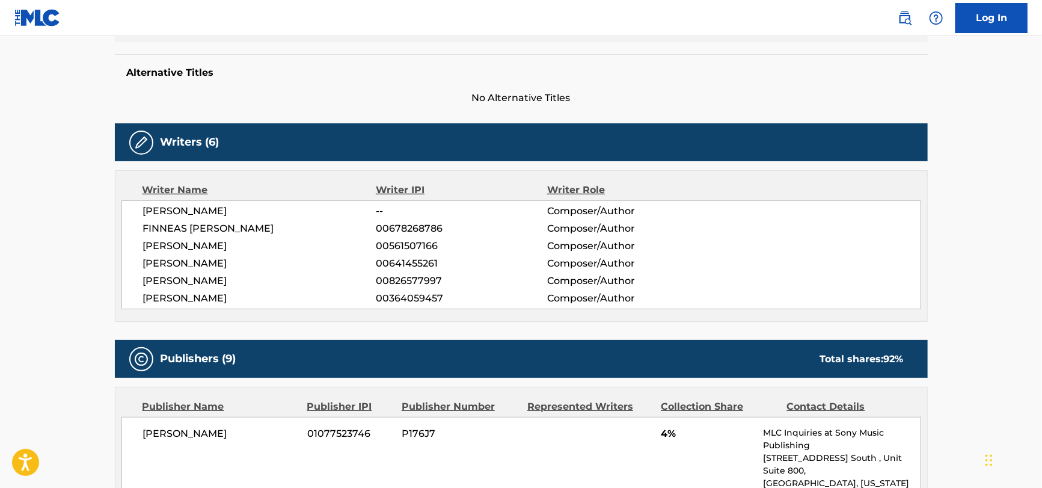
click at [230, 224] on span "FINNEAS [PERSON_NAME]" at bounding box center [259, 228] width 233 height 14
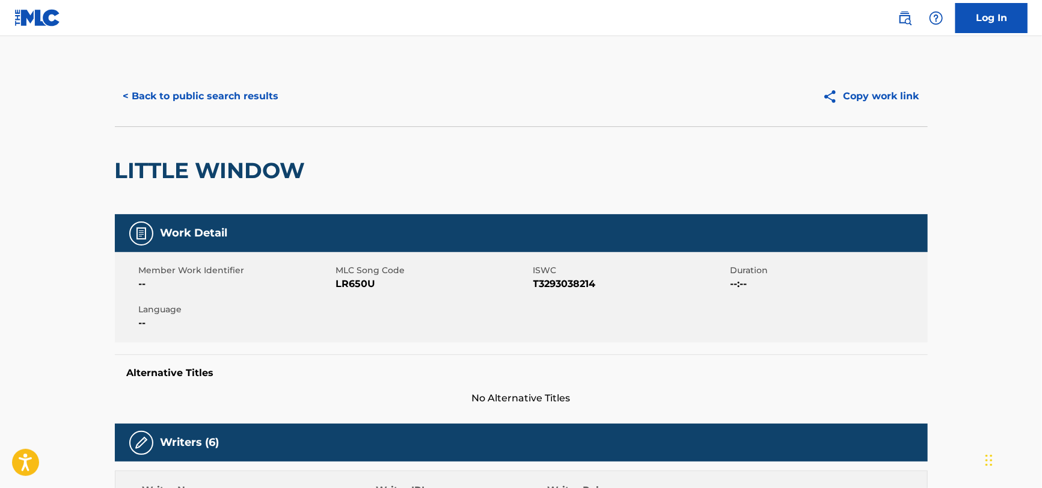
click at [231, 91] on button "< Back to public search results" at bounding box center [201, 96] width 173 height 30
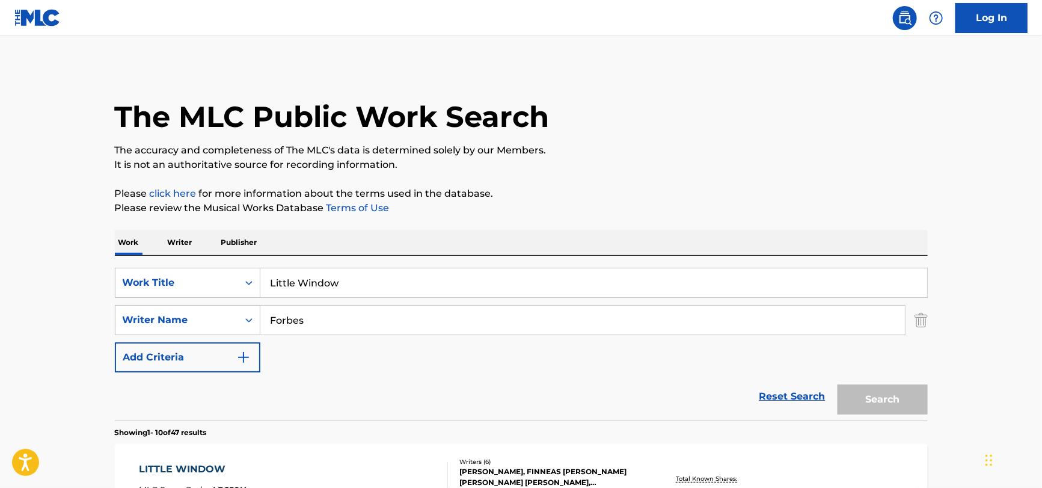
scroll to position [192, 0]
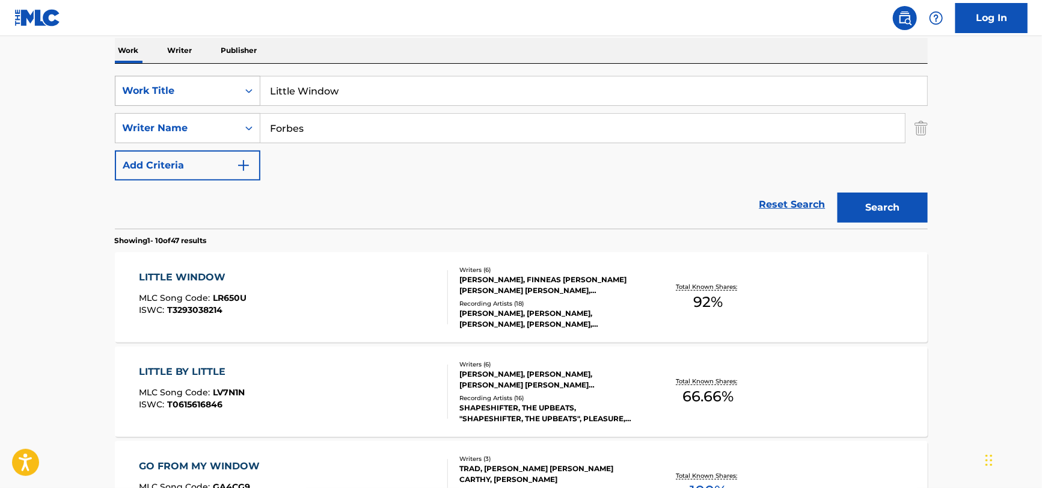
drag, startPoint x: 376, startPoint y: 94, endPoint x: 132, endPoint y: 88, distance: 244.2
click at [132, 88] on div "SearchWithCriteria51a755bf-0c1e-475b-b9ce-42f9f4dd0242 Work Title Little Window" at bounding box center [521, 91] width 813 height 30
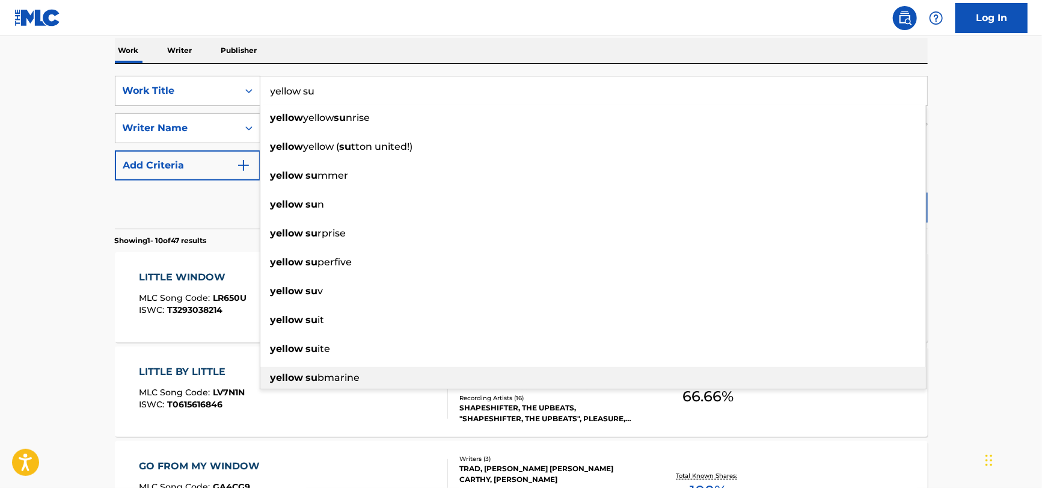
click at [310, 379] on strong "su" at bounding box center [312, 377] width 12 height 11
type input "yellow submarine"
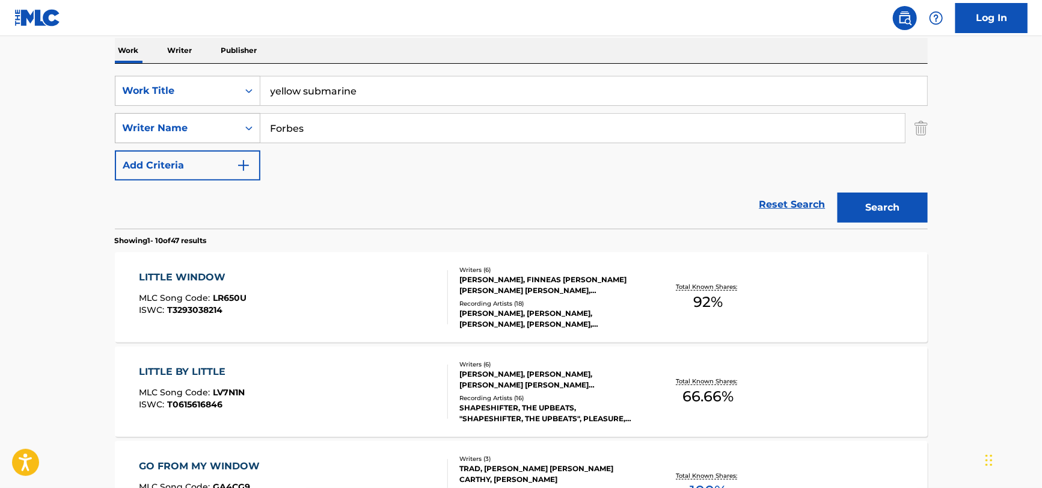
drag, startPoint x: 365, startPoint y: 132, endPoint x: 142, endPoint y: 129, distance: 223.1
click at [142, 129] on div "SearchWithCriteria27590c92-745d-4af8-9186-6f0474db3f46 Writer Name [PERSON_NAME]" at bounding box center [521, 128] width 813 height 30
click at [838, 192] on button "Search" at bounding box center [883, 207] width 90 height 30
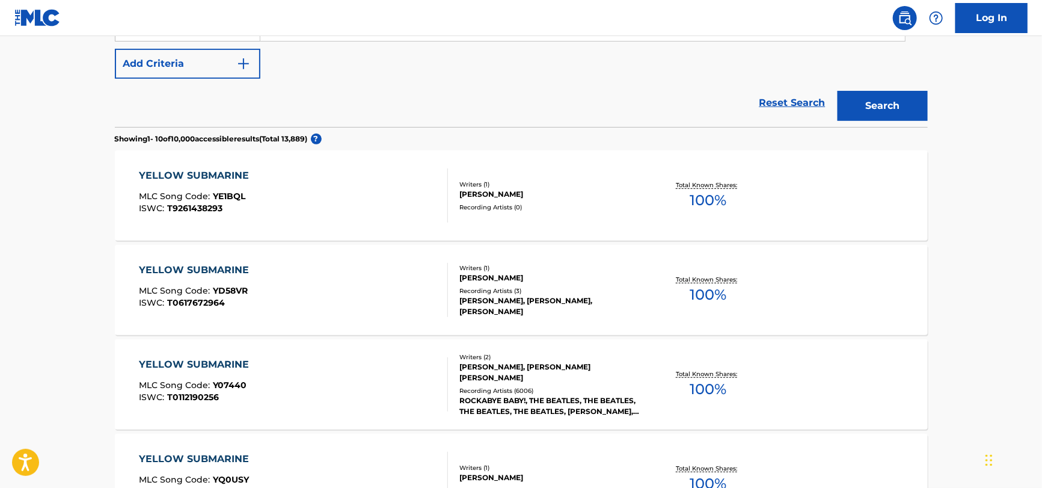
scroll to position [312, 0]
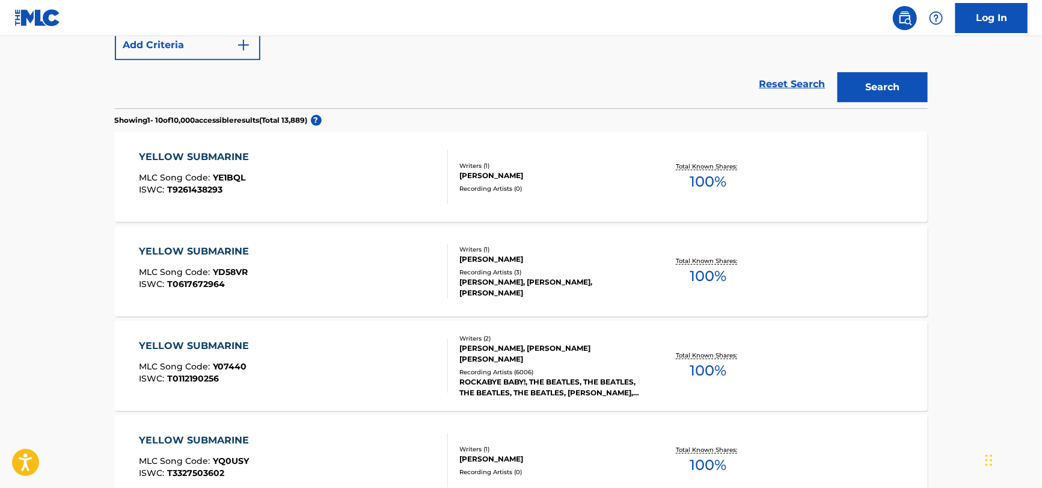
click at [301, 359] on div "YELLOW SUBMARINE MLC Song Code : Y07440 ISWC : T0112190256" at bounding box center [293, 366] width 309 height 54
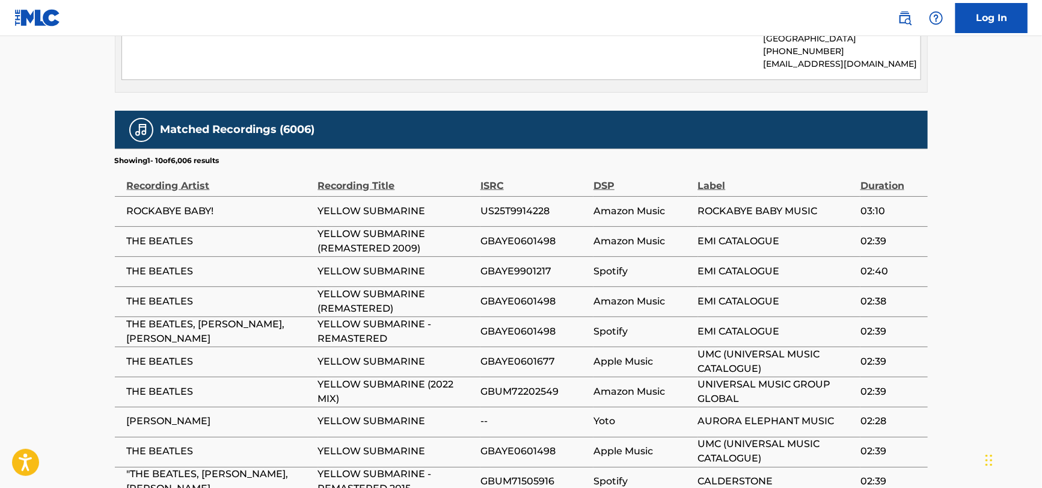
scroll to position [899, 0]
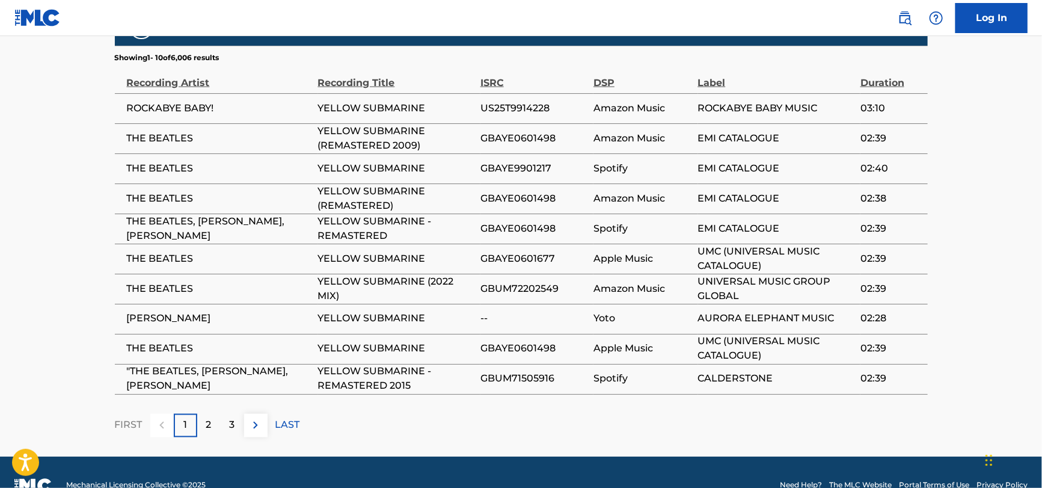
click at [260, 418] on img at bounding box center [255, 425] width 14 height 14
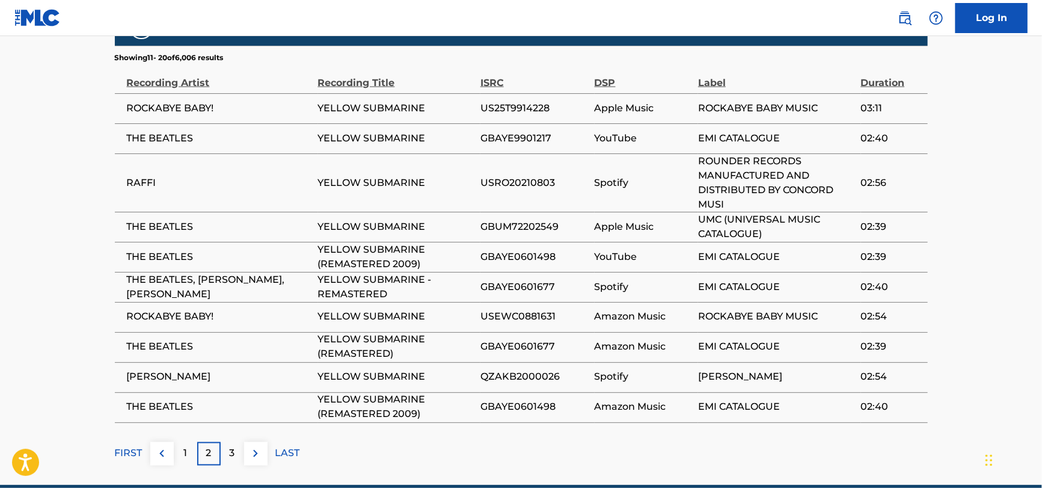
click at [259, 446] on img at bounding box center [255, 453] width 14 height 14
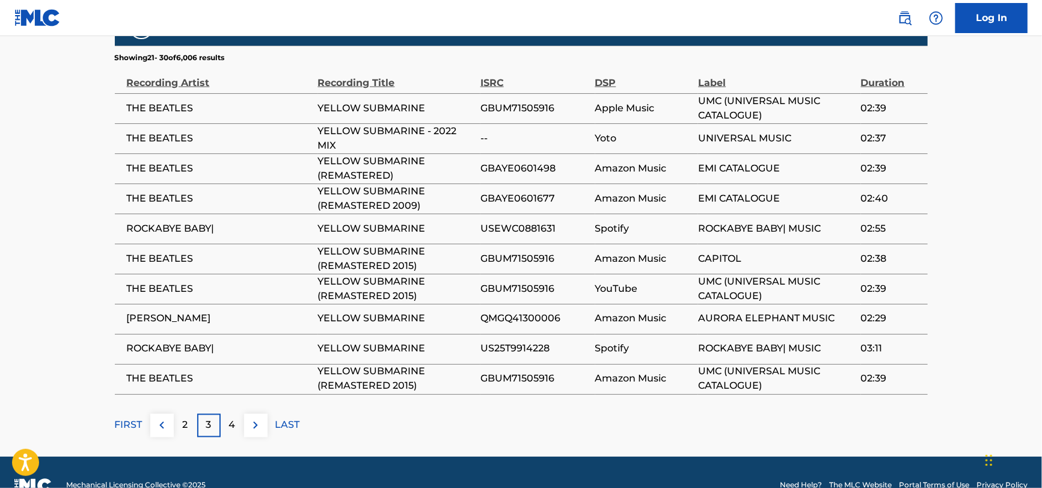
click at [263, 414] on button at bounding box center [255, 425] width 23 height 23
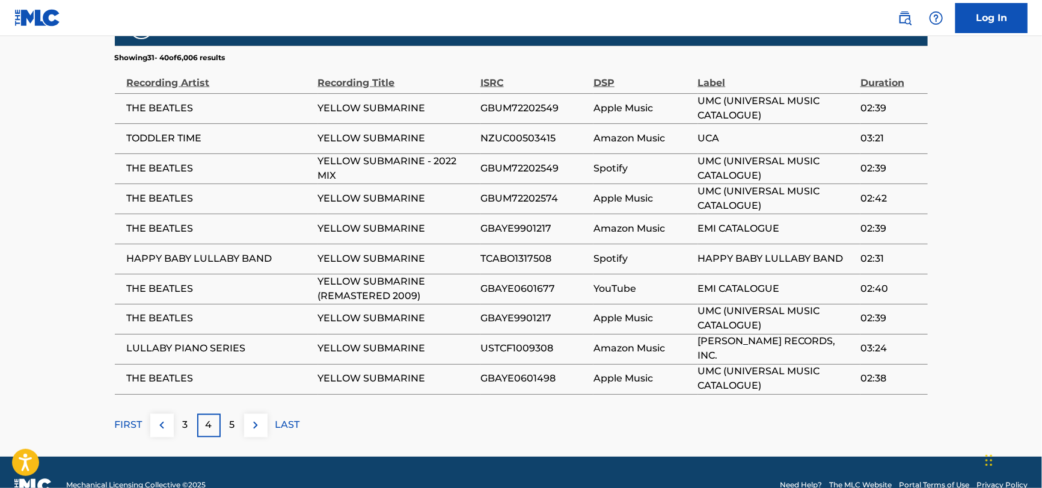
click at [263, 414] on button at bounding box center [255, 425] width 23 height 23
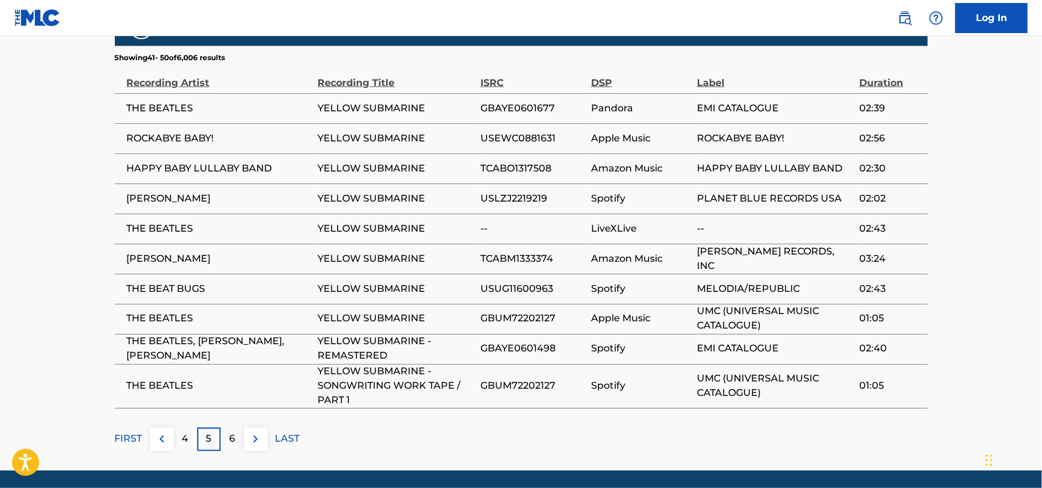
click at [263, 428] on button at bounding box center [255, 439] width 23 height 23
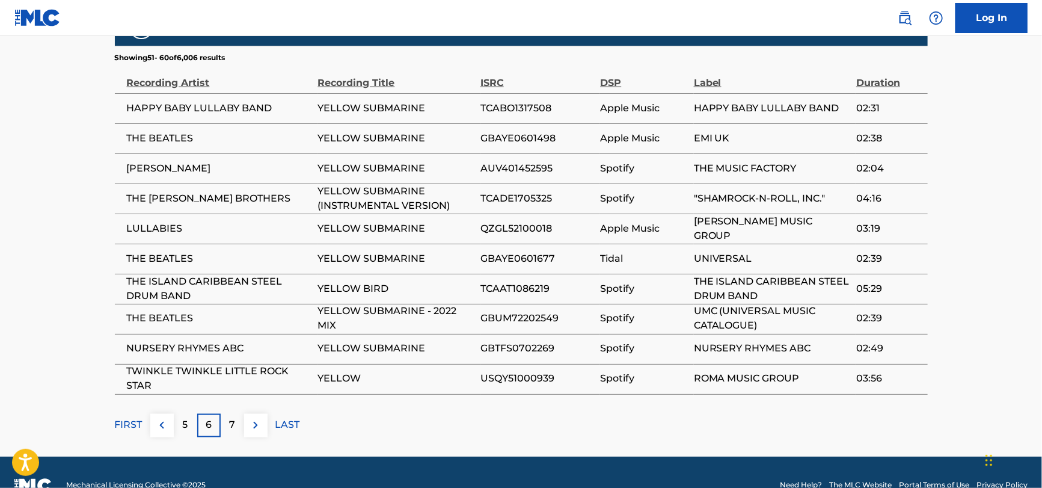
click at [262, 418] on img at bounding box center [255, 425] width 14 height 14
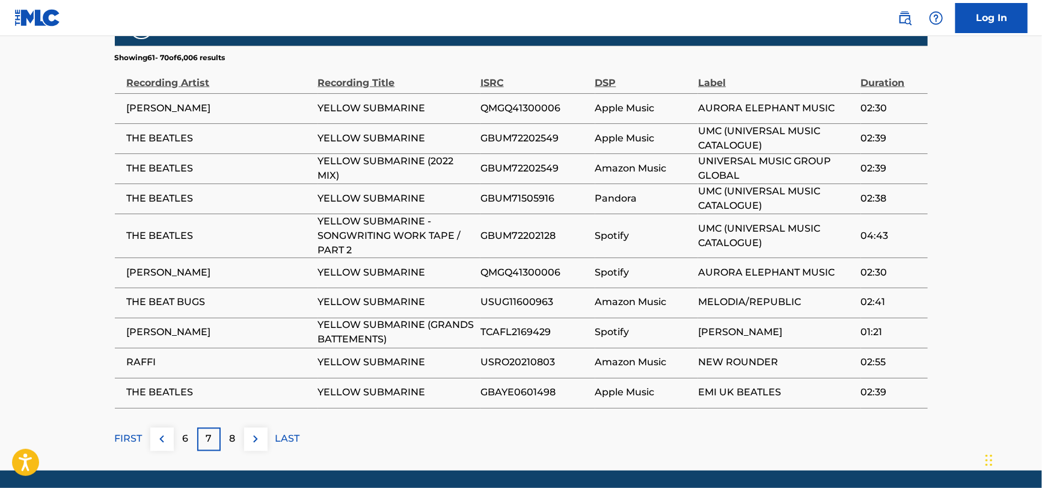
click at [262, 428] on button at bounding box center [255, 439] width 23 height 23
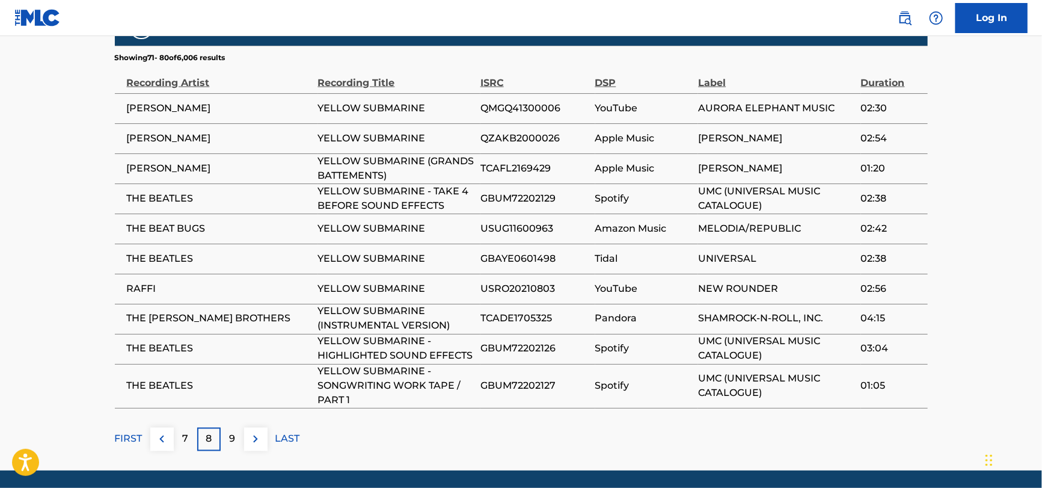
click at [262, 428] on button at bounding box center [255, 439] width 23 height 23
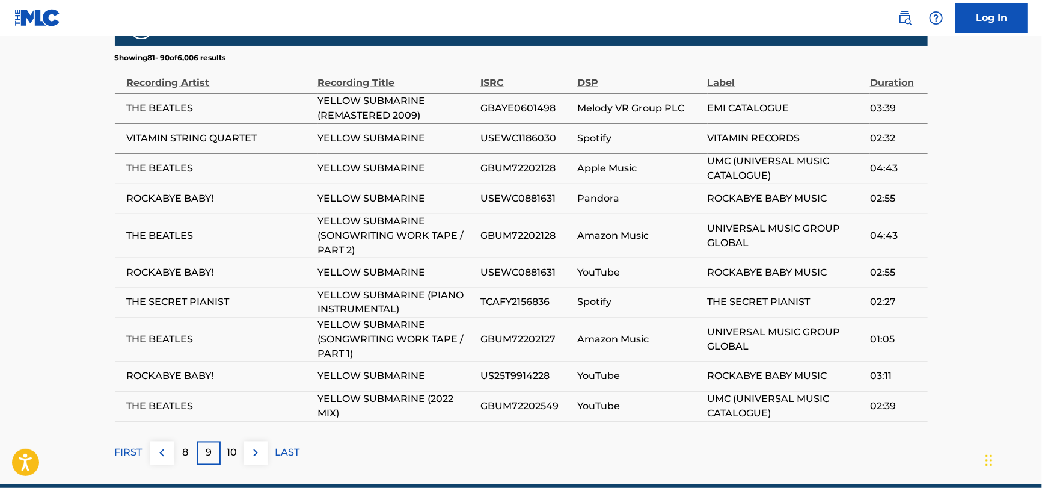
click at [262, 402] on div "Matched Recordings (6006) Showing 81 - 90 of 6,006 results Recording Artist Rec…" at bounding box center [521, 236] width 813 height 457
click at [260, 441] on button at bounding box center [255, 452] width 23 height 23
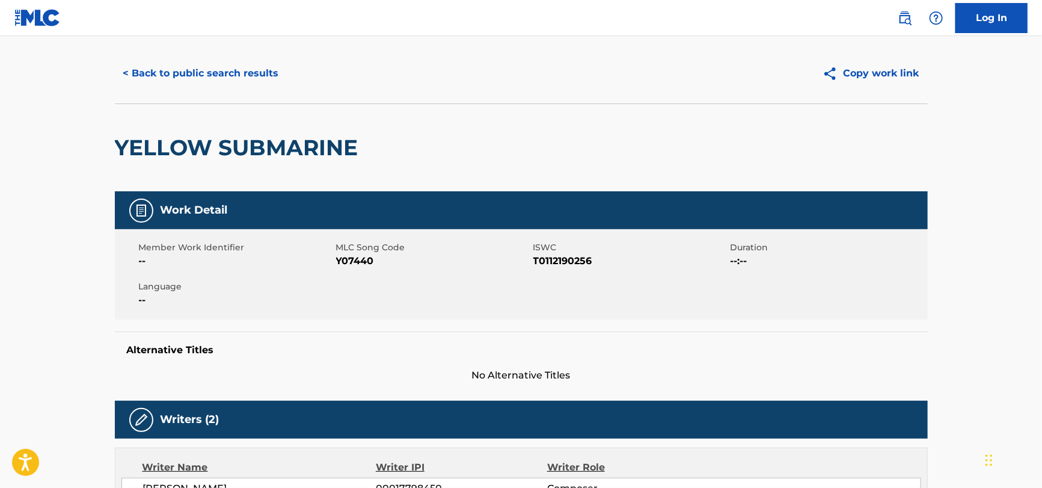
scroll to position [0, 0]
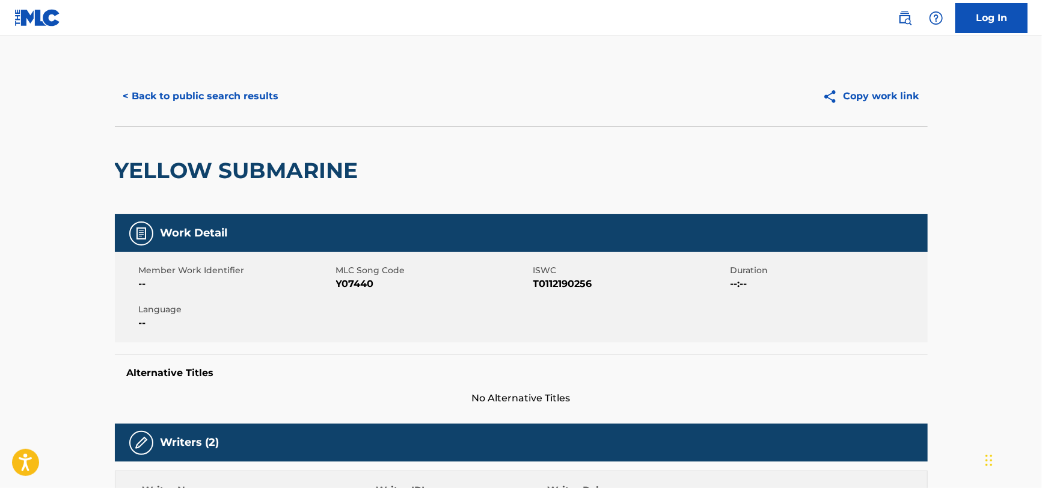
click at [265, 103] on button "< Back to public search results" at bounding box center [201, 96] width 173 height 30
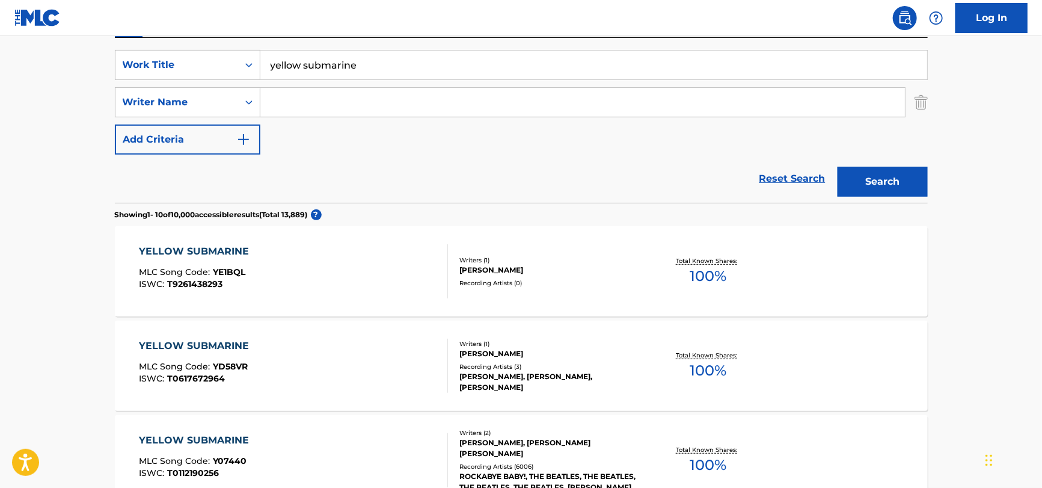
scroll to position [20, 0]
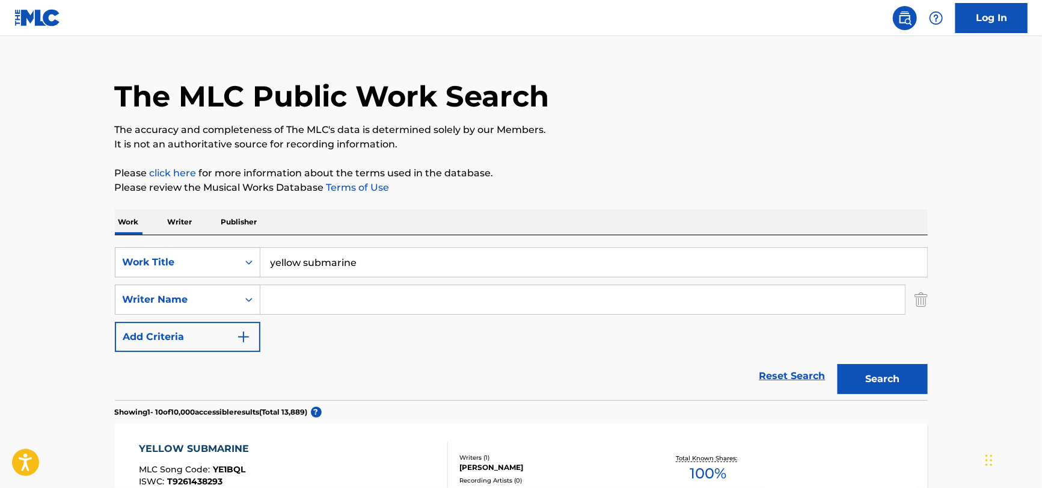
drag, startPoint x: 431, startPoint y: 265, endPoint x: 13, endPoint y: 277, distance: 418.1
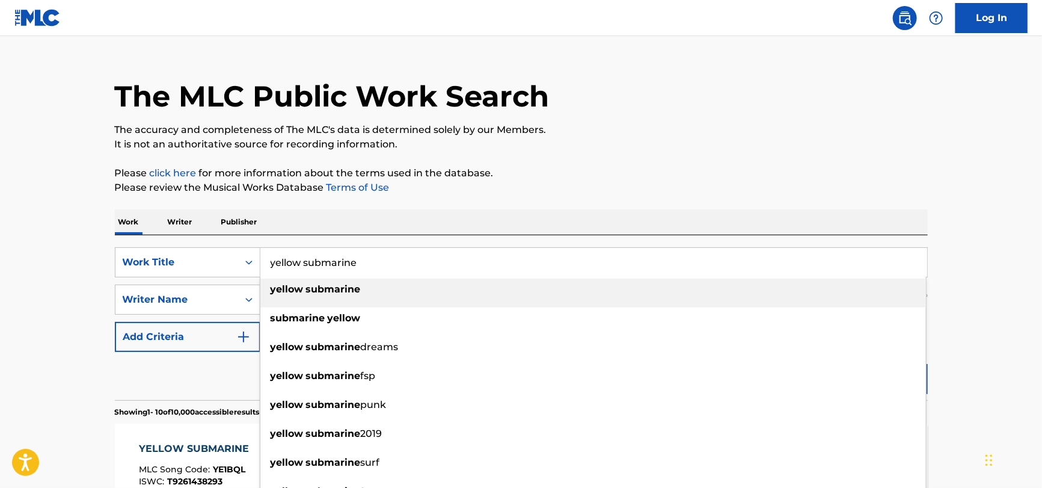
paste input "Algoritmo by [PERSON_NAME]"
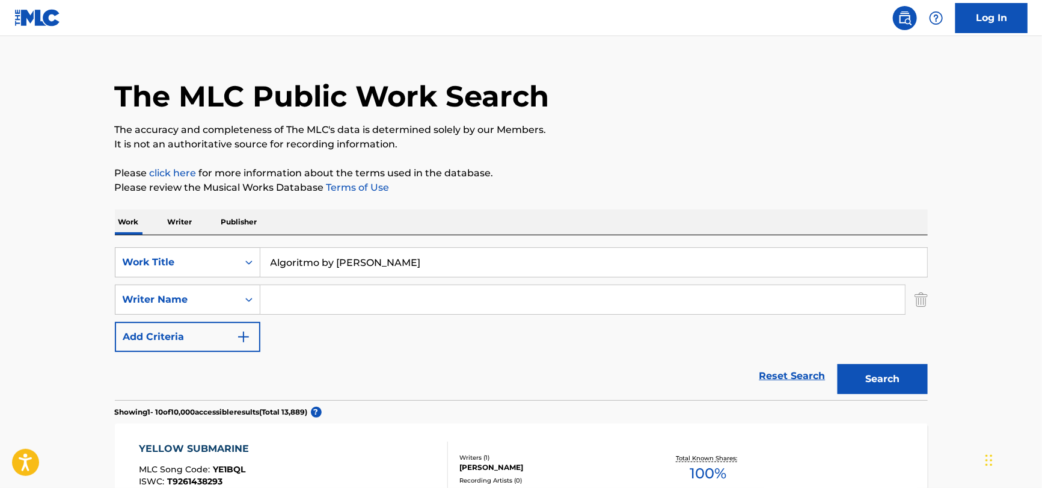
drag, startPoint x: 322, startPoint y: 263, endPoint x: 444, endPoint y: 264, distance: 122.1
click at [444, 264] on input "Algoritmo by [PERSON_NAME]" at bounding box center [593, 262] width 667 height 29
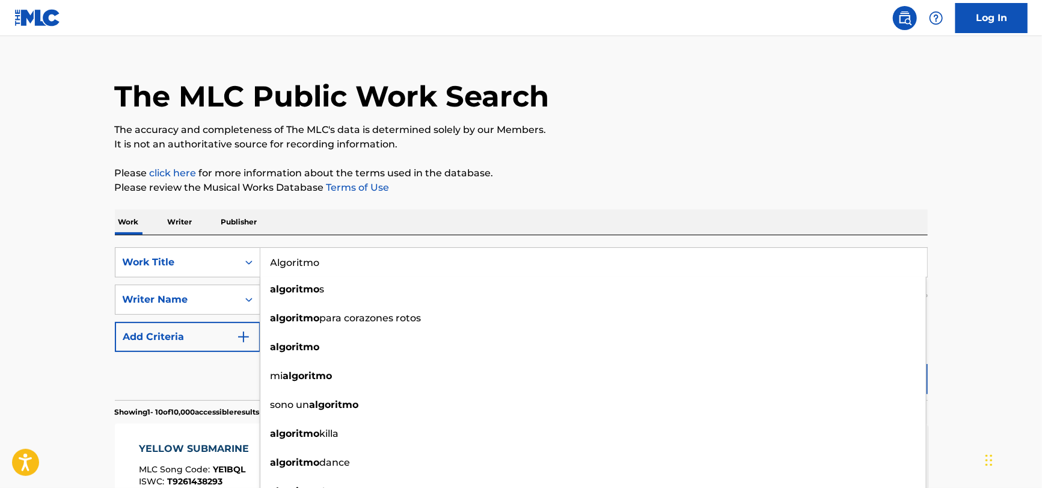
type input "Algoritmo"
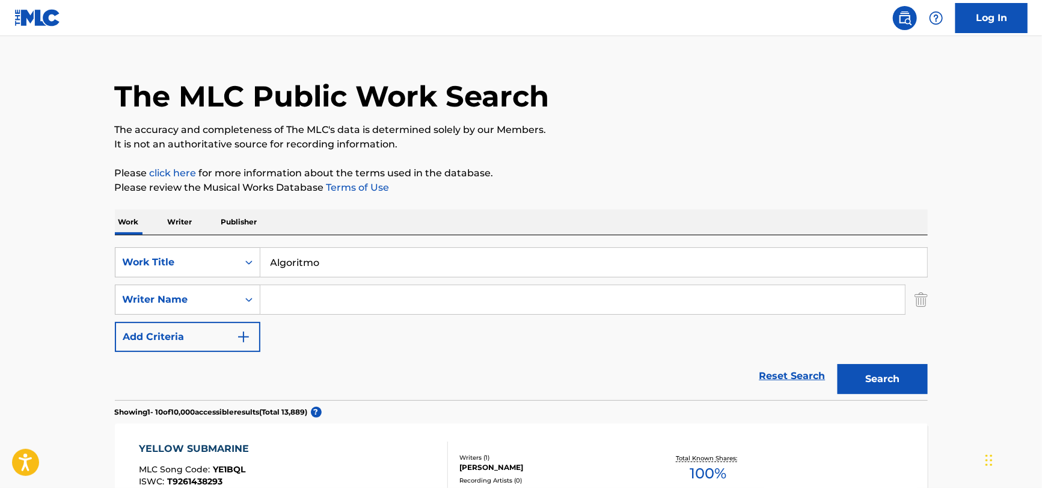
drag, startPoint x: 322, startPoint y: 297, endPoint x: 378, endPoint y: 236, distance: 82.2
click at [322, 297] on input "Search Form" at bounding box center [582, 299] width 645 height 29
paste input "[PERSON_NAME]"
type input "[PERSON_NAME]"
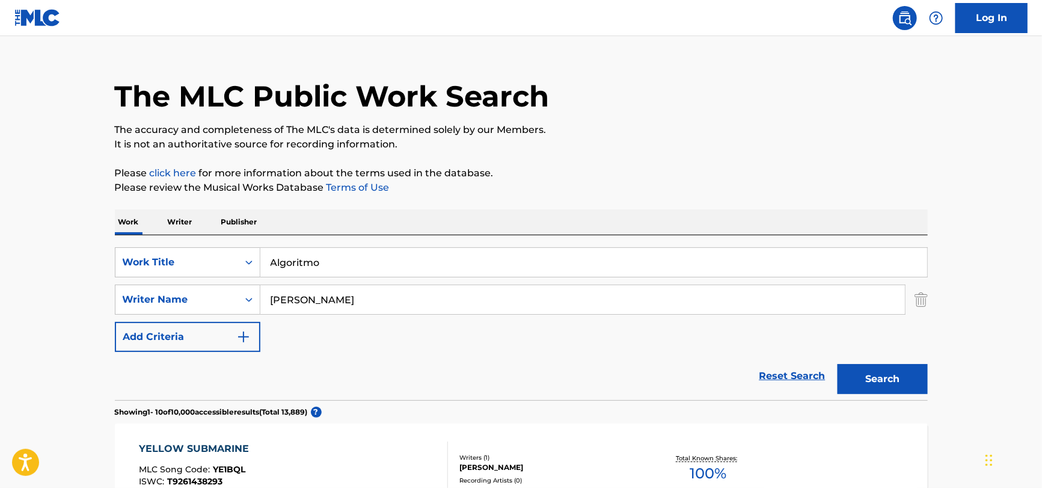
click at [838, 364] on button "Search" at bounding box center [883, 379] width 90 height 30
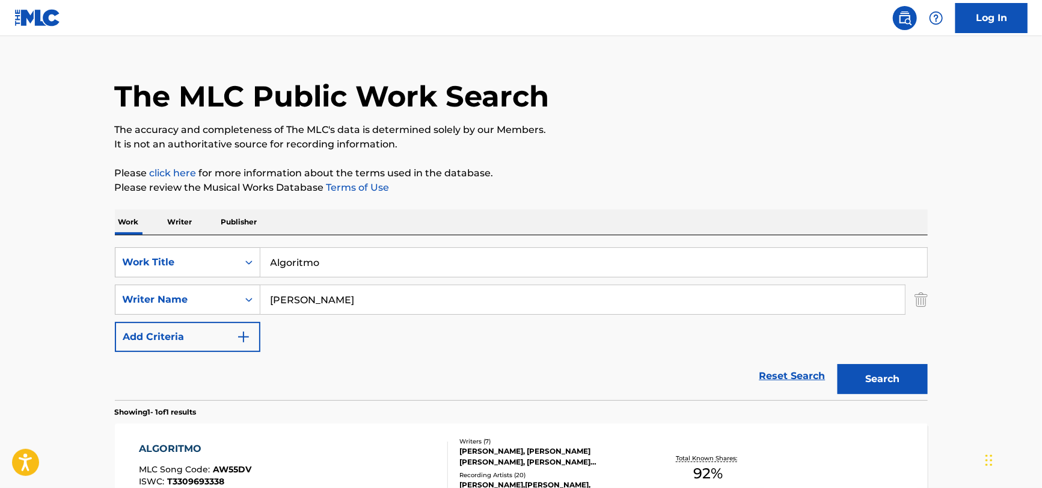
scroll to position [167, 0]
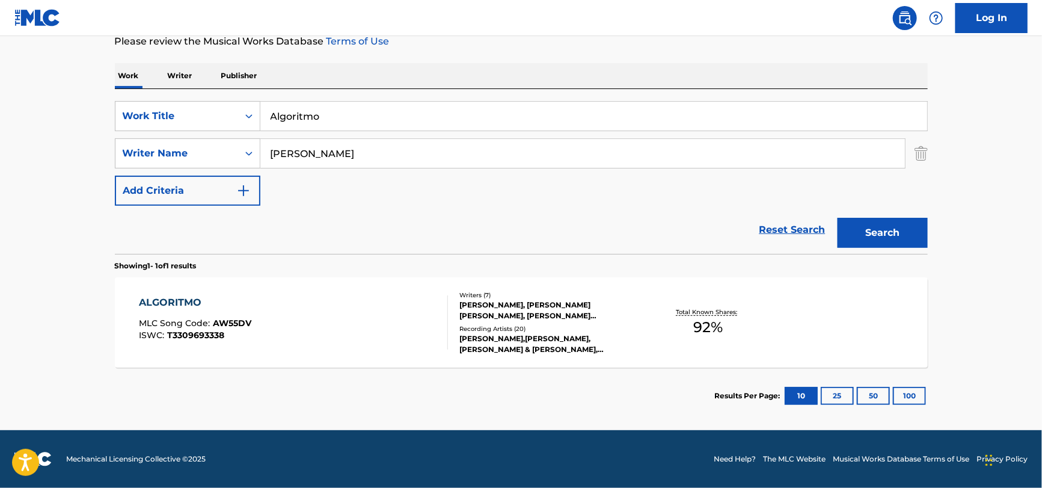
click at [290, 316] on div "ALGORITMO MLC Song Code : AW55DV ISWC : T3309693338" at bounding box center [293, 322] width 309 height 54
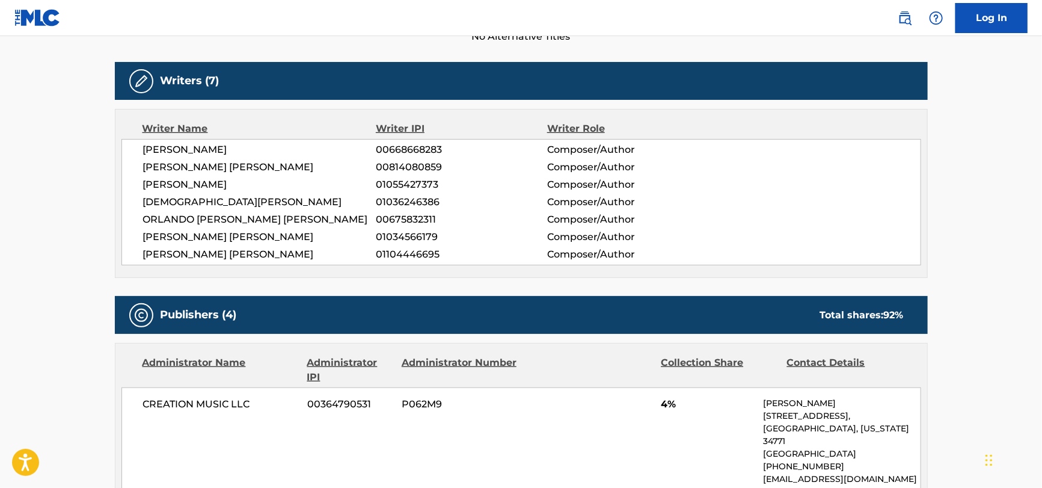
scroll to position [360, 0]
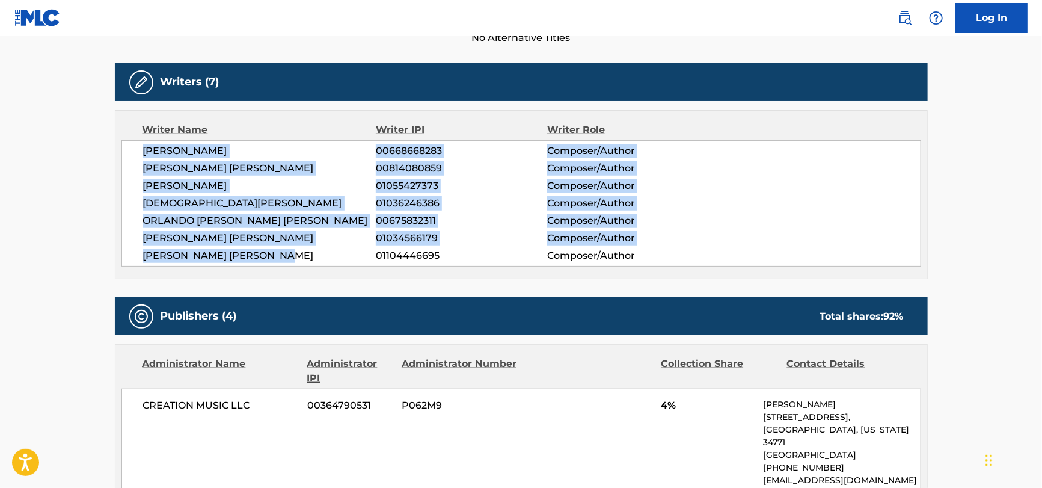
drag, startPoint x: 127, startPoint y: 143, endPoint x: 318, endPoint y: 261, distance: 224.1
click at [318, 261] on div "[PERSON_NAME] 00668668283 Composer/Author [PERSON_NAME] [PERSON_NAME] 008140808…" at bounding box center [521, 203] width 800 height 126
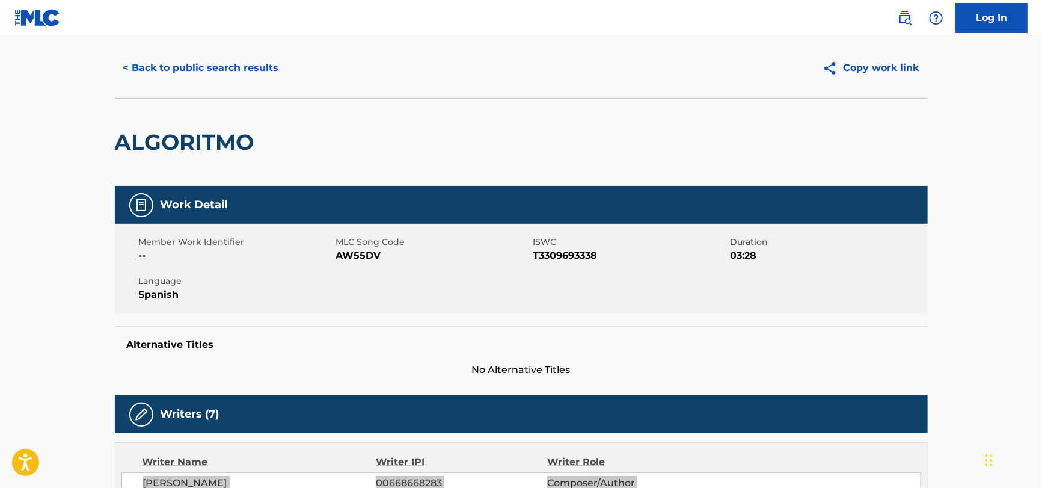
scroll to position [0, 0]
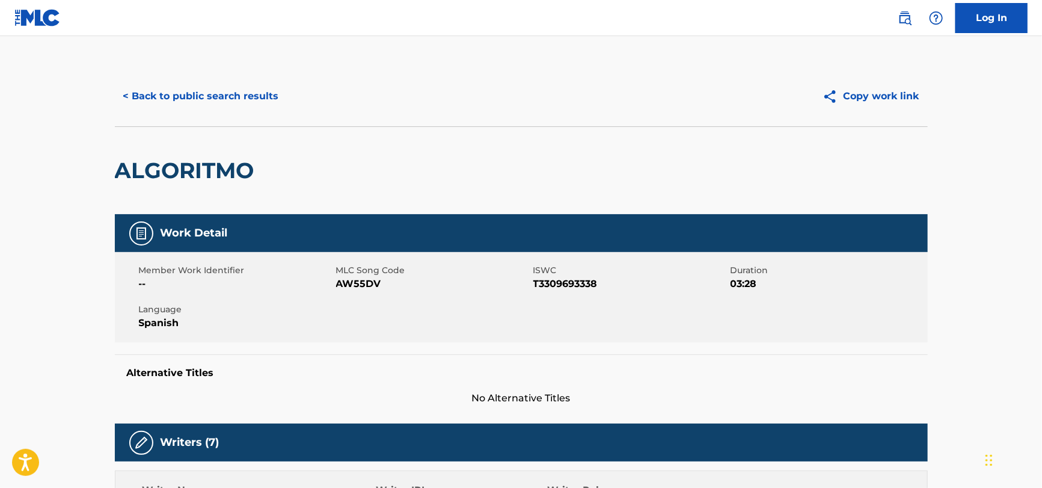
click at [331, 271] on span "Member Work Identifier" at bounding box center [236, 270] width 194 height 13
click at [332, 279] on span "--" at bounding box center [236, 284] width 194 height 14
click at [332, 280] on span "--" at bounding box center [236, 284] width 194 height 14
click at [352, 287] on span "AW55DV" at bounding box center [433, 284] width 194 height 14
click at [351, 287] on span "AW55DV" at bounding box center [433, 284] width 194 height 14
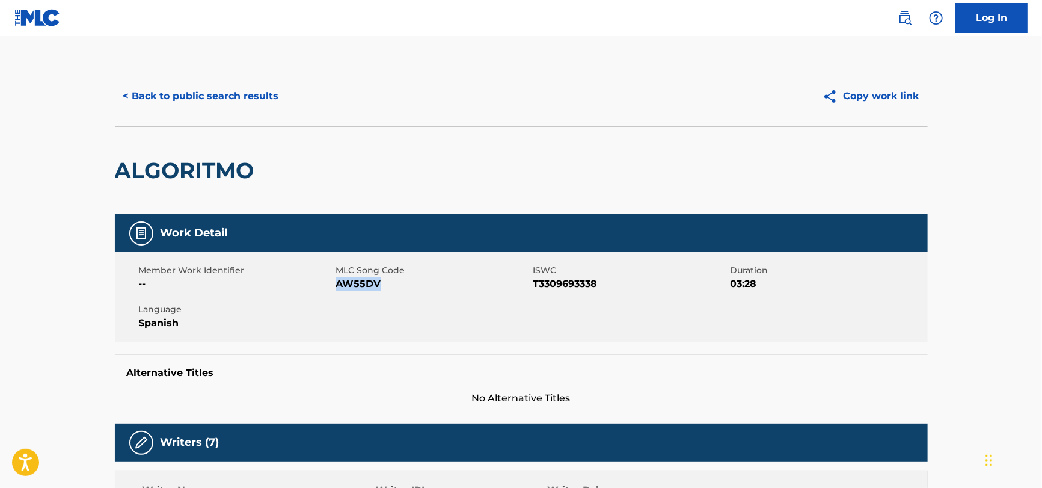
click at [351, 287] on span "AW55DV" at bounding box center [433, 284] width 194 height 14
click at [549, 284] on span "T3309693338" at bounding box center [630, 284] width 194 height 14
click at [548, 284] on span "T3309693338" at bounding box center [630, 284] width 194 height 14
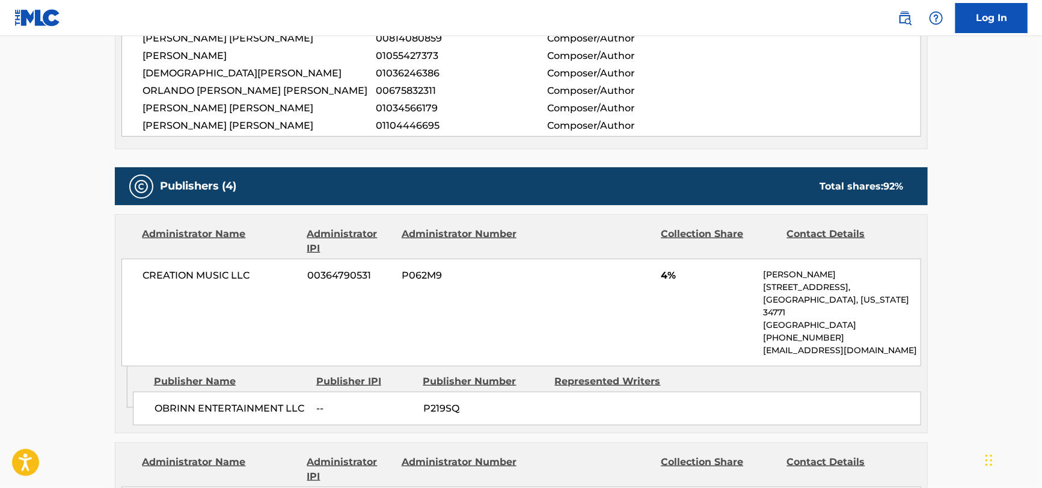
scroll to position [541, 0]
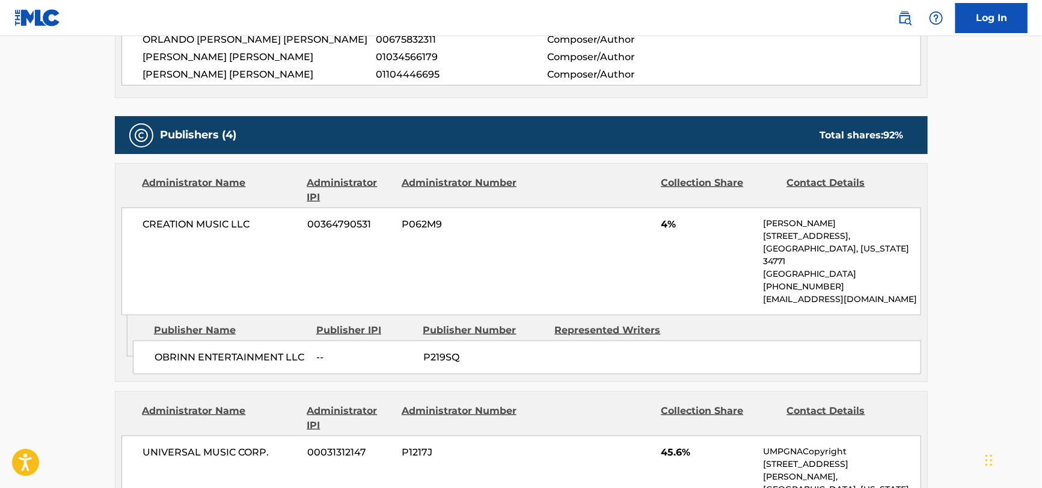
click at [195, 217] on span "CREATION MUSIC LLC" at bounding box center [221, 224] width 156 height 14
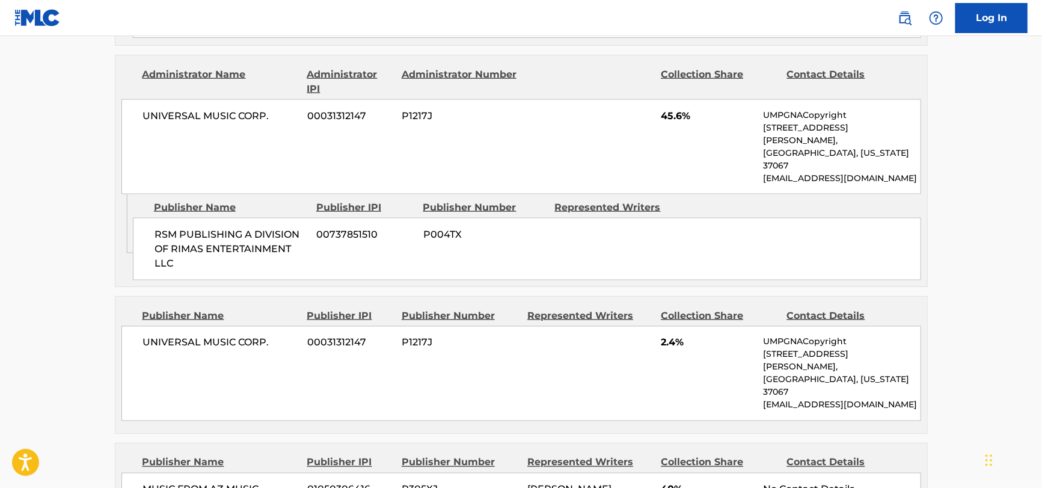
scroll to position [661, 0]
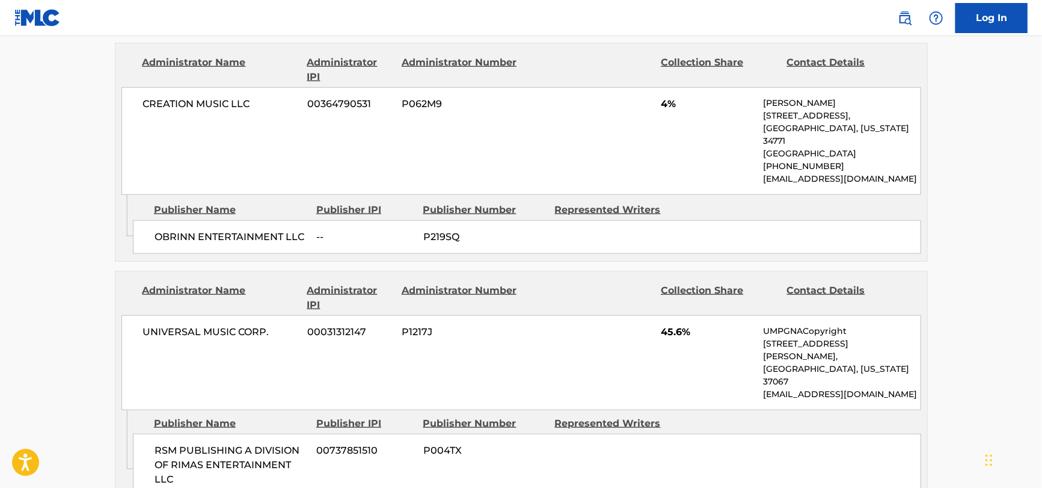
click at [220, 230] on span "OBRINN ENTERTAINMENT LLC" at bounding box center [231, 237] width 153 height 14
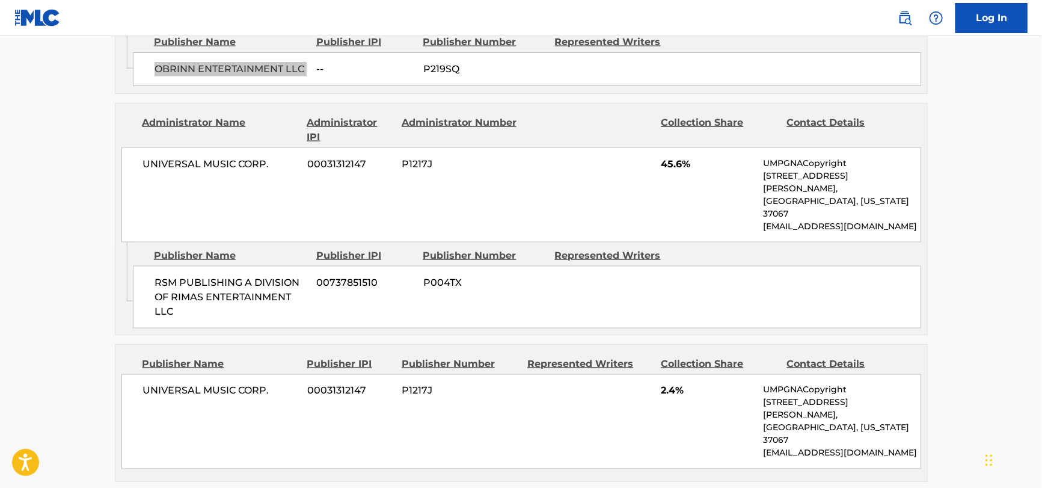
scroll to position [842, 0]
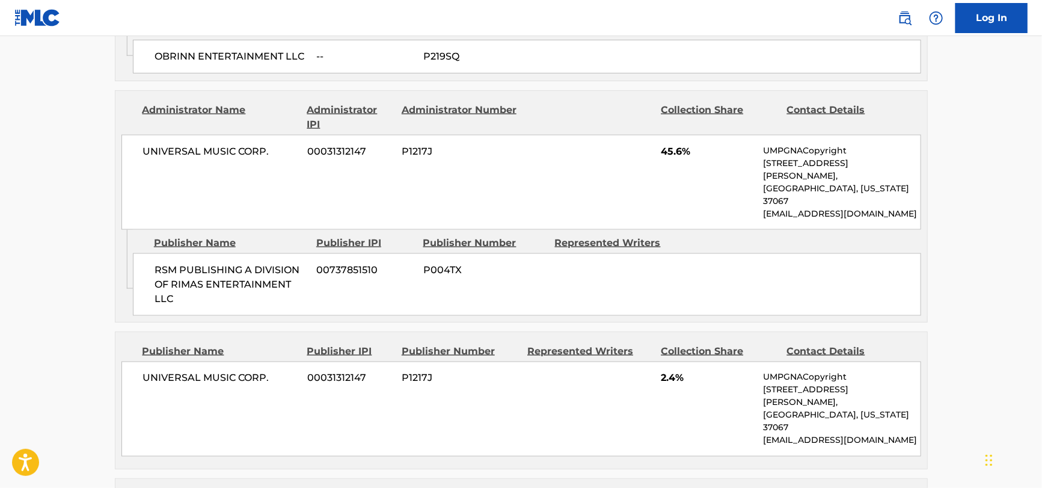
click at [167, 144] on span "UNIVERSAL MUSIC CORP." at bounding box center [221, 151] width 156 height 14
drag, startPoint x: 201, startPoint y: 238, endPoint x: 193, endPoint y: 239, distance: 8.4
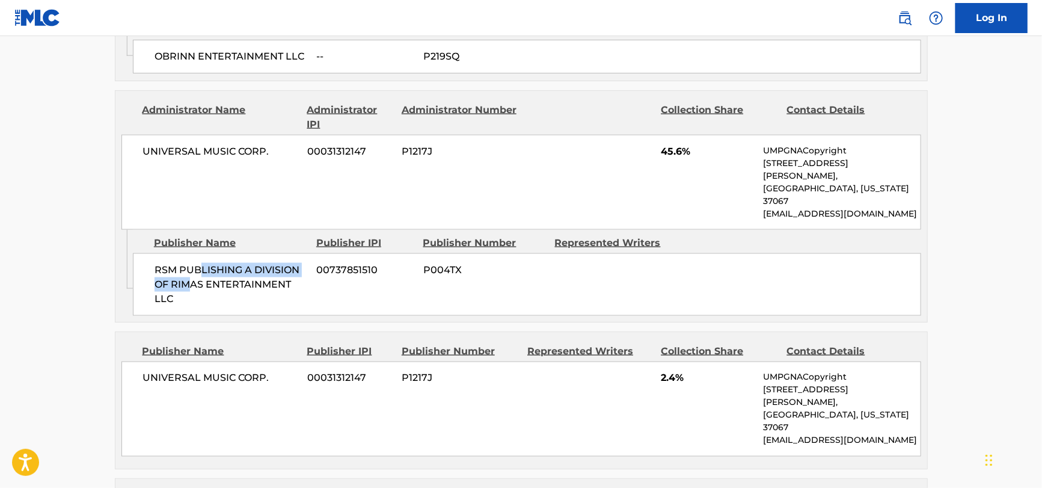
click at [193, 263] on span "RSM PUBLISHING A DIVISION OF RIMAS ENTERTAINMENT LLC" at bounding box center [231, 284] width 153 height 43
click at [191, 263] on span "RSM PUBLISHING A DIVISION OF RIMAS ENTERTAINMENT LLC" at bounding box center [231, 284] width 153 height 43
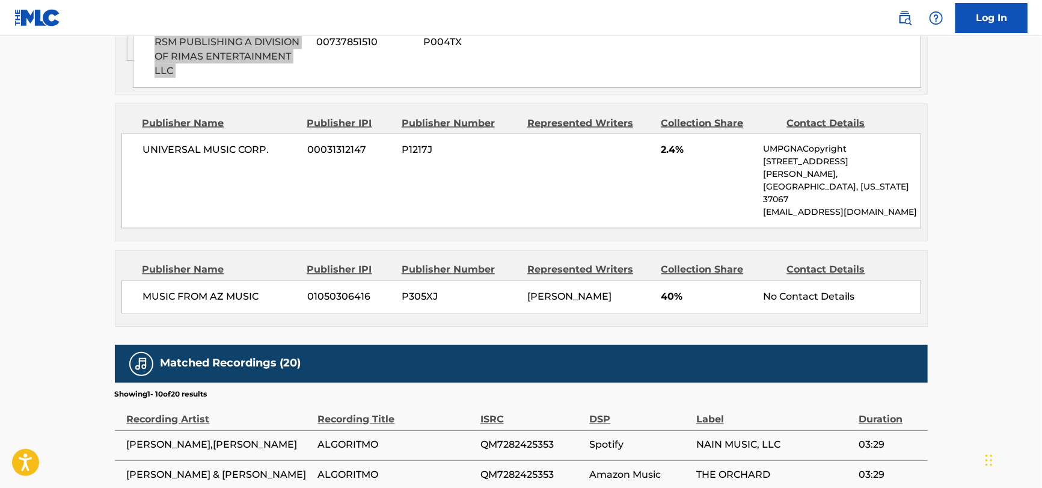
scroll to position [1082, 0]
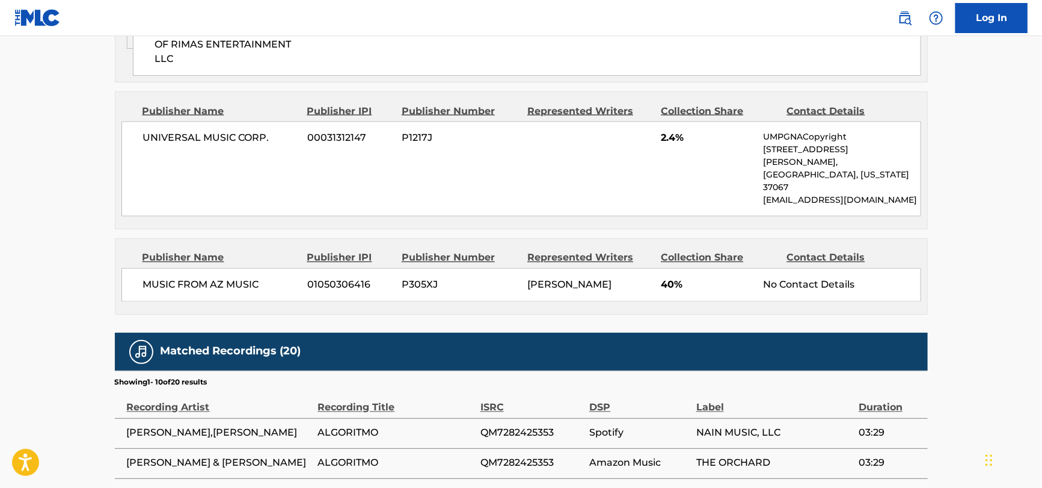
click at [172, 268] on div "MUSIC FROM AZ MUSIC 01050306416 P305XJ [PERSON_NAME] 40% No Contact Details" at bounding box center [521, 285] width 800 height 34
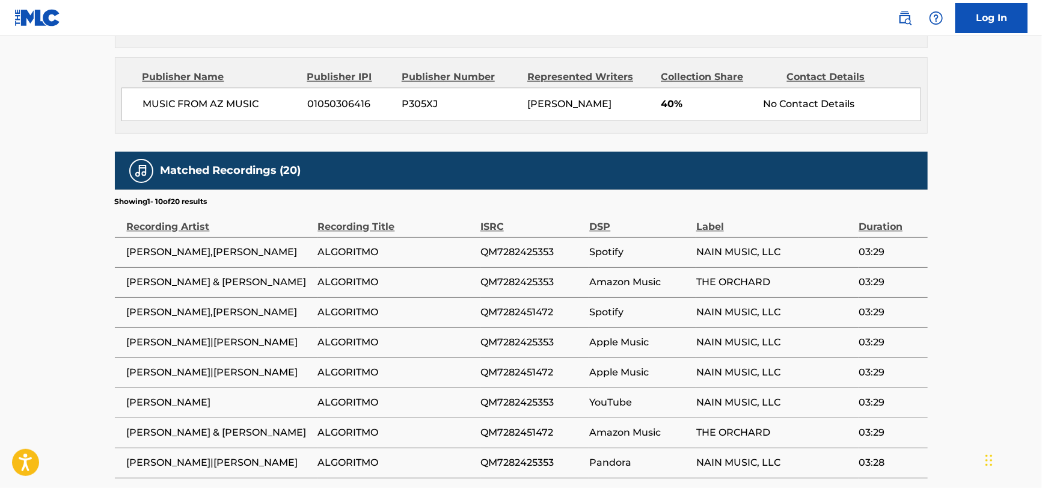
click at [128, 395] on span "[PERSON_NAME]" at bounding box center [219, 402] width 185 height 14
